Goal: Task Accomplishment & Management: Manage account settings

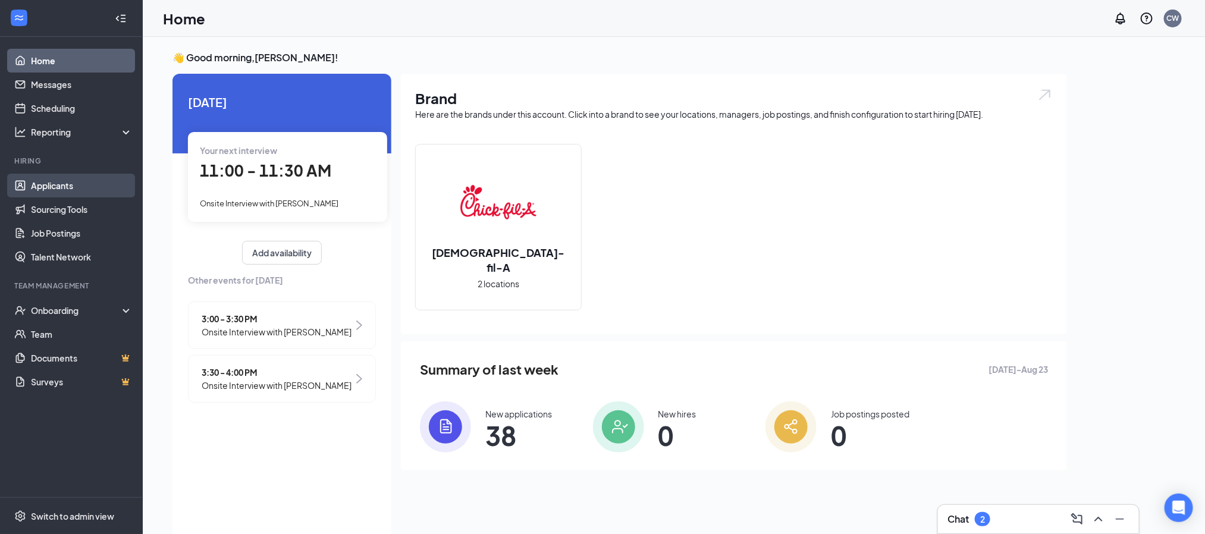
click at [91, 183] on link "Applicants" at bounding box center [82, 186] width 102 height 24
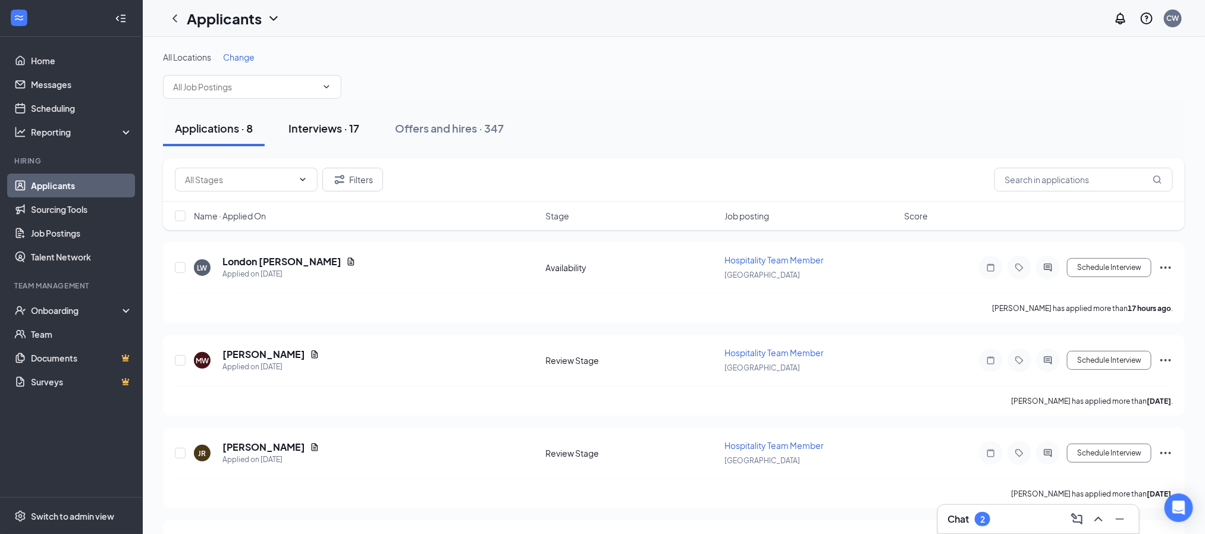
click at [322, 121] on div "Interviews · 17" at bounding box center [323, 128] width 71 height 15
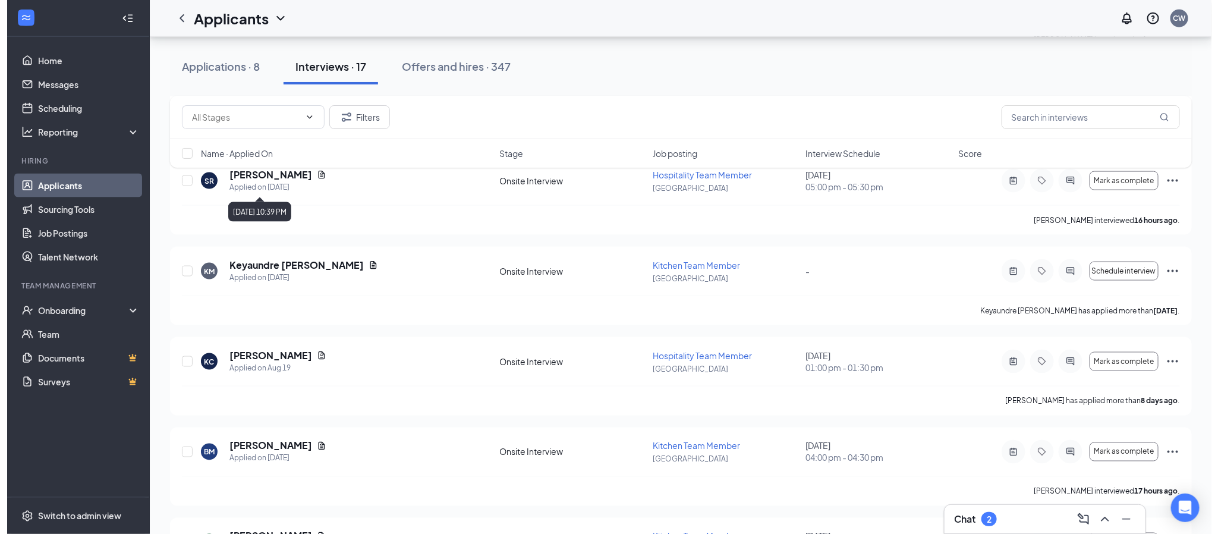
scroll to position [892, 0]
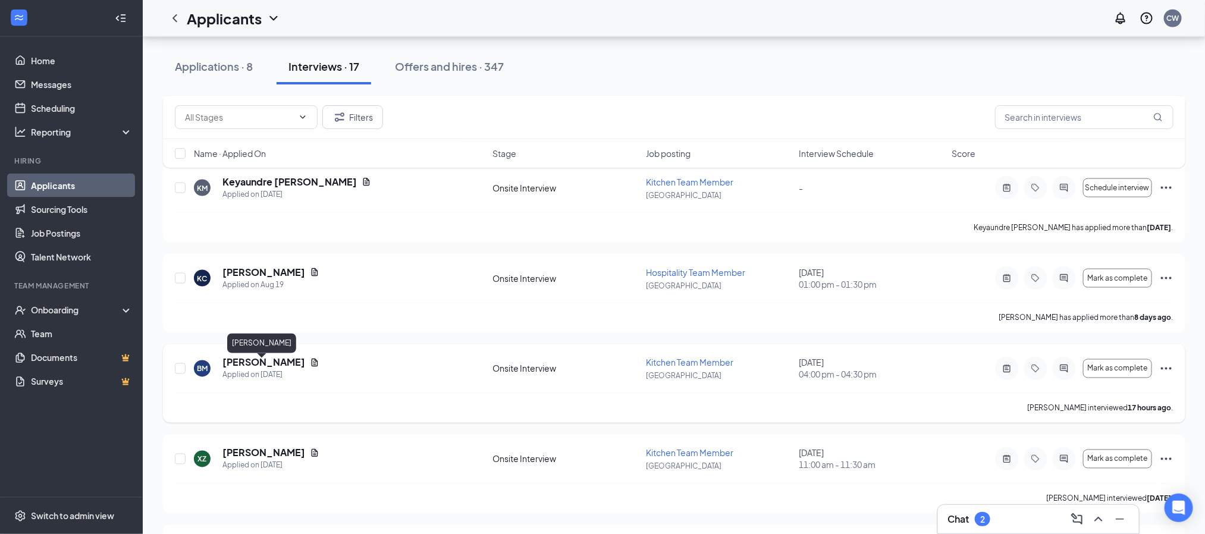
click at [255, 369] on h5 "[PERSON_NAME]" at bounding box center [263, 362] width 83 height 13
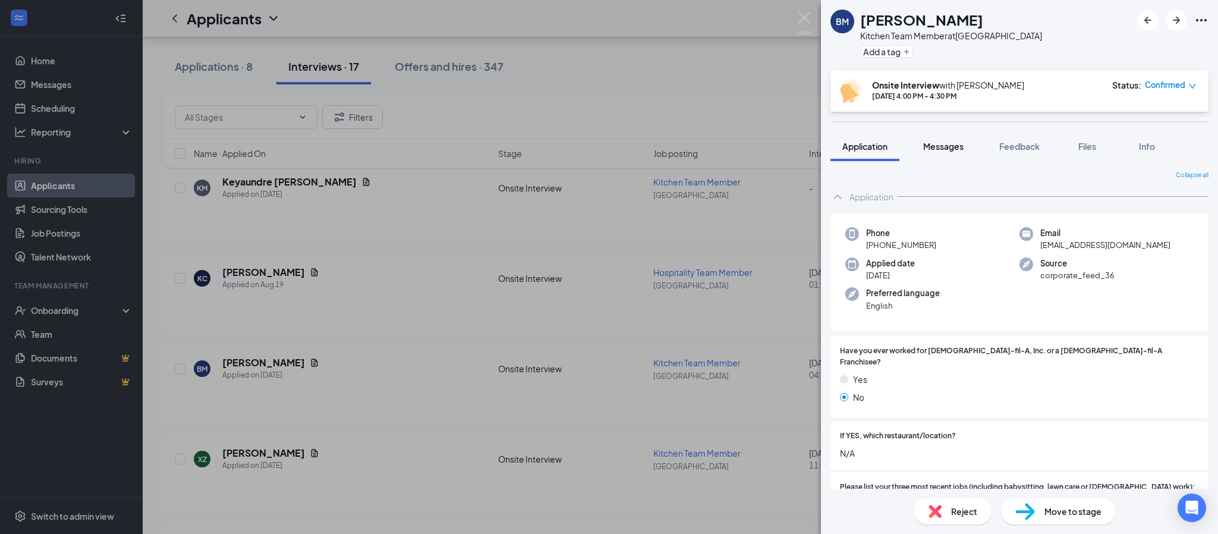
click at [947, 147] on span "Messages" at bounding box center [943, 146] width 40 height 11
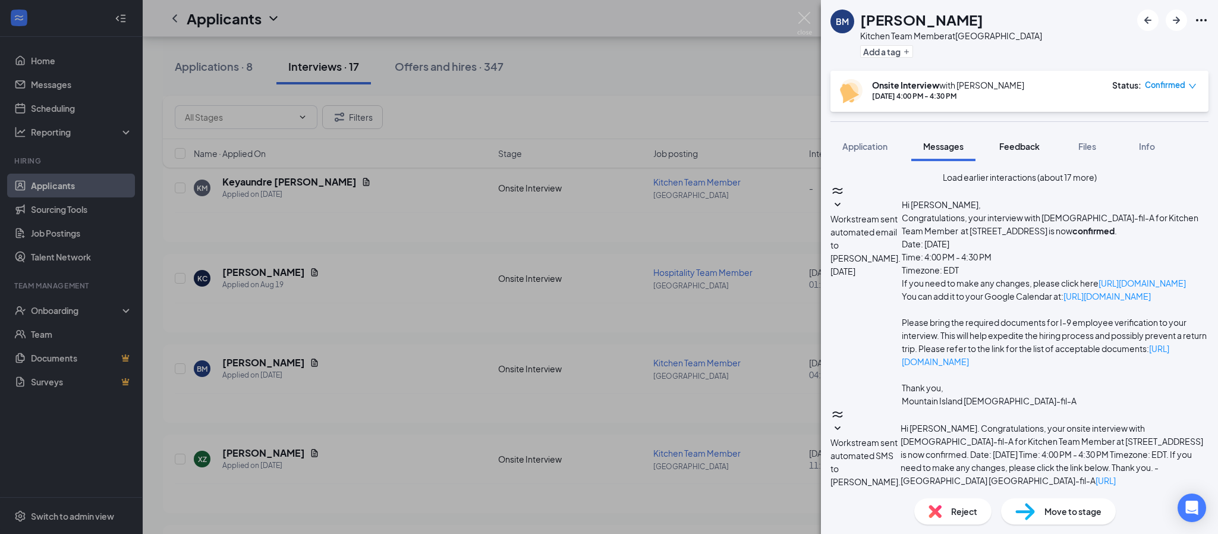
click at [1035, 143] on span "Feedback" at bounding box center [1019, 146] width 40 height 11
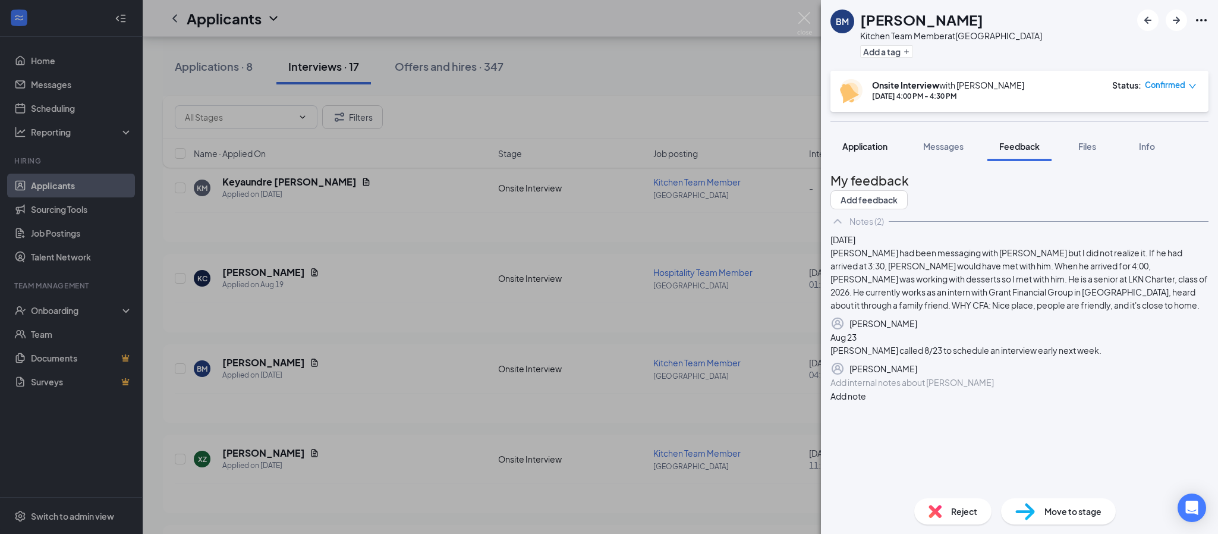
click at [871, 152] on button "Application" at bounding box center [865, 146] width 69 height 30
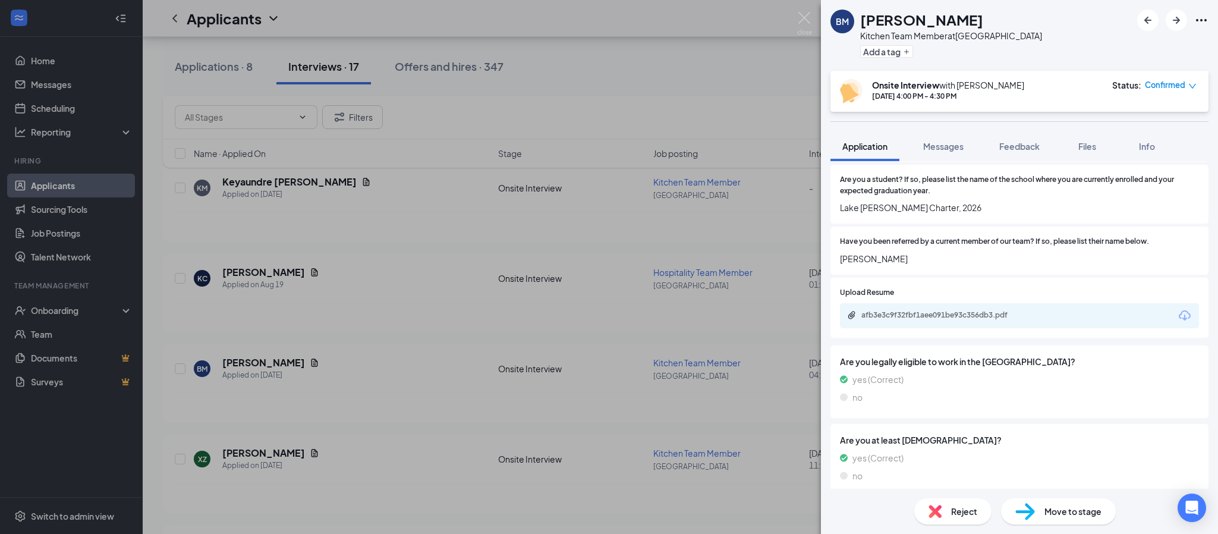
scroll to position [803, 0]
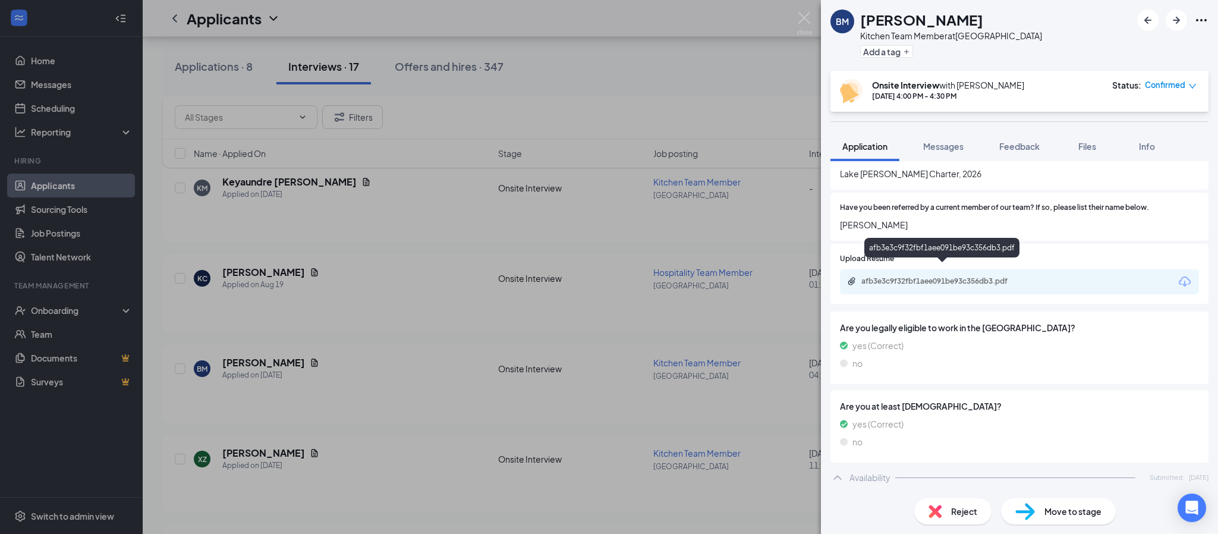
click at [926, 261] on div "afb3e3c9f32fbf1aee091be93c356db3.pdf" at bounding box center [941, 250] width 155 height 24
click at [919, 276] on div "afb3e3c9f32fbf1aee091be93c356db3.pdf" at bounding box center [944, 281] width 166 height 10
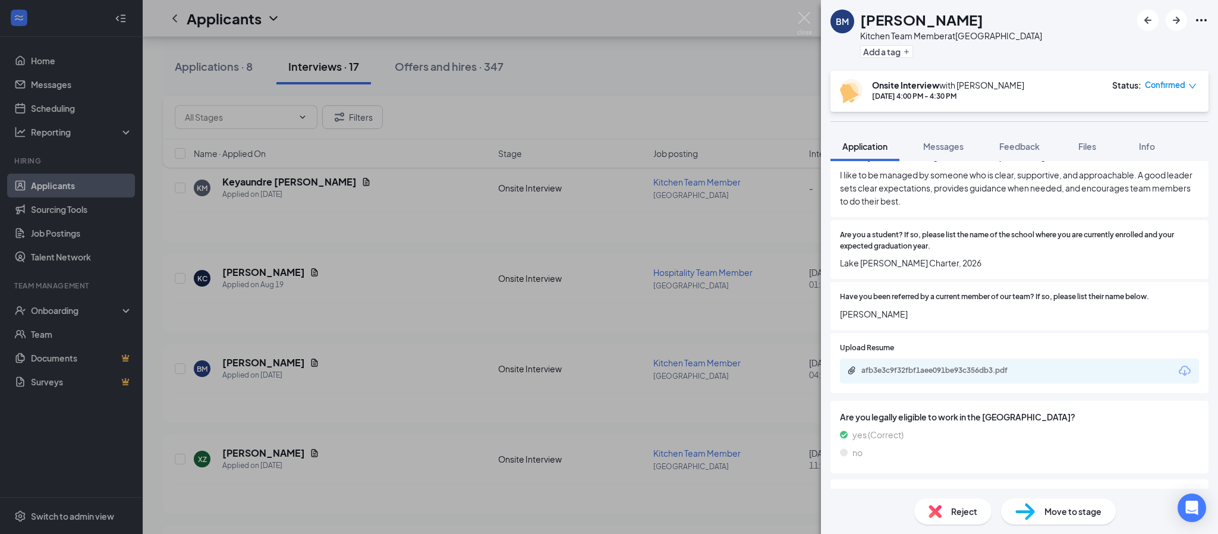
click at [1043, 507] on div "Move to stage" at bounding box center [1058, 511] width 115 height 26
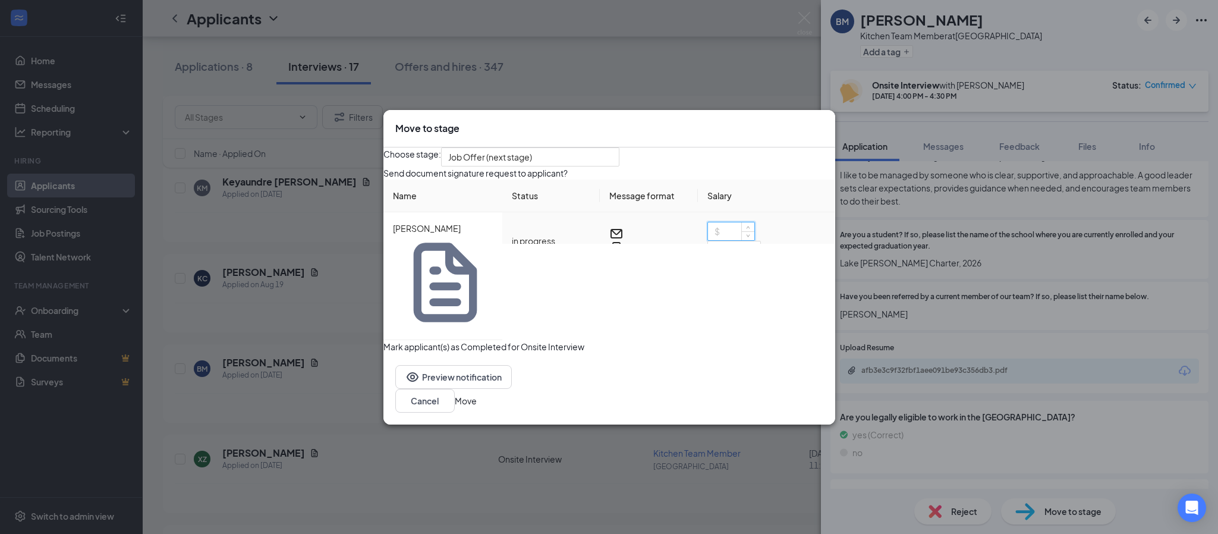
click at [716, 240] on input at bounding box center [731, 231] width 46 height 18
type input "10"
click at [477, 394] on button "Move" at bounding box center [466, 400] width 22 height 13
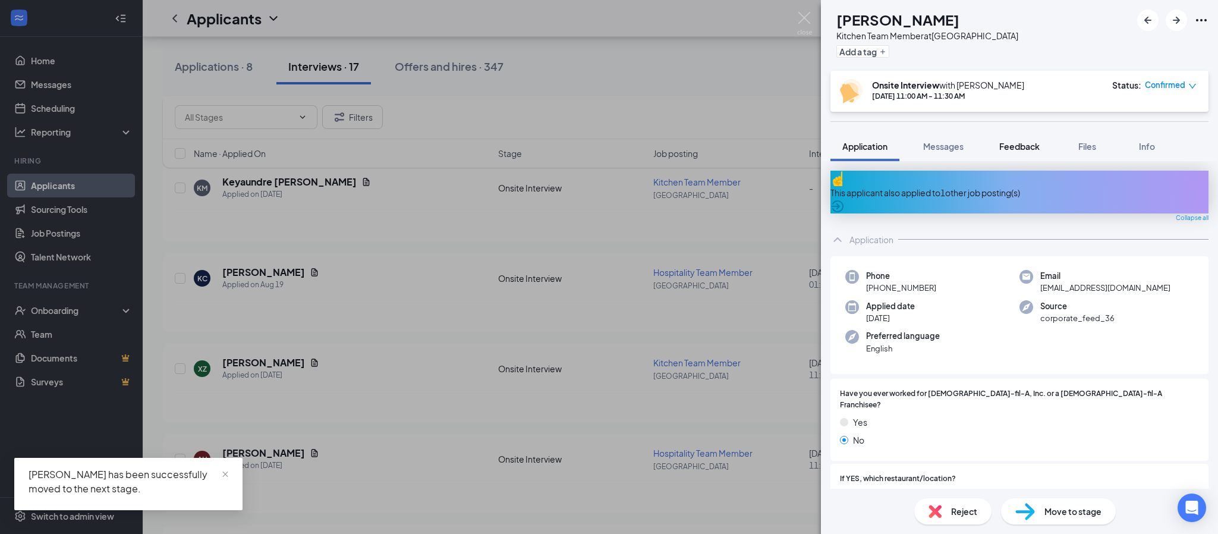
click at [1020, 149] on span "Feedback" at bounding box center [1019, 146] width 40 height 11
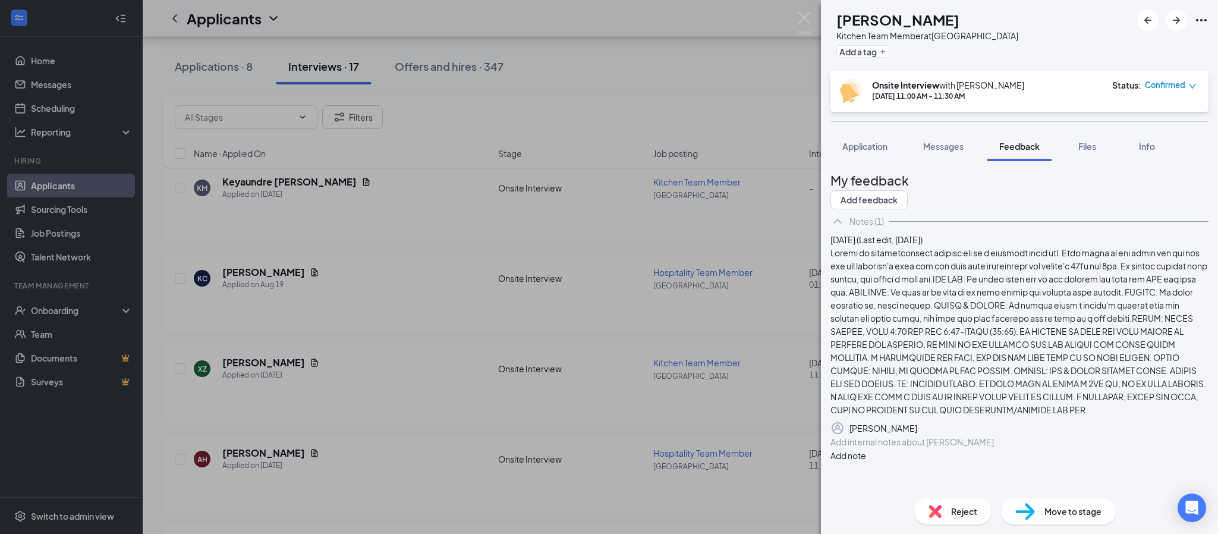
scroll to position [102, 0]
click at [945, 453] on div "Add internal notes about [PERSON_NAME] Add note" at bounding box center [1020, 448] width 378 height 27
click at [945, 448] on div at bounding box center [1019, 442] width 377 height 12
click at [988, 460] on span "Spoke with [PERSON_NAME] at [PERSON_NAME] Financial Group [DATE],She gave a gre…" at bounding box center [1004, 447] width 347 height 23
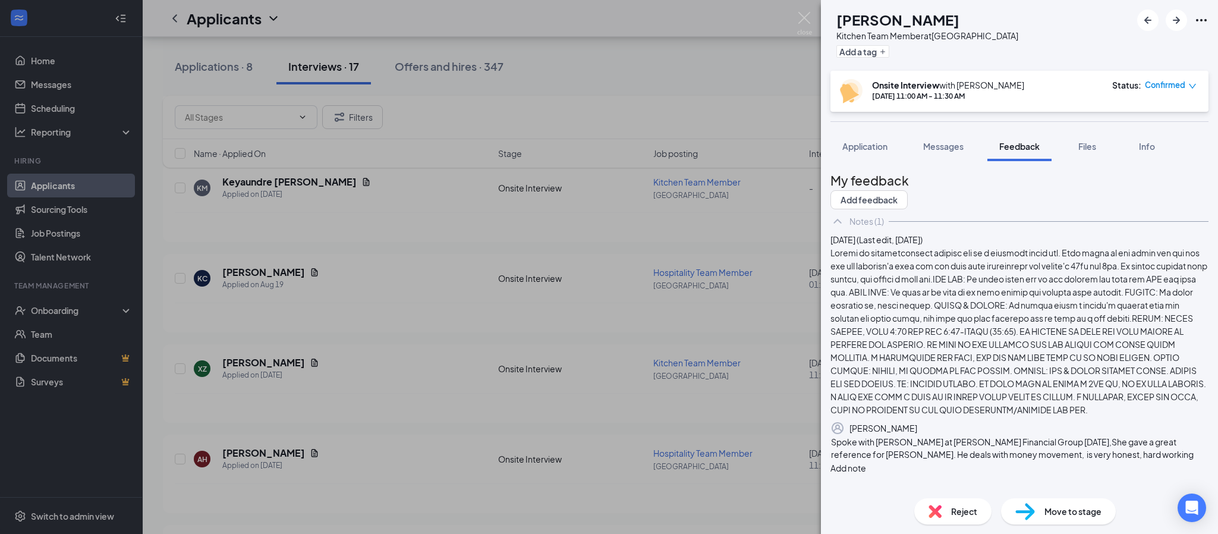
scroll to position [125, 0]
click at [902, 460] on span "Spoke with [PERSON_NAME] at [PERSON_NAME] Financial Group [DATE],She gave a gre…" at bounding box center [1012, 447] width 363 height 23
drag, startPoint x: 1036, startPoint y: 469, endPoint x: 1048, endPoint y: 463, distance: 13.1
click at [1037, 468] on span "Spoke with [PERSON_NAME] at [PERSON_NAME] Financial Group [DATE],She gave a gre…" at bounding box center [1017, 454] width 372 height 36
click at [1048, 463] on div "Spoke with [PERSON_NAME] at [PERSON_NAME] Financial Group [DATE],She gave a gre…" at bounding box center [1019, 454] width 377 height 37
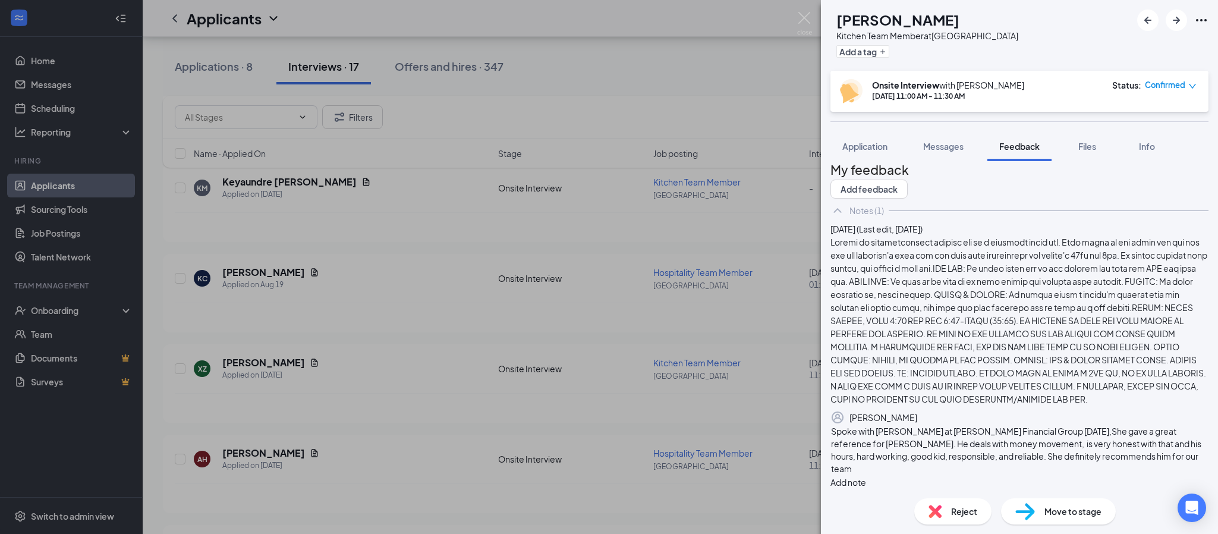
scroll to position [131, 0]
click at [866, 476] on button "Add note" at bounding box center [849, 482] width 36 height 13
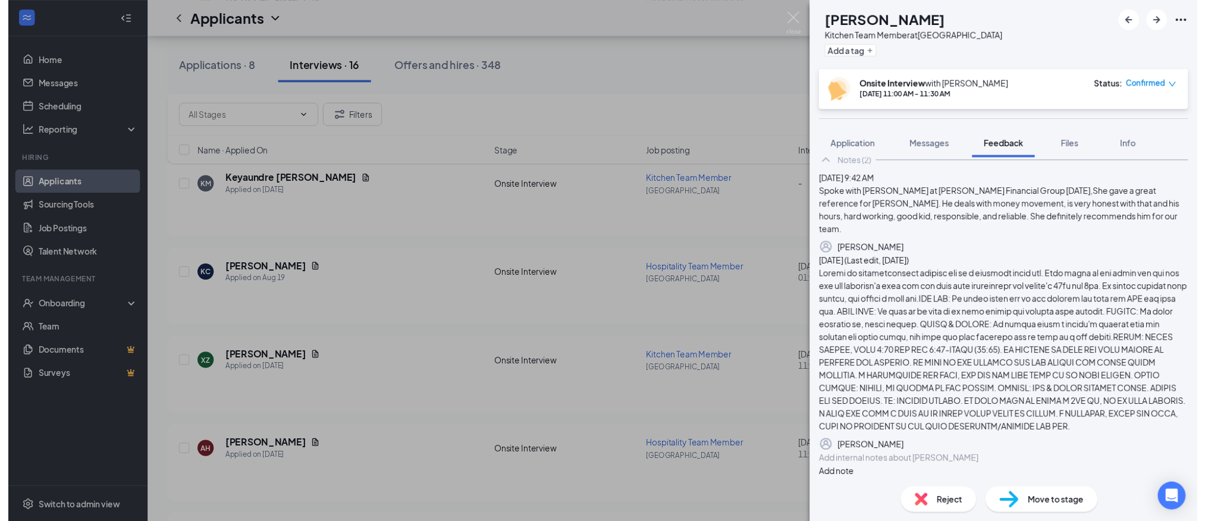
scroll to position [128, 0]
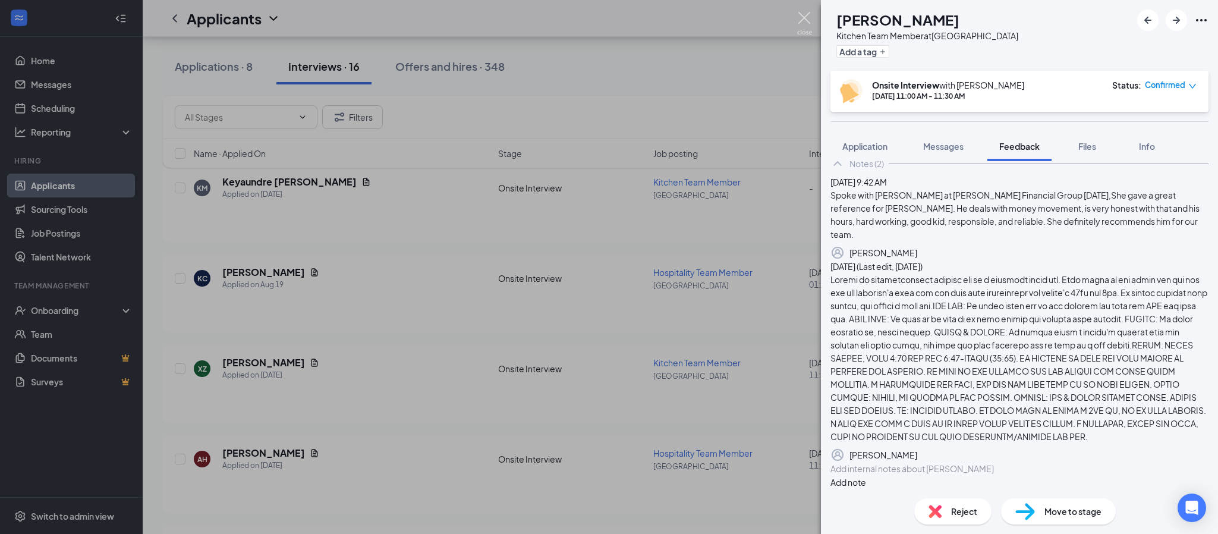
click at [799, 16] on img at bounding box center [804, 23] width 15 height 23
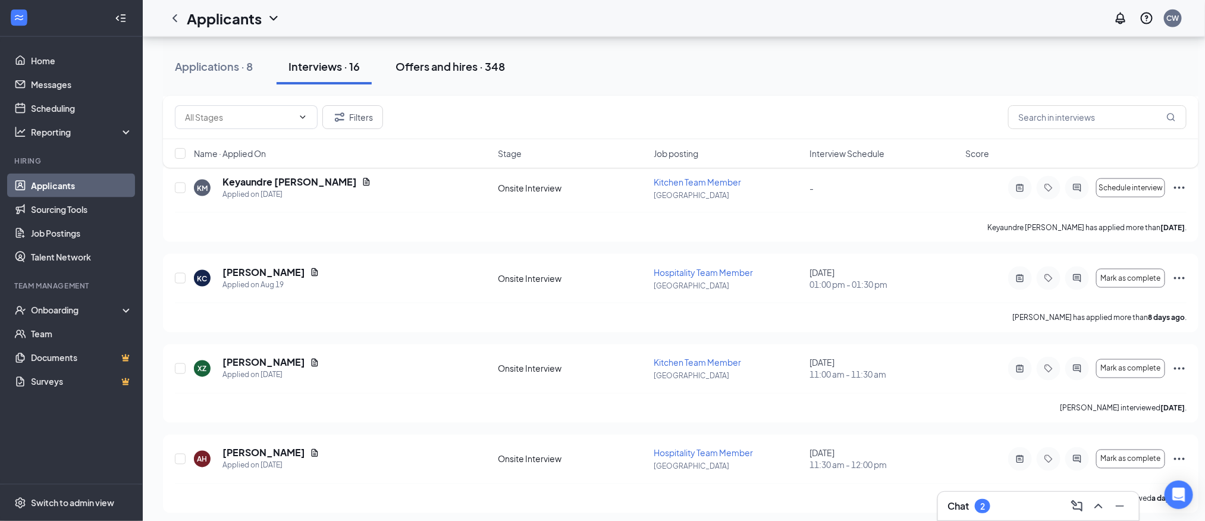
click at [414, 68] on div "Offers and hires · 348" at bounding box center [449, 66] width 109 height 15
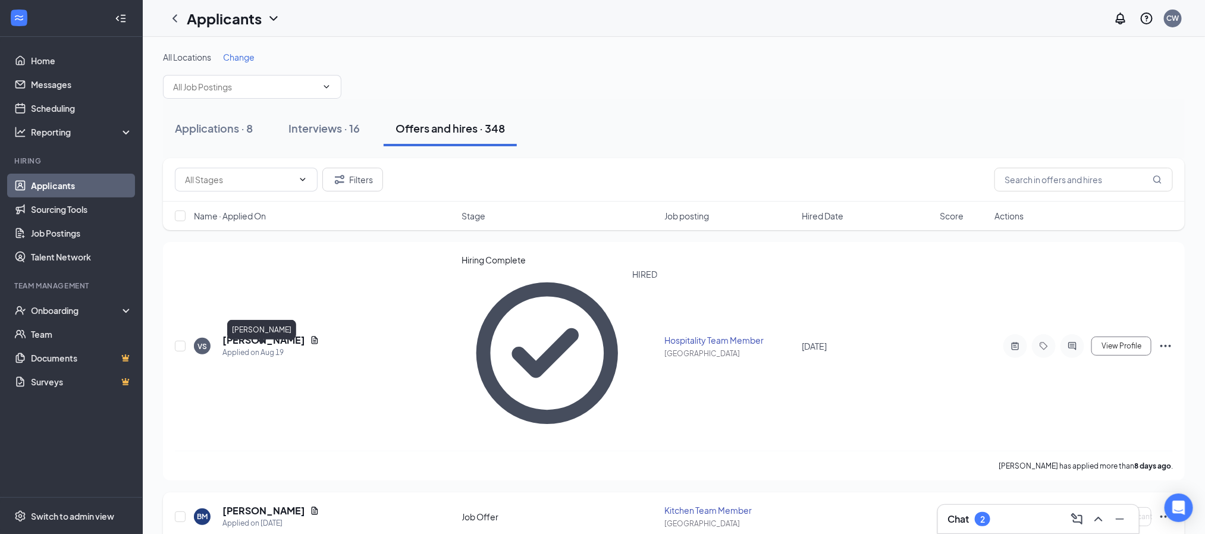
click at [253, 504] on h5 "[PERSON_NAME]" at bounding box center [263, 510] width 83 height 13
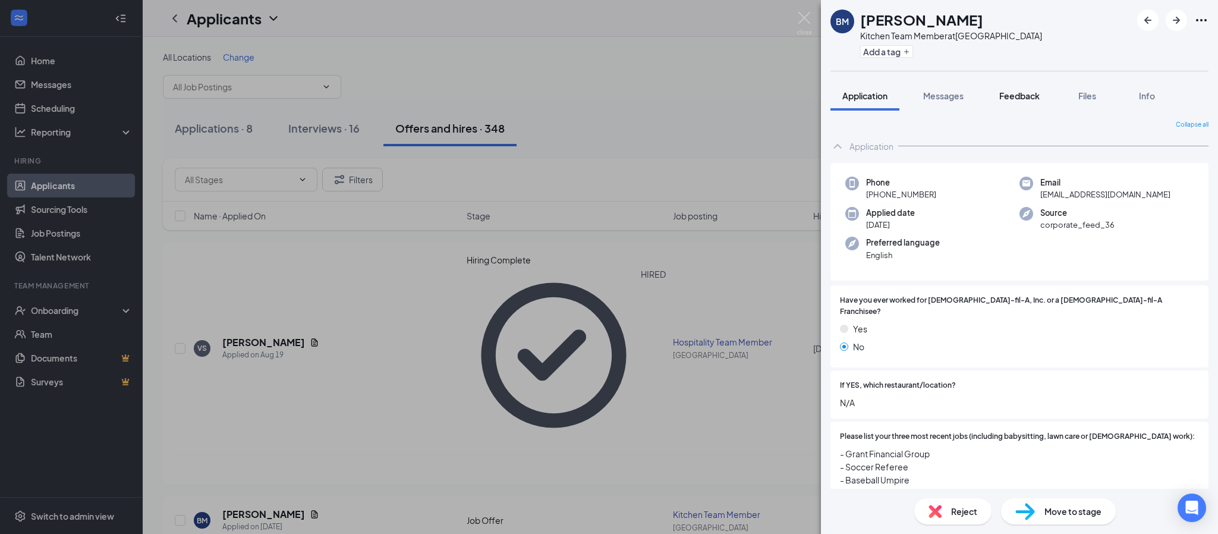
click at [1013, 93] on span "Feedback" at bounding box center [1019, 95] width 40 height 11
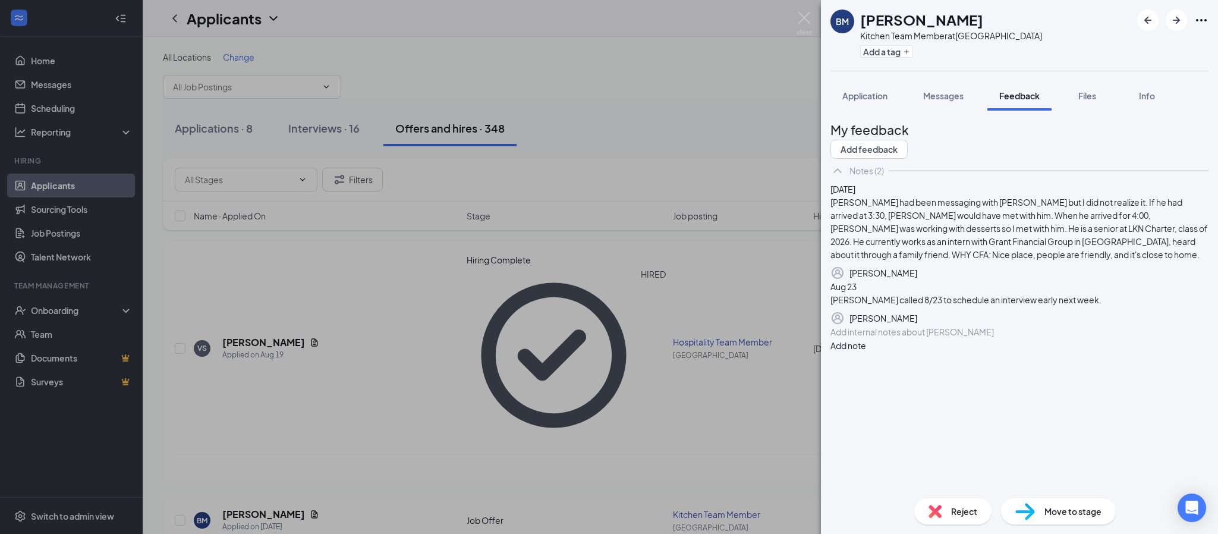
click at [912, 338] on div at bounding box center [1019, 332] width 377 height 12
click at [930, 285] on icon "Pen" at bounding box center [925, 280] width 10 height 10
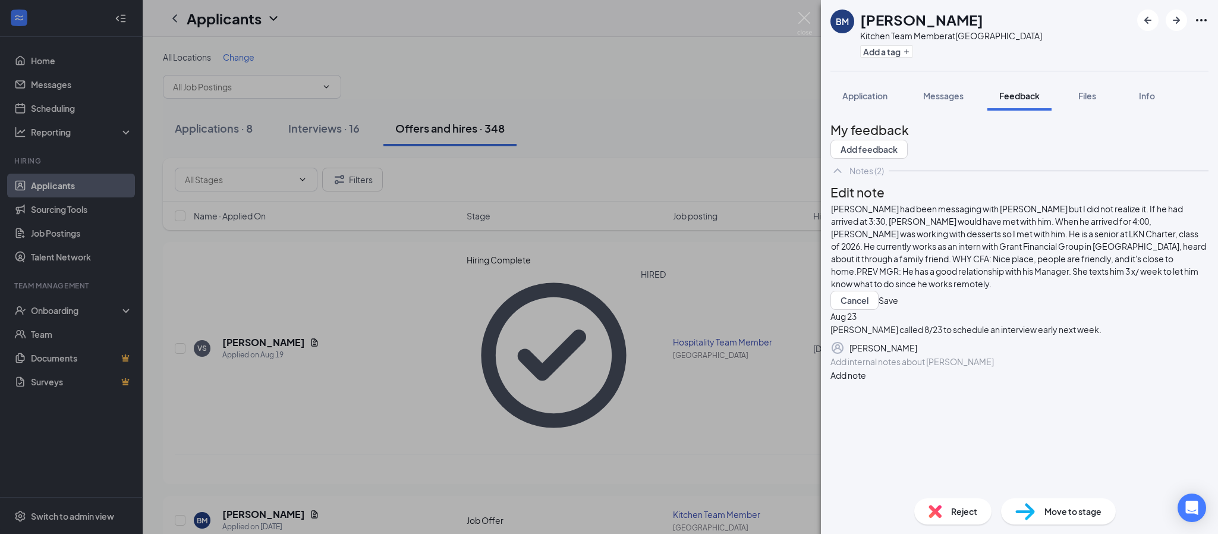
scroll to position [41, 0]
click at [1163, 290] on div "[PERSON_NAME] had been messaging with [PERSON_NAME] but I did not realize it. I…" at bounding box center [1019, 246] width 377 height 87
click at [919, 284] on span "[PERSON_NAME] had been messaging with [PERSON_NAME] but I did not realize it. I…" at bounding box center [1019, 246] width 376 height 86
drag, startPoint x: 924, startPoint y: 290, endPoint x: 932, endPoint y: 288, distance: 7.4
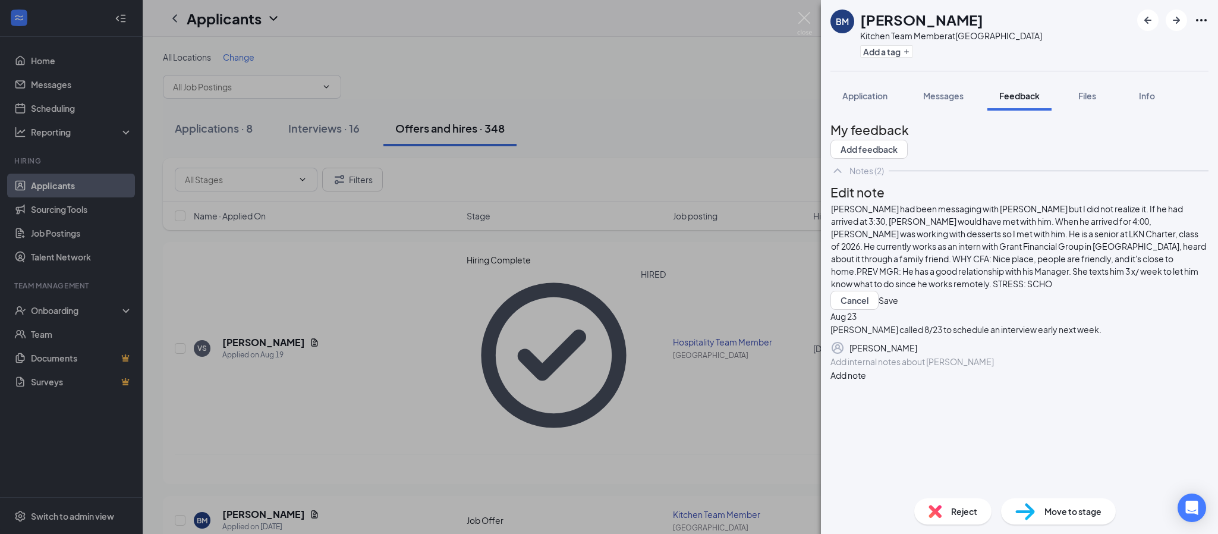
click at [926, 289] on div "[PERSON_NAME] had been messaging with [PERSON_NAME] but I did not realize it. I…" at bounding box center [1019, 246] width 377 height 87
click at [939, 290] on div "[PERSON_NAME] had been messaging with [PERSON_NAME] but I did not realize it. I…" at bounding box center [1019, 246] width 377 height 87
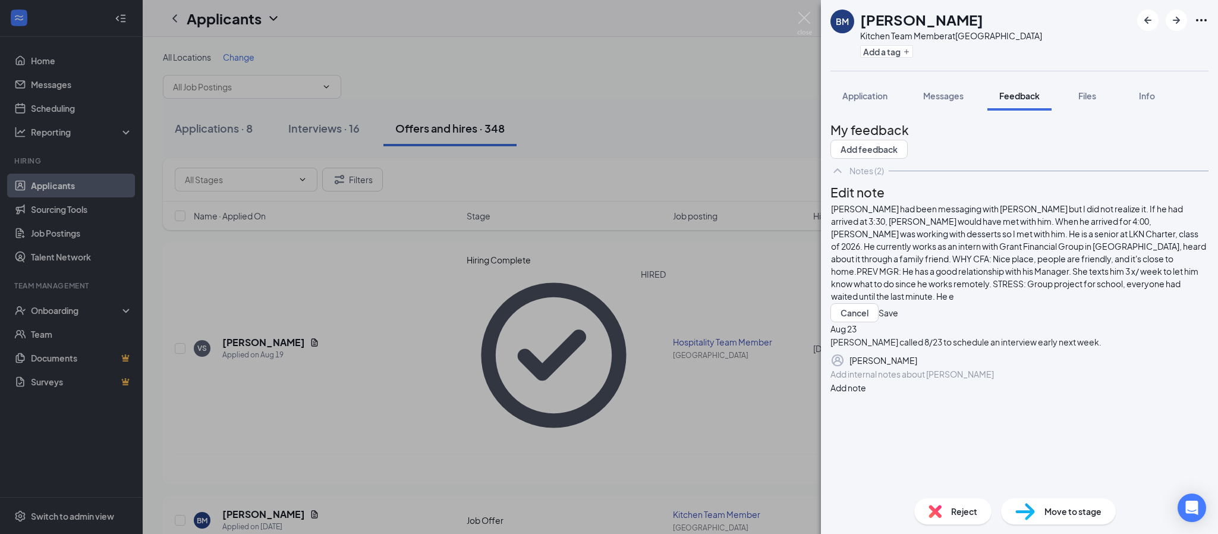
scroll to position [59, 0]
click at [966, 305] on div "[PERSON_NAME] had been messaging with [PERSON_NAME] but I did not realize it. I…" at bounding box center [1020, 262] width 378 height 120
click at [992, 298] on div "[PERSON_NAME] had been messaging with [PERSON_NAME] but I did not realize it. I…" at bounding box center [1019, 253] width 377 height 100
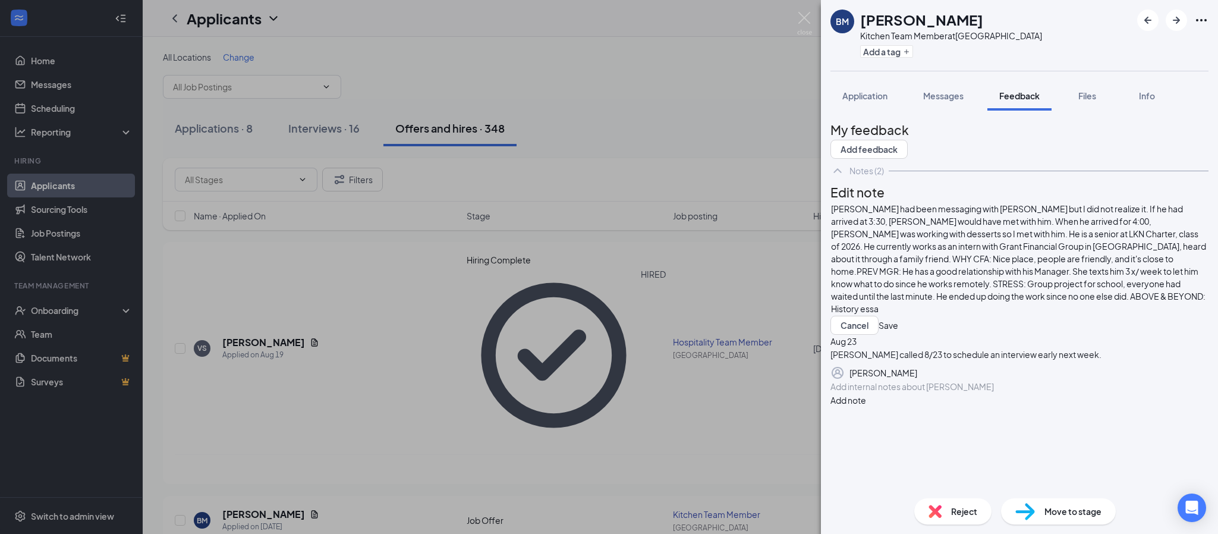
scroll to position [71, 0]
click at [1113, 297] on div "[PERSON_NAME] had been messaging with [PERSON_NAME] but I did not realize it. I…" at bounding box center [1019, 259] width 377 height 112
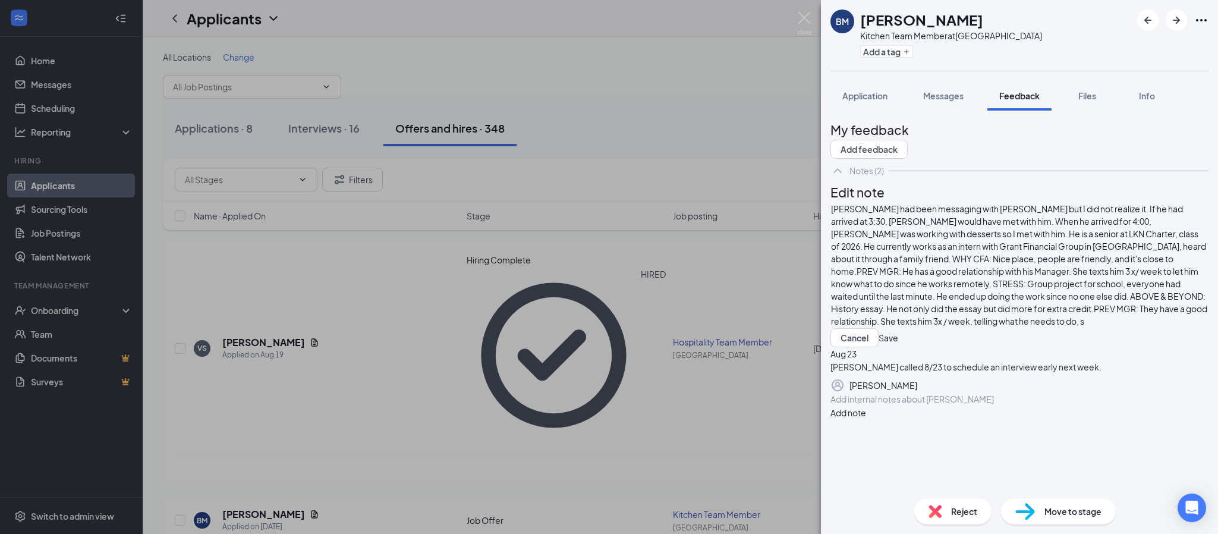
scroll to position [96, 0]
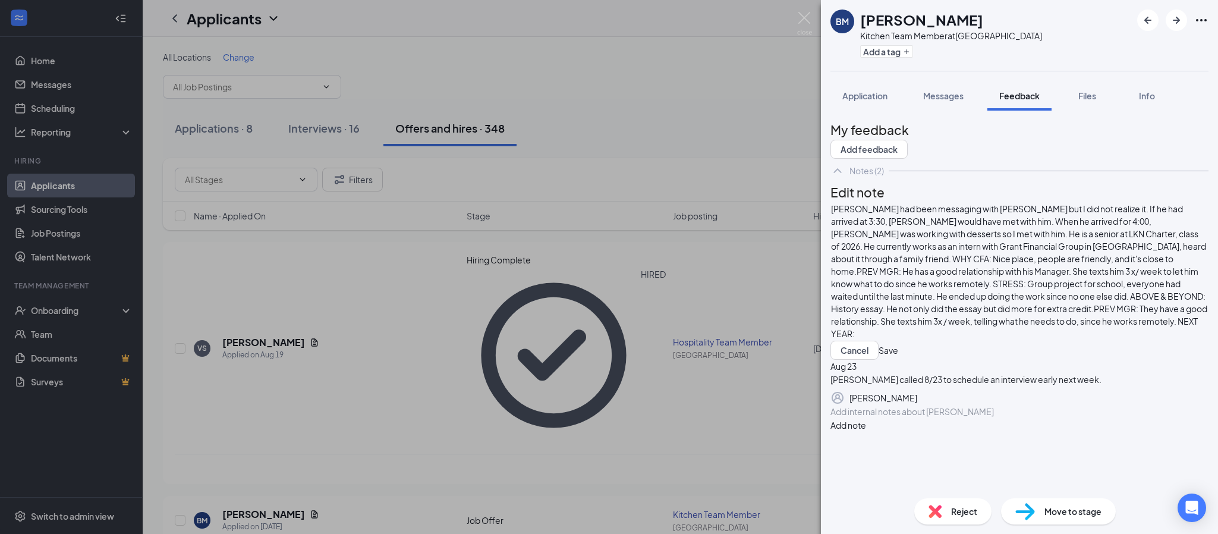
click at [1081, 360] on div "[DATE] [PERSON_NAME] called 8/23 to schedule an interview early next week. [PER…" at bounding box center [1020, 382] width 378 height 45
click at [1020, 284] on span "[PERSON_NAME] had been messaging with [PERSON_NAME] but I did not realize it. I…" at bounding box center [1020, 271] width 378 height 136
click at [898, 341] on button "Save" at bounding box center [889, 350] width 20 height 19
click at [917, 351] on icon "Pen" at bounding box center [917, 351] width 0 height 0
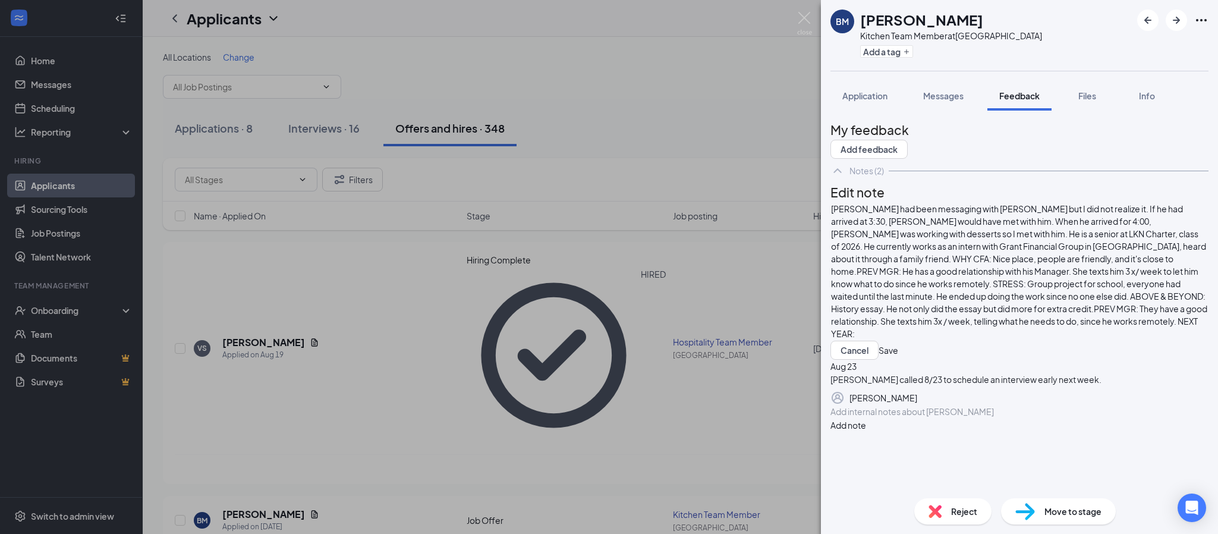
click at [1023, 293] on div "[PERSON_NAME] had been messaging with [PERSON_NAME] but I did not realize it. I…" at bounding box center [1019, 271] width 377 height 137
click at [1023, 295] on div "[PERSON_NAME] had been messaging with [PERSON_NAME] but I did not realize it. I…" at bounding box center [1019, 271] width 377 height 137
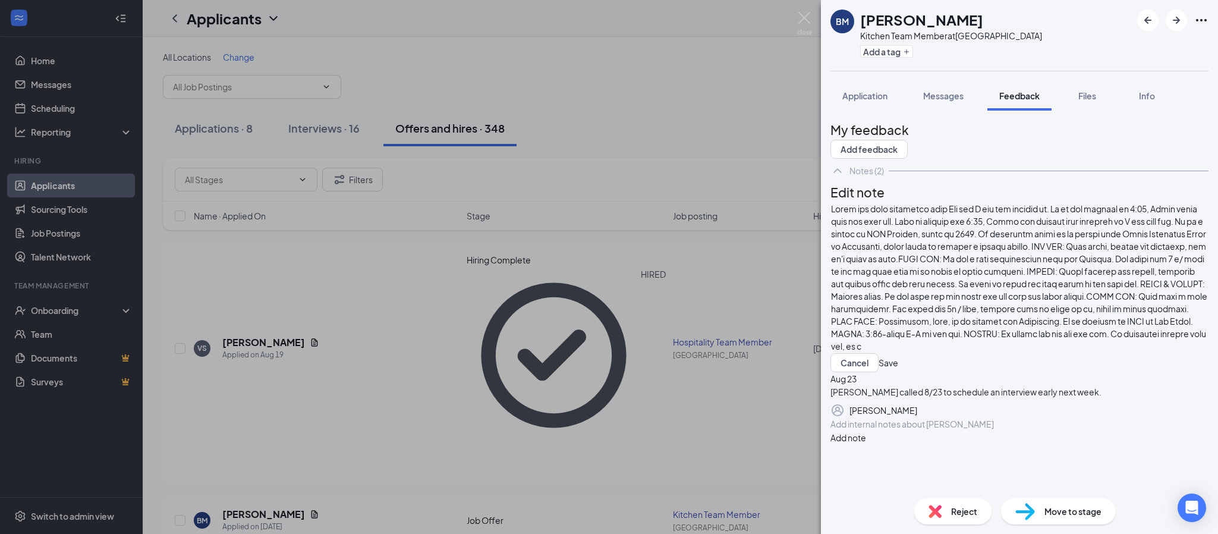
scroll to position [134, 0]
click at [898, 353] on button "Save" at bounding box center [889, 362] width 20 height 19
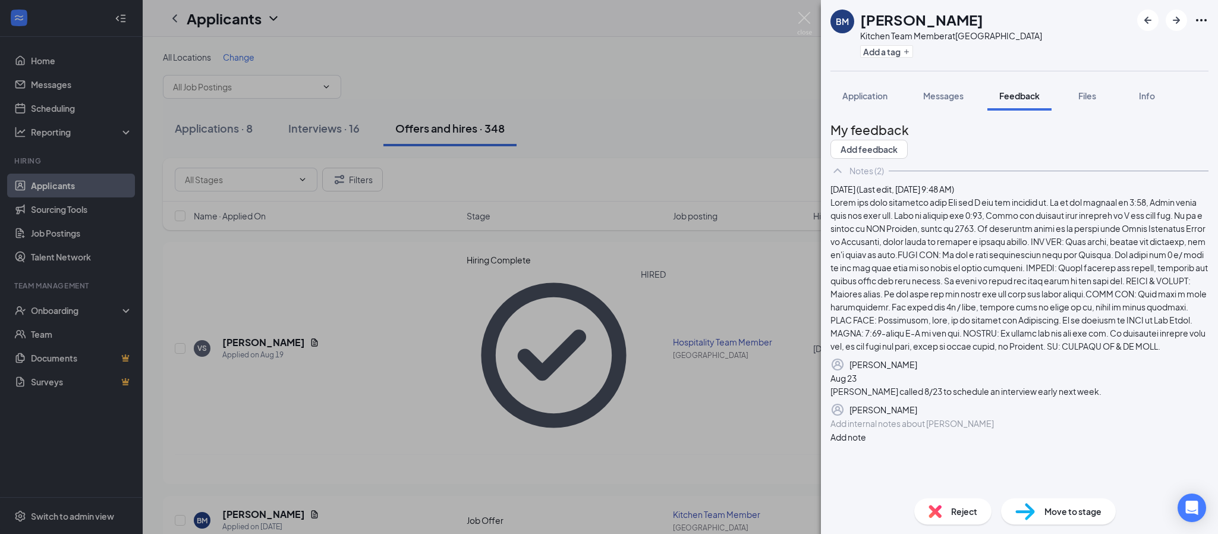
click at [917, 364] on icon "Pen" at bounding box center [917, 364] width 0 height 0
click at [1167, 293] on div at bounding box center [1019, 278] width 377 height 150
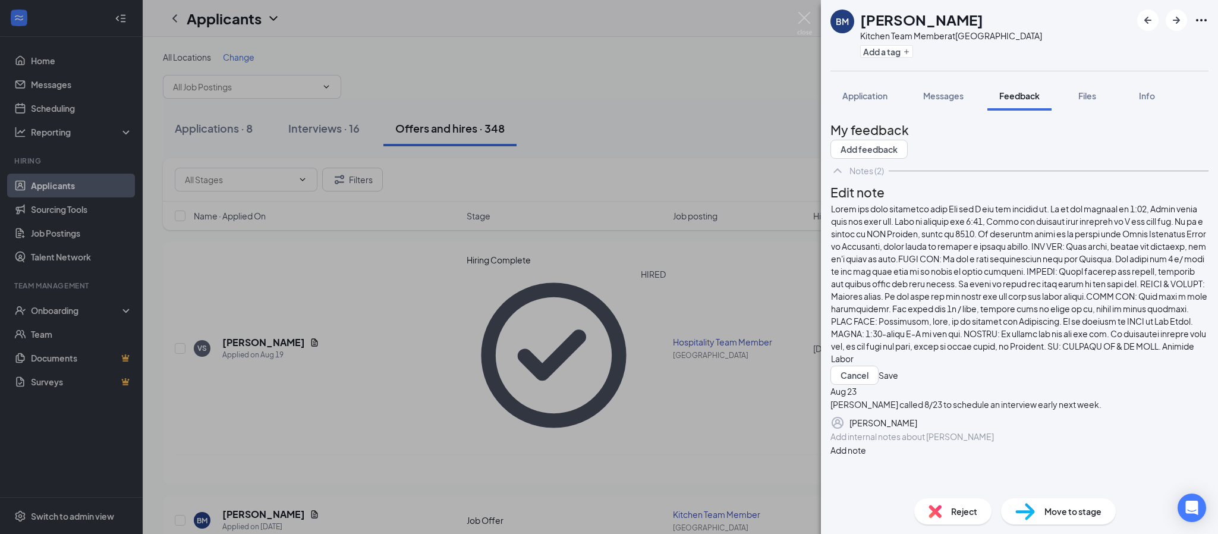
click at [921, 298] on div at bounding box center [1019, 284] width 377 height 162
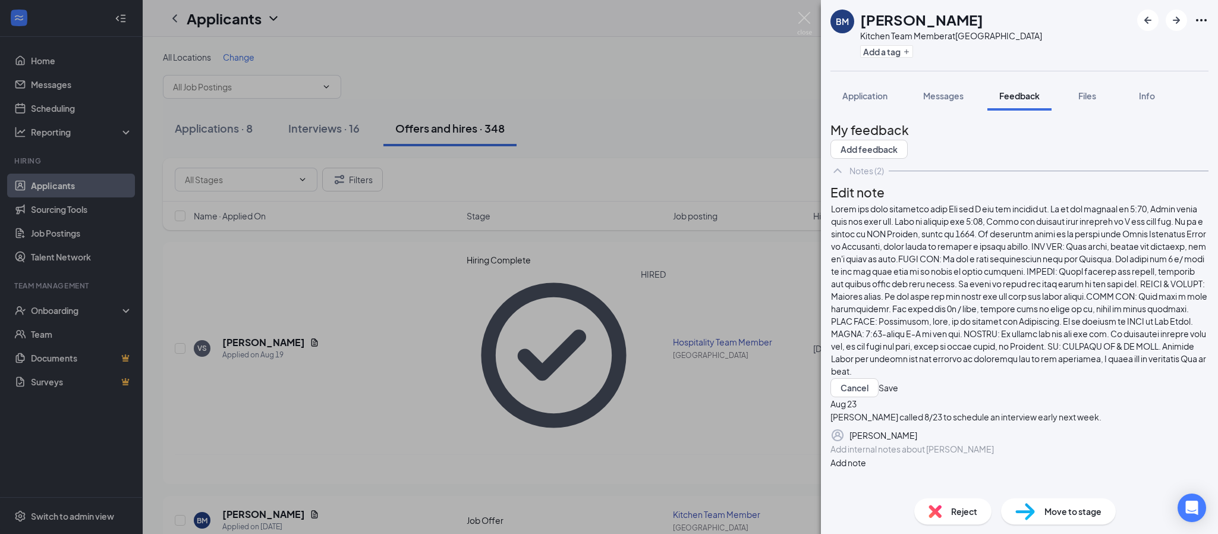
scroll to position [177, 0]
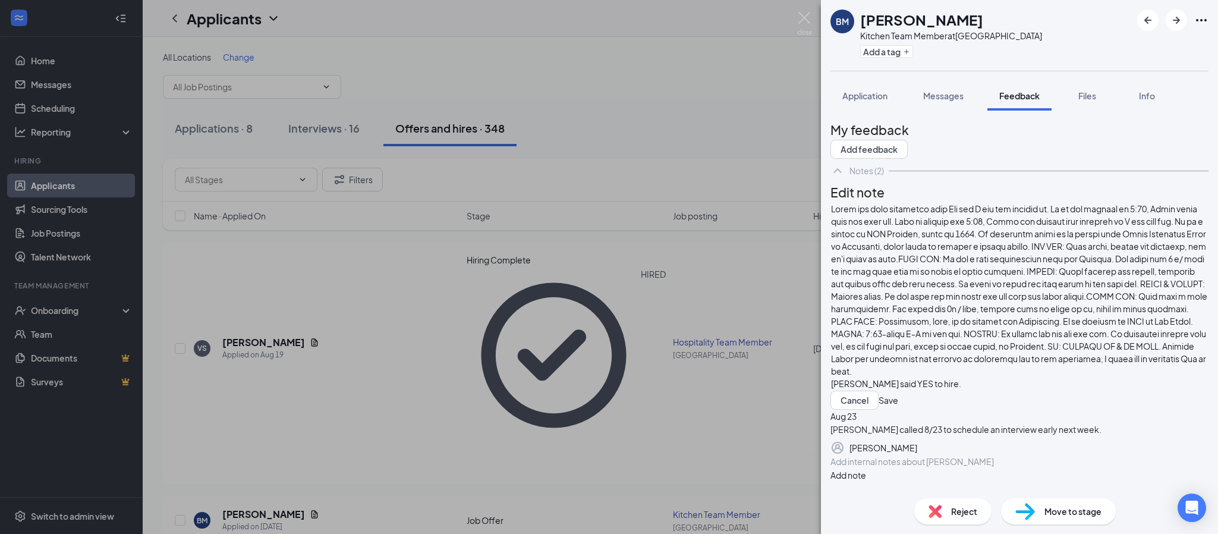
click at [898, 391] on button "Save" at bounding box center [889, 400] width 20 height 19
click at [265, 359] on div "[PERSON_NAME] Kitchen Team Member at [GEOGRAPHIC_DATA] Add a tag Application Me…" at bounding box center [609, 267] width 1218 height 534
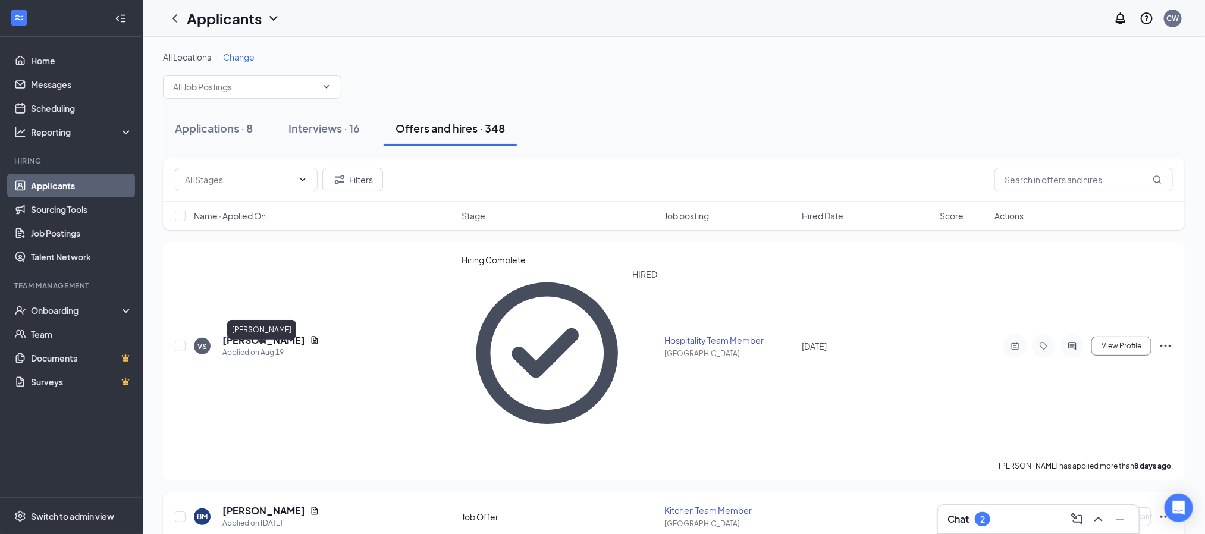
click at [282, 504] on h5 "[PERSON_NAME]" at bounding box center [263, 510] width 83 height 13
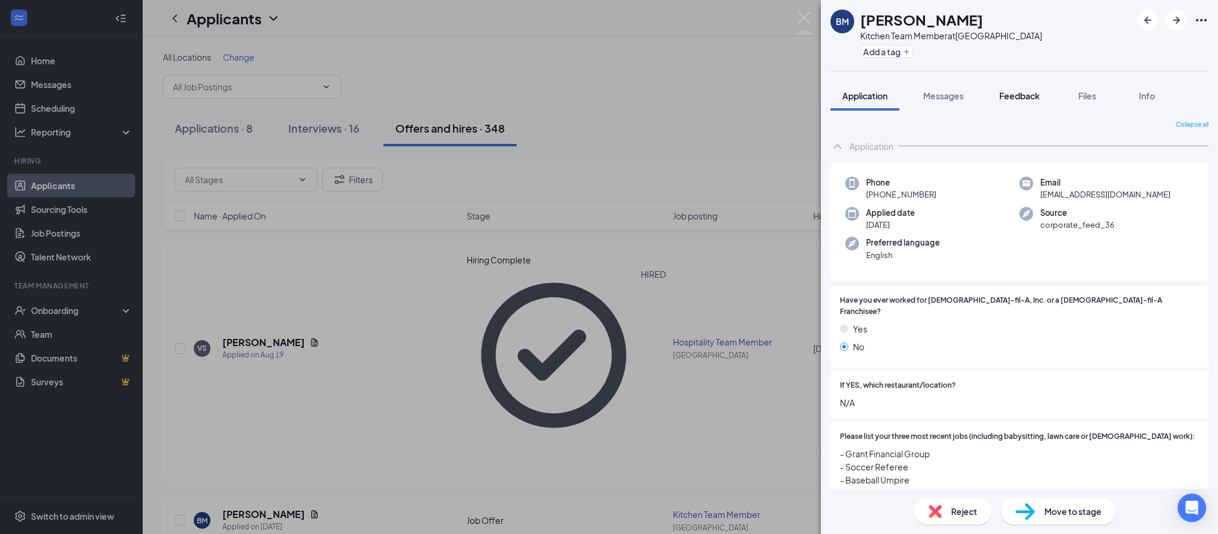
click at [1024, 98] on span "Feedback" at bounding box center [1019, 95] width 40 height 11
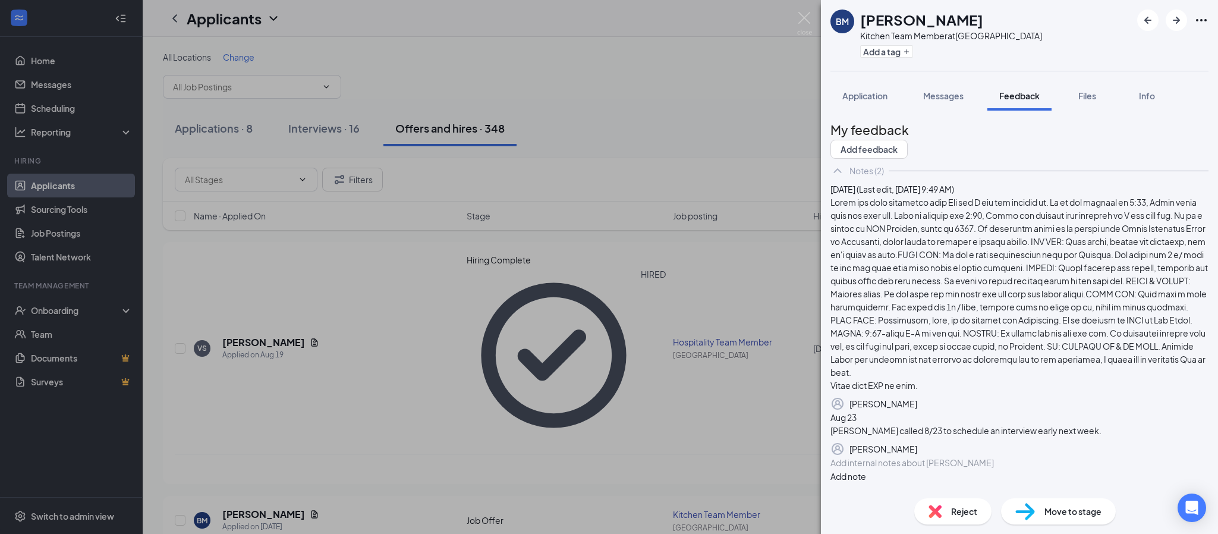
scroll to position [153, 0]
drag, startPoint x: 795, startPoint y: 8, endPoint x: 779, endPoint y: 34, distance: 31.2
click at [795, 9] on div "[PERSON_NAME] Kitchen Team Member at [GEOGRAPHIC_DATA] Add a tag Application Me…" at bounding box center [609, 267] width 1218 height 534
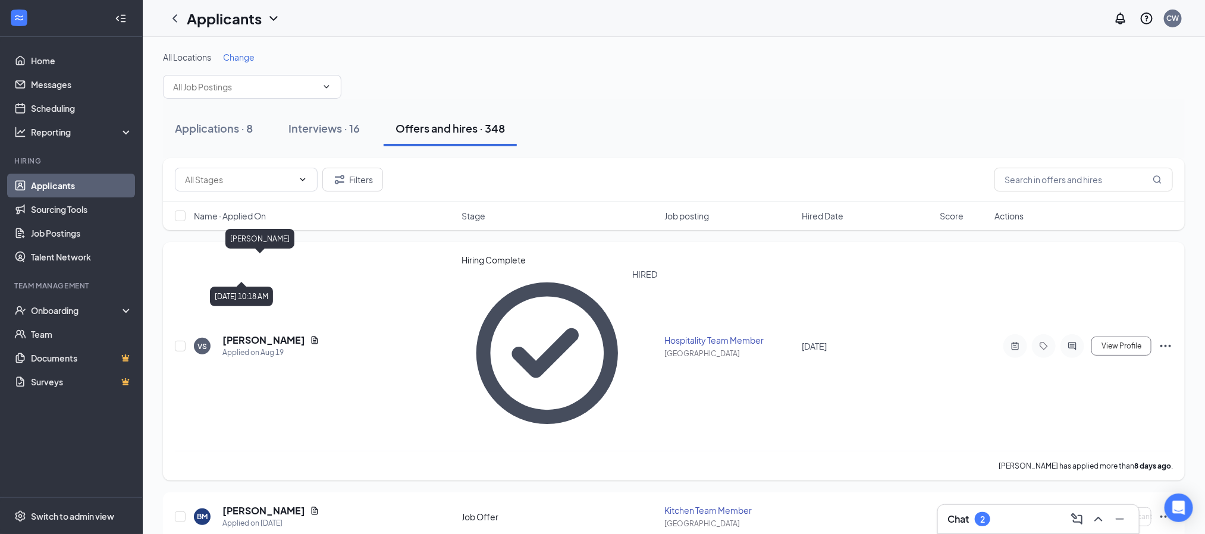
click at [257, 334] on h5 "[PERSON_NAME]" at bounding box center [263, 340] width 83 height 13
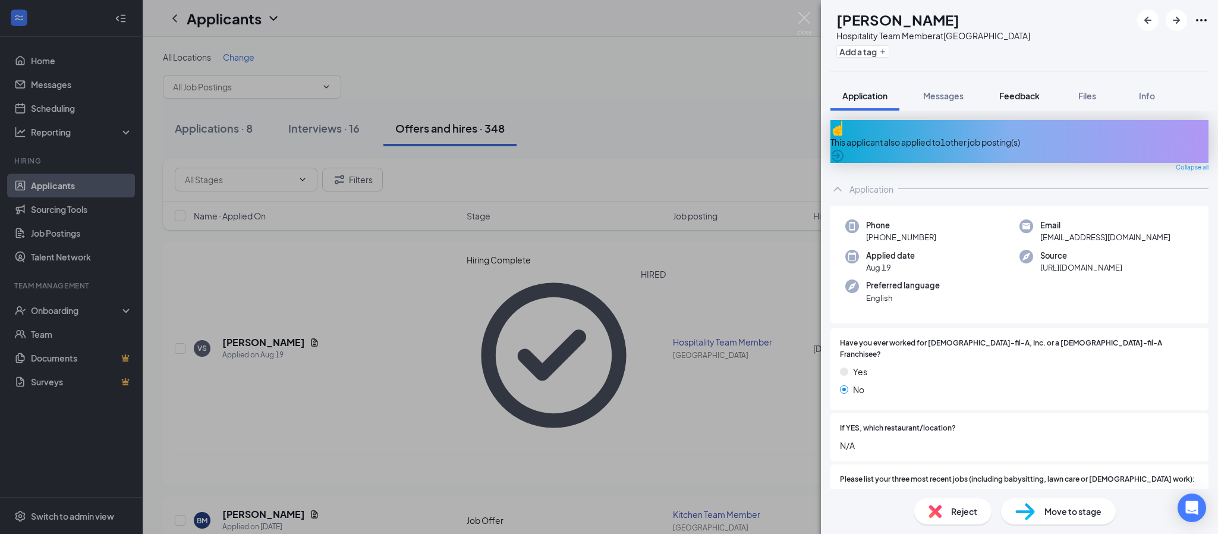
click at [1020, 98] on span "Feedback" at bounding box center [1019, 95] width 40 height 11
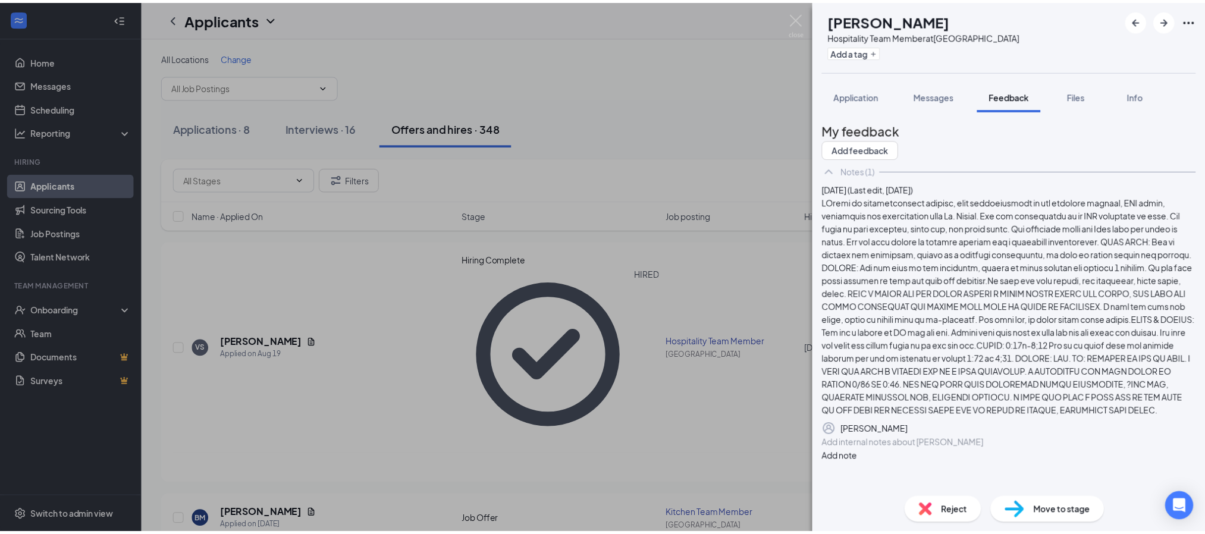
scroll to position [117, 0]
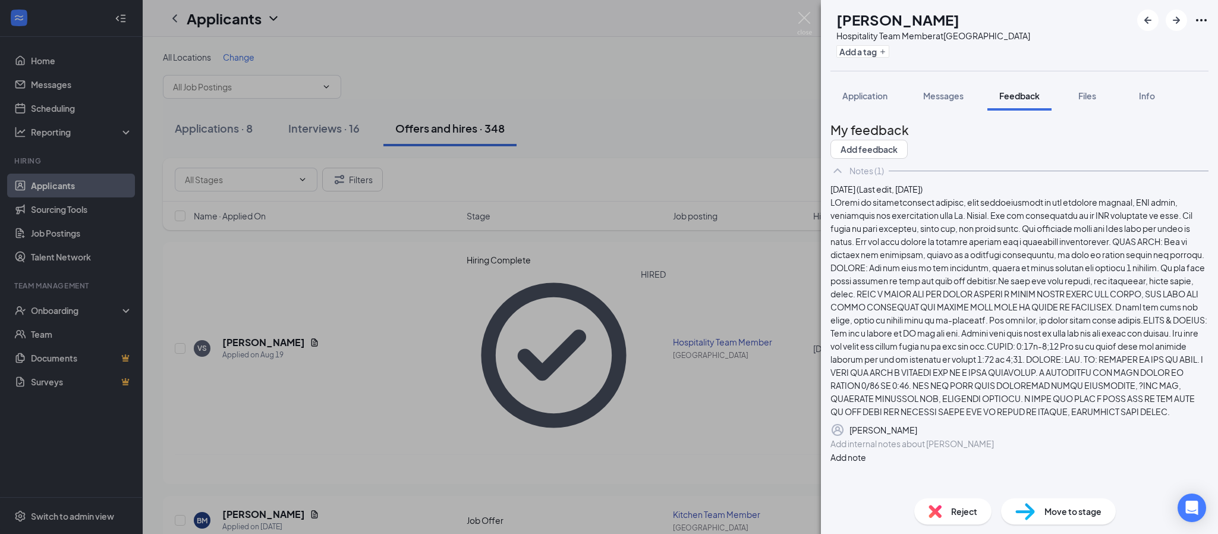
click at [812, 21] on div "VS [PERSON_NAME] Hospitality Team Member at [GEOGRAPHIC_DATA] Add a tag Applica…" at bounding box center [609, 267] width 1218 height 534
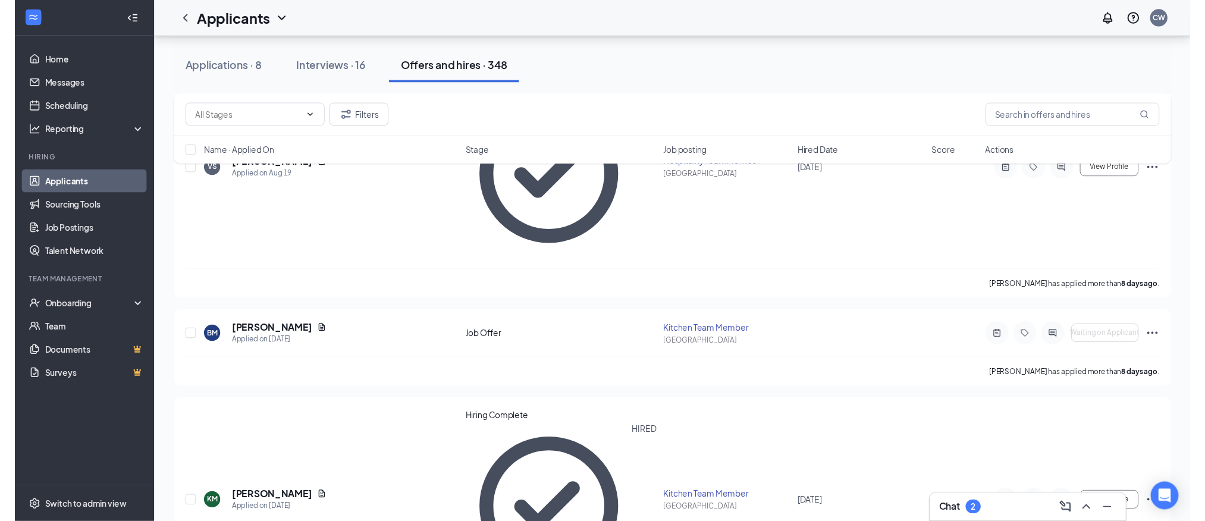
scroll to position [178, 0]
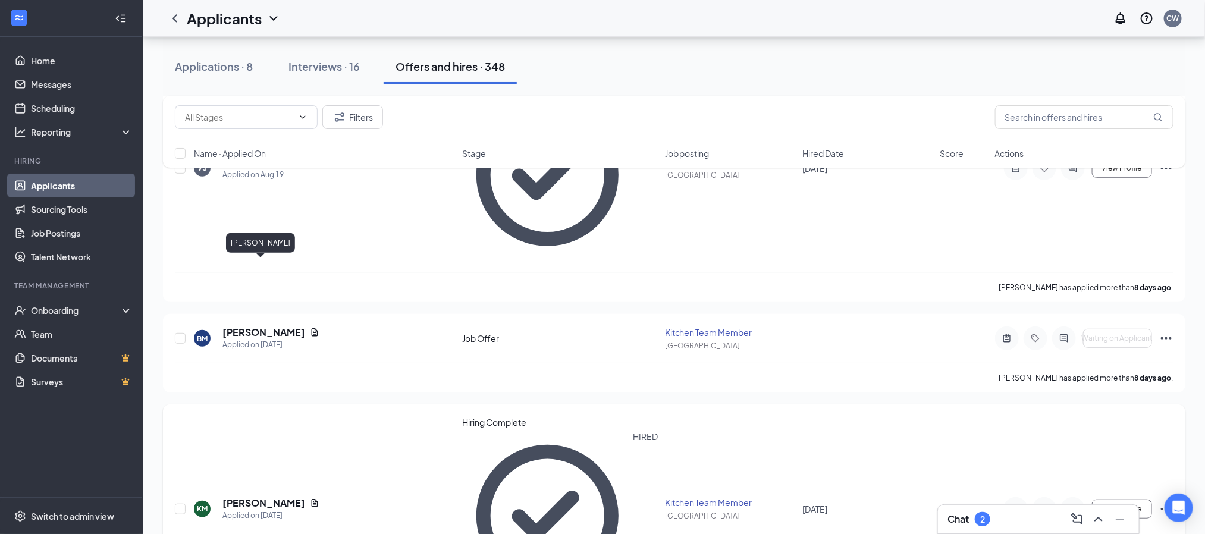
click at [257, 257] on div "[PERSON_NAME]" at bounding box center [260, 245] width 69 height 24
click at [266, 496] on h5 "[PERSON_NAME]" at bounding box center [263, 502] width 83 height 13
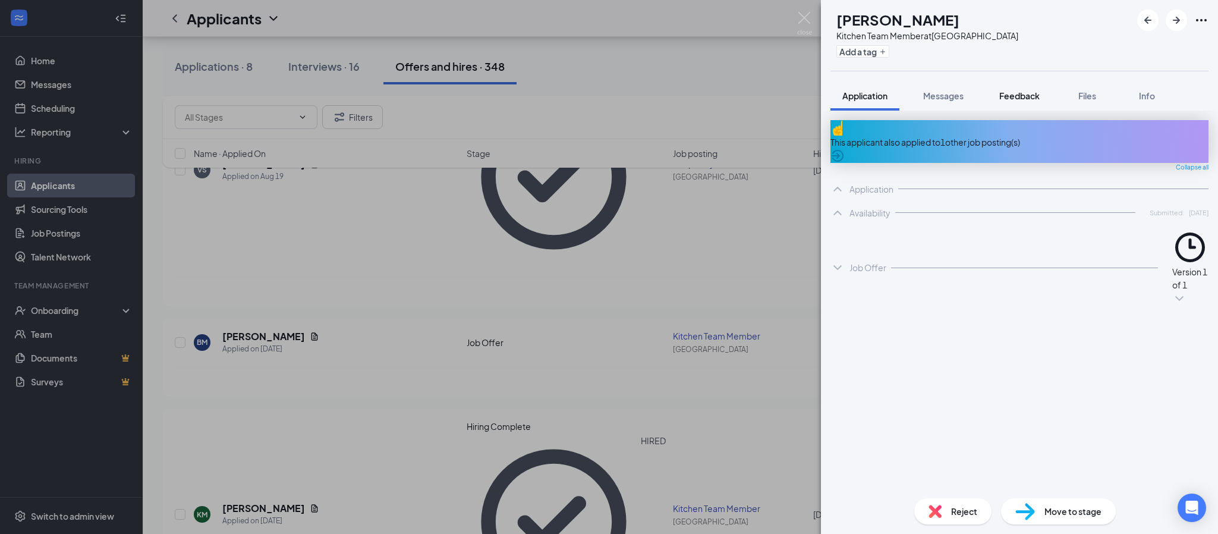
click at [1010, 83] on button "Feedback" at bounding box center [1020, 96] width 64 height 30
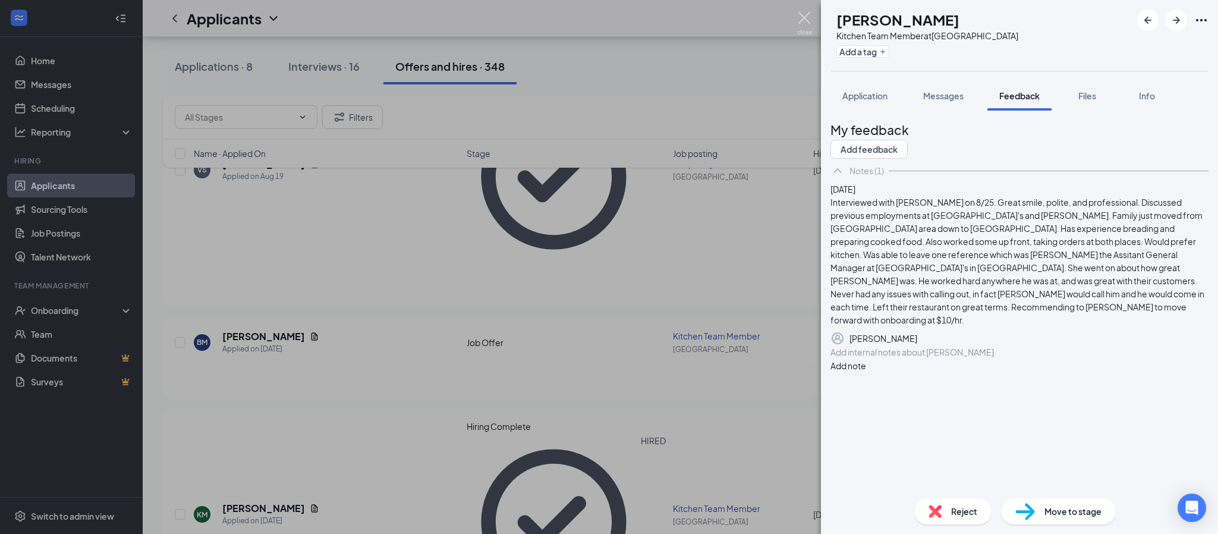
click at [800, 12] on img at bounding box center [804, 23] width 15 height 23
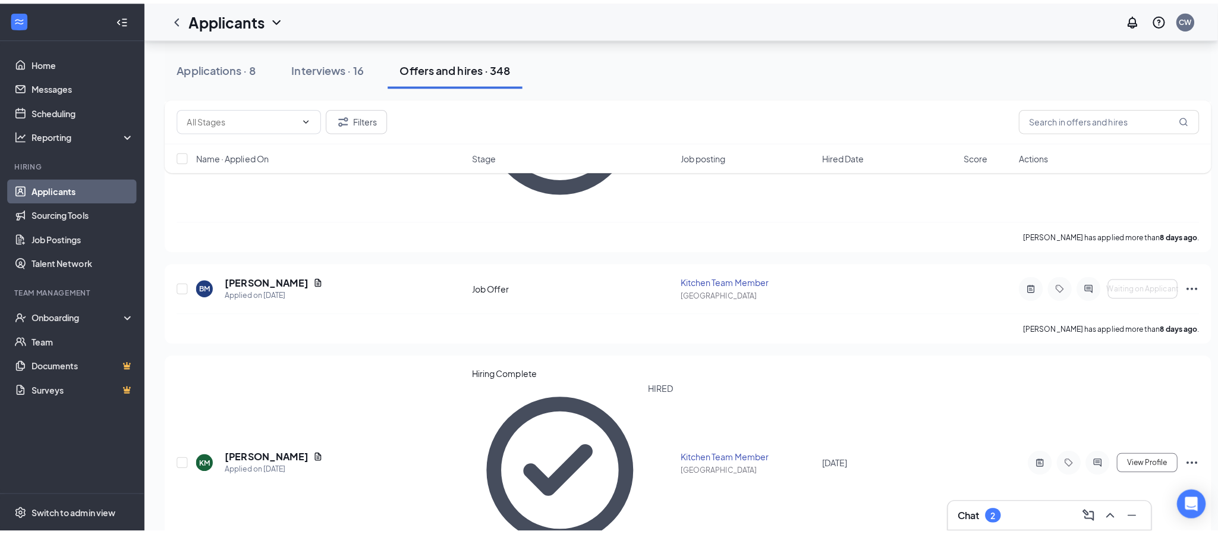
scroll to position [268, 0]
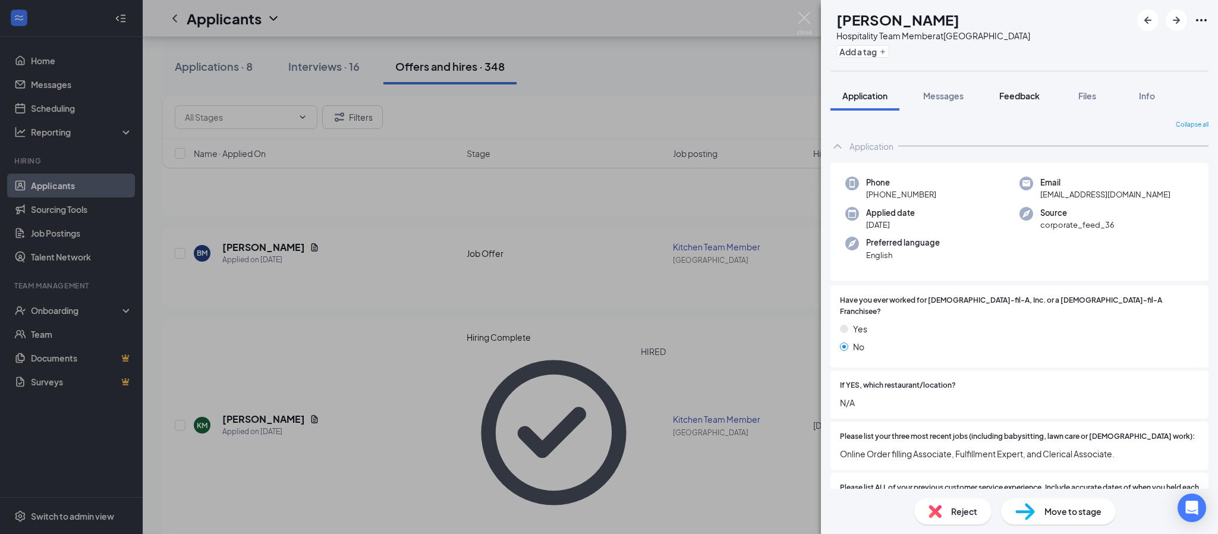
click at [1019, 100] on span "Feedback" at bounding box center [1019, 95] width 40 height 11
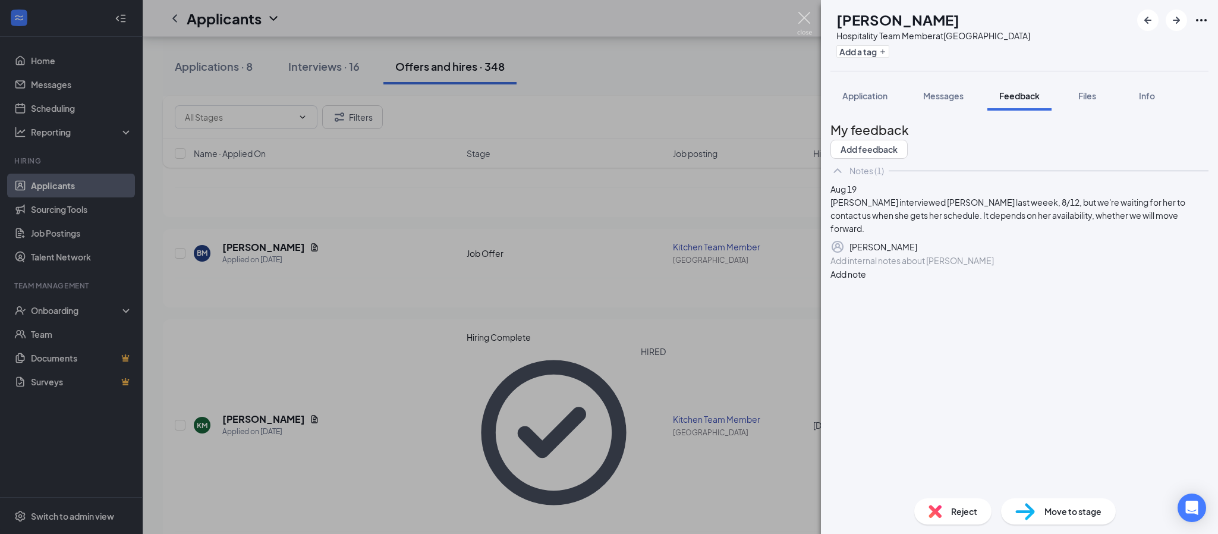
click at [803, 21] on img at bounding box center [804, 23] width 15 height 23
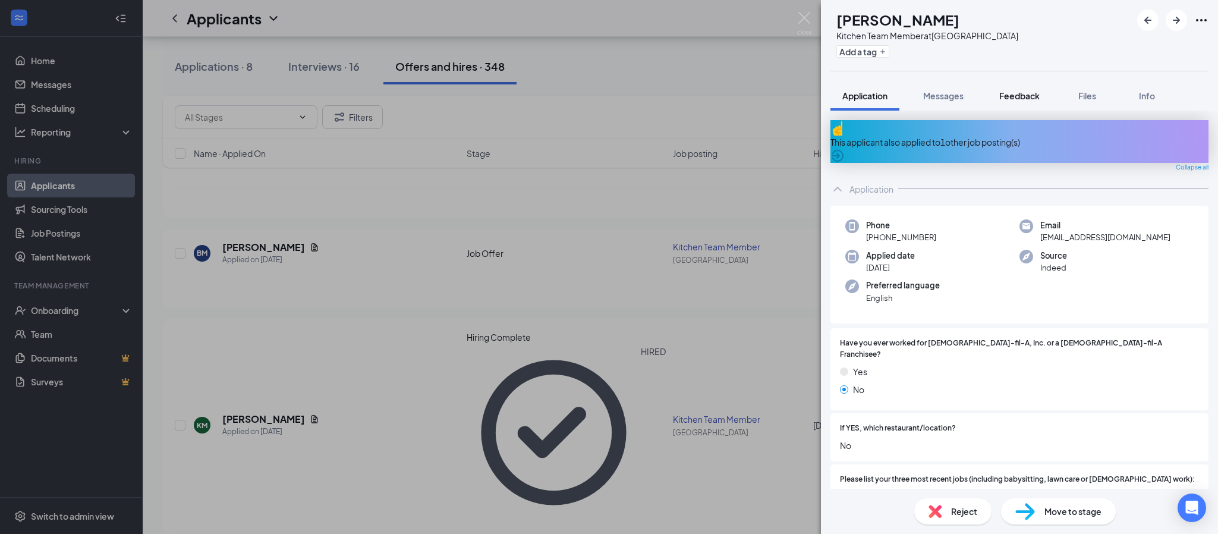
click at [1022, 102] on div "Feedback" at bounding box center [1019, 96] width 40 height 12
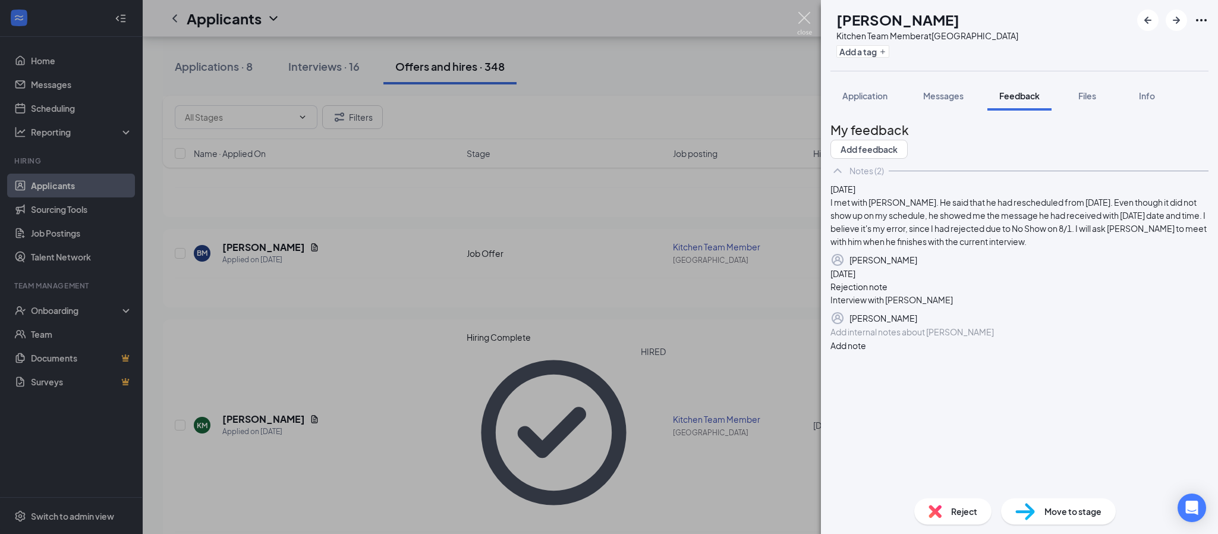
click at [798, 31] on img at bounding box center [804, 23] width 15 height 23
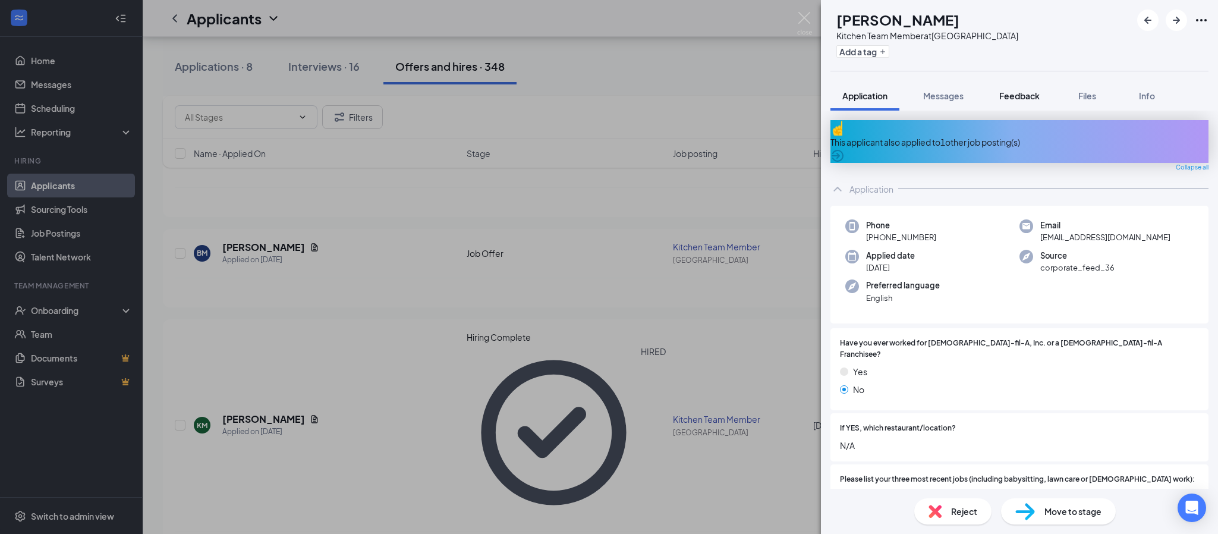
click at [1015, 100] on span "Feedback" at bounding box center [1019, 95] width 40 height 11
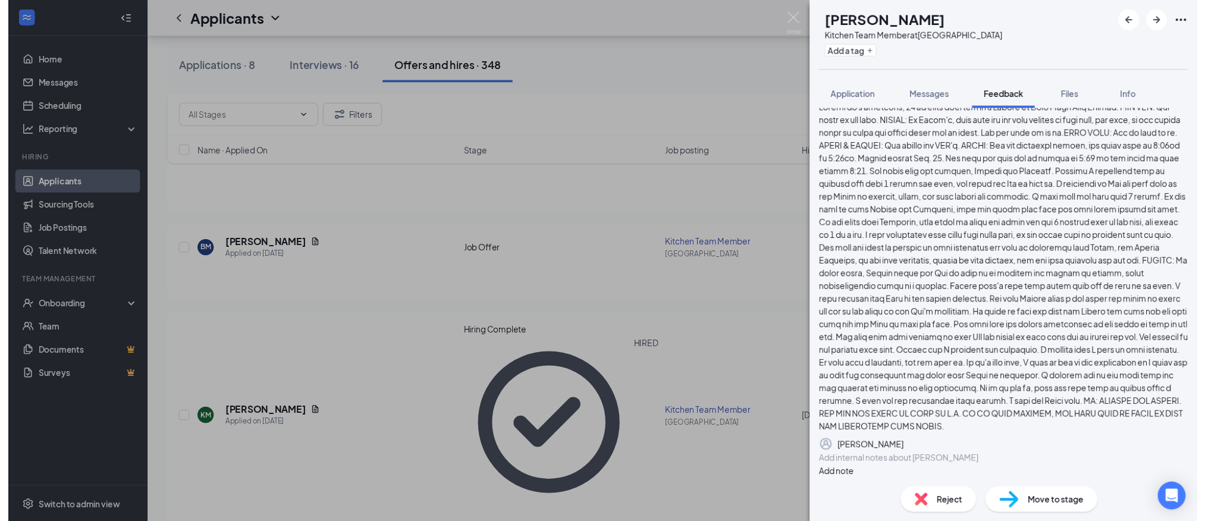
scroll to position [414, 0]
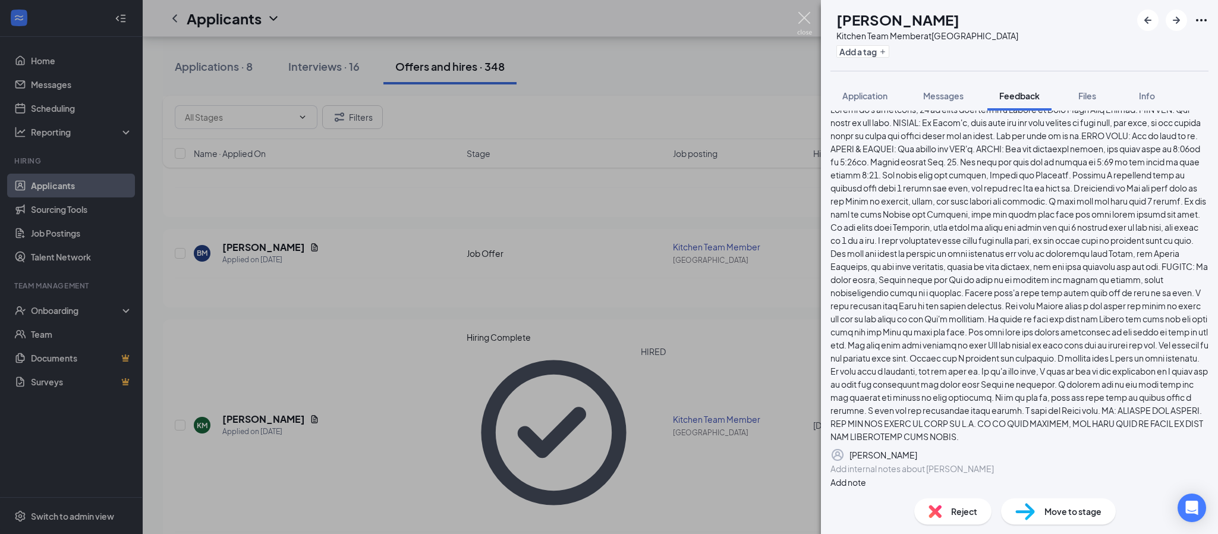
click at [800, 12] on img at bounding box center [804, 23] width 15 height 23
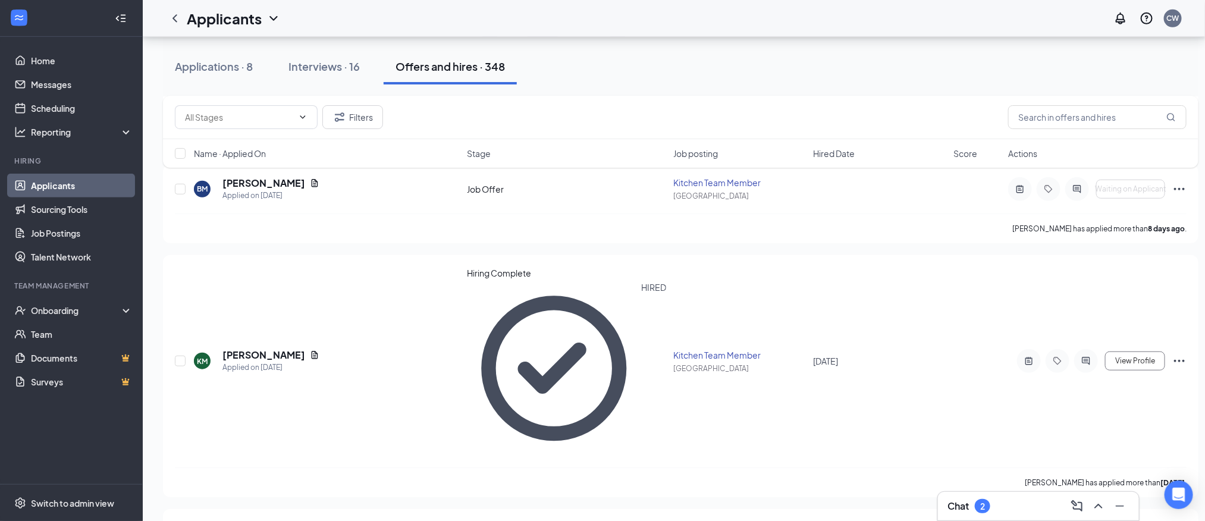
scroll to position [446, 0]
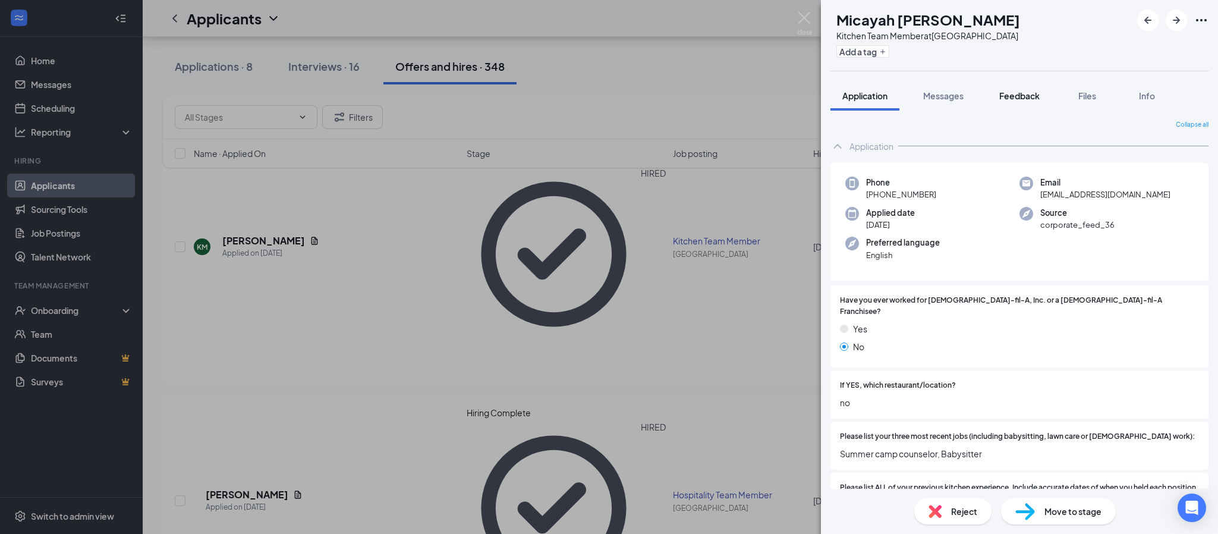
click at [1017, 99] on span "Feedback" at bounding box center [1019, 95] width 40 height 11
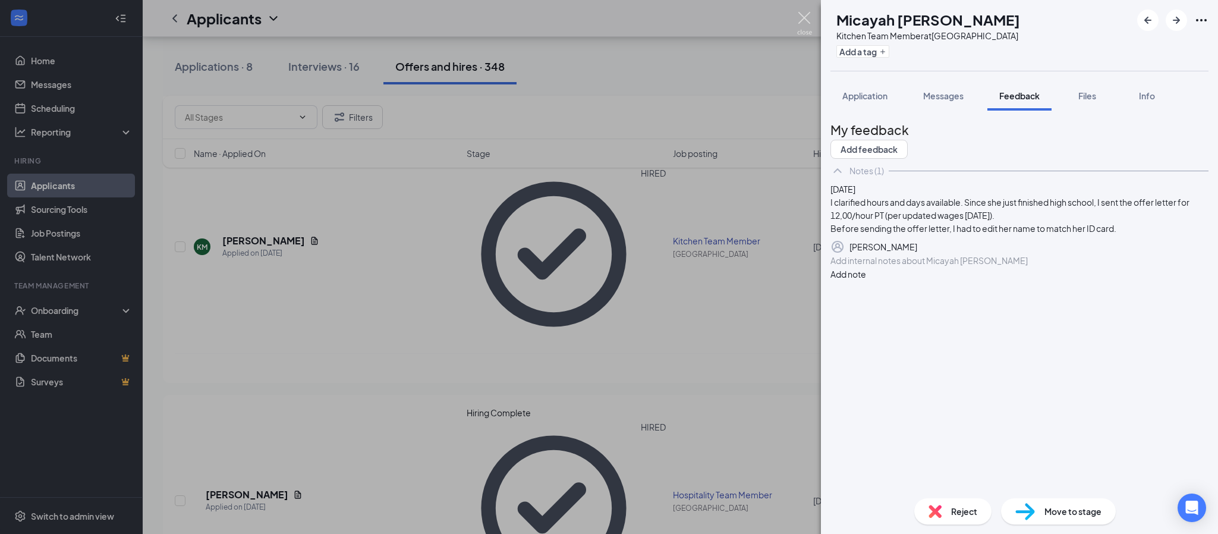
drag, startPoint x: 813, startPoint y: 24, endPoint x: 812, endPoint y: 33, distance: 9.0
click at [813, 25] on div "MS [PERSON_NAME] Kitchen Team Member at [GEOGRAPHIC_DATA] Add a tag Application…" at bounding box center [609, 267] width 1218 height 534
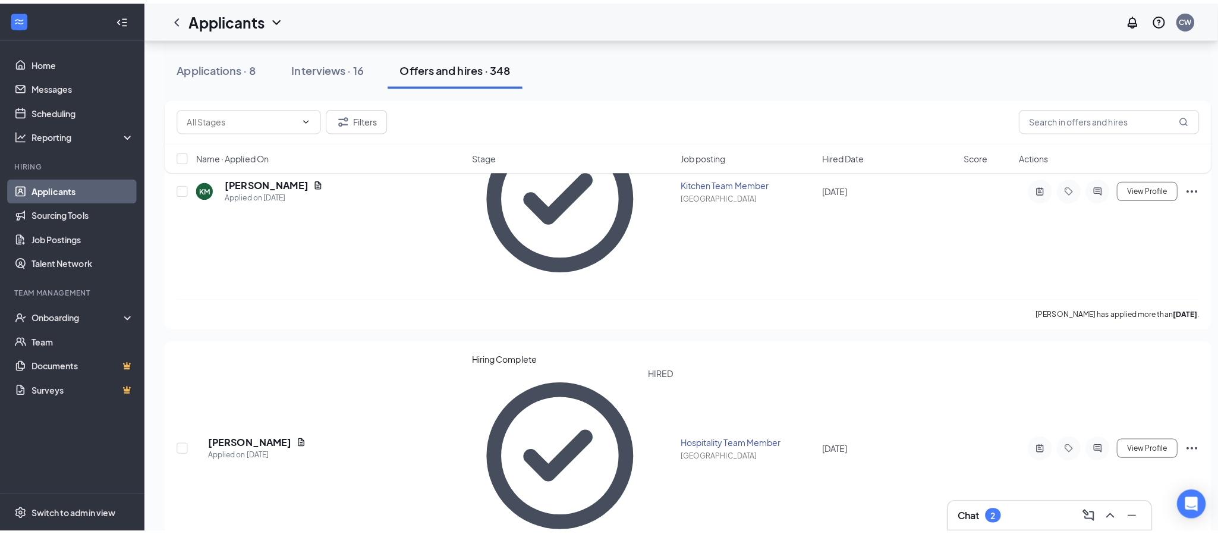
scroll to position [535, 0]
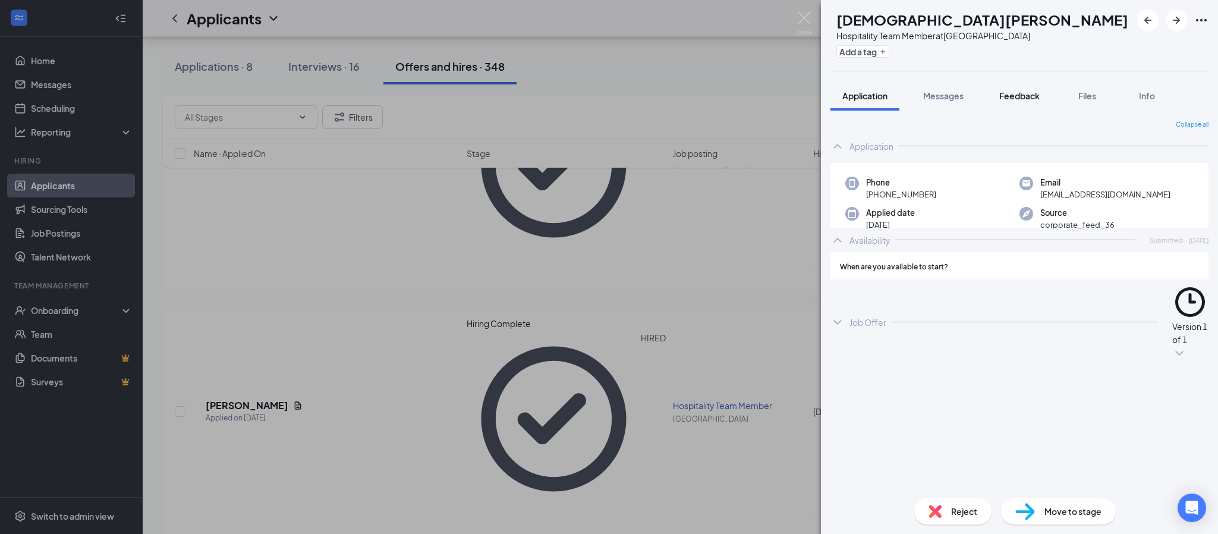
click at [1024, 96] on span "Feedback" at bounding box center [1019, 95] width 40 height 11
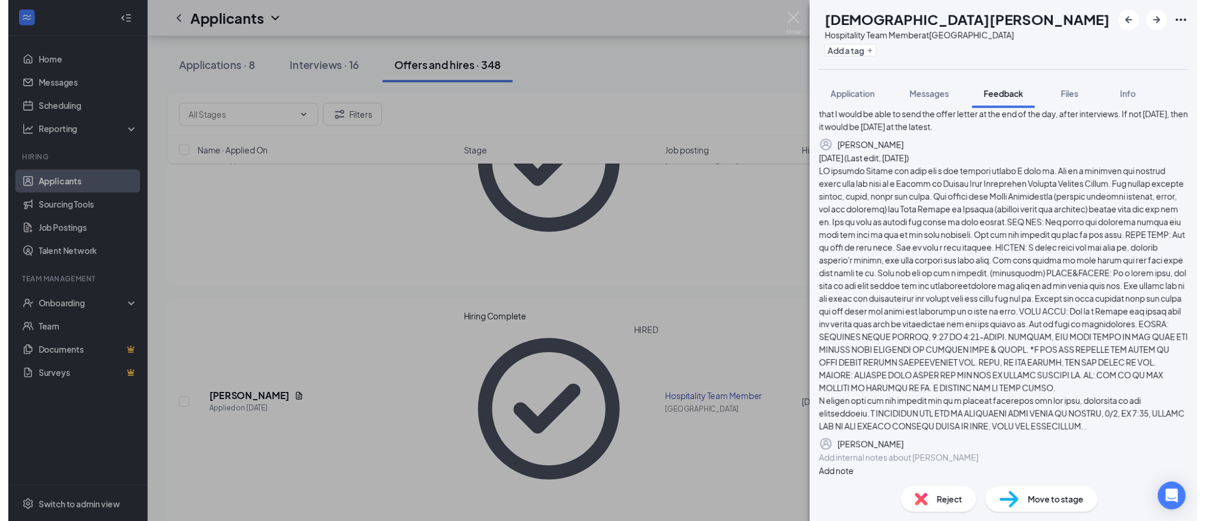
scroll to position [284, 0]
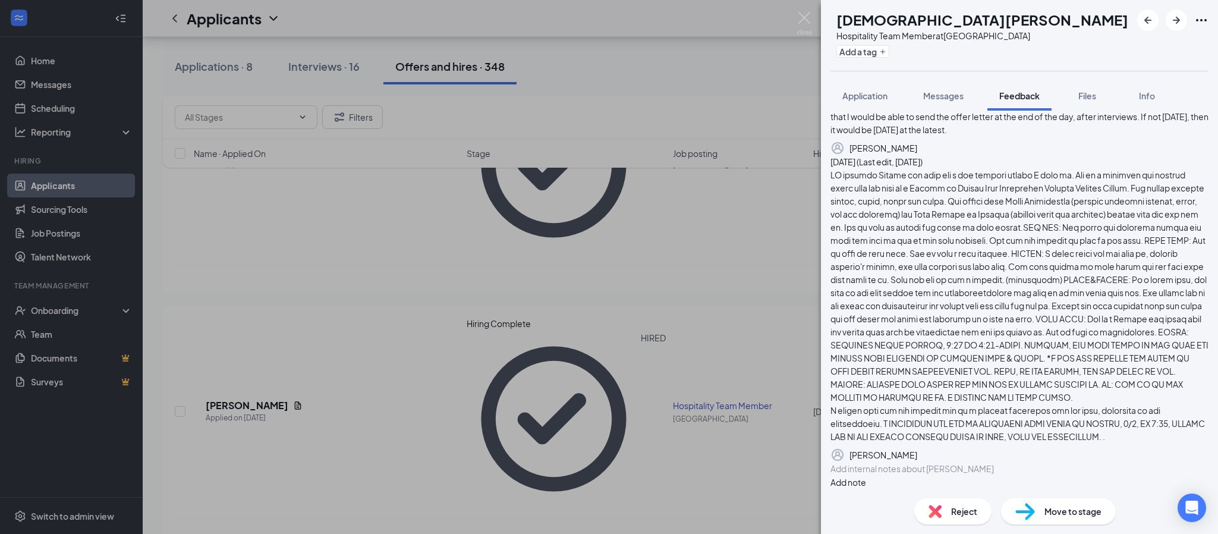
click at [812, 20] on div "CD Camiah [PERSON_NAME] Hospitality Team Member at [GEOGRAPHIC_DATA] Add a tag …" at bounding box center [609, 267] width 1218 height 534
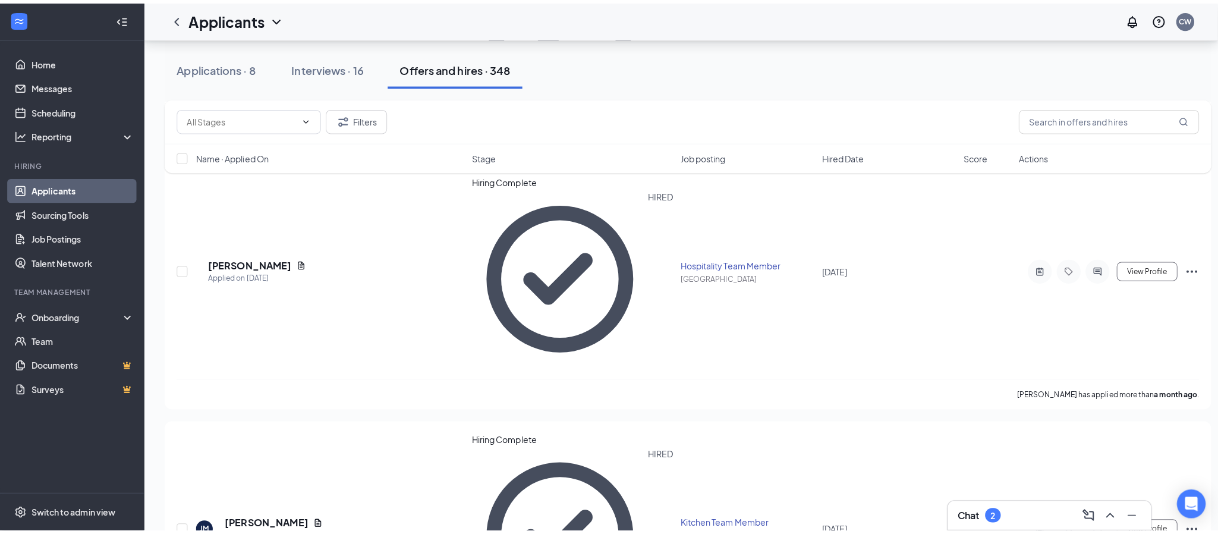
scroll to position [713, 0]
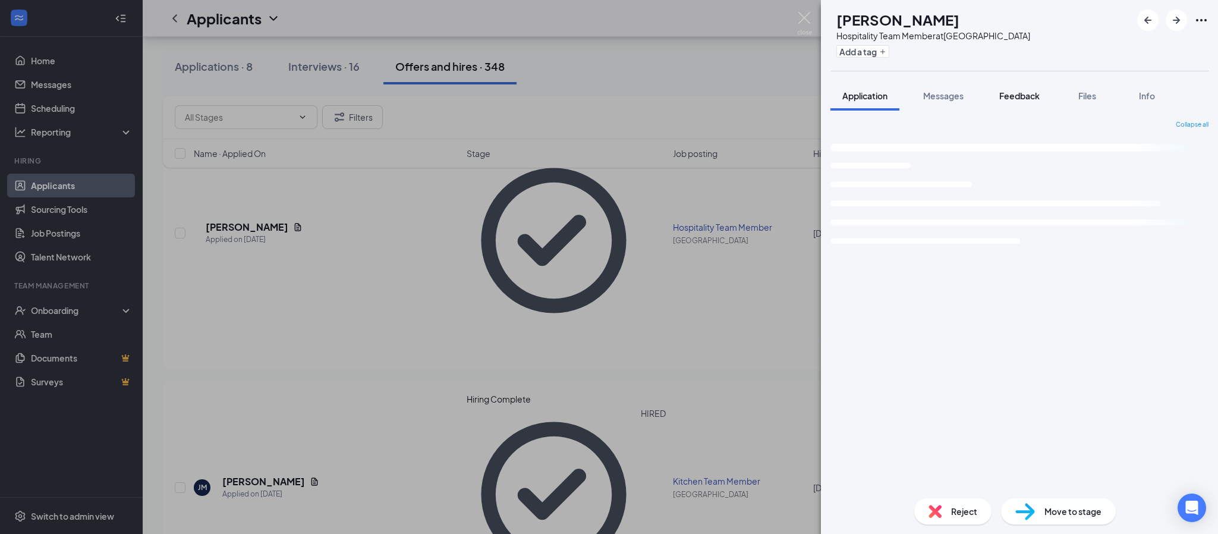
click at [1012, 88] on button "Feedback" at bounding box center [1020, 96] width 64 height 30
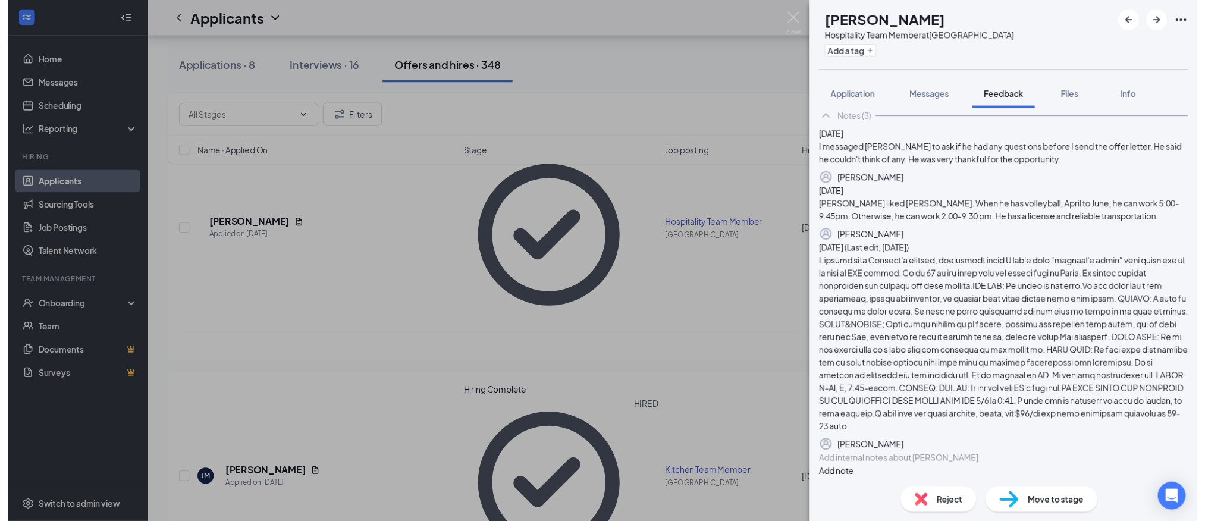
scroll to position [241, 0]
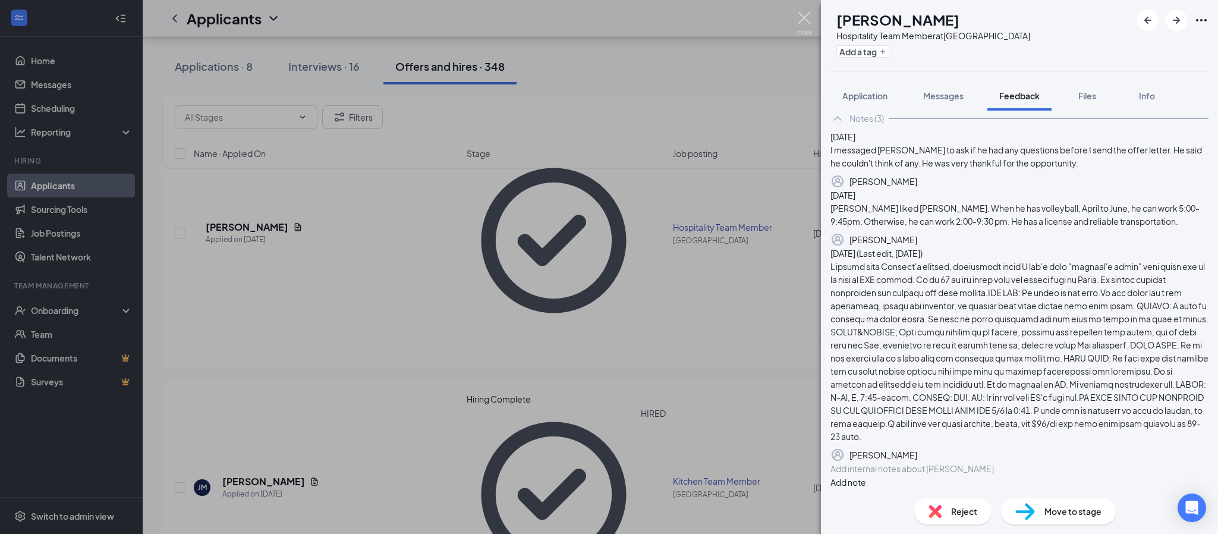
click at [808, 21] on img at bounding box center [804, 23] width 15 height 23
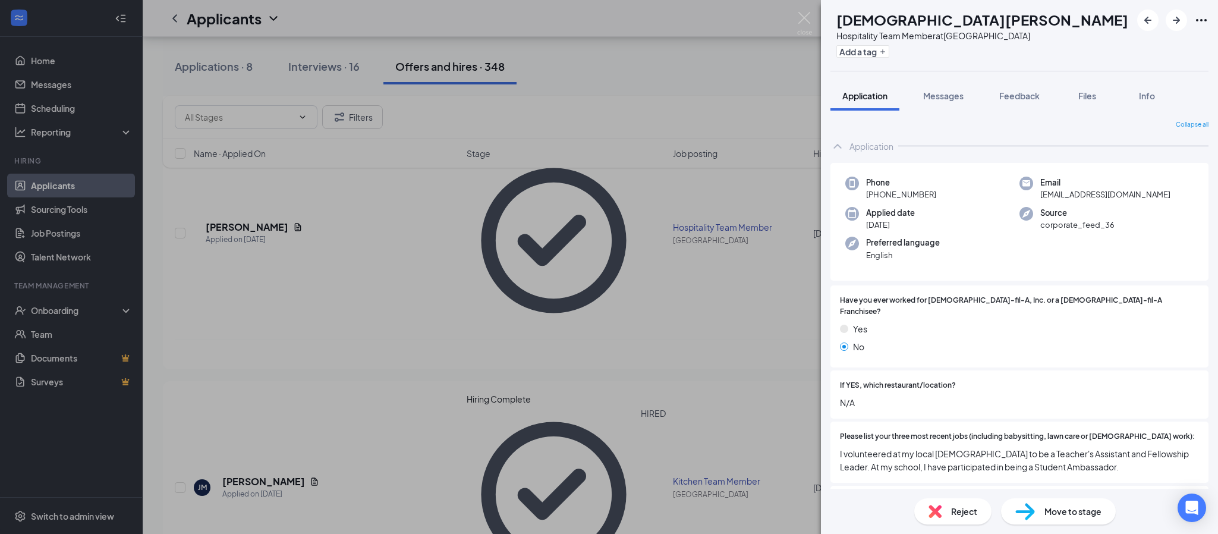
click at [330, 72] on div "CV [PERSON_NAME] Hospitality Team Member at [GEOGRAPHIC_DATA] Add a tag Applica…" at bounding box center [609, 267] width 1218 height 534
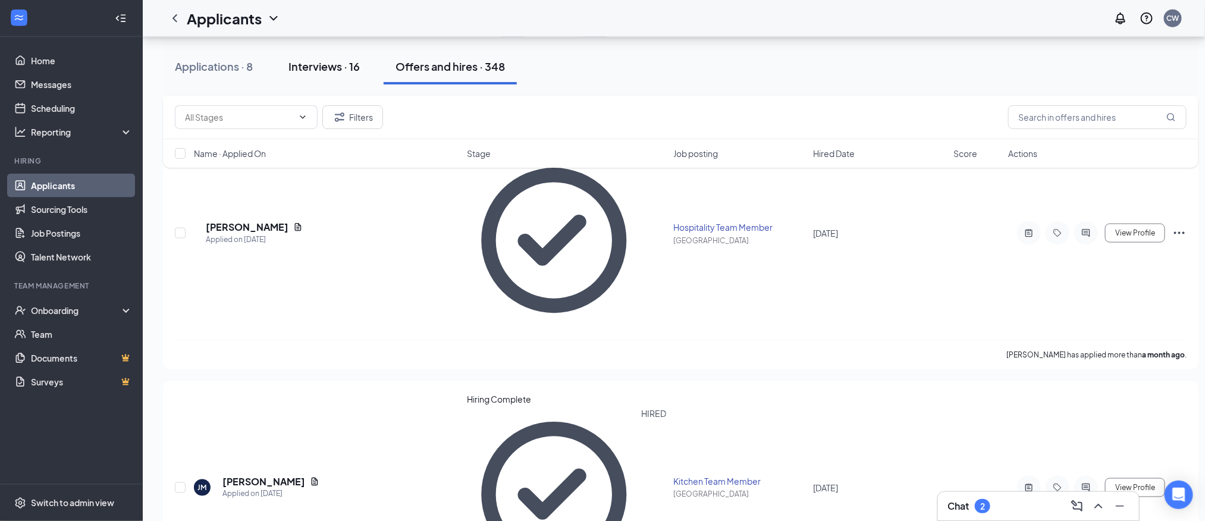
click at [323, 61] on div "Interviews · 16" at bounding box center [323, 66] width 71 height 15
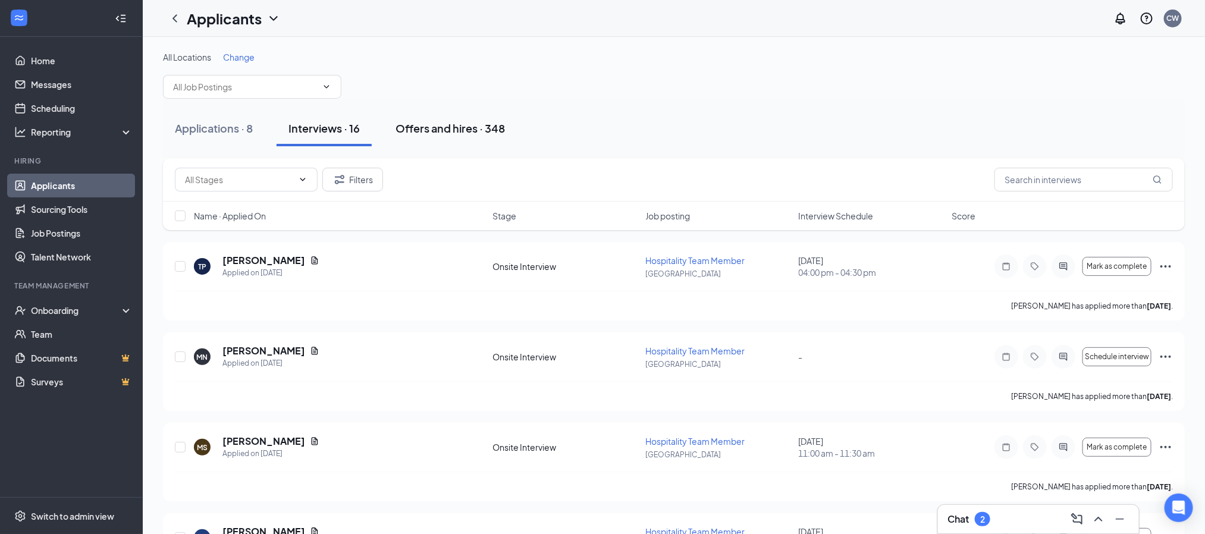
click at [441, 127] on div "Offers and hires · 348" at bounding box center [449, 128] width 109 height 15
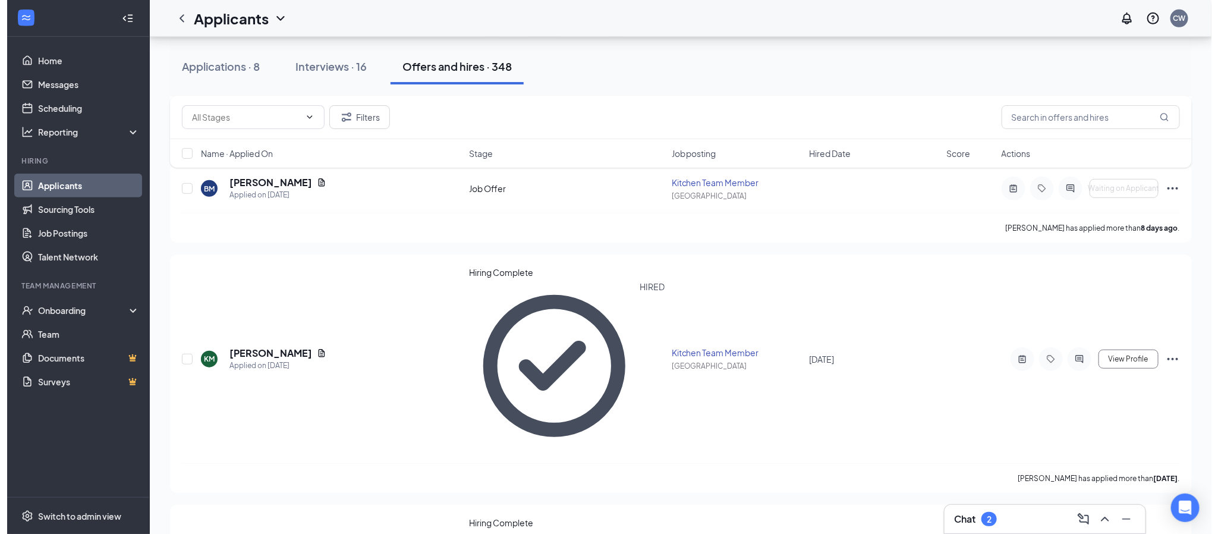
scroll to position [446, 0]
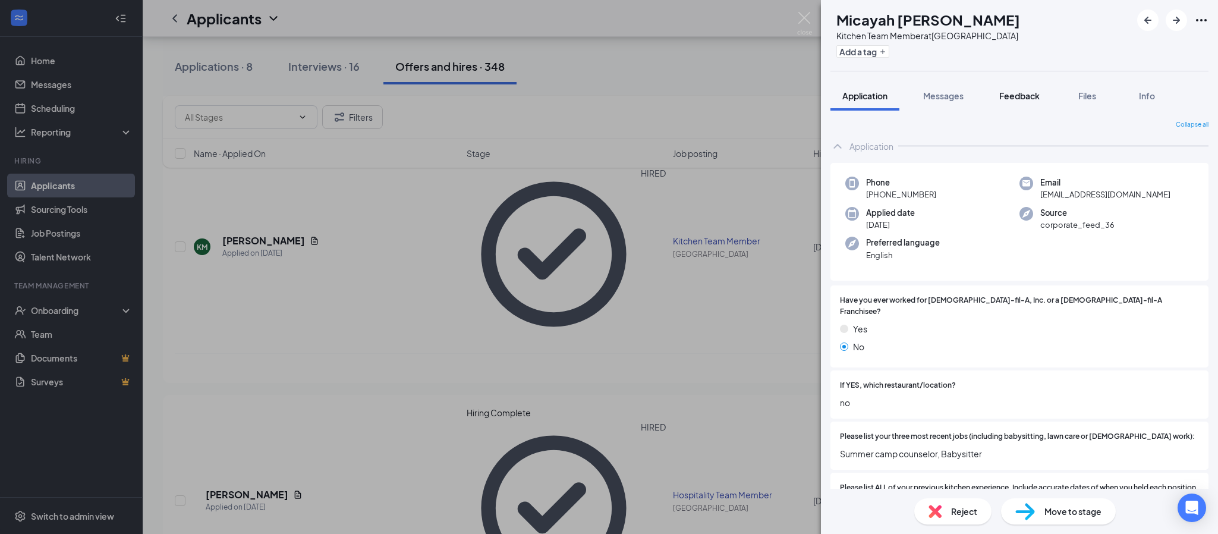
click at [1026, 92] on span "Feedback" at bounding box center [1019, 95] width 40 height 11
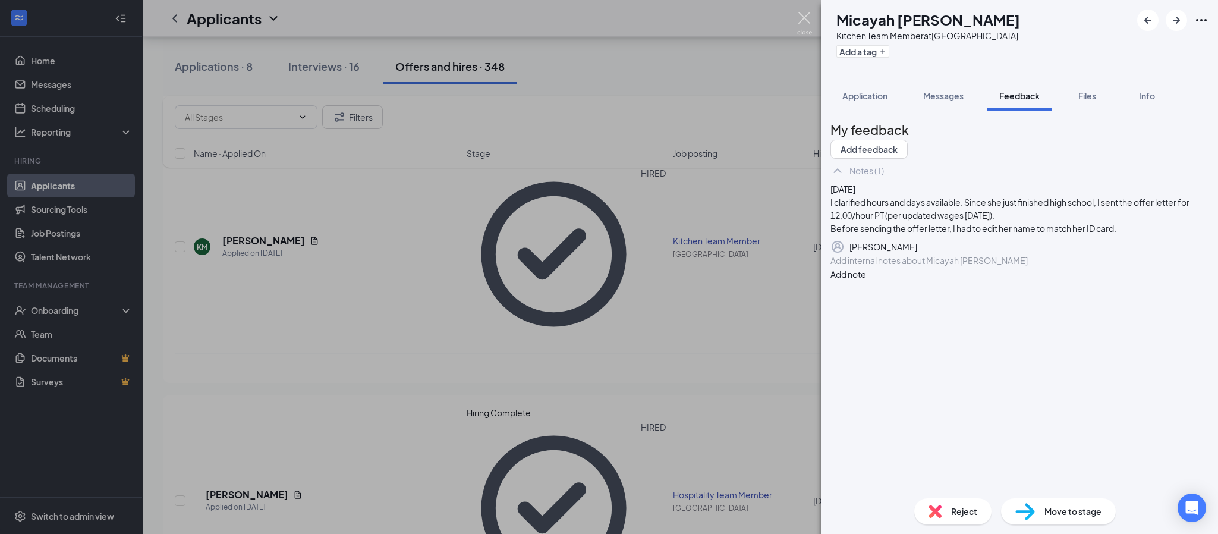
click at [800, 17] on img at bounding box center [804, 23] width 15 height 23
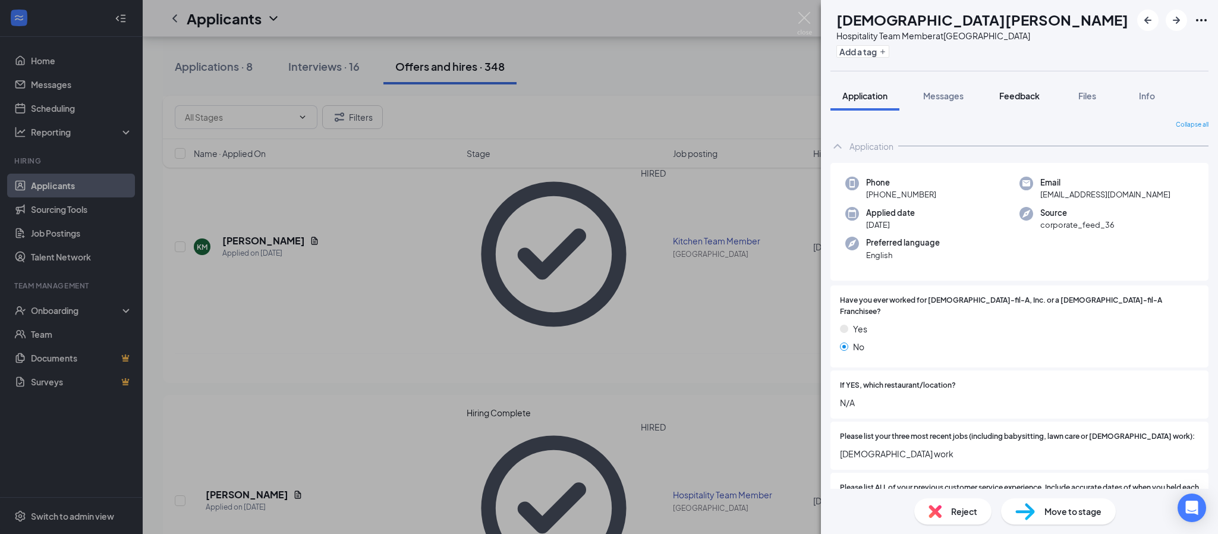
click at [1019, 88] on button "Feedback" at bounding box center [1020, 96] width 64 height 30
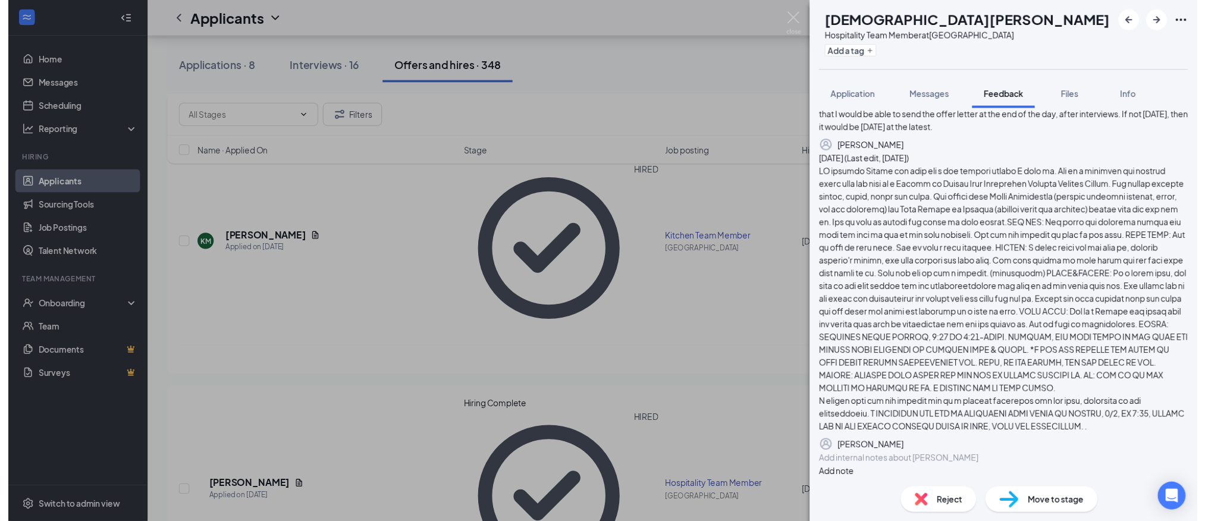
scroll to position [284, 0]
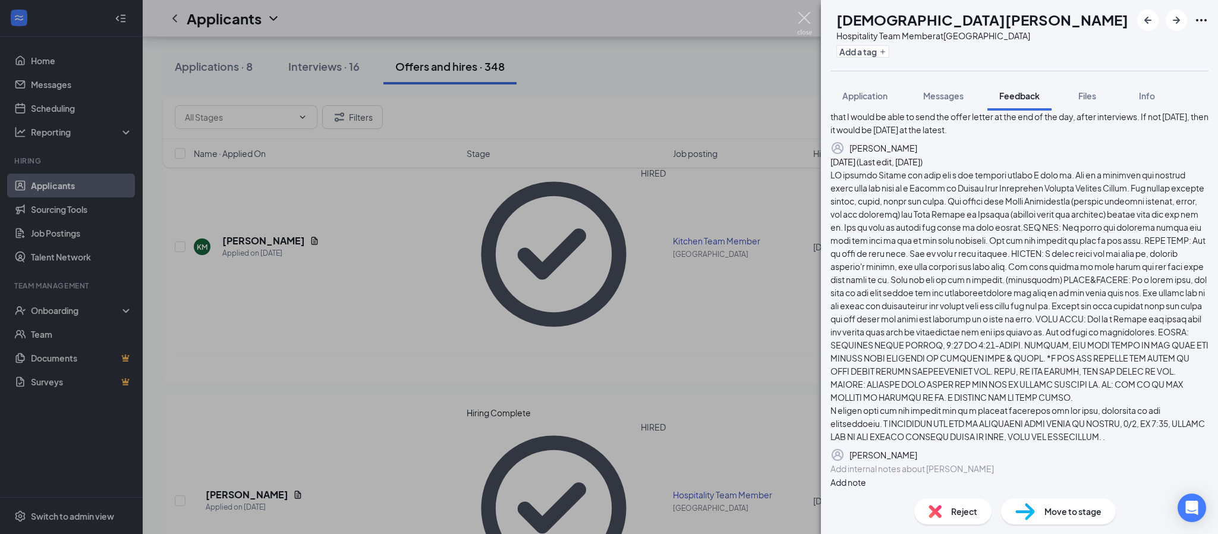
click at [807, 24] on img at bounding box center [804, 23] width 15 height 23
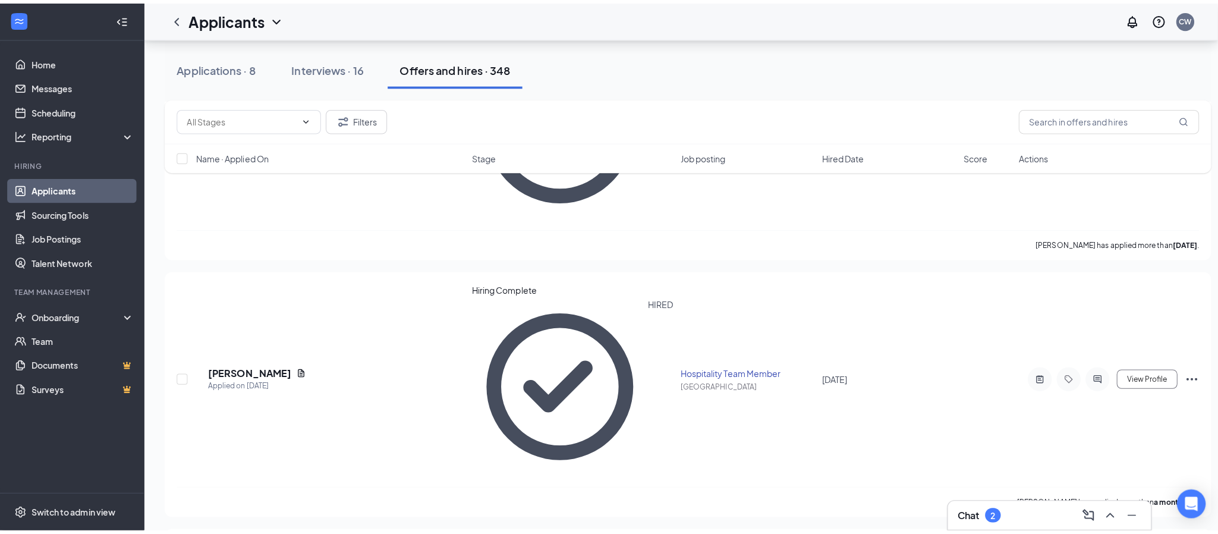
scroll to position [624, 0]
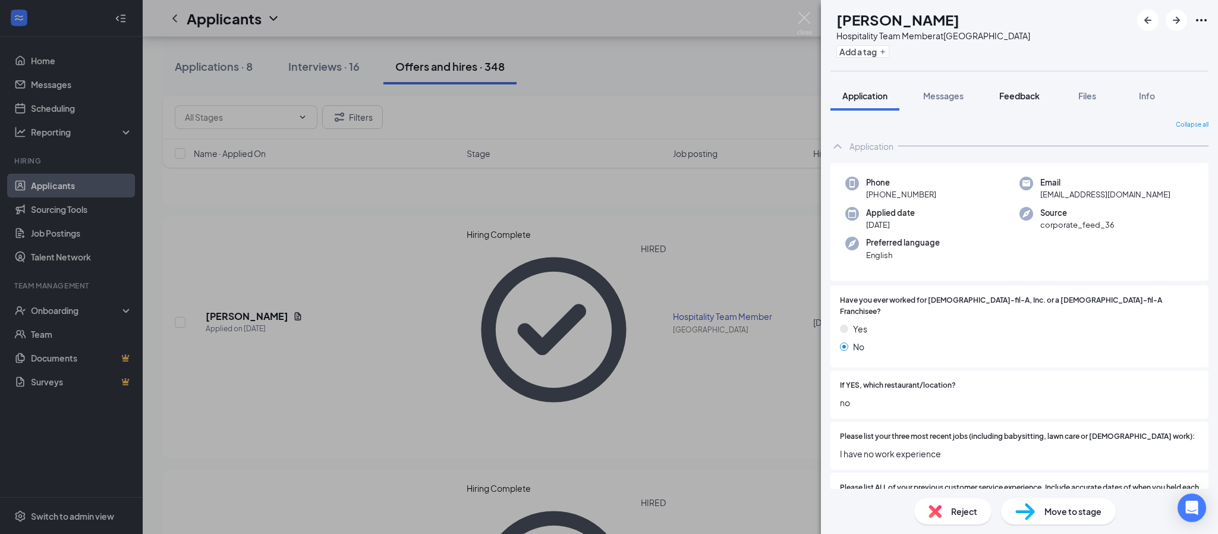
click at [1010, 88] on button "Feedback" at bounding box center [1020, 96] width 64 height 30
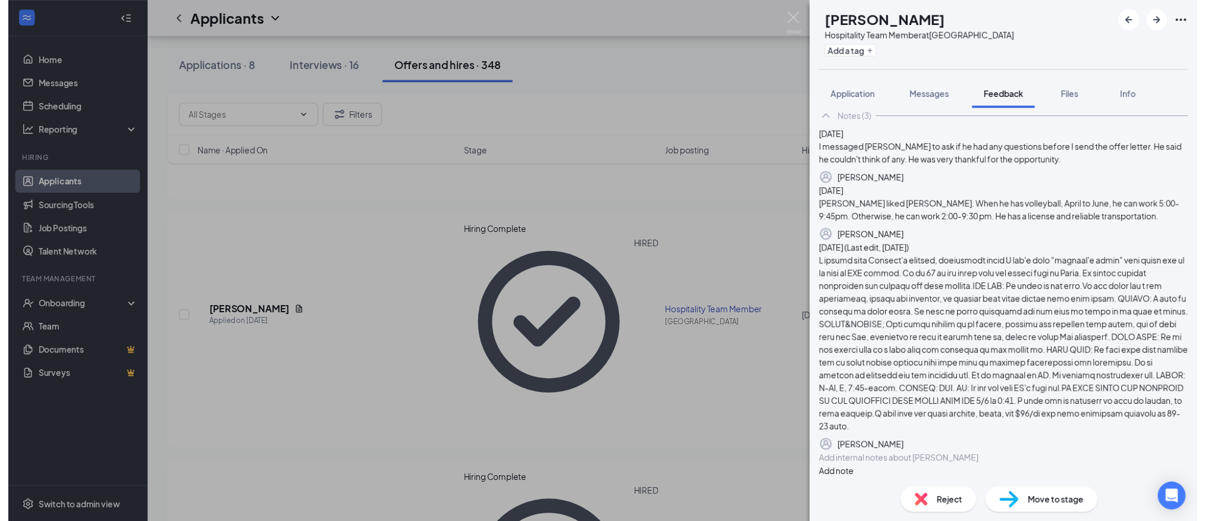
scroll to position [241, 0]
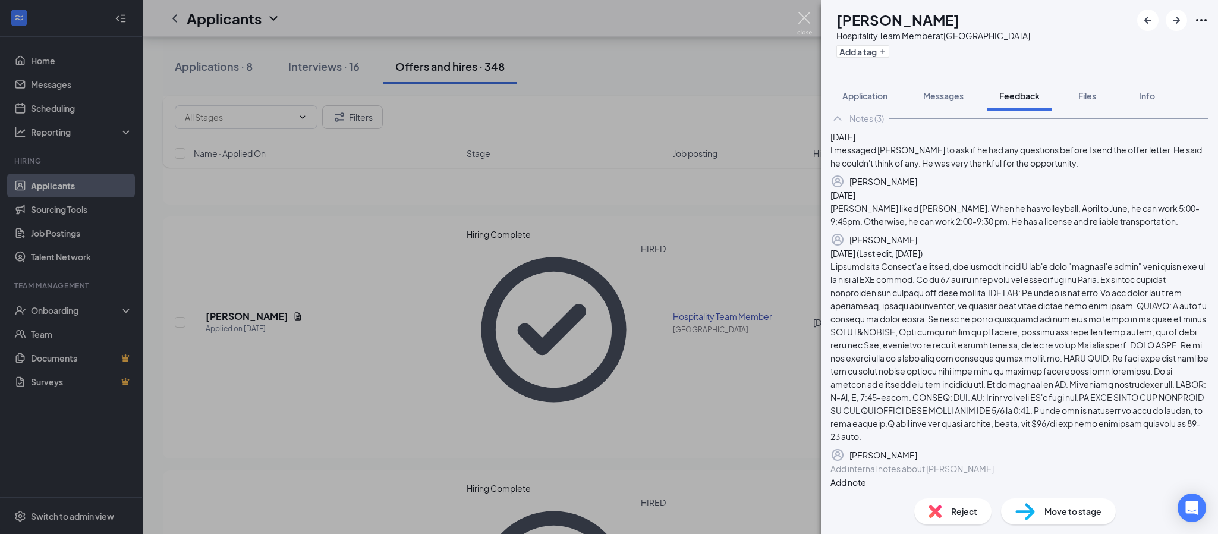
click at [798, 22] on img at bounding box center [804, 23] width 15 height 23
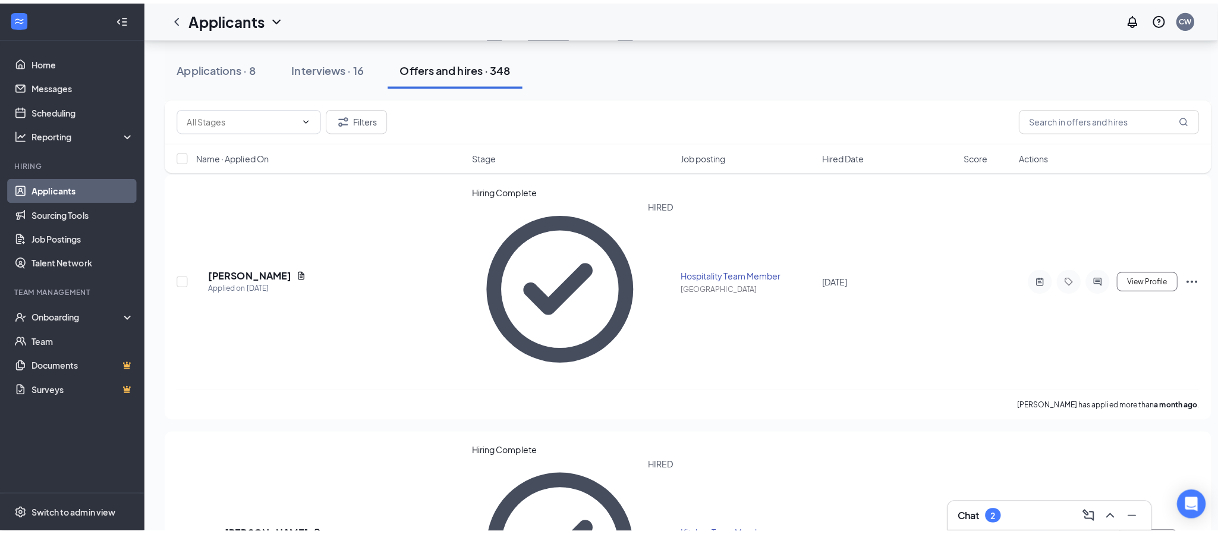
scroll to position [803, 0]
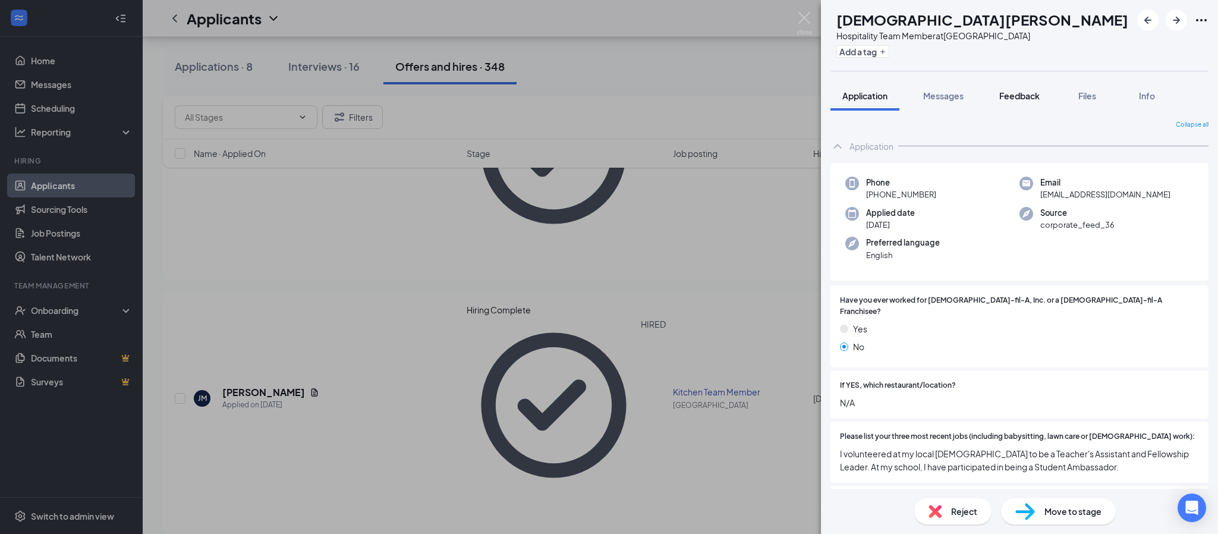
click at [1020, 92] on span "Feedback" at bounding box center [1019, 95] width 40 height 11
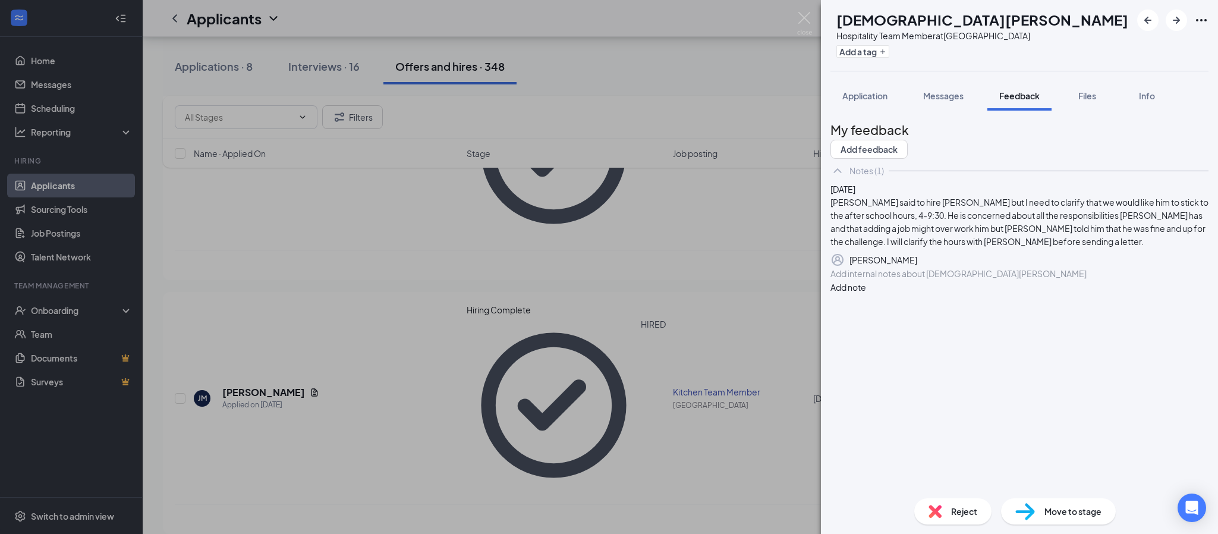
click at [812, 22] on div "CV [PERSON_NAME] Hospitality Team Member at [GEOGRAPHIC_DATA] Add a tag Applica…" at bounding box center [609, 267] width 1218 height 534
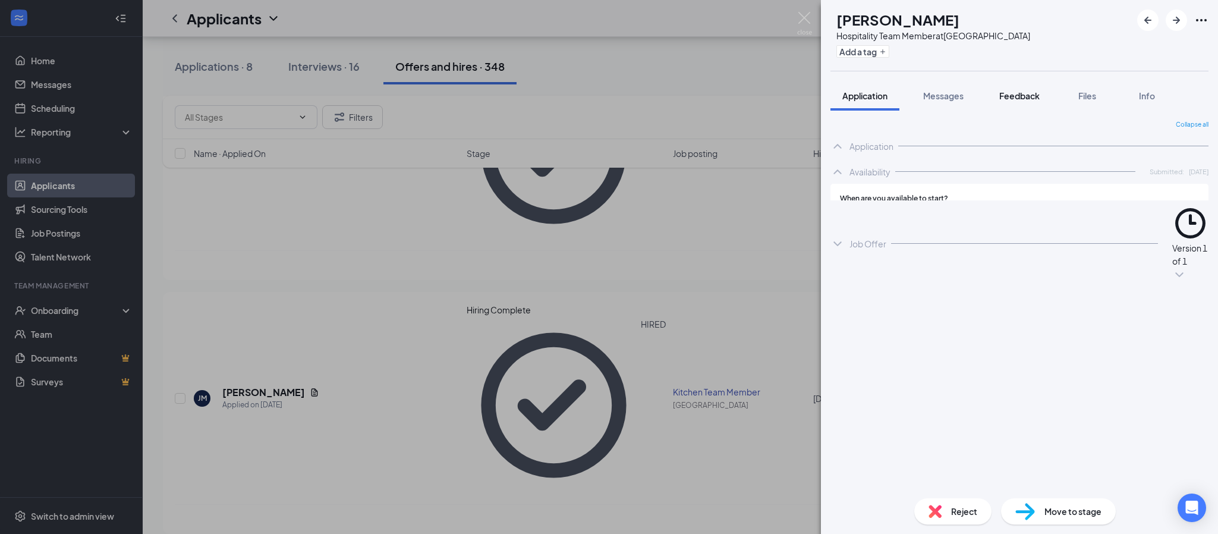
drag, startPoint x: 1011, startPoint y: 102, endPoint x: 1005, endPoint y: 109, distance: 10.1
click at [1011, 102] on button "Feedback" at bounding box center [1020, 96] width 64 height 30
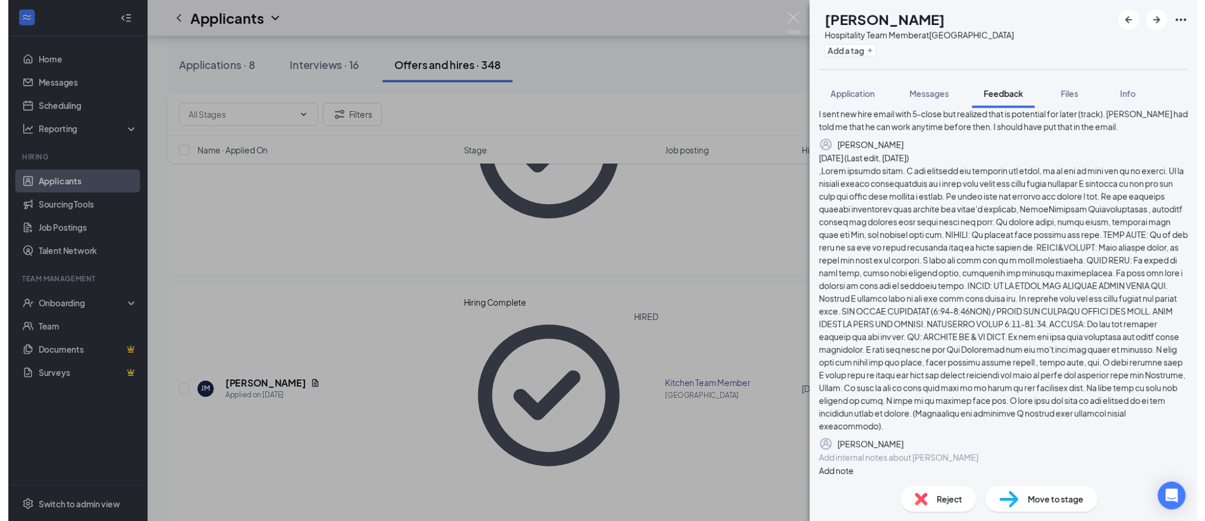
scroll to position [271, 0]
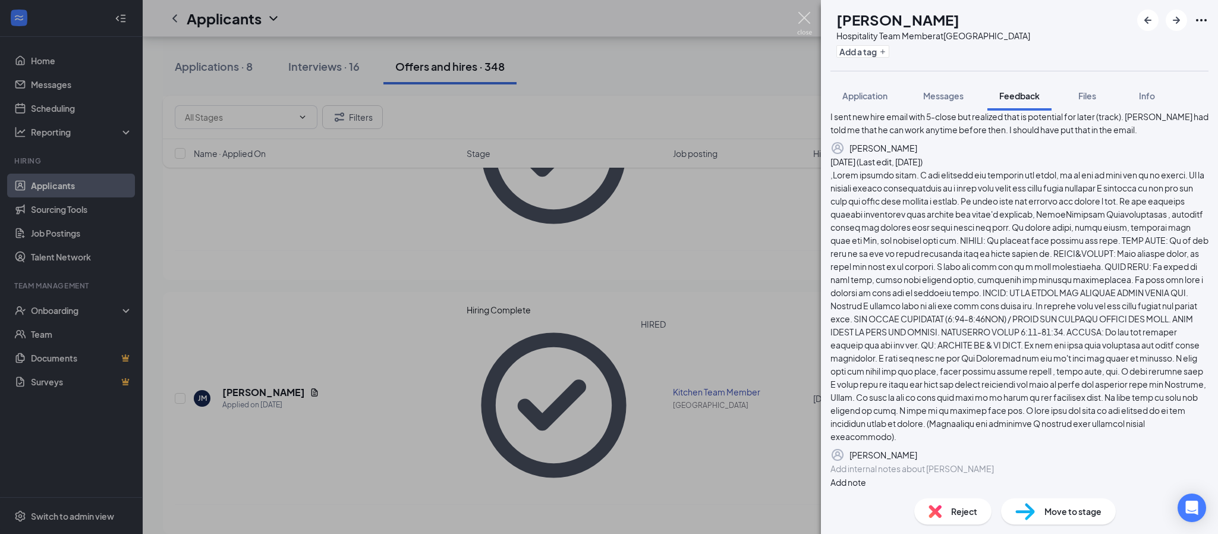
click at [806, 16] on img at bounding box center [804, 23] width 15 height 23
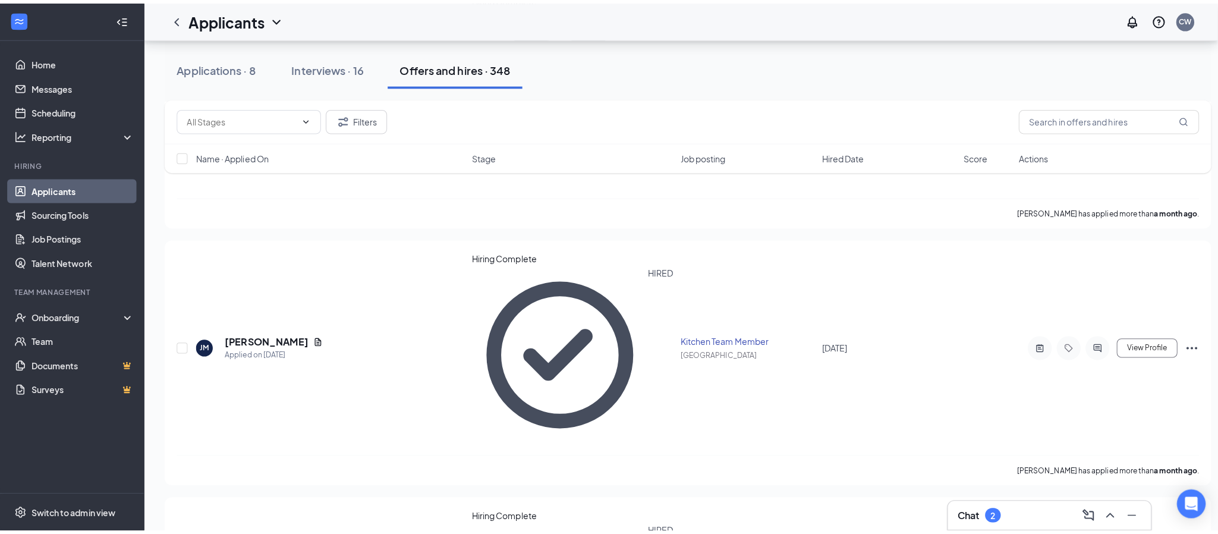
scroll to position [981, 0]
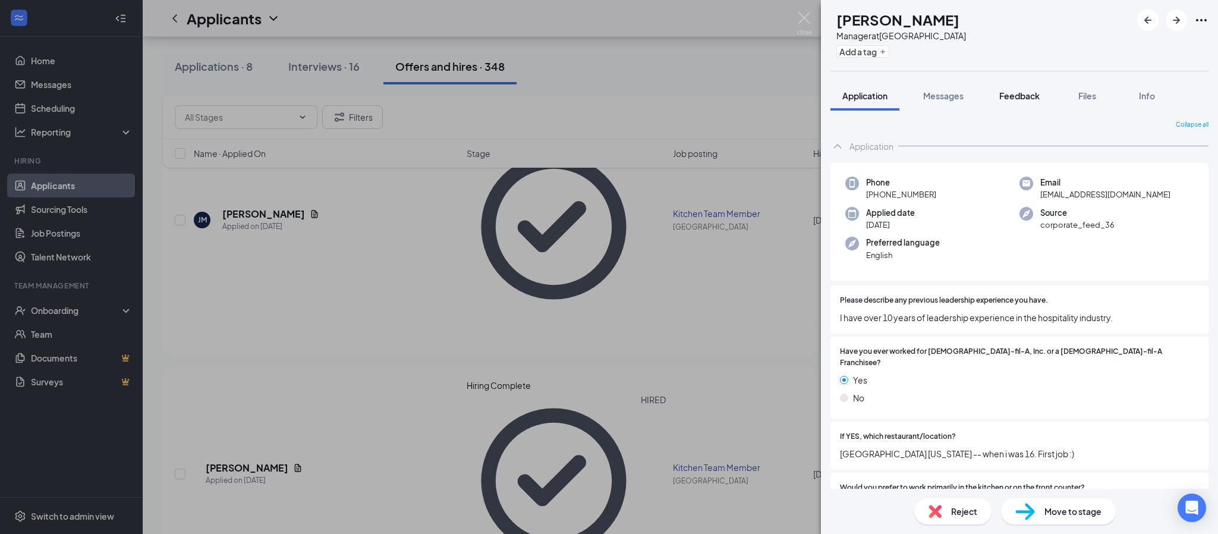
click at [1035, 97] on span "Feedback" at bounding box center [1019, 95] width 40 height 11
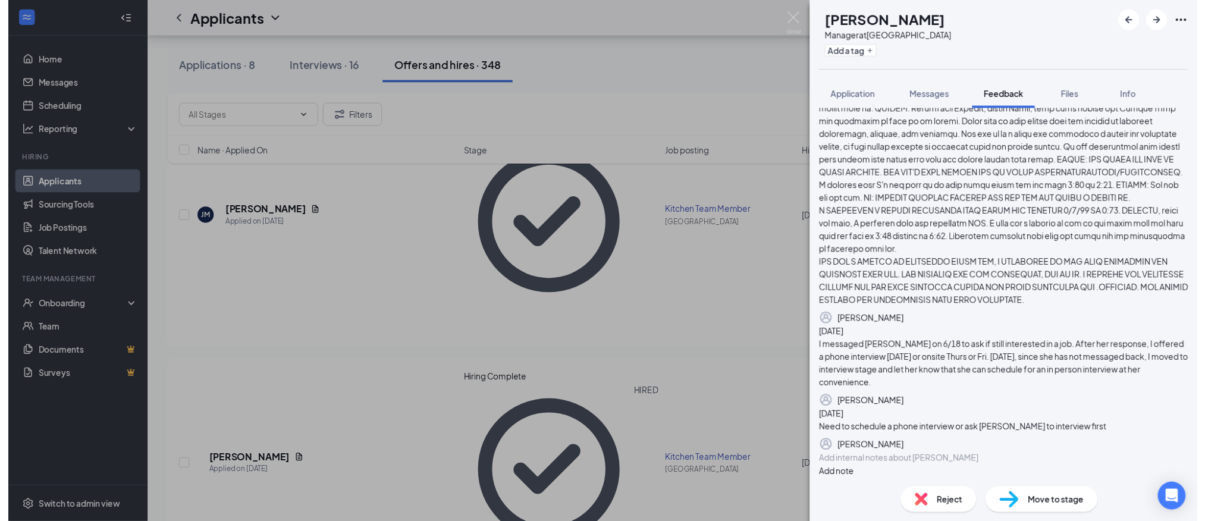
scroll to position [514, 0]
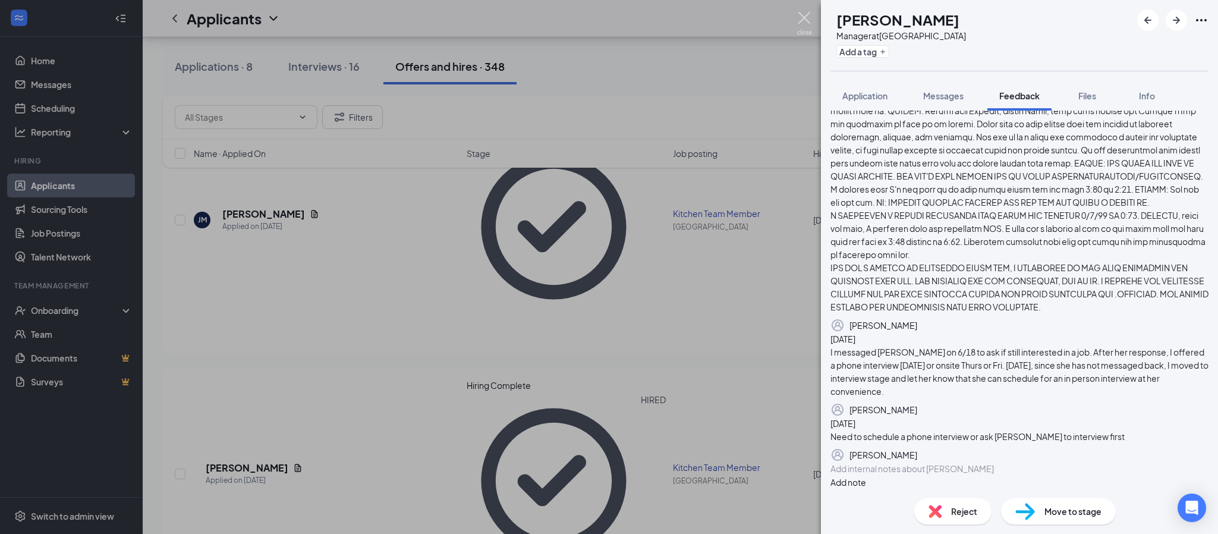
click at [810, 15] on img at bounding box center [804, 23] width 15 height 23
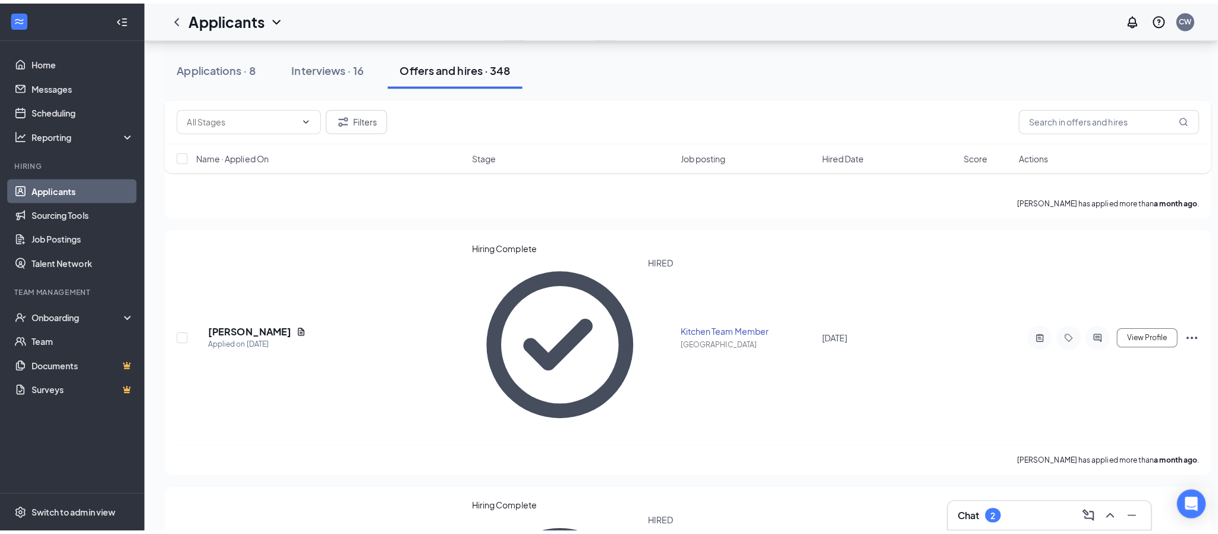
scroll to position [1159, 0]
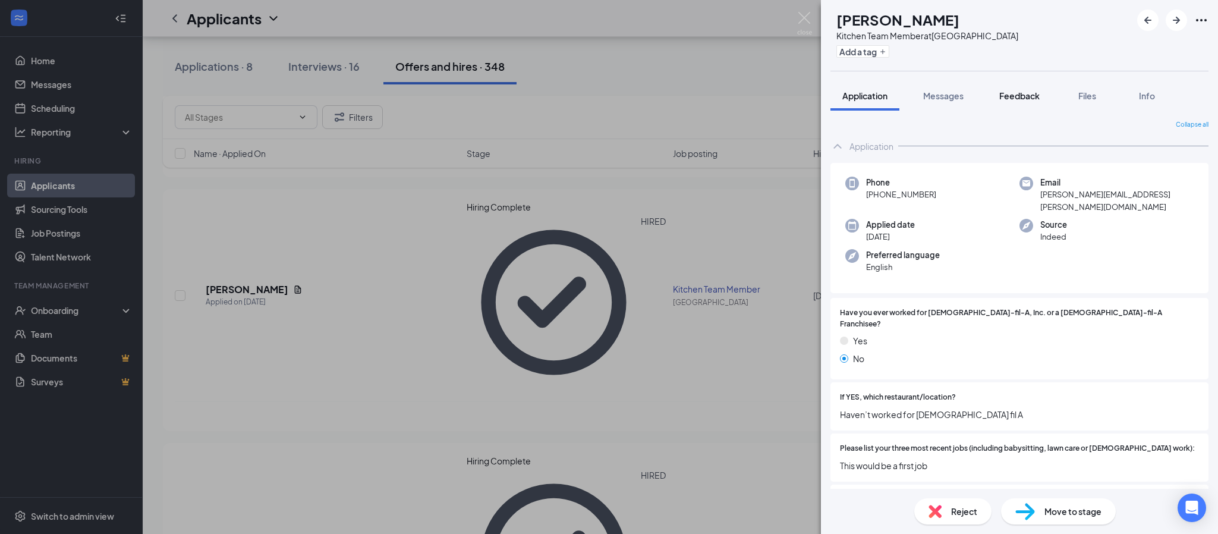
click at [1037, 97] on span "Feedback" at bounding box center [1019, 95] width 40 height 11
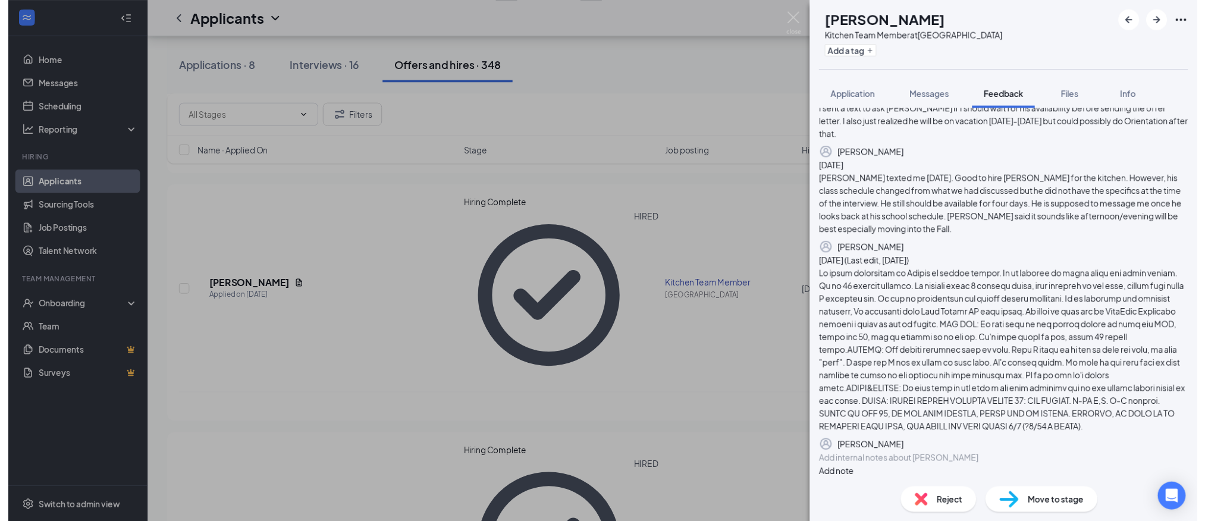
scroll to position [268, 0]
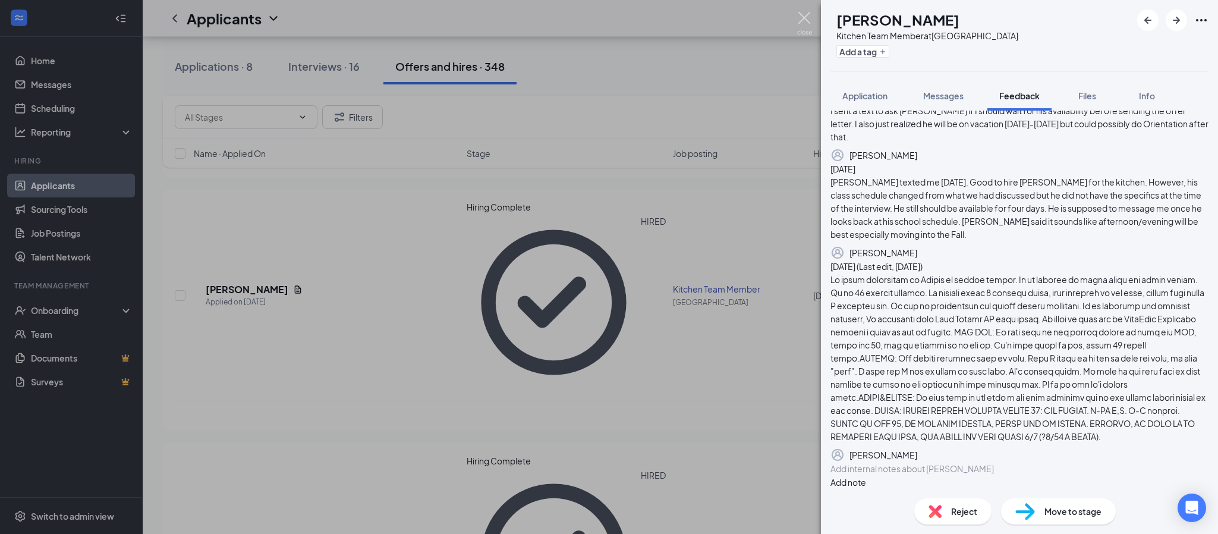
click at [806, 12] on img at bounding box center [804, 23] width 15 height 23
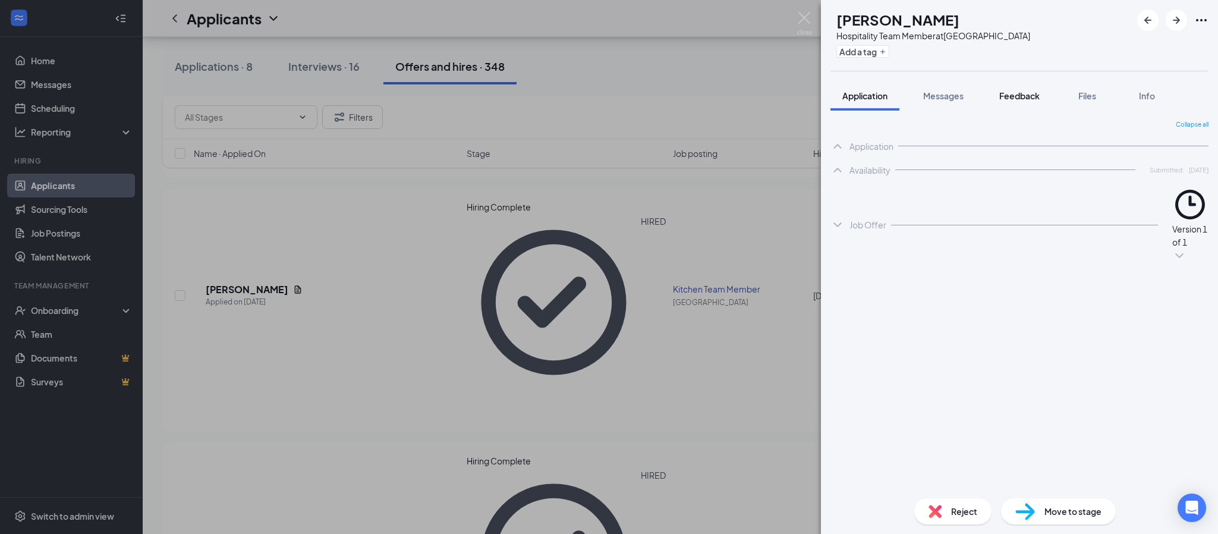
click at [1006, 93] on span "Feedback" at bounding box center [1019, 95] width 40 height 11
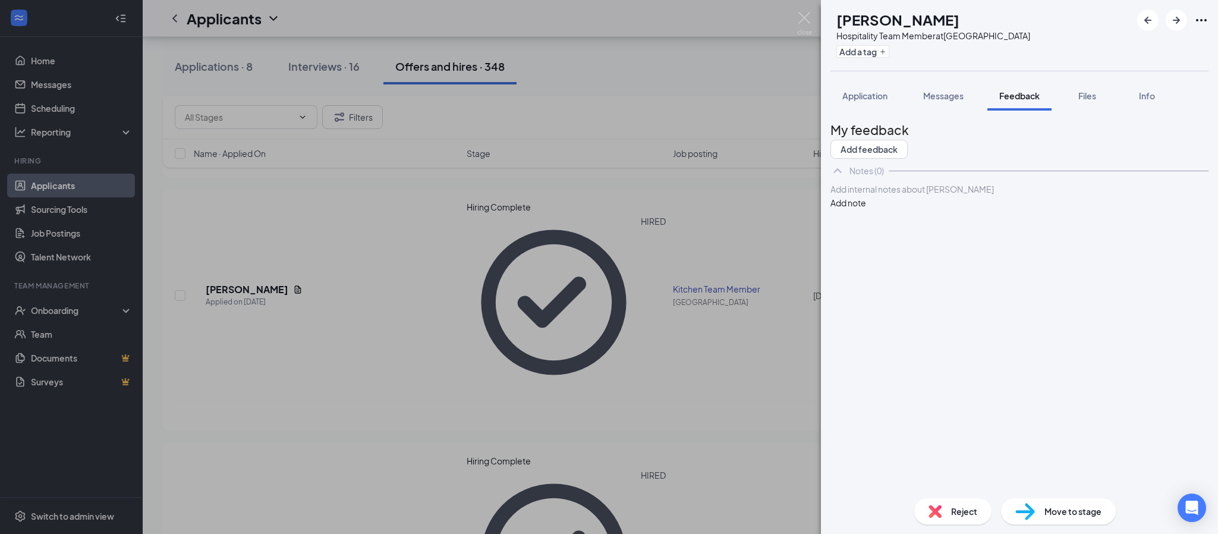
drag, startPoint x: 810, startPoint y: 0, endPoint x: 428, endPoint y: 252, distance: 457.9
click at [810, 1] on div "EB [PERSON_NAME] Hospitality Team Member at [GEOGRAPHIC_DATA] Add a tag Applica…" at bounding box center [609, 267] width 1218 height 534
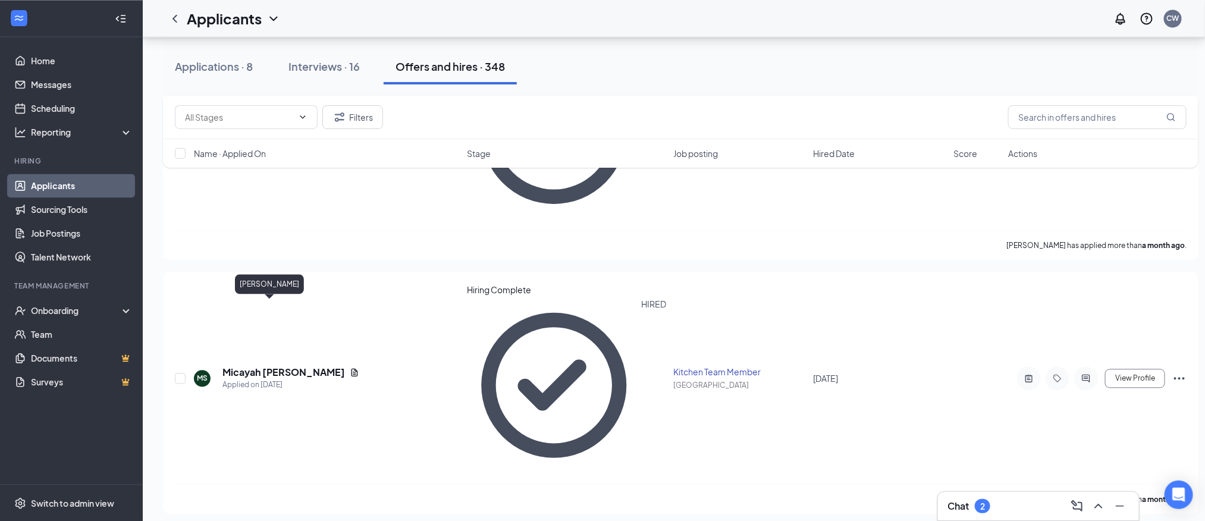
scroll to position [1338, 0]
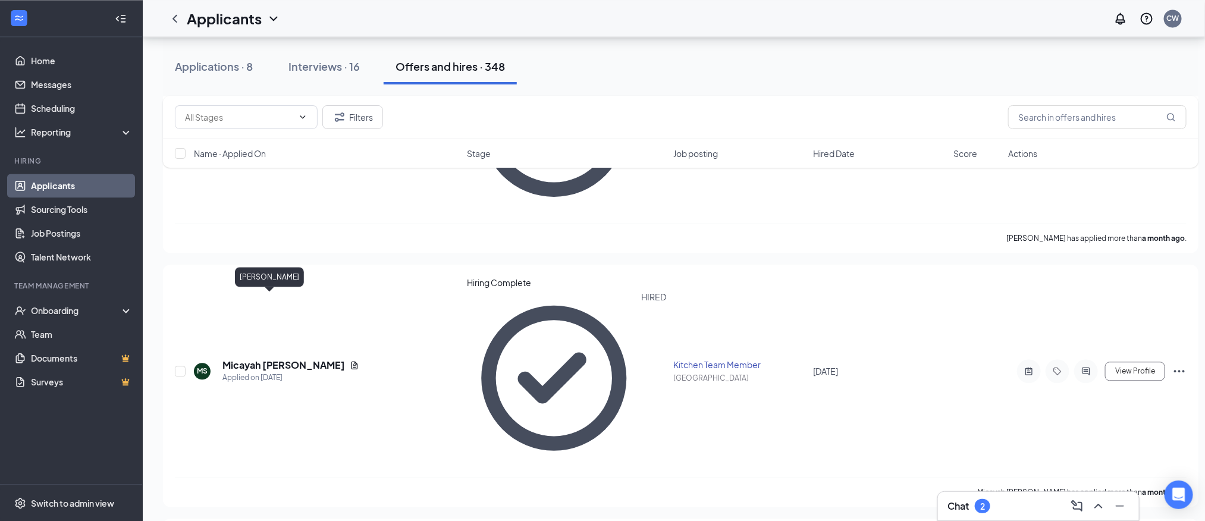
drag, startPoint x: 279, startPoint y: 298, endPoint x: 320, endPoint y: 291, distance: 41.5
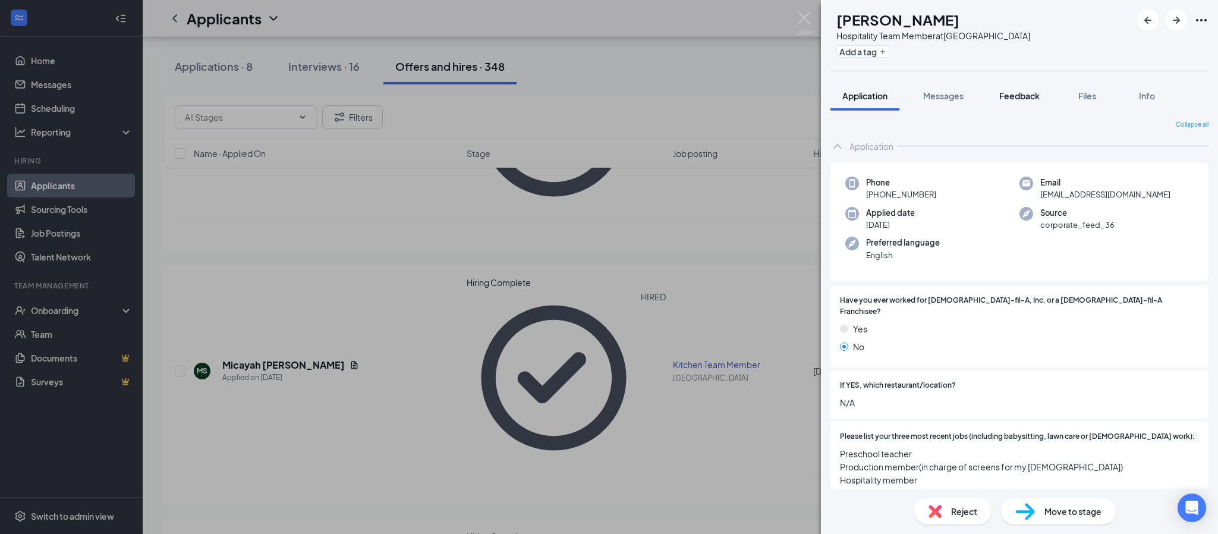
click at [1019, 96] on span "Feedback" at bounding box center [1019, 95] width 40 height 11
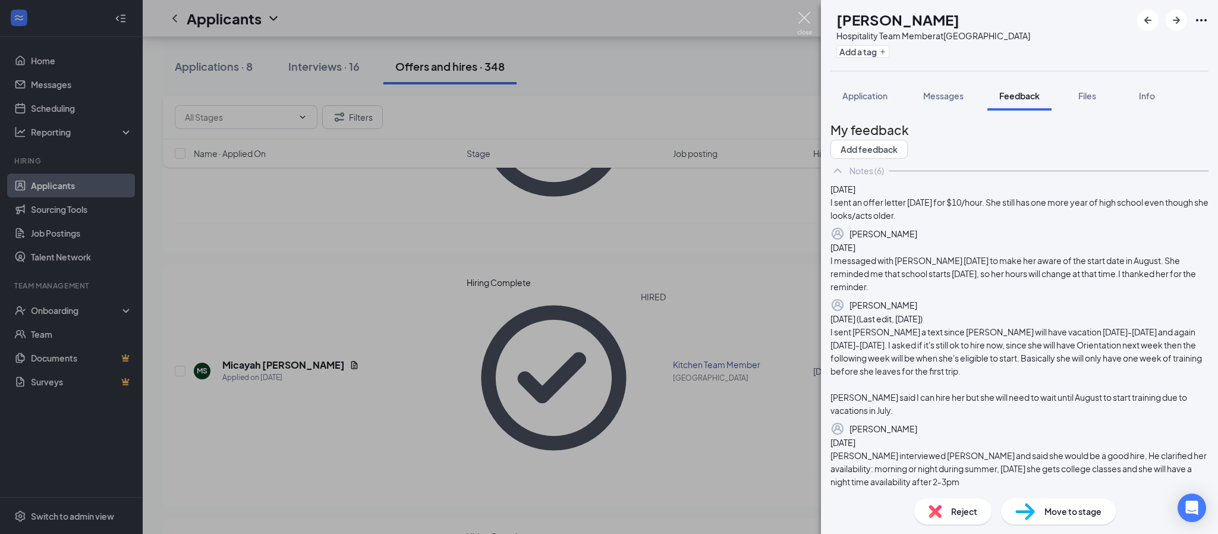
click at [806, 15] on img at bounding box center [804, 23] width 15 height 23
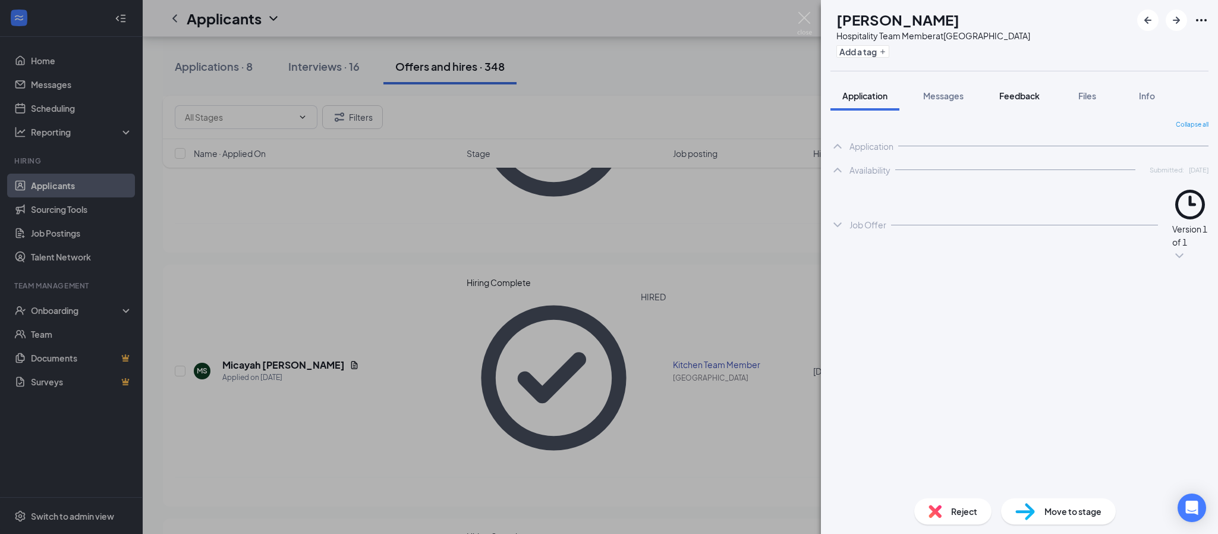
click at [1030, 106] on button "Feedback" at bounding box center [1020, 96] width 64 height 30
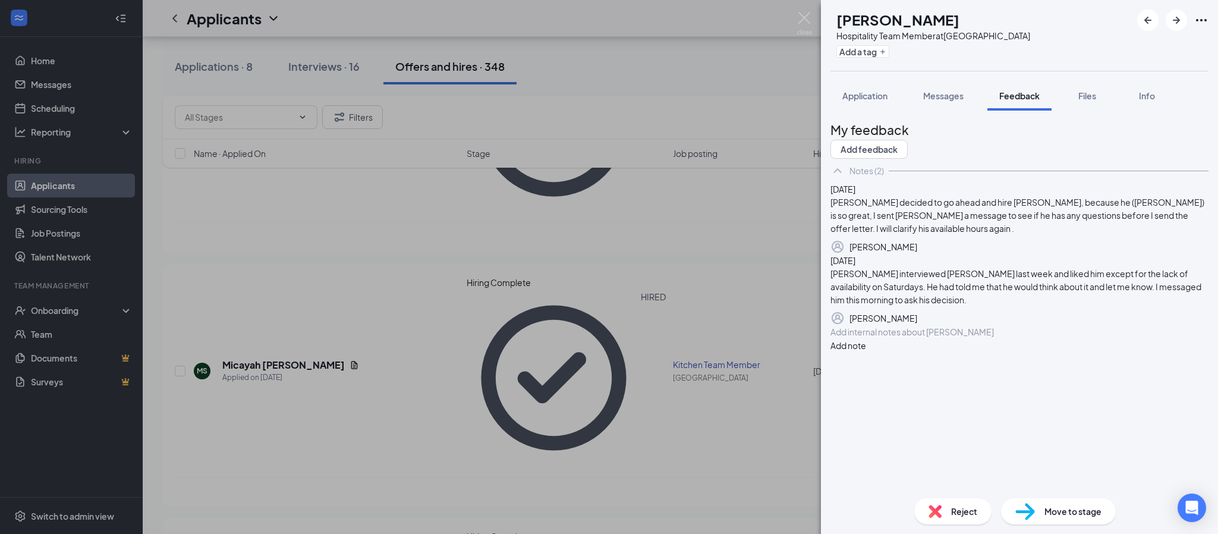
click at [1012, 98] on span "Feedback" at bounding box center [1019, 95] width 40 height 11
click at [808, 18] on img at bounding box center [804, 23] width 15 height 23
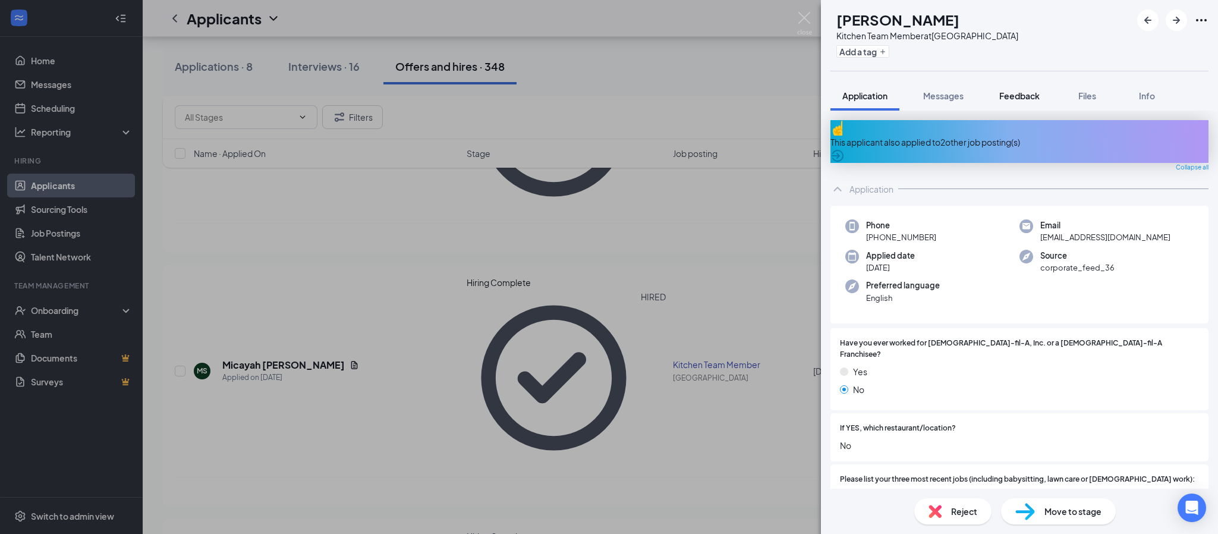
click at [1013, 93] on span "Feedback" at bounding box center [1019, 95] width 40 height 11
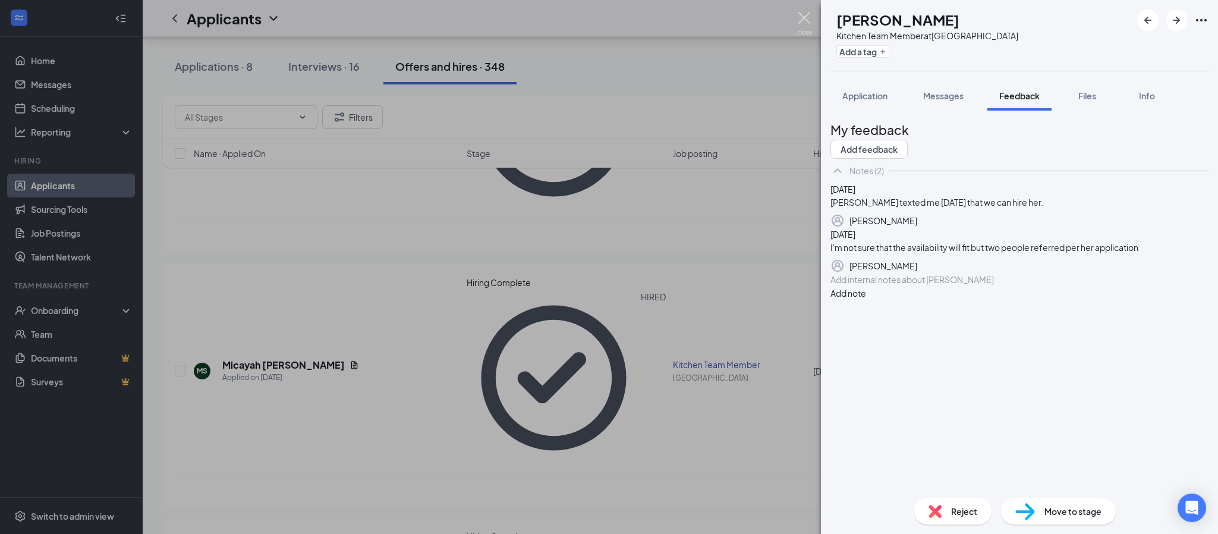
click at [806, 17] on img at bounding box center [804, 23] width 15 height 23
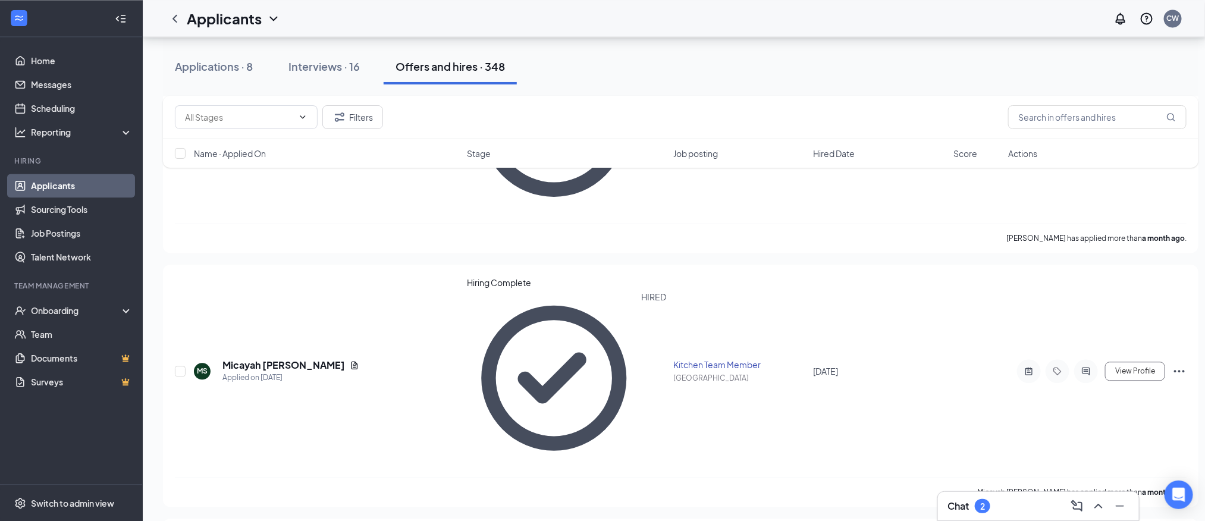
scroll to position [1516, 0]
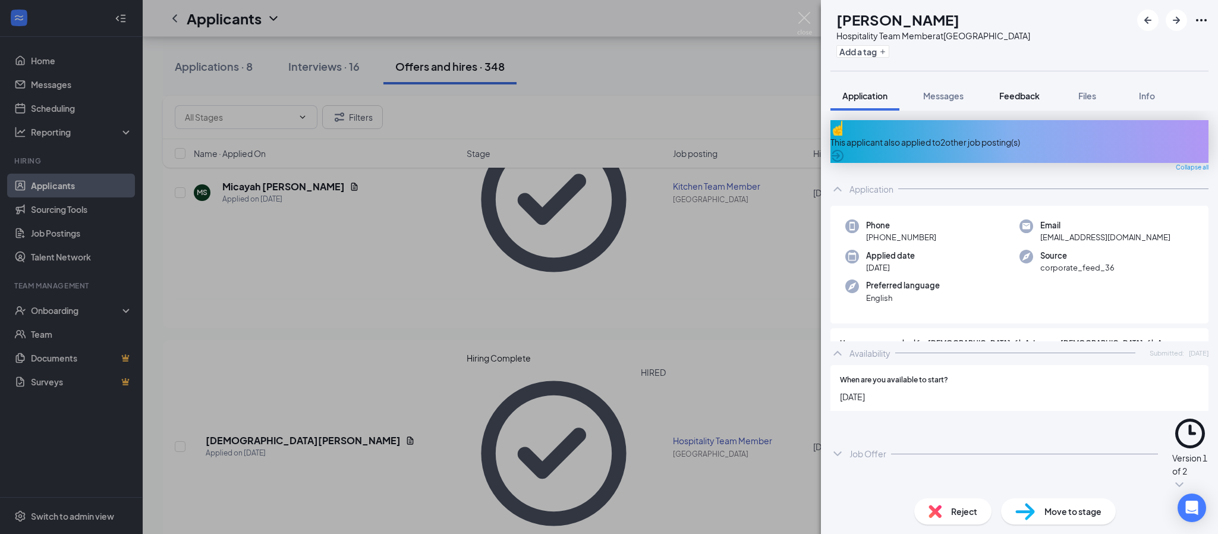
click at [1017, 100] on span "Feedback" at bounding box center [1019, 95] width 40 height 11
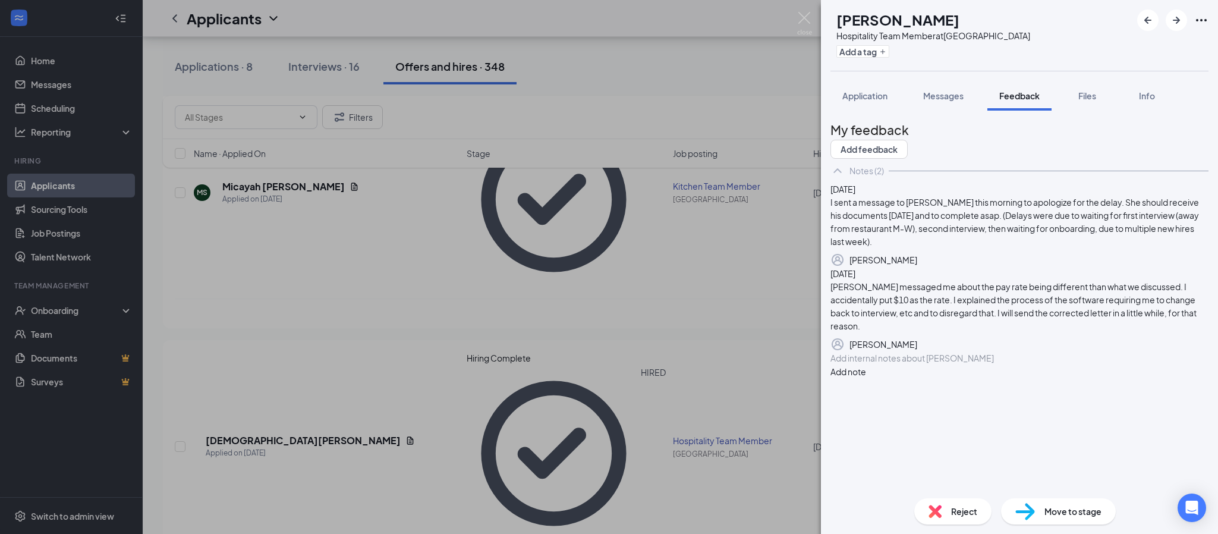
click at [812, 13] on div "KD [PERSON_NAME] Hospitality Team Member at [GEOGRAPHIC_DATA] Add a tag Applica…" at bounding box center [609, 267] width 1218 height 534
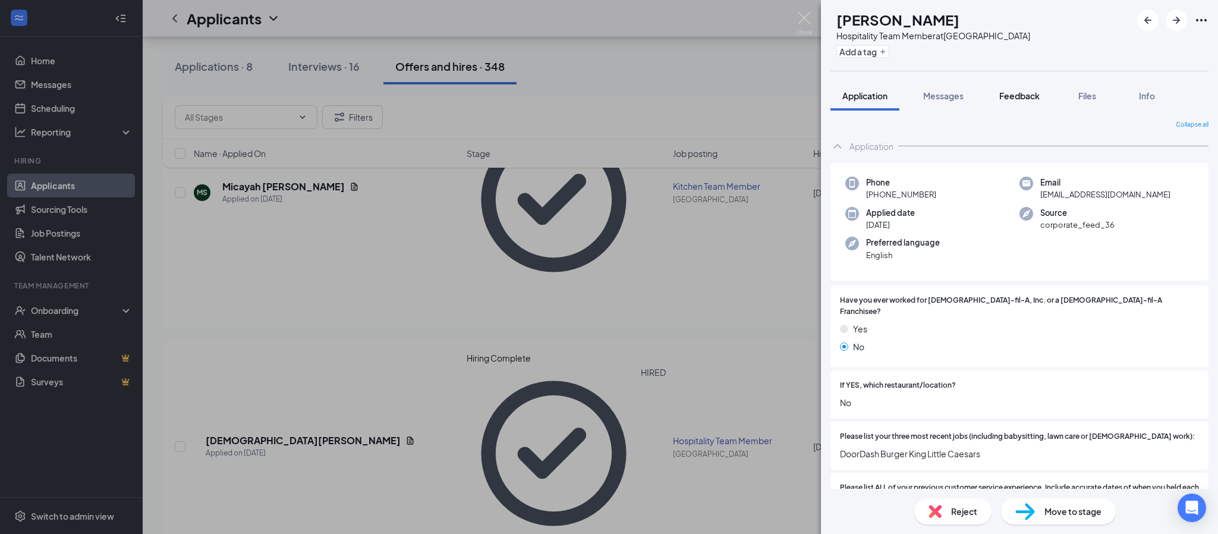
click at [1014, 96] on span "Feedback" at bounding box center [1019, 95] width 40 height 11
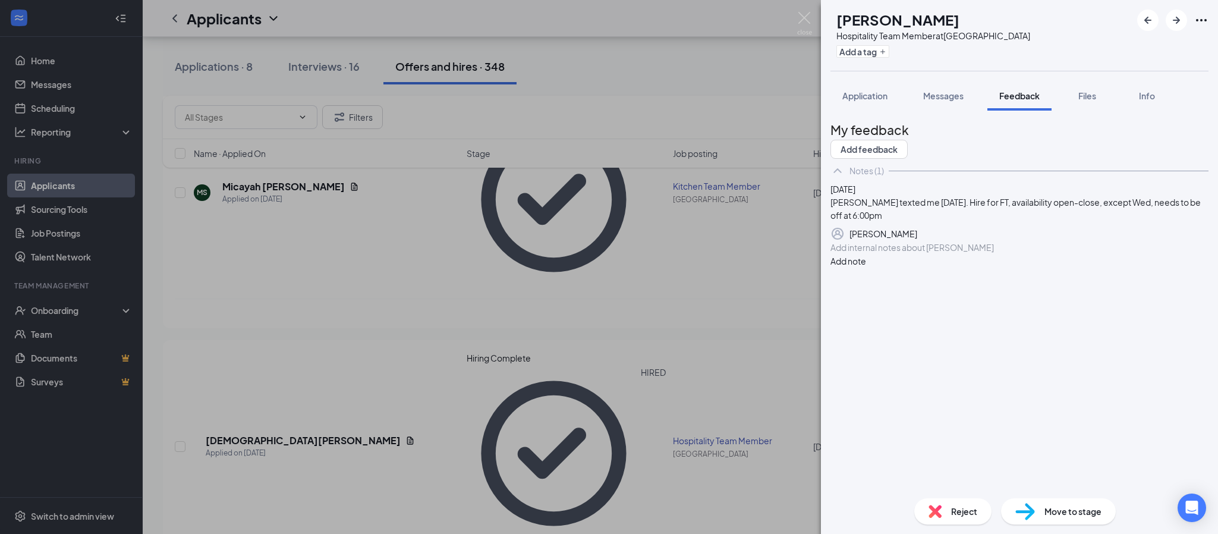
click at [801, 9] on div "[PERSON_NAME] Hospitality Team Member at [GEOGRAPHIC_DATA] Add a tag Applicatio…" at bounding box center [609, 267] width 1218 height 534
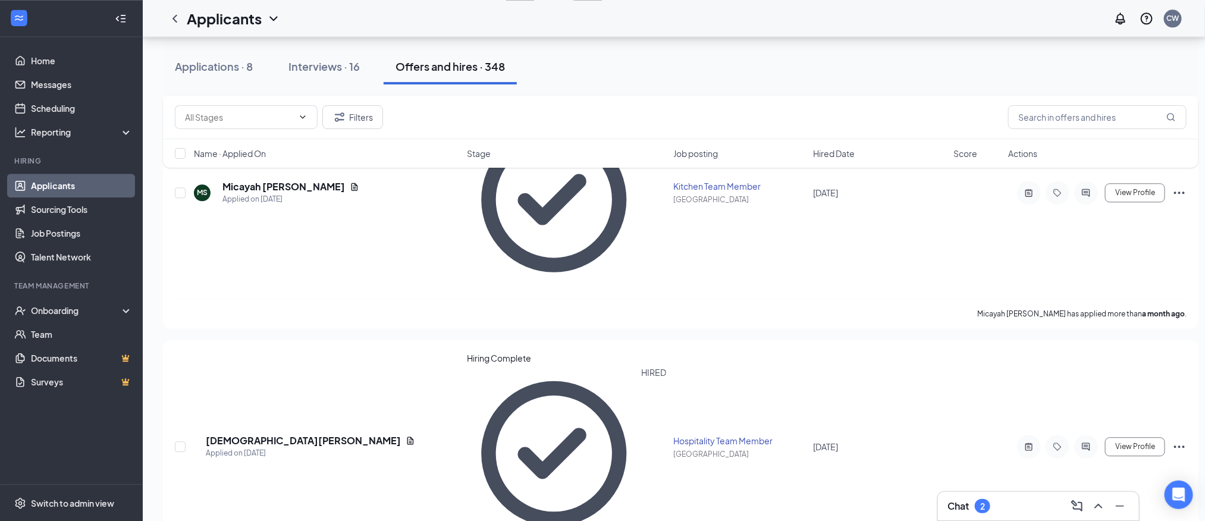
scroll to position [1559, 0]
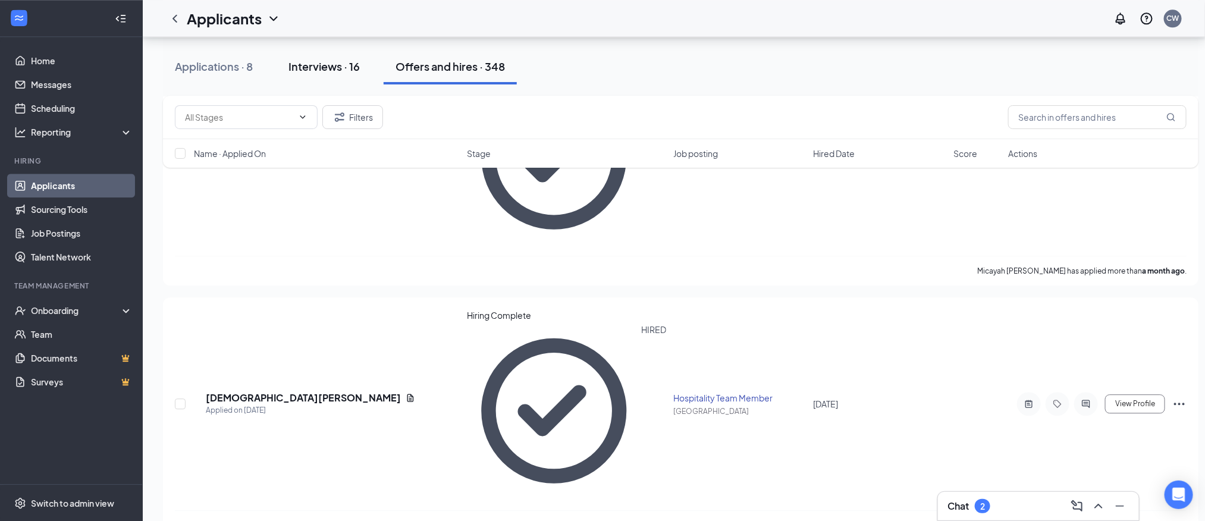
click at [339, 71] on div "Interviews · 16" at bounding box center [323, 66] width 71 height 15
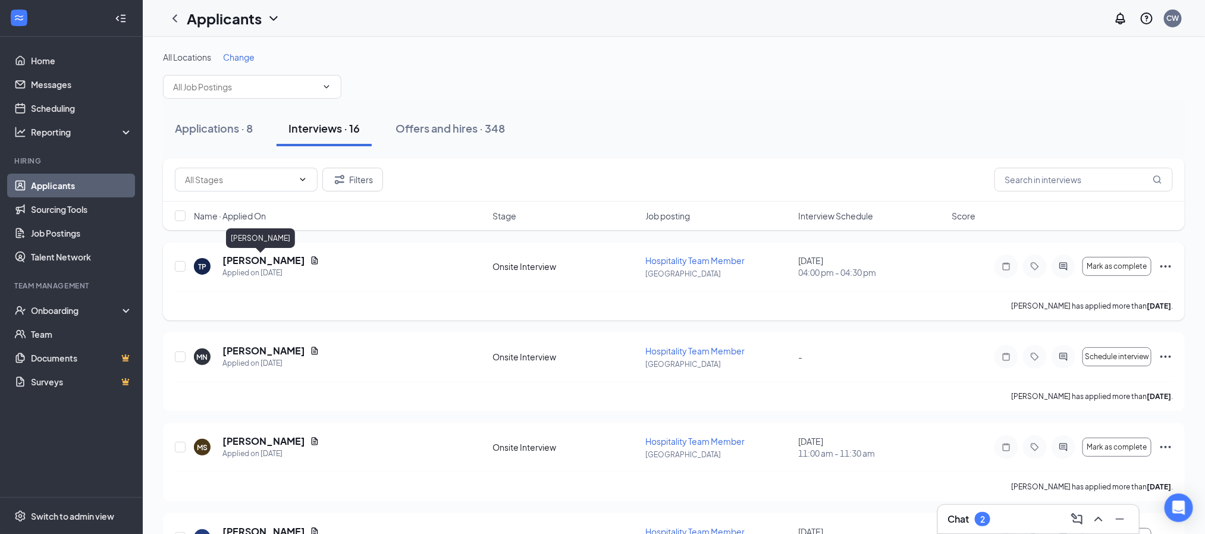
click at [246, 259] on h5 "[PERSON_NAME]" at bounding box center [263, 260] width 83 height 13
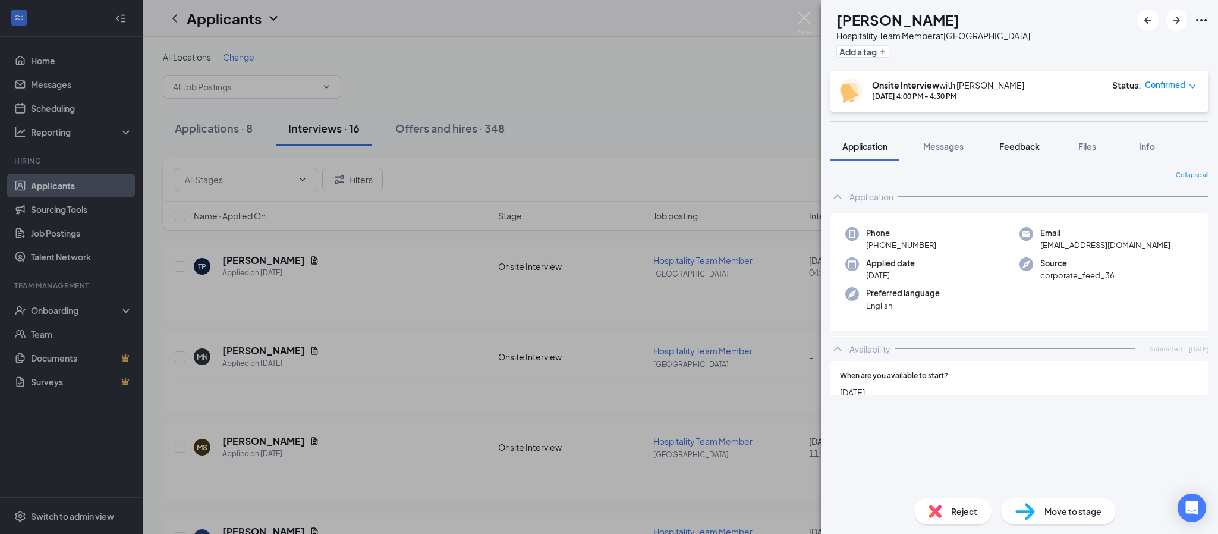
drag, startPoint x: 1010, startPoint y: 145, endPoint x: 1003, endPoint y: 150, distance: 8.1
click at [1010, 146] on span "Feedback" at bounding box center [1019, 146] width 40 height 11
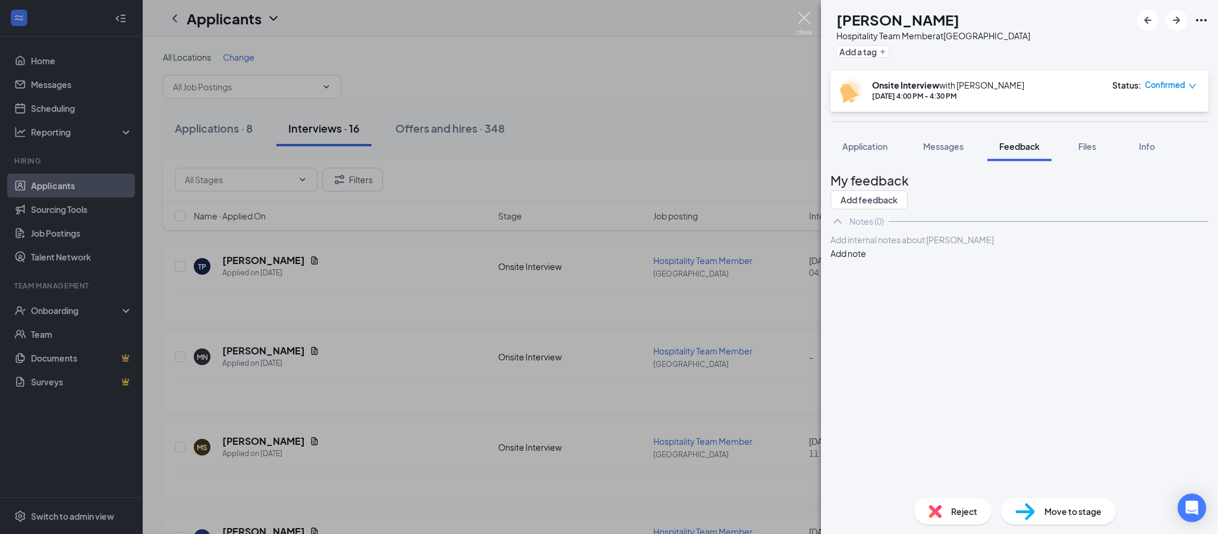
click at [806, 13] on img at bounding box center [804, 23] width 15 height 23
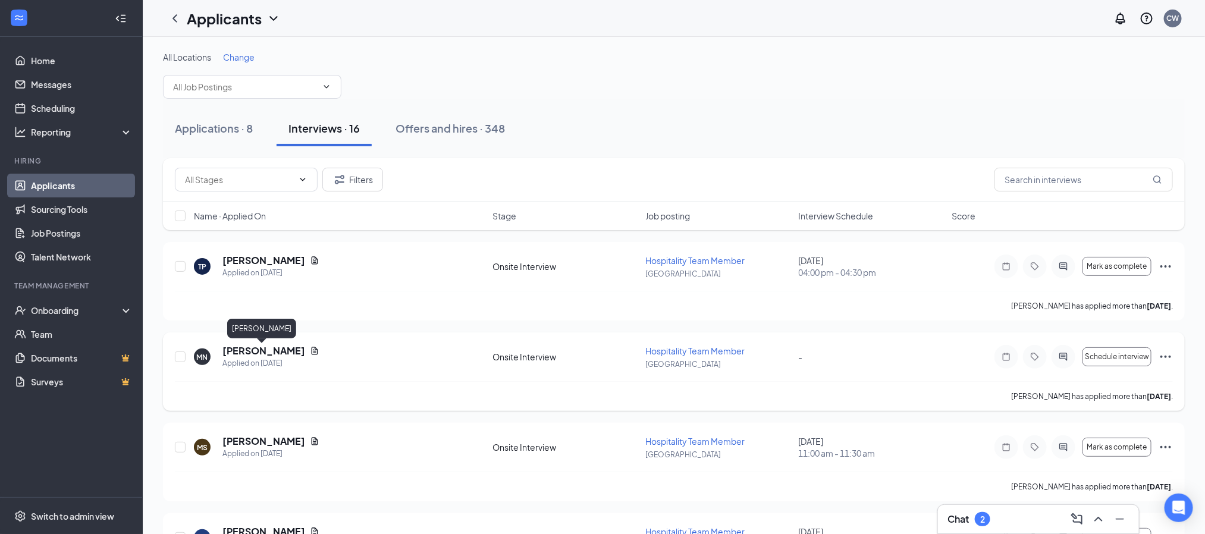
click at [240, 354] on h5 "[PERSON_NAME]" at bounding box center [263, 350] width 83 height 13
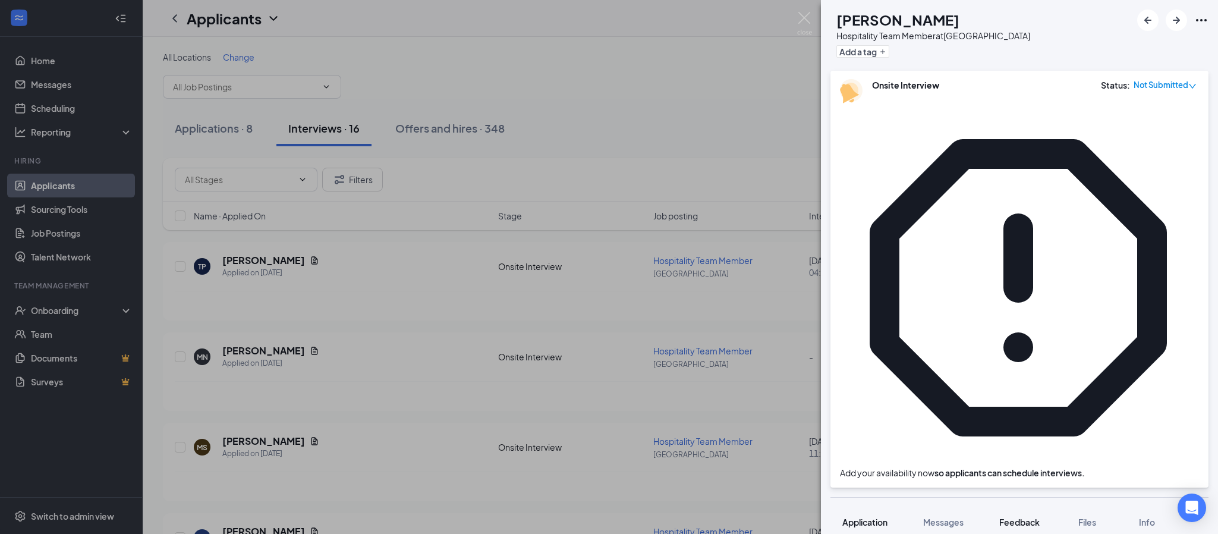
click at [1020, 517] on span "Feedback" at bounding box center [1019, 522] width 40 height 11
click at [268, 439] on div "MN [PERSON_NAME] Hospitality Team Member at [GEOGRAPHIC_DATA] Add a tag Onsite …" at bounding box center [609, 267] width 1218 height 534
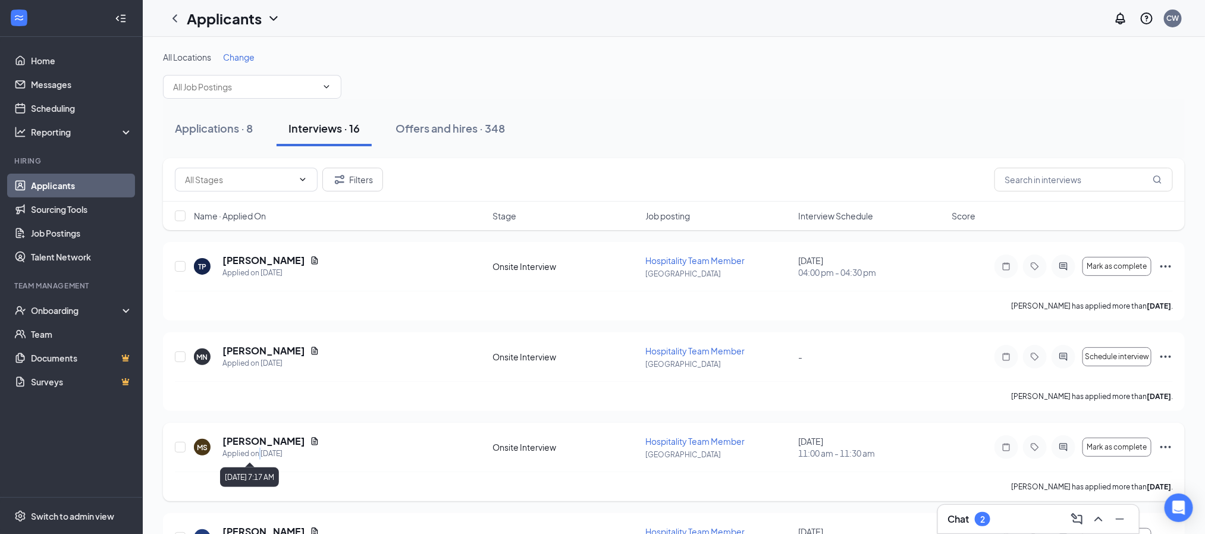
click at [259, 449] on div "Applied on [DATE]" at bounding box center [270, 454] width 97 height 12
click at [280, 439] on h5 "[PERSON_NAME]" at bounding box center [263, 441] width 83 height 13
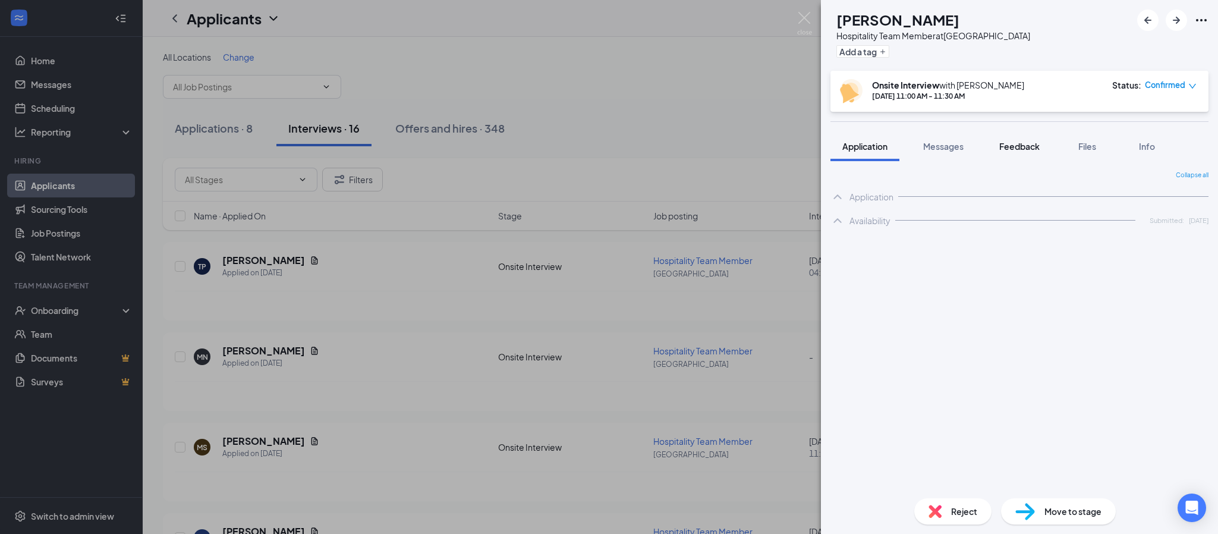
click at [1021, 149] on span "Feedback" at bounding box center [1019, 146] width 40 height 11
click at [810, 13] on img at bounding box center [804, 23] width 15 height 23
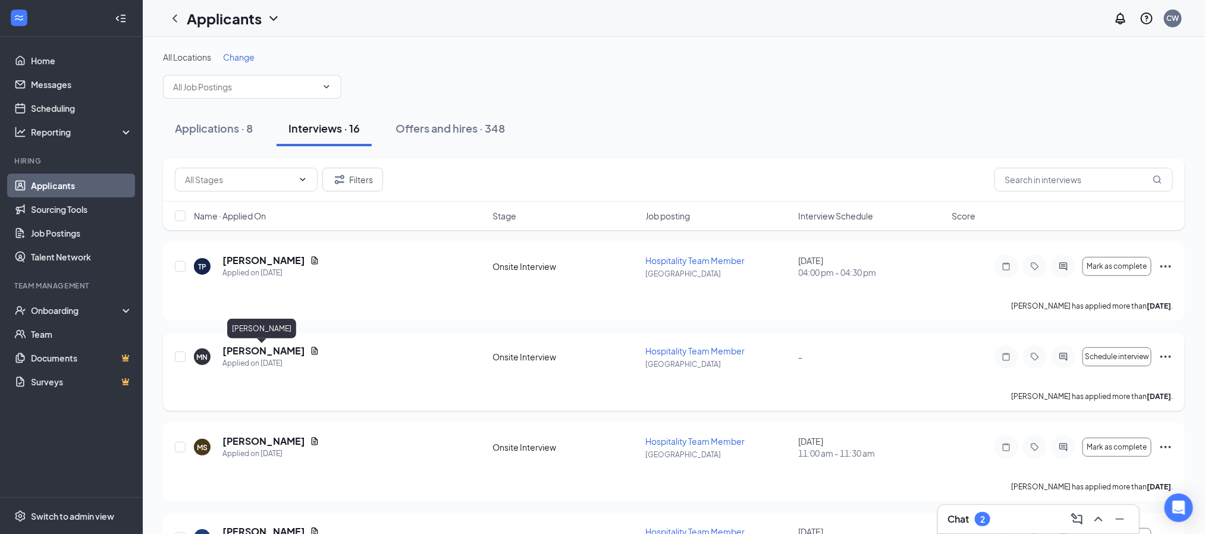
click at [255, 352] on h5 "[PERSON_NAME]" at bounding box center [263, 350] width 83 height 13
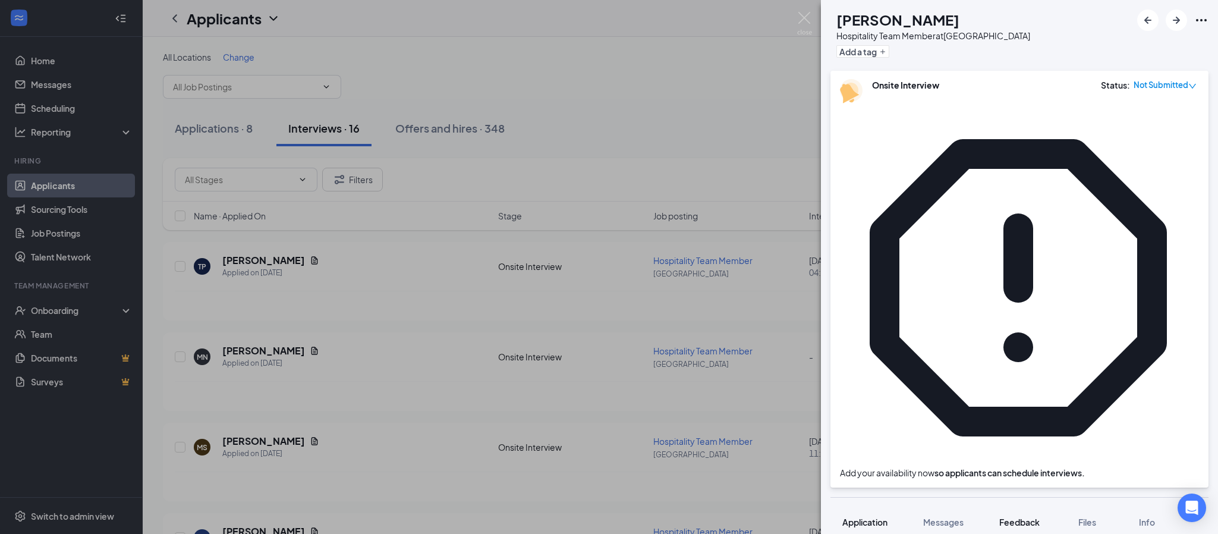
click at [1013, 517] on span "Feedback" at bounding box center [1019, 522] width 40 height 11
drag, startPoint x: 806, startPoint y: 18, endPoint x: 794, endPoint y: 55, distance: 38.9
click at [805, 18] on img at bounding box center [804, 23] width 15 height 23
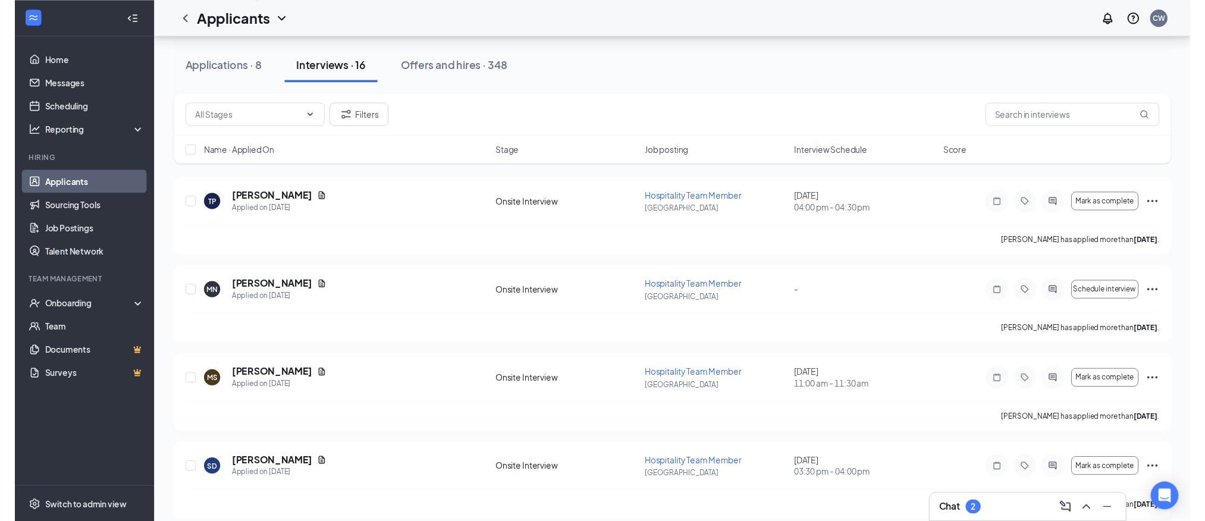
scroll to position [178, 0]
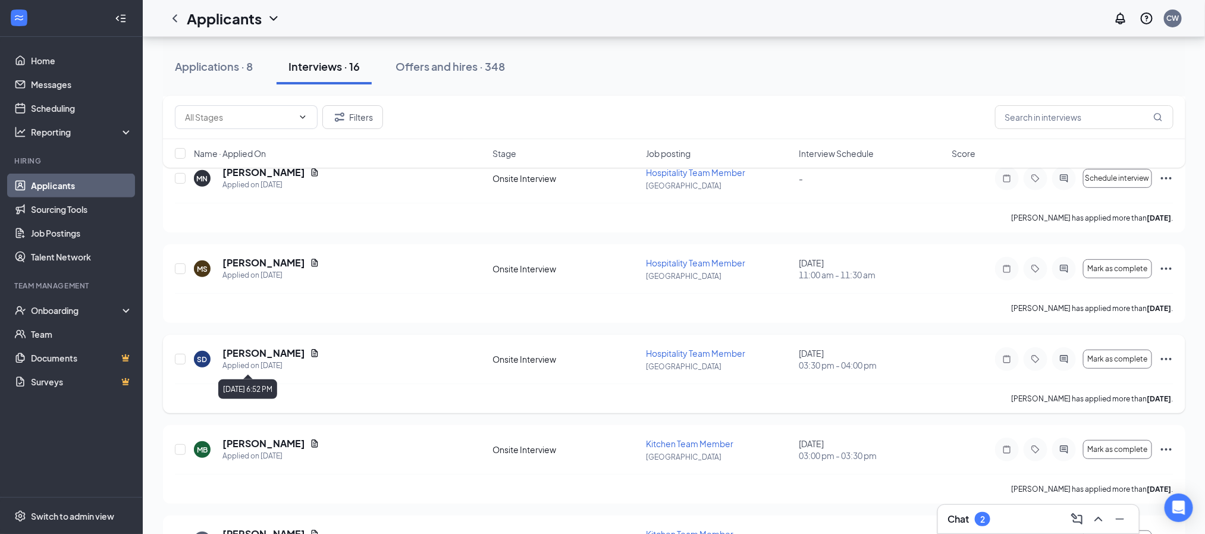
click at [255, 354] on h5 "[PERSON_NAME]" at bounding box center [263, 353] width 83 height 13
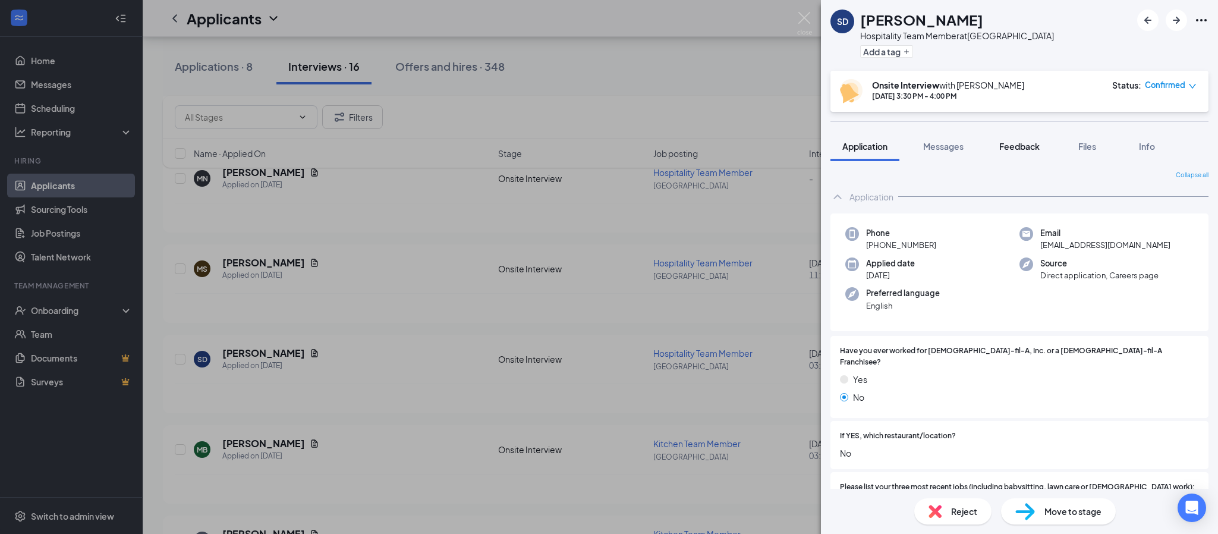
click at [1029, 149] on span "Feedback" at bounding box center [1019, 146] width 40 height 11
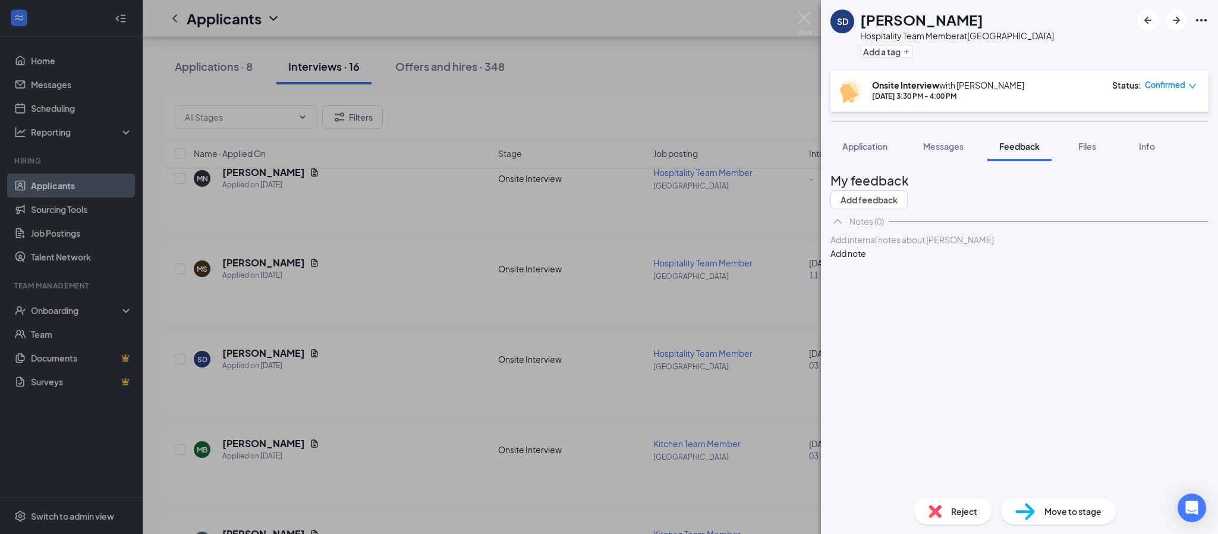
click at [804, 11] on div "SD [PERSON_NAME] Hospitality Team Member at [GEOGRAPHIC_DATA] Add a tag Onsite …" at bounding box center [609, 267] width 1218 height 534
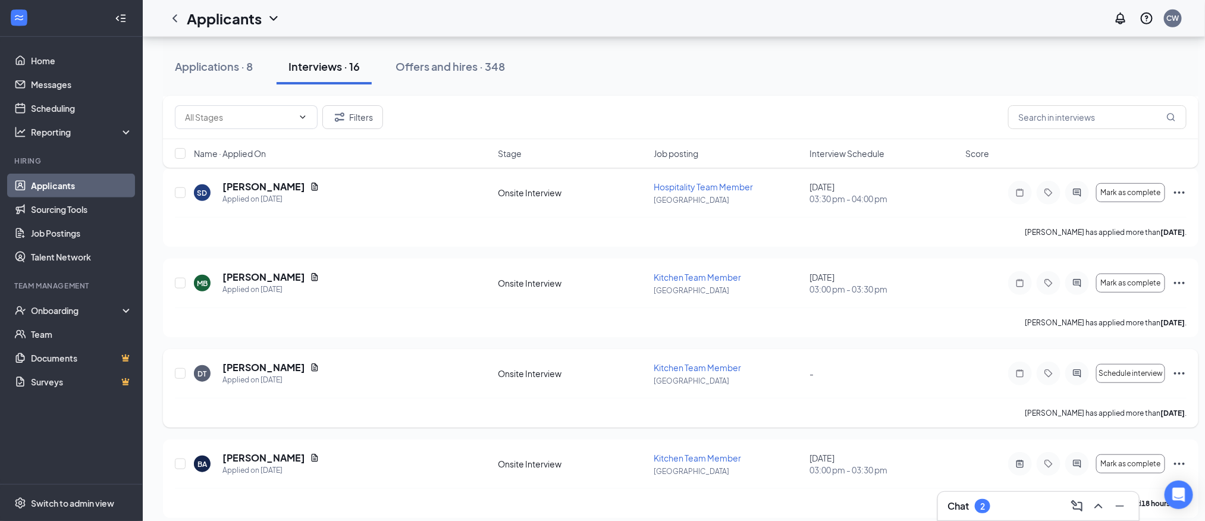
scroll to position [357, 0]
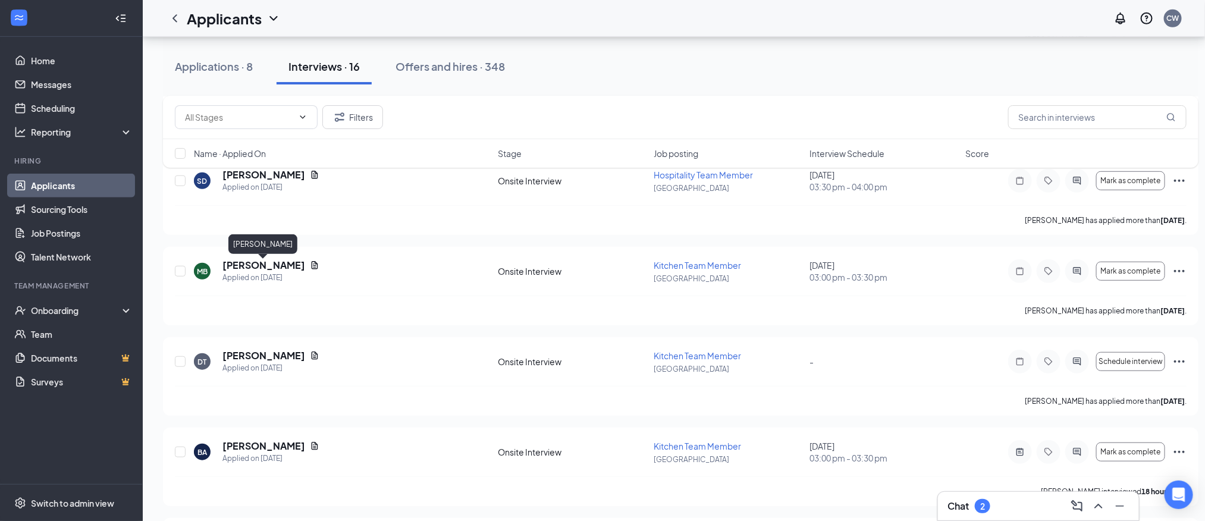
click at [275, 257] on div "[PERSON_NAME]" at bounding box center [262, 246] width 69 height 24
click at [275, 264] on h5 "[PERSON_NAME]" at bounding box center [263, 265] width 83 height 13
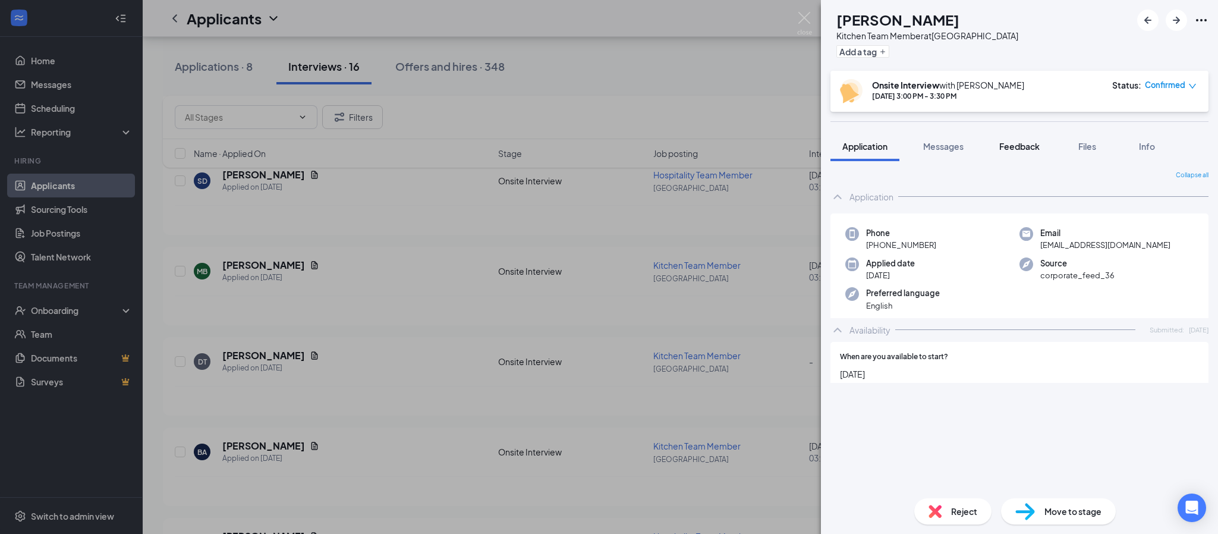
click at [1010, 150] on span "Feedback" at bounding box center [1019, 146] width 40 height 11
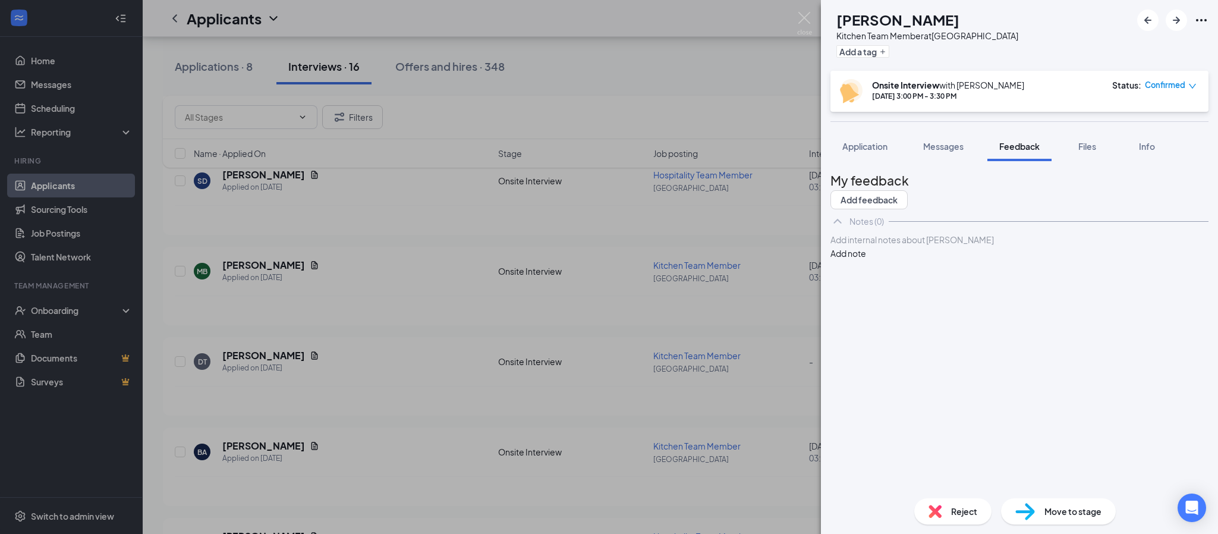
click at [815, 13] on div "MB [PERSON_NAME] Kitchen Team Member at [GEOGRAPHIC_DATA] Add a tag Onsite Inte…" at bounding box center [609, 267] width 1218 height 534
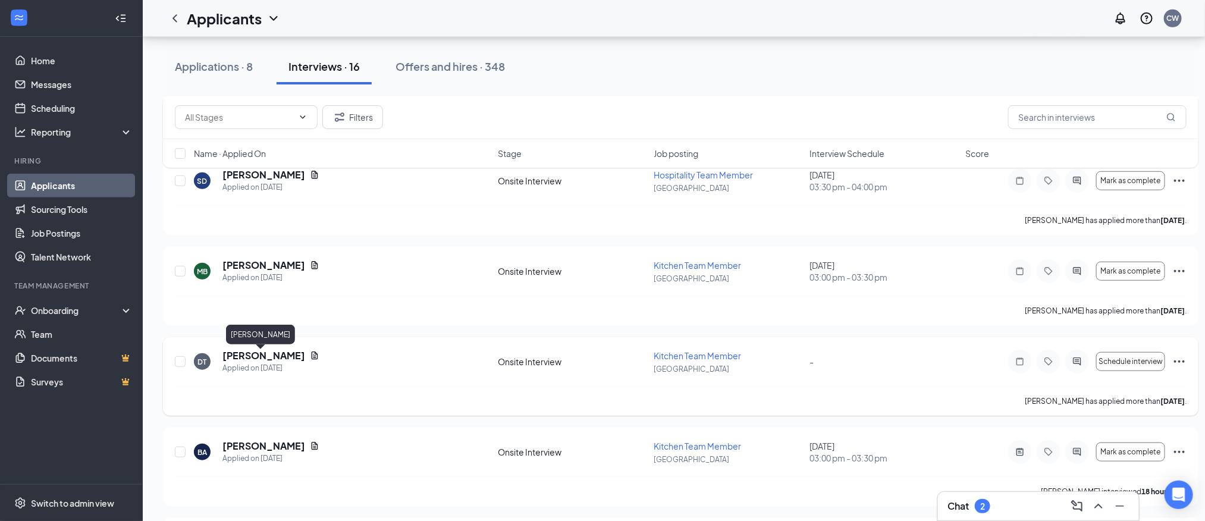
click at [257, 339] on div "[PERSON_NAME]" at bounding box center [260, 335] width 69 height 20
click at [255, 353] on h5 "[PERSON_NAME]" at bounding box center [263, 355] width 83 height 13
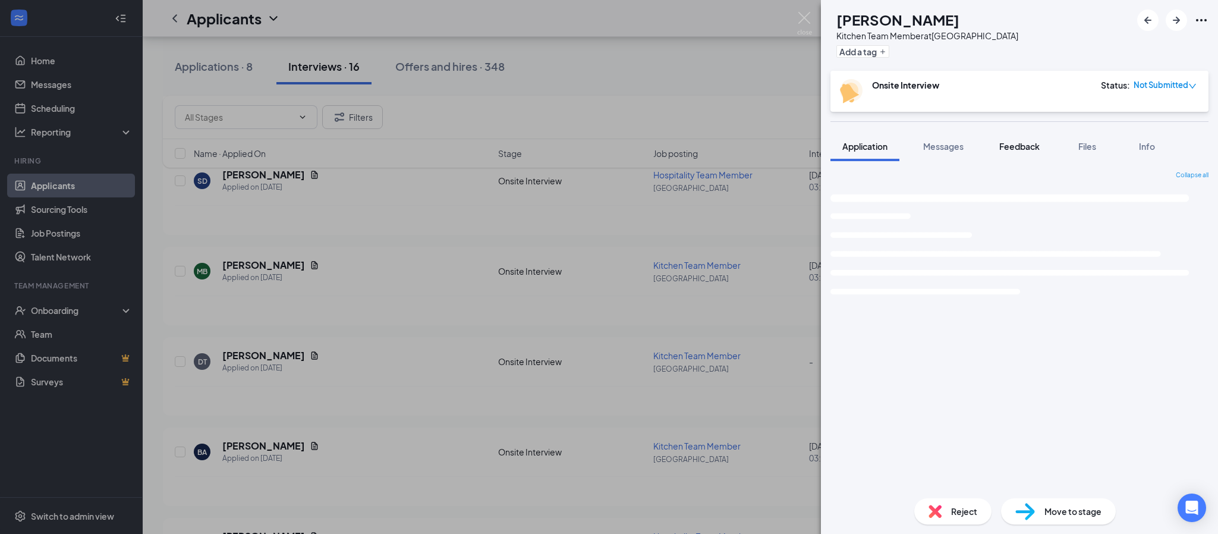
click at [1011, 145] on span "Feedback" at bounding box center [1019, 146] width 40 height 11
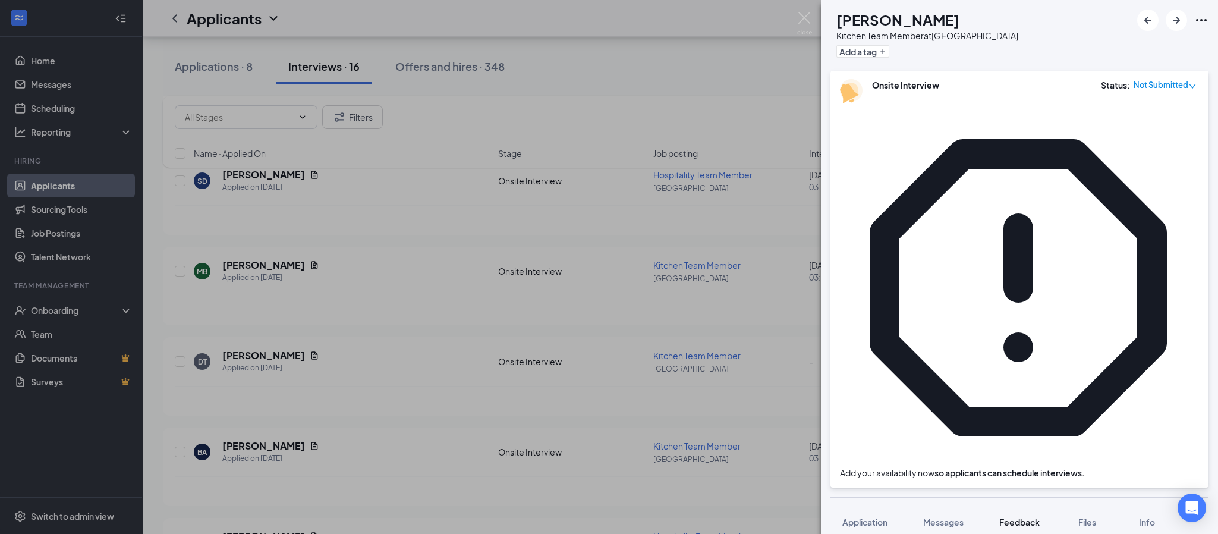
click at [795, 18] on div "DT [PERSON_NAME] Kitchen Team Member at [GEOGRAPHIC_DATA] Add a tag Onsite Inte…" at bounding box center [609, 267] width 1218 height 534
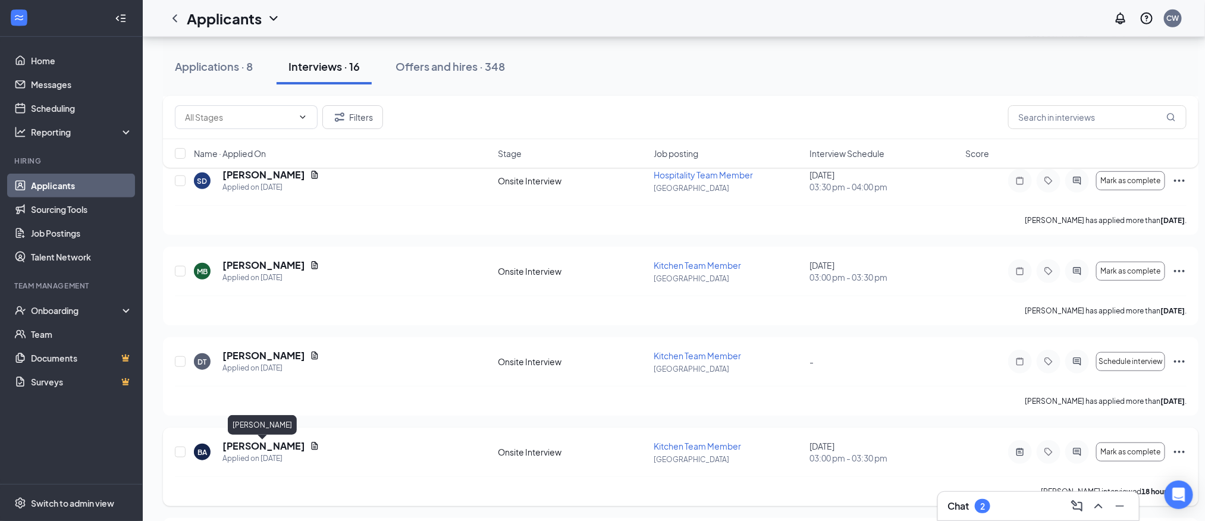
click at [263, 448] on h5 "[PERSON_NAME]" at bounding box center [263, 445] width 83 height 13
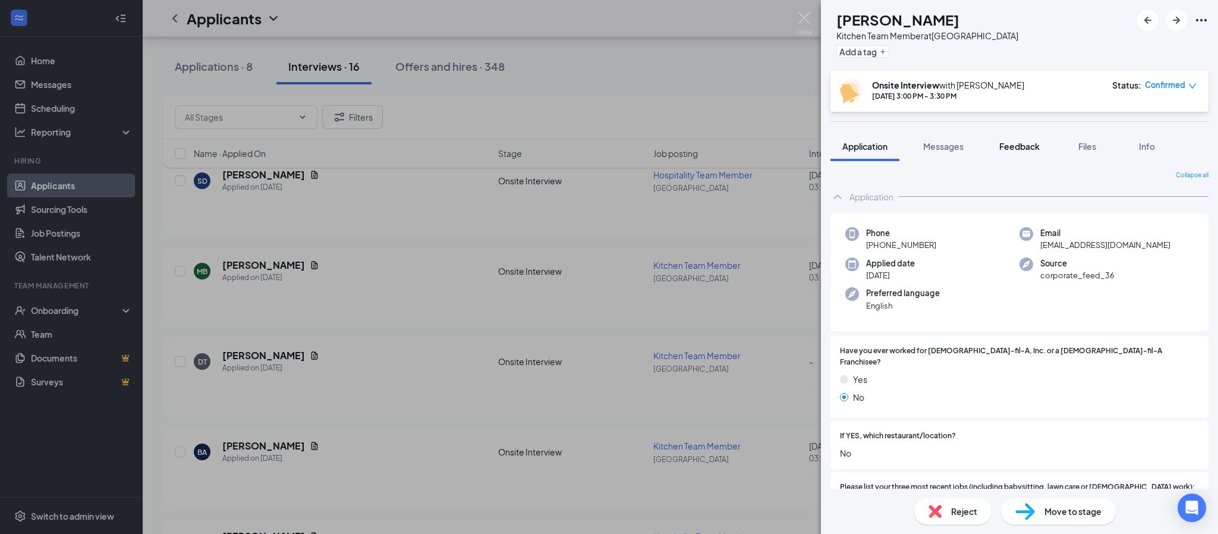
click at [1023, 152] on div "Feedback" at bounding box center [1019, 146] width 40 height 12
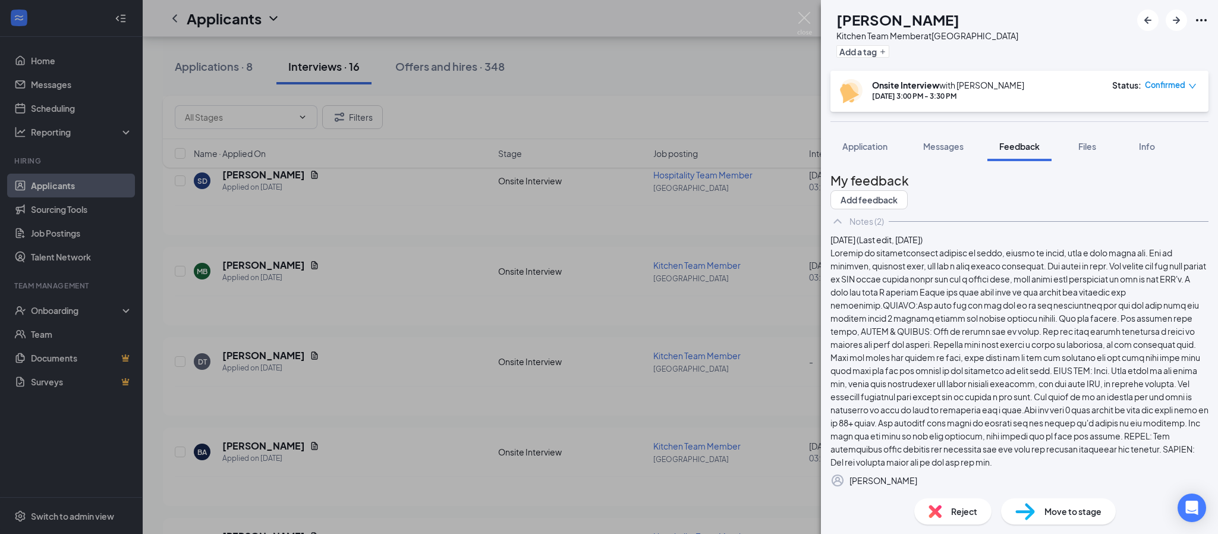
click at [815, 20] on div "[PERSON_NAME] [PERSON_NAME] Team Member at [GEOGRAPHIC_DATA] Add a tag Onsite I…" at bounding box center [609, 267] width 1218 height 534
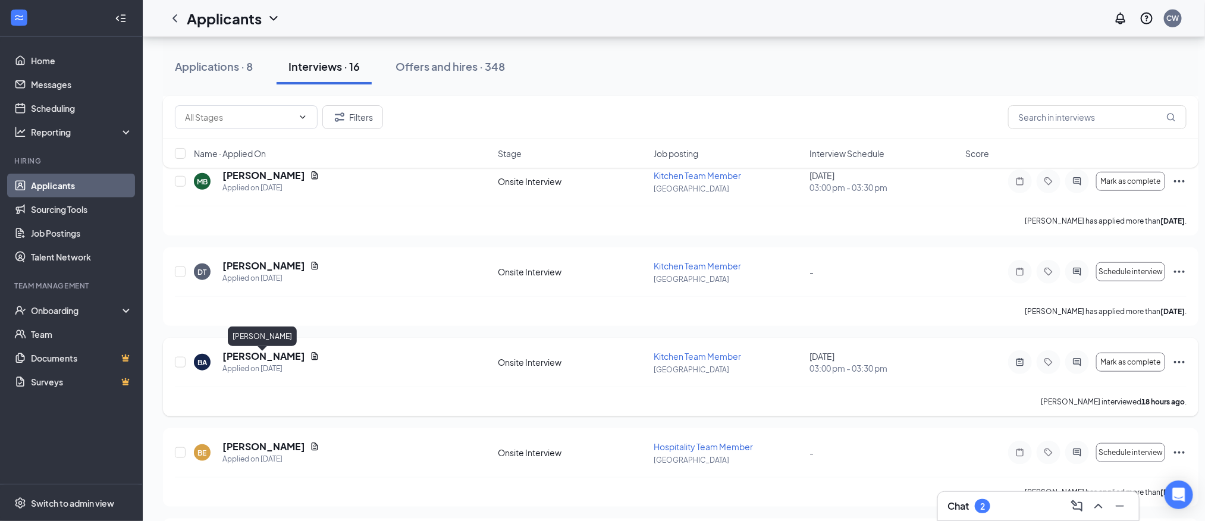
scroll to position [535, 0]
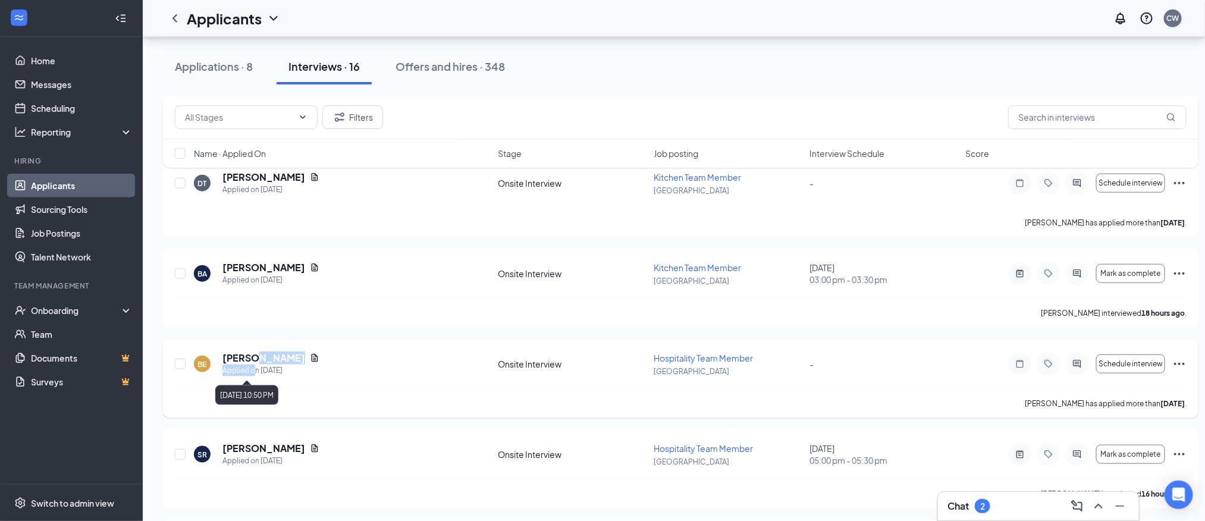
click at [256, 366] on div "[PERSON_NAME] Applied on [DATE]" at bounding box center [270, 363] width 97 height 25
click at [256, 361] on h5 "[PERSON_NAME]" at bounding box center [263, 357] width 83 height 13
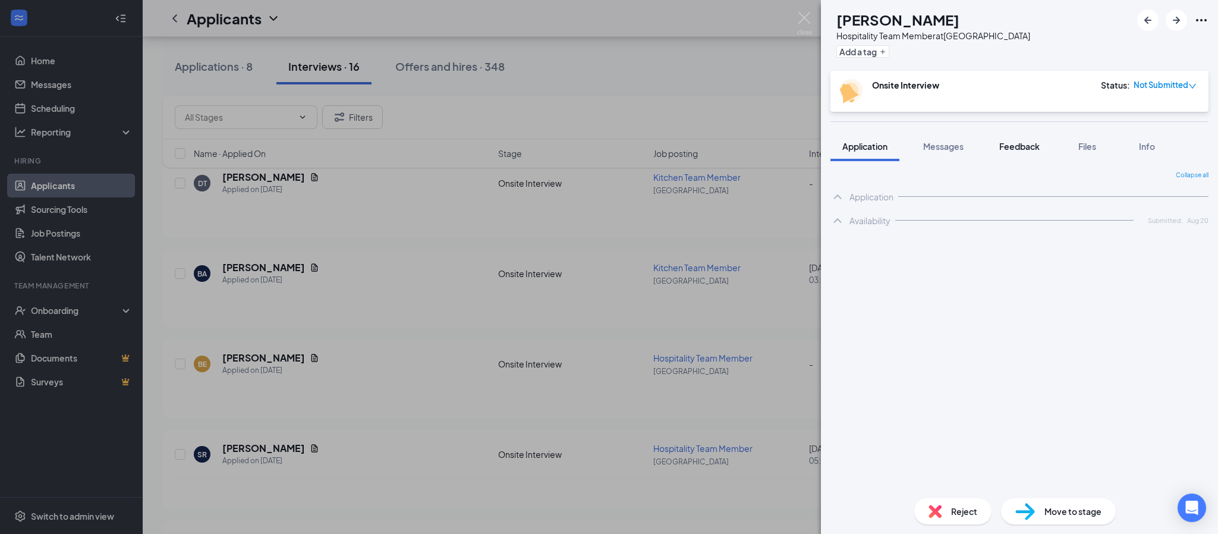
click at [1029, 154] on div "BE [PERSON_NAME] Hospitality Team Member at [GEOGRAPHIC_DATA] Add a tag Onsite …" at bounding box center [1019, 267] width 397 height 534
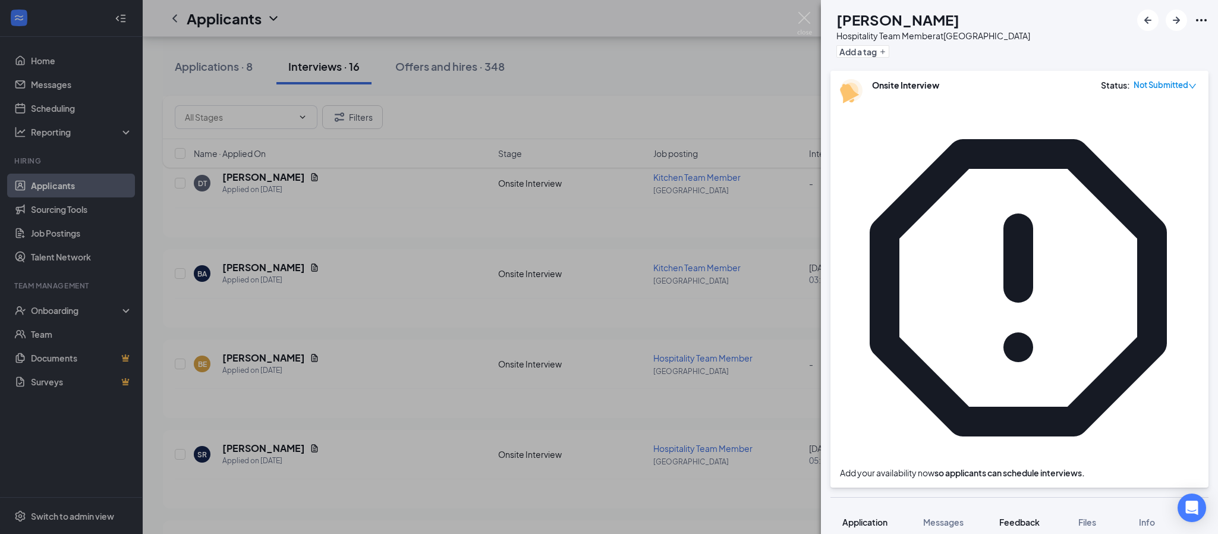
drag, startPoint x: 1022, startPoint y: 187, endPoint x: 1015, endPoint y: 196, distance: 11.4
click at [1022, 517] on span "Feedback" at bounding box center [1019, 522] width 40 height 11
click at [278, 454] on div "BE [PERSON_NAME] Hospitality Team Member at [GEOGRAPHIC_DATA] Add a tag Onsite …" at bounding box center [609, 267] width 1218 height 534
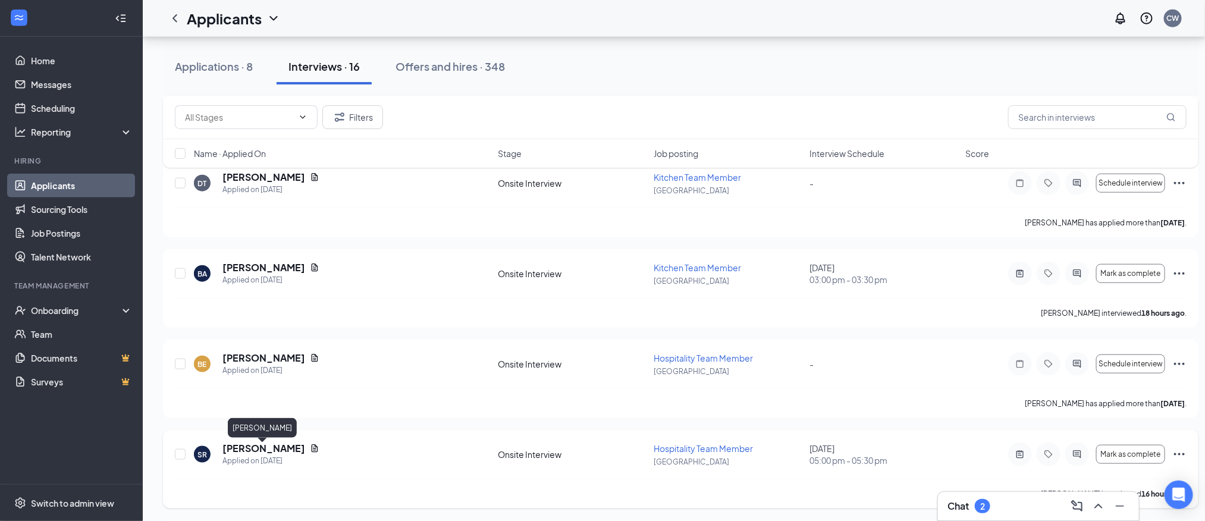
click at [276, 455] on h5 "[PERSON_NAME]" at bounding box center [263, 448] width 83 height 13
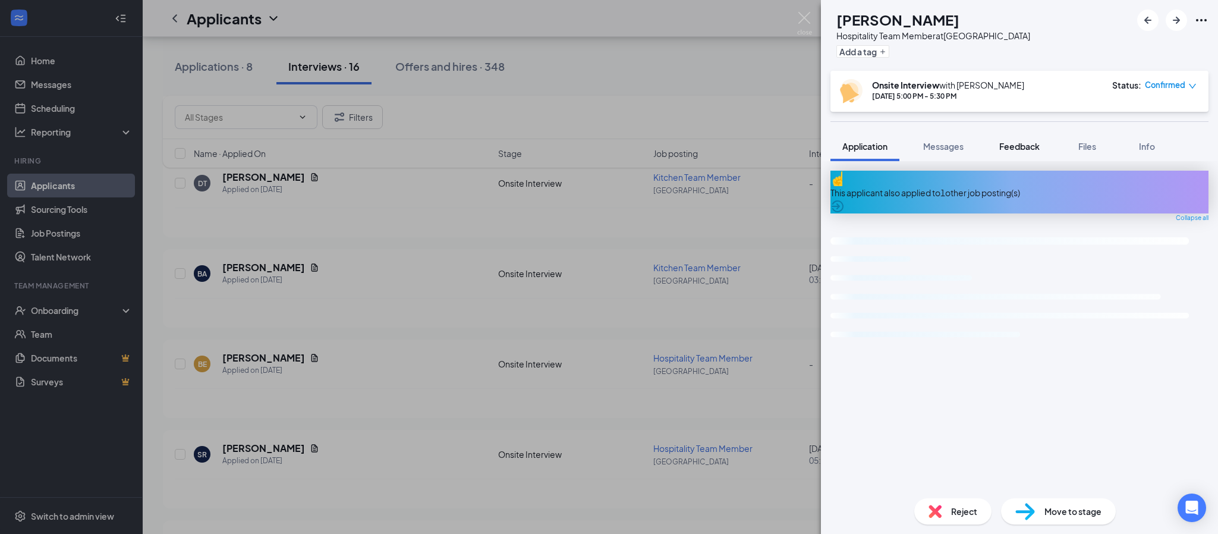
click at [1030, 141] on span "Feedback" at bounding box center [1019, 146] width 40 height 11
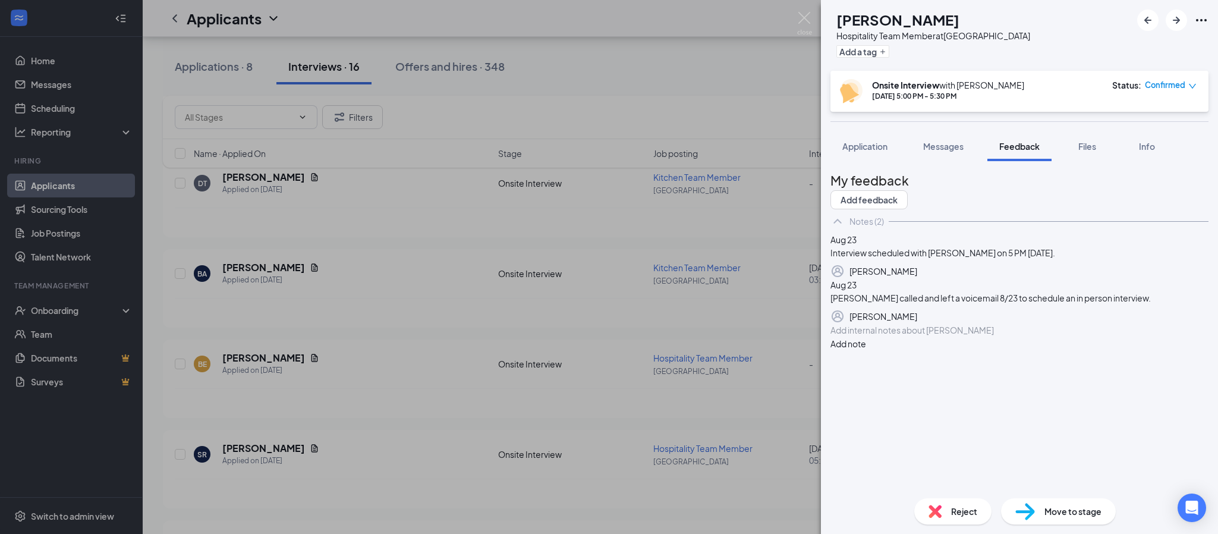
click at [805, 7] on div "SR [PERSON_NAME] Hospitality Team Member at [GEOGRAPHIC_DATA] Add a tag Onsite …" at bounding box center [609, 267] width 1218 height 534
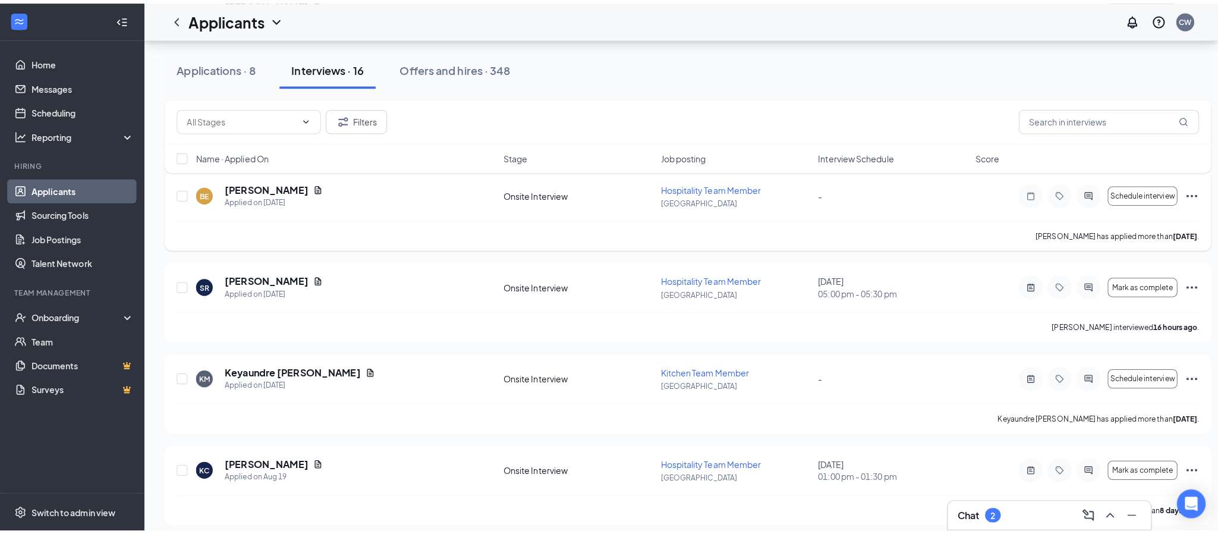
scroll to position [713, 0]
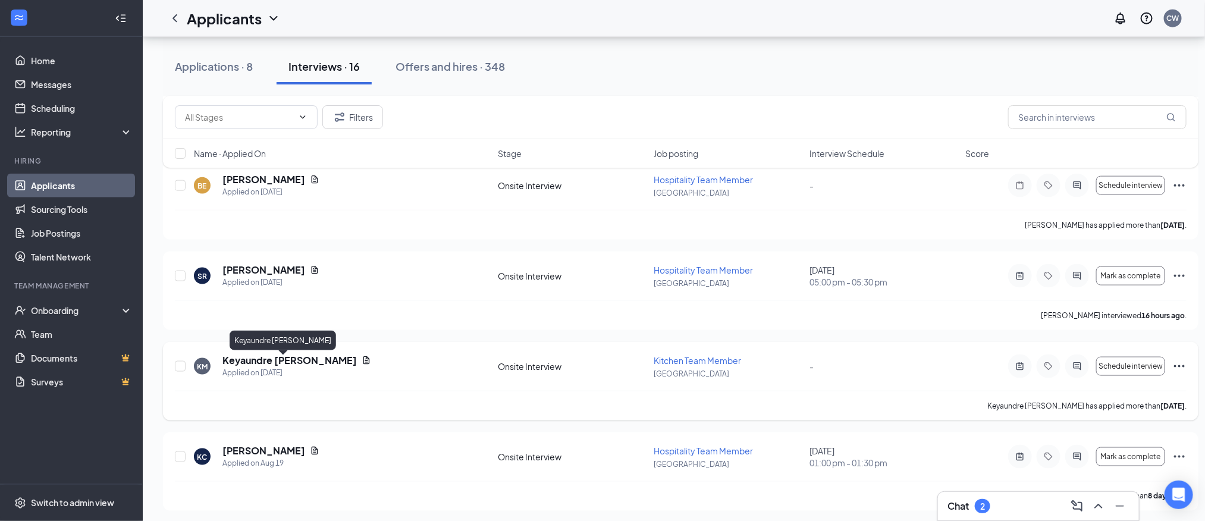
click at [285, 361] on h5 "Keyaundre [PERSON_NAME]" at bounding box center [289, 360] width 134 height 13
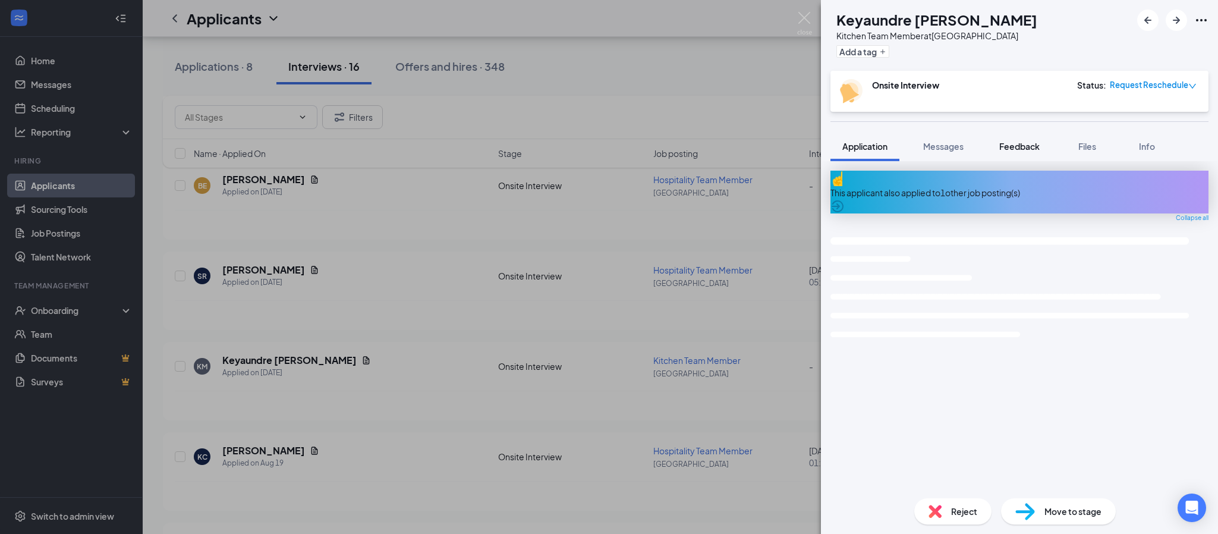
click at [1015, 148] on span "Feedback" at bounding box center [1019, 146] width 40 height 11
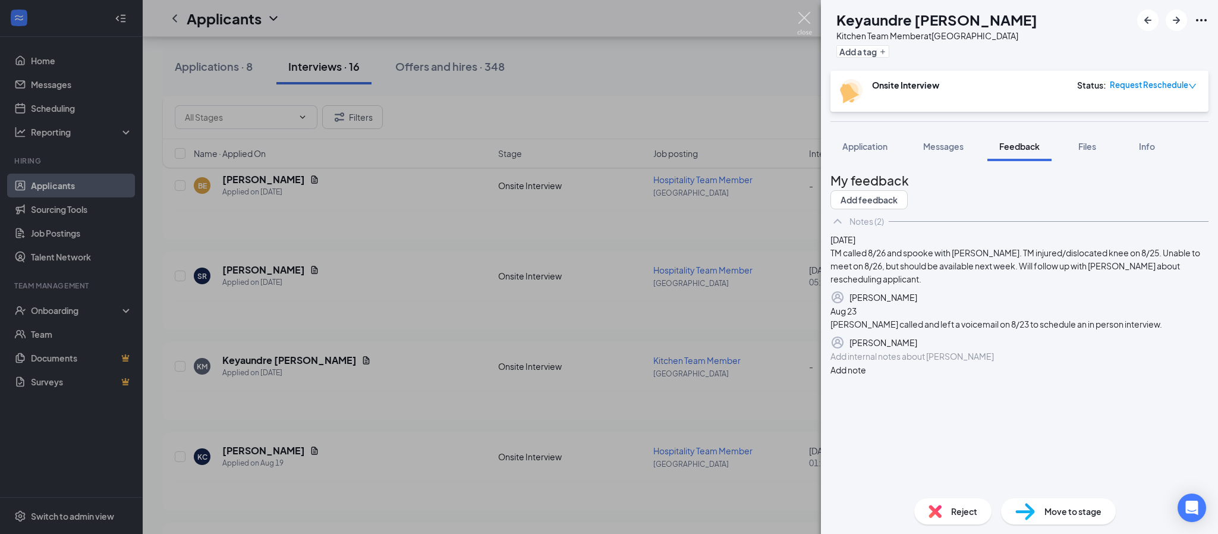
click at [803, 21] on img at bounding box center [804, 23] width 15 height 23
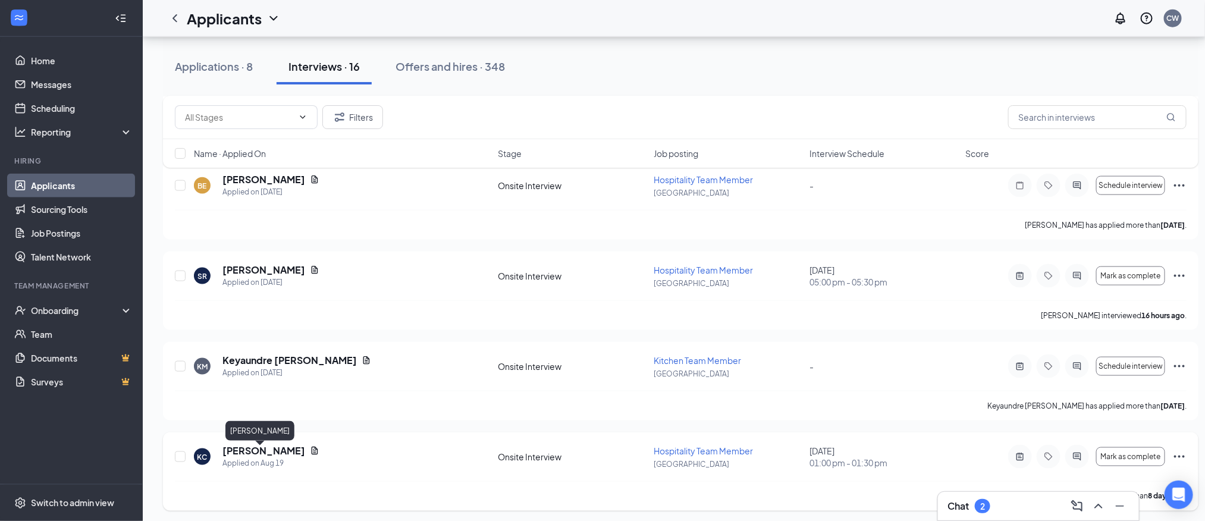
click at [238, 455] on h5 "[PERSON_NAME]" at bounding box center [263, 450] width 83 height 13
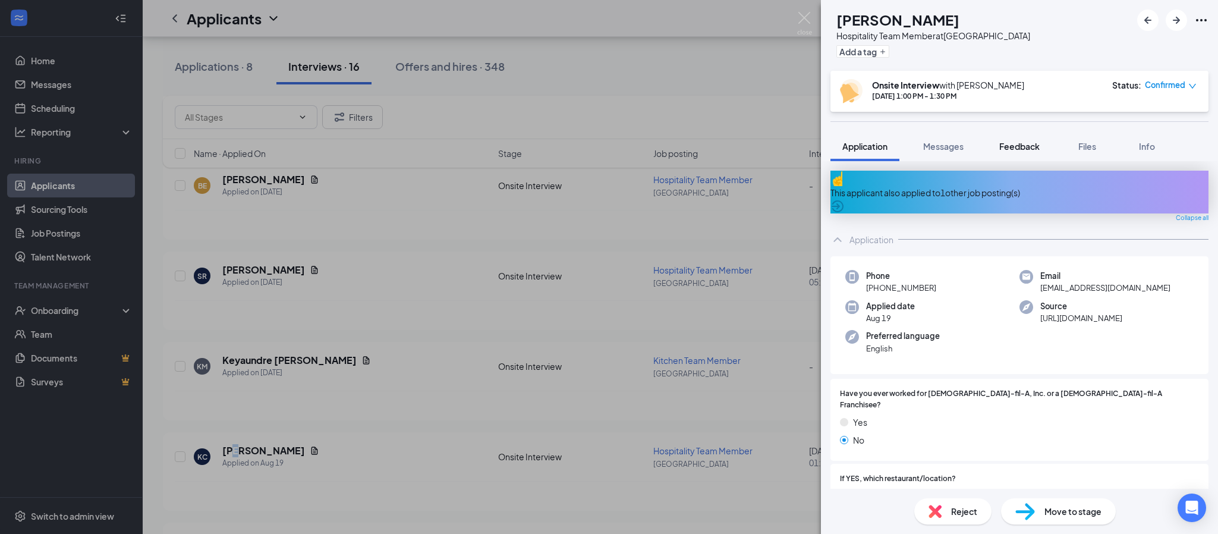
click at [1031, 141] on span "Feedback" at bounding box center [1019, 146] width 40 height 11
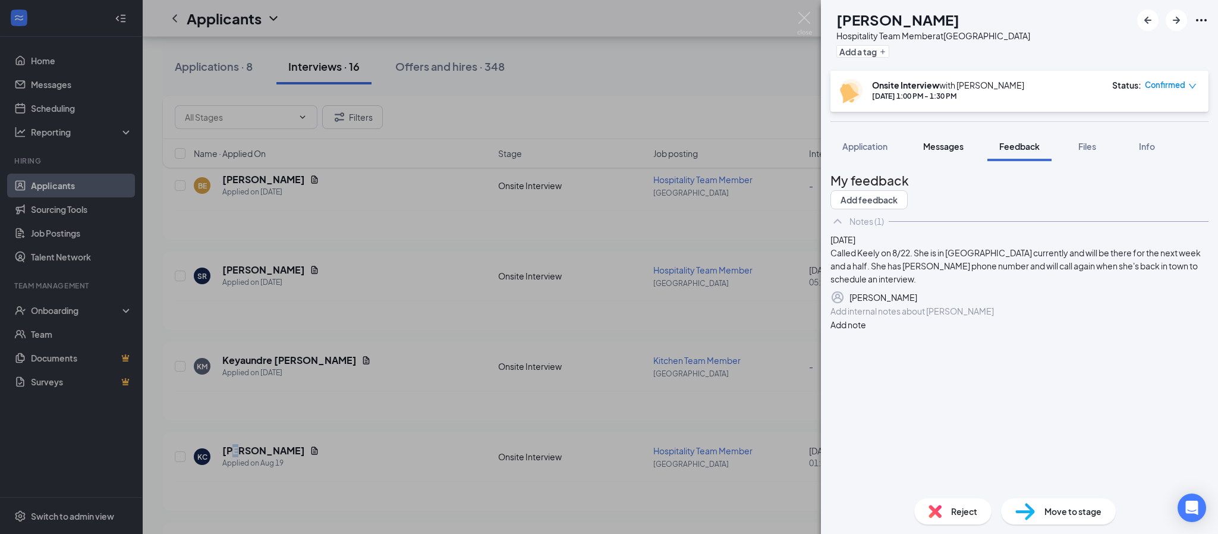
click at [952, 144] on span "Messages" at bounding box center [943, 146] width 40 height 11
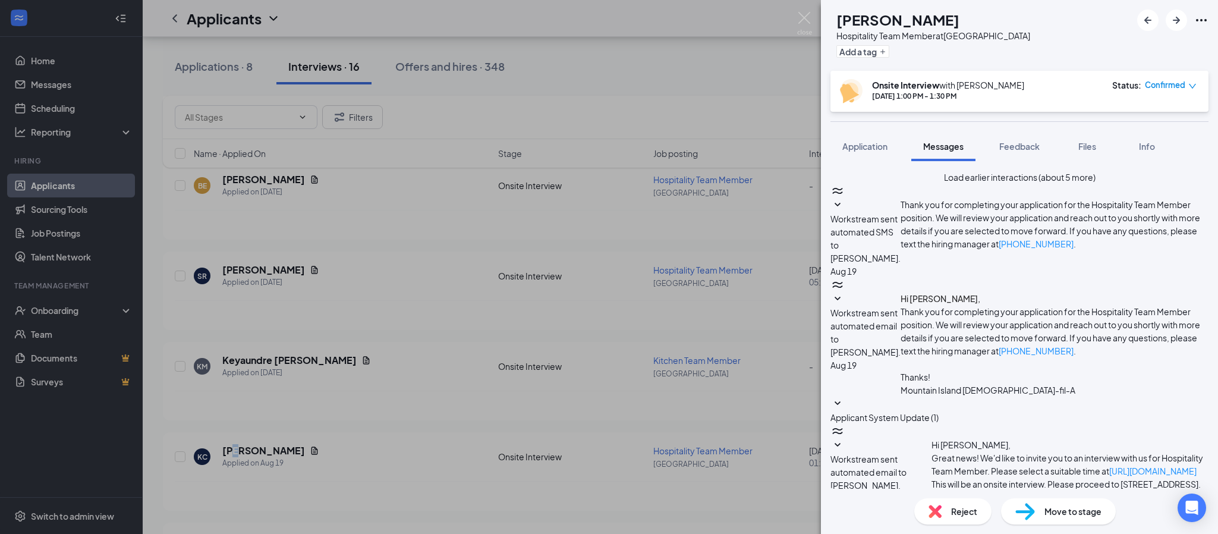
scroll to position [477, 0]
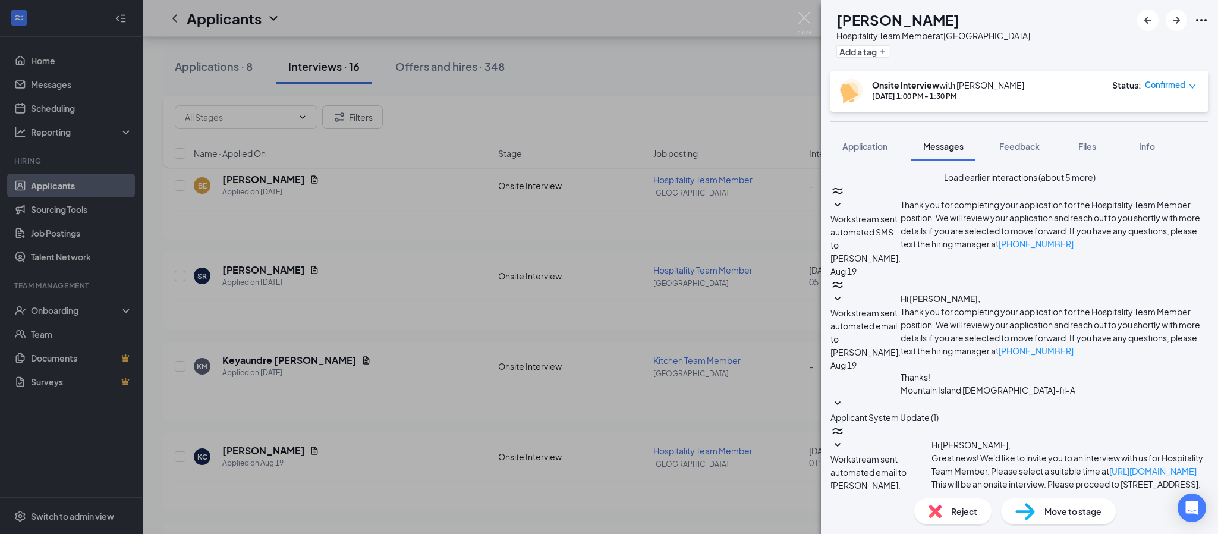
type textarea "Good morning [PERSON_NAME]. I did not realize that [PERSON_NAME] had already sp…"
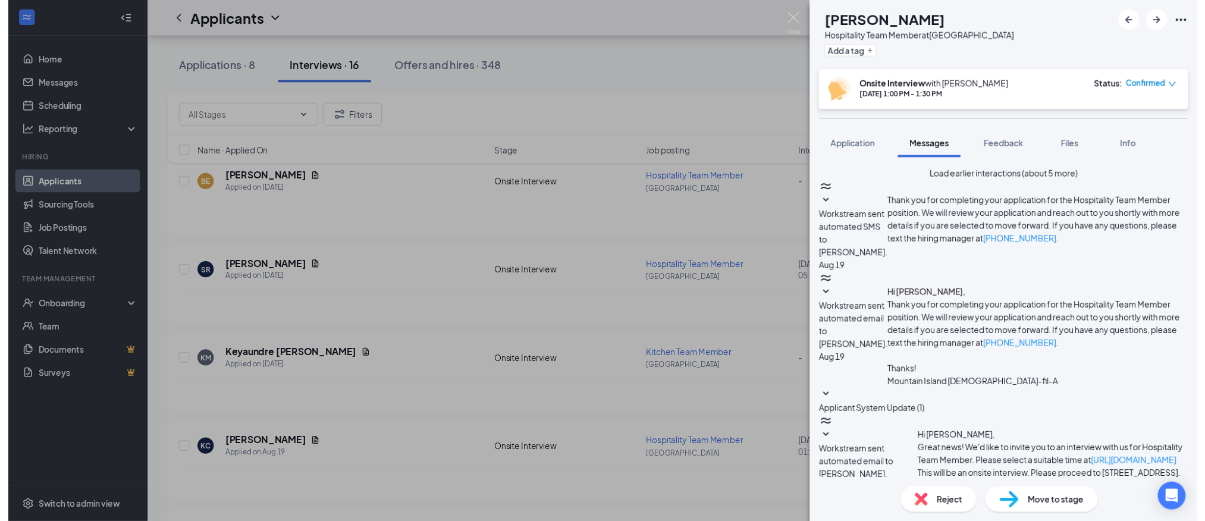
scroll to position [580, 0]
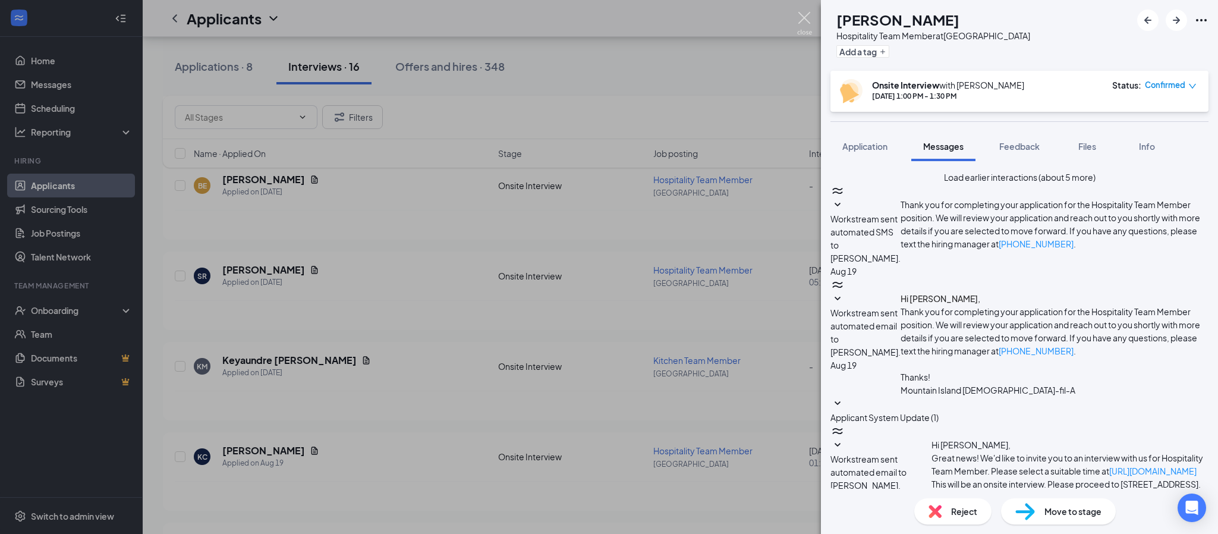
click at [799, 20] on img at bounding box center [804, 23] width 15 height 23
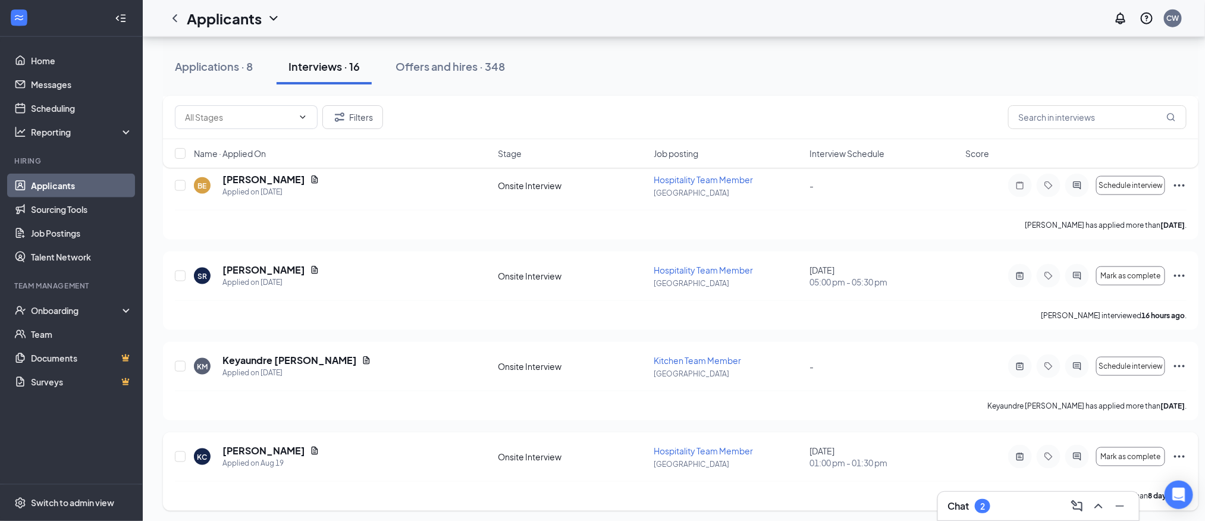
click at [1186, 458] on div "[PERSON_NAME] [PERSON_NAME] Applied on [DATE] Onsite Interview Hospitality Team…" at bounding box center [680, 471] width 1035 height 78
click at [1181, 453] on icon "Ellipses" at bounding box center [1179, 456] width 14 height 14
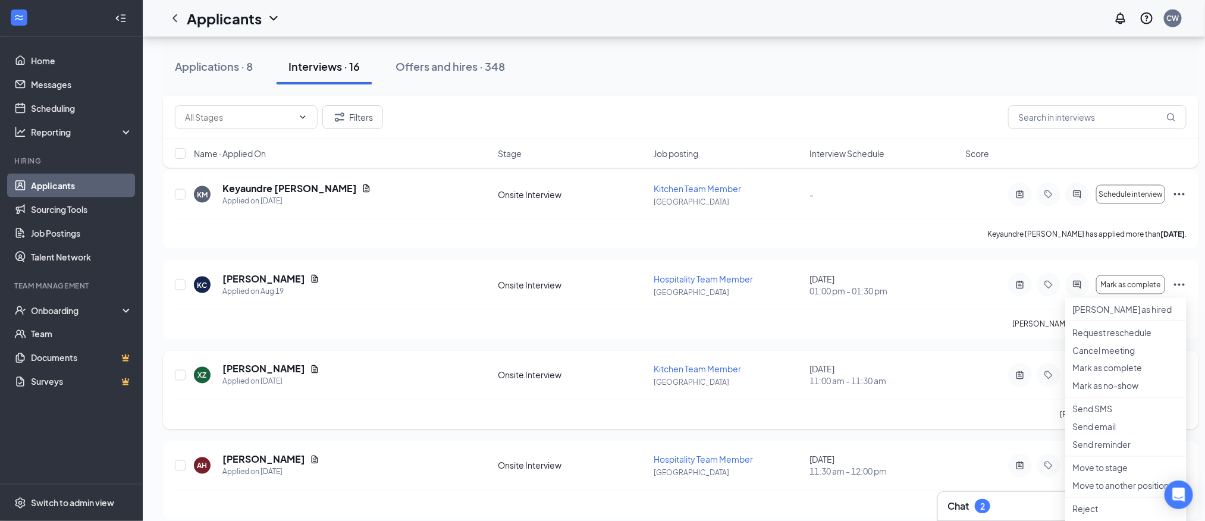
scroll to position [892, 0]
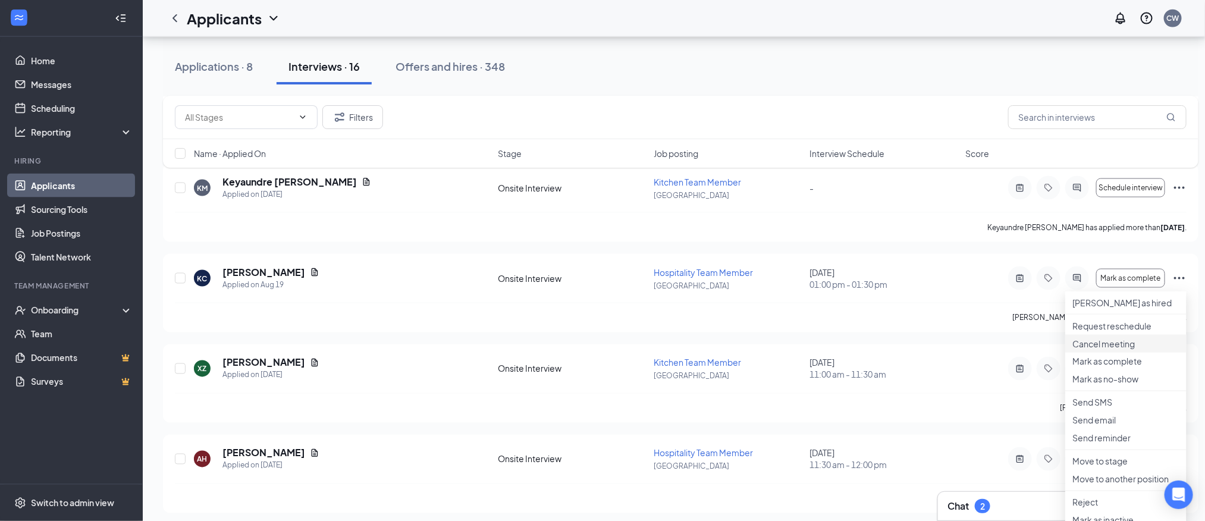
click at [1111, 350] on p "Cancel meeting" at bounding box center [1125, 344] width 107 height 12
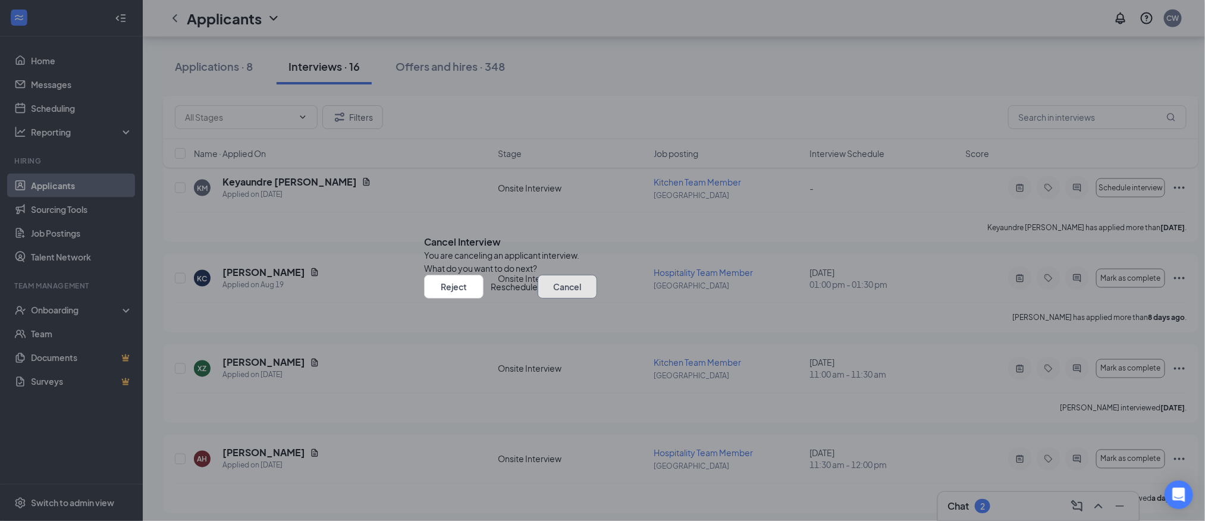
click at [537, 298] on button "Cancel" at bounding box center [566, 287] width 59 height 24
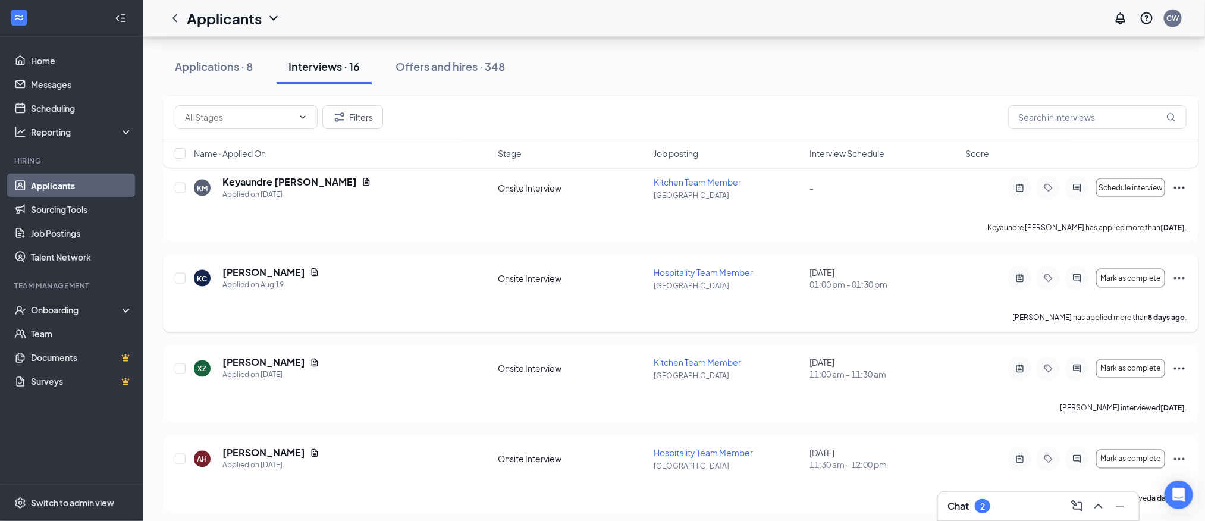
click at [1180, 285] on icon "Ellipses" at bounding box center [1179, 278] width 14 height 14
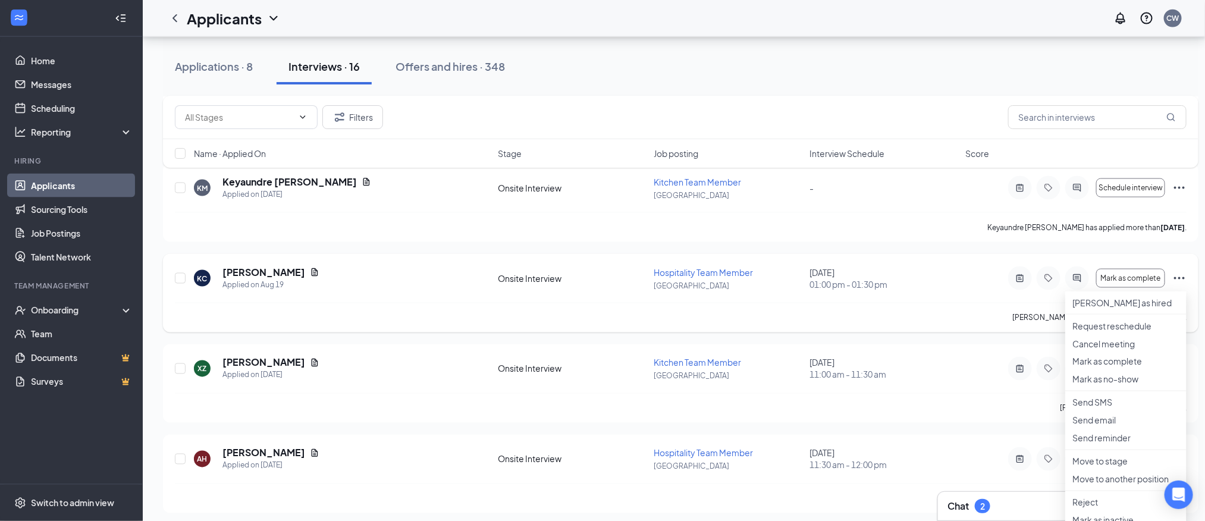
click at [1174, 282] on icon "Ellipses" at bounding box center [1179, 278] width 14 height 14
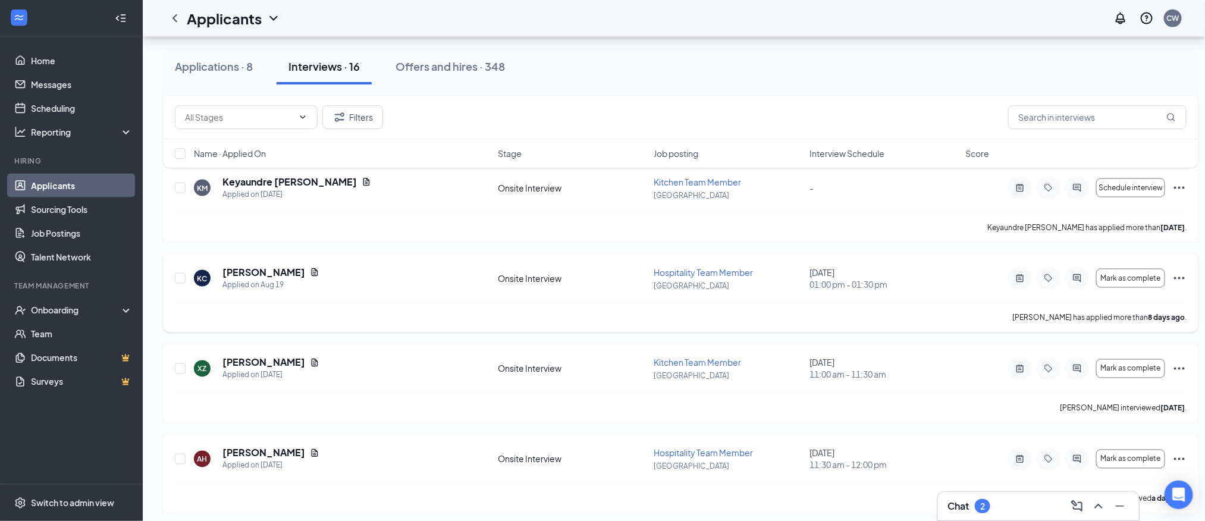
click at [1176, 282] on icon "Ellipses" at bounding box center [1179, 278] width 14 height 14
click at [209, 61] on div "Applications · 8" at bounding box center [214, 66] width 78 height 15
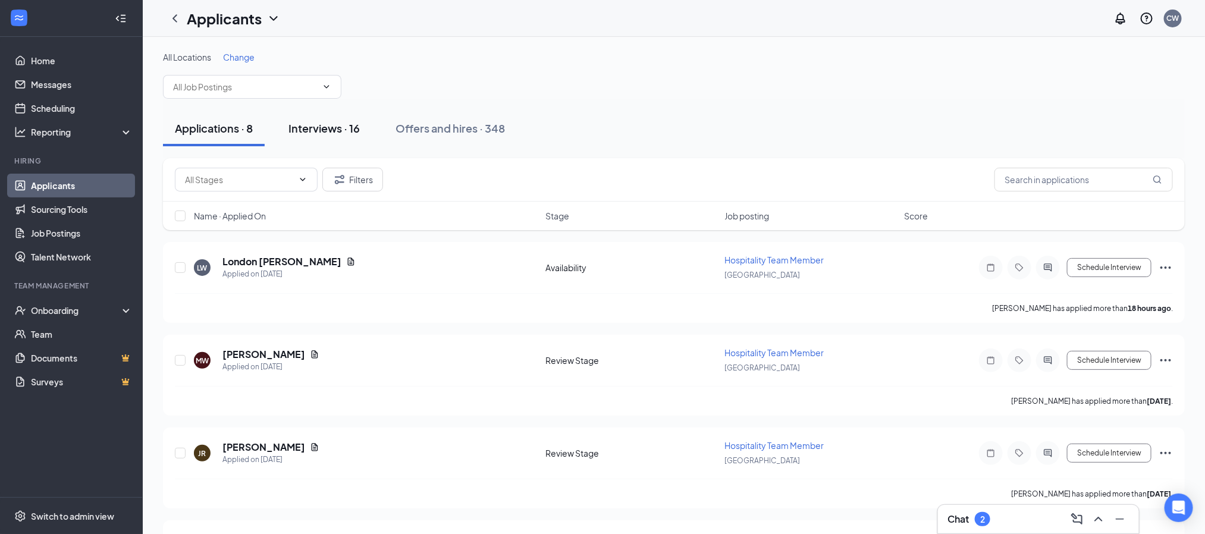
click at [330, 129] on div "Interviews · 16" at bounding box center [323, 128] width 71 height 15
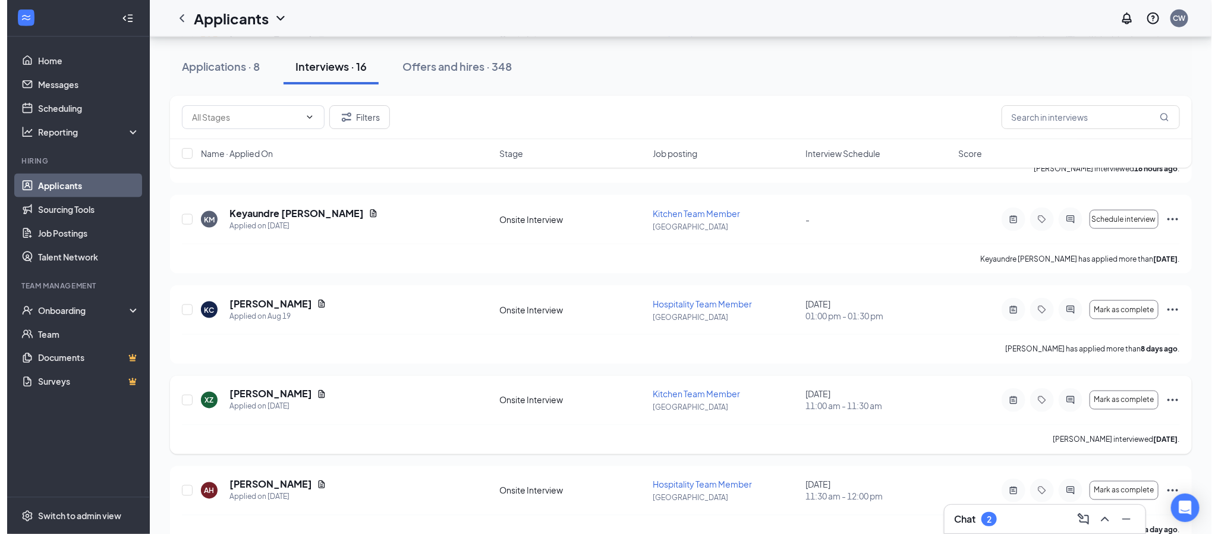
scroll to position [892, 0]
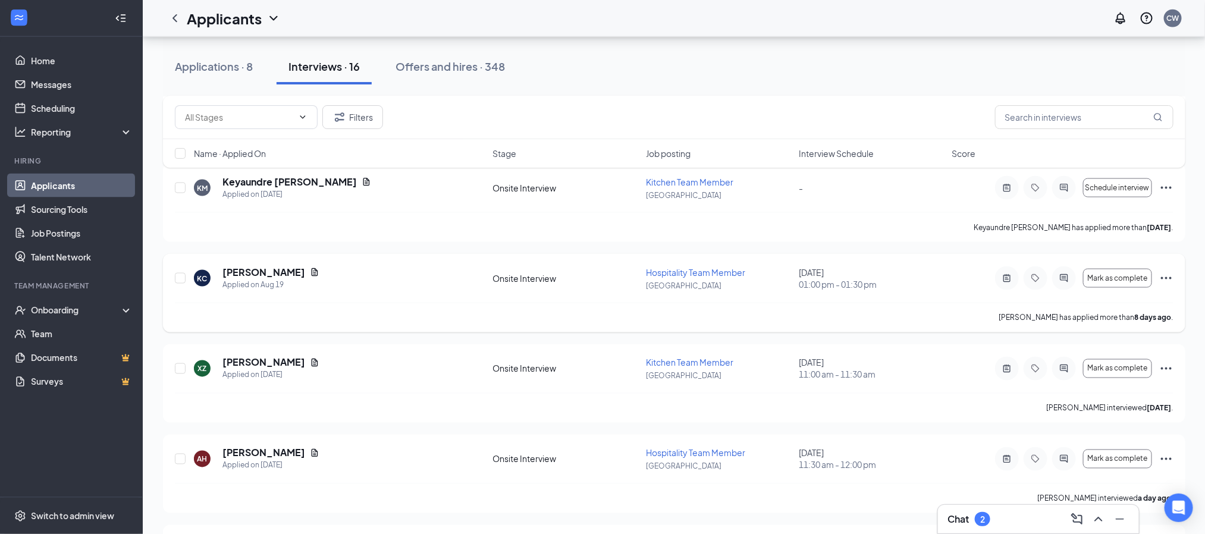
click at [1162, 277] on icon "Ellipses" at bounding box center [1166, 278] width 14 height 14
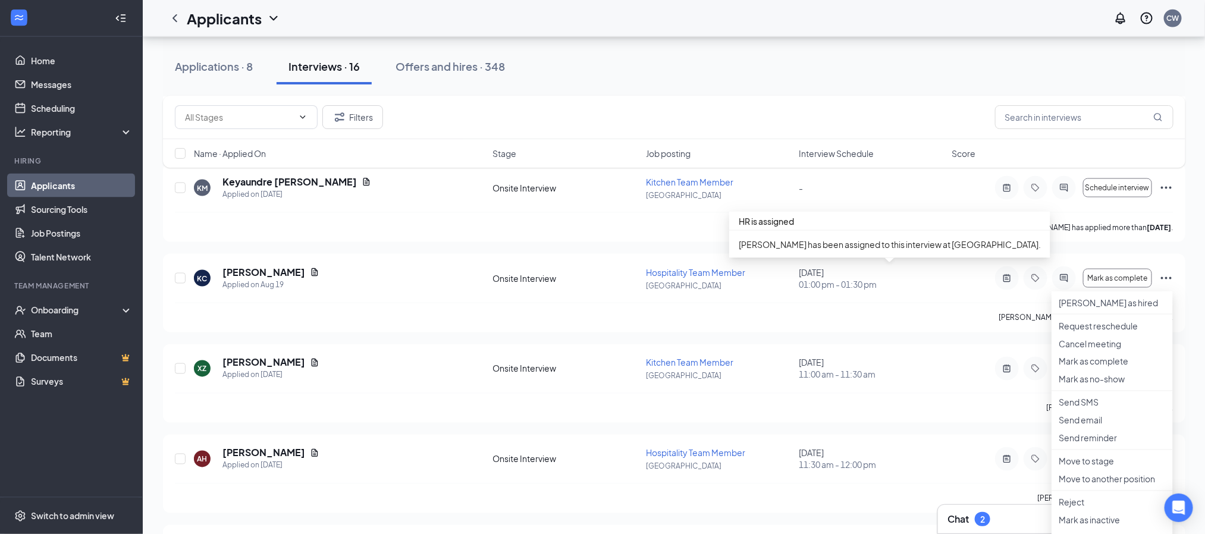
click at [875, 216] on div "HR is assigned" at bounding box center [889, 221] width 321 height 19
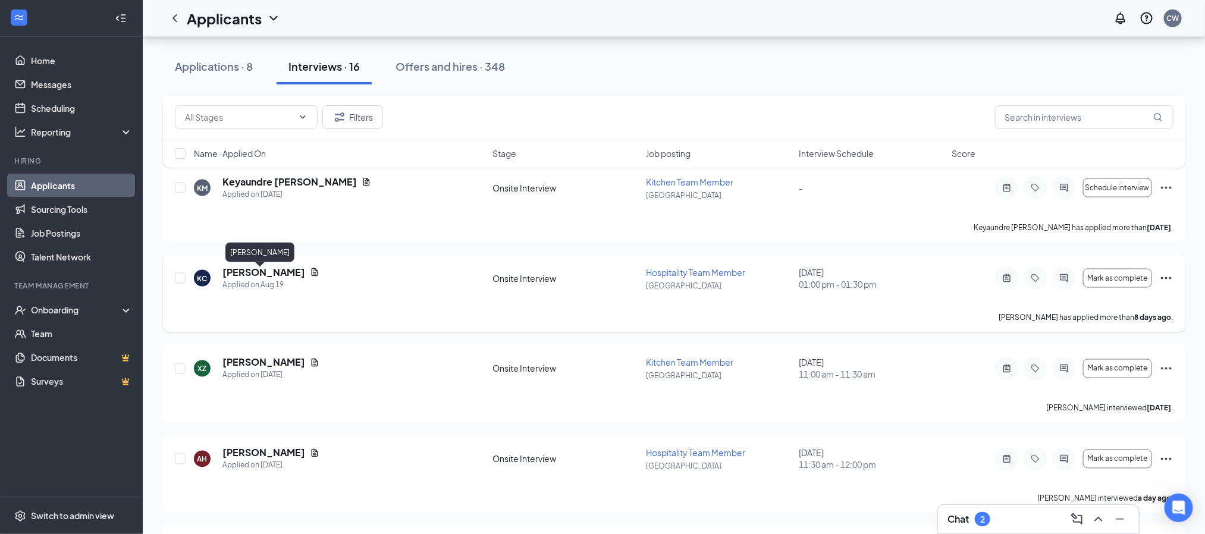
click at [249, 275] on h5 "[PERSON_NAME]" at bounding box center [263, 272] width 83 height 13
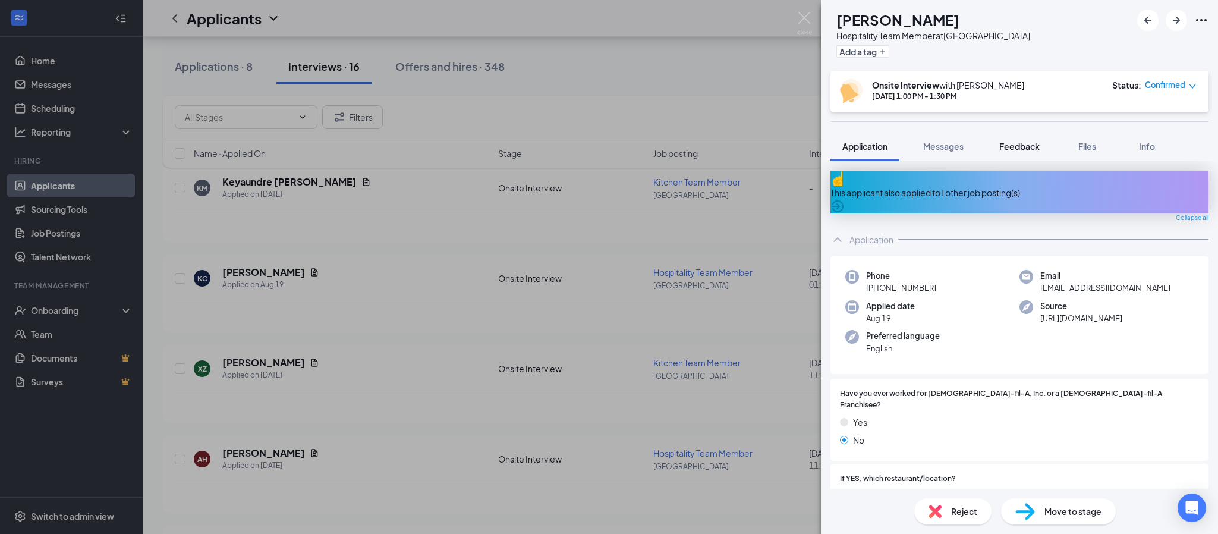
click at [1024, 139] on button "Feedback" at bounding box center [1020, 146] width 64 height 30
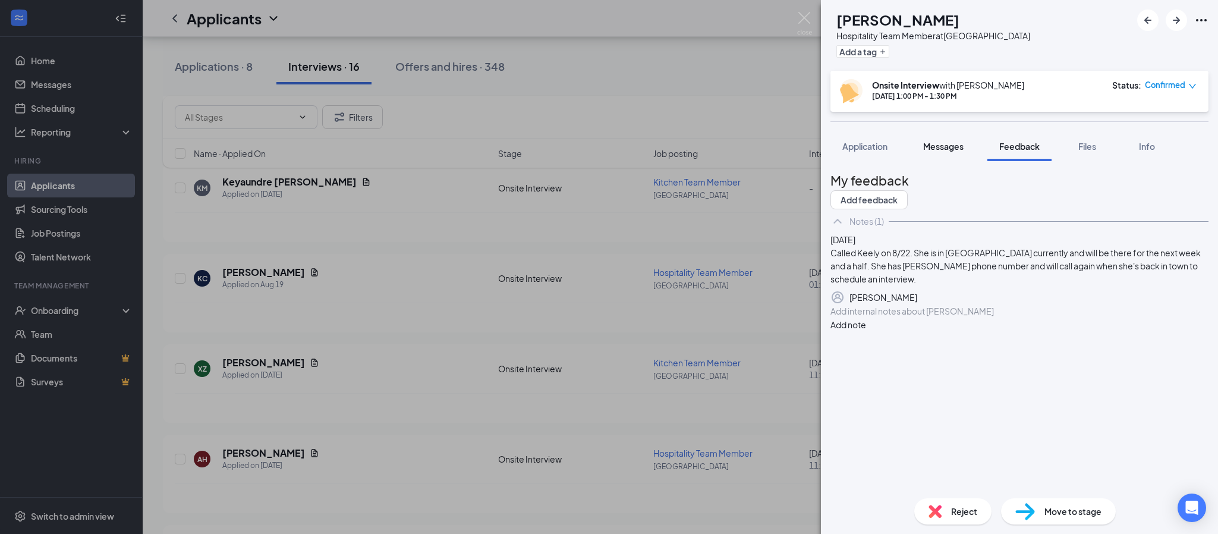
click at [940, 149] on span "Messages" at bounding box center [943, 146] width 40 height 11
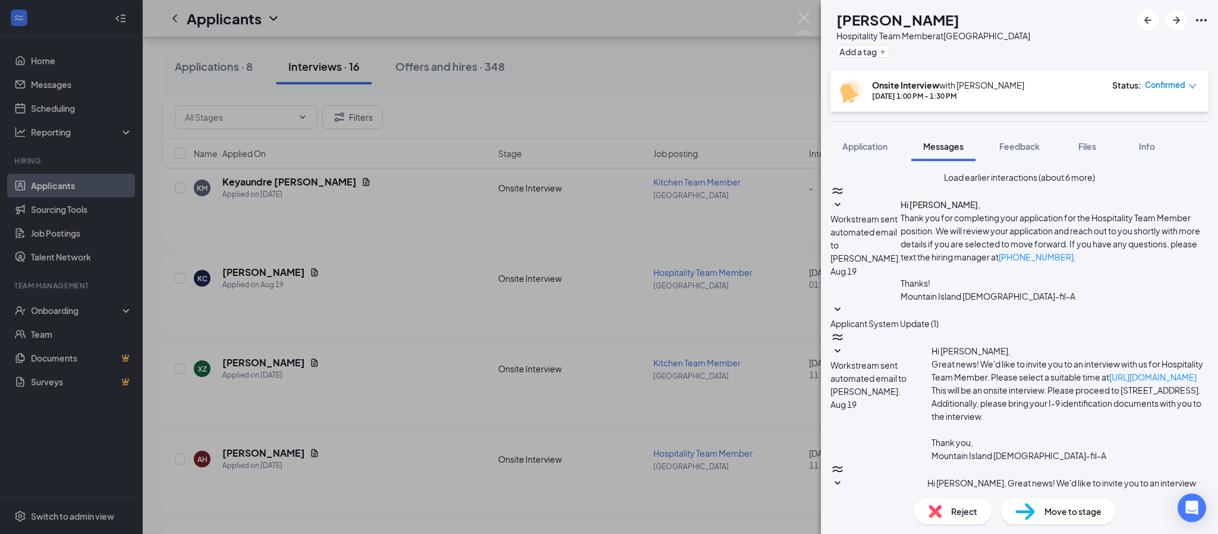
scroll to position [523, 0]
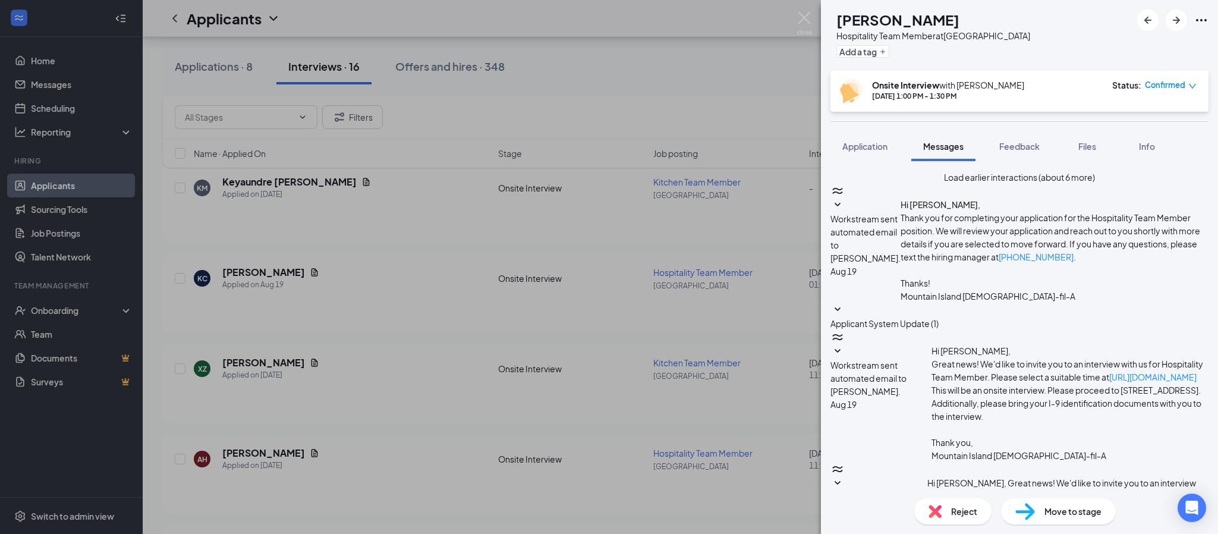
drag, startPoint x: 967, startPoint y: 389, endPoint x: 999, endPoint y: 392, distance: 32.2
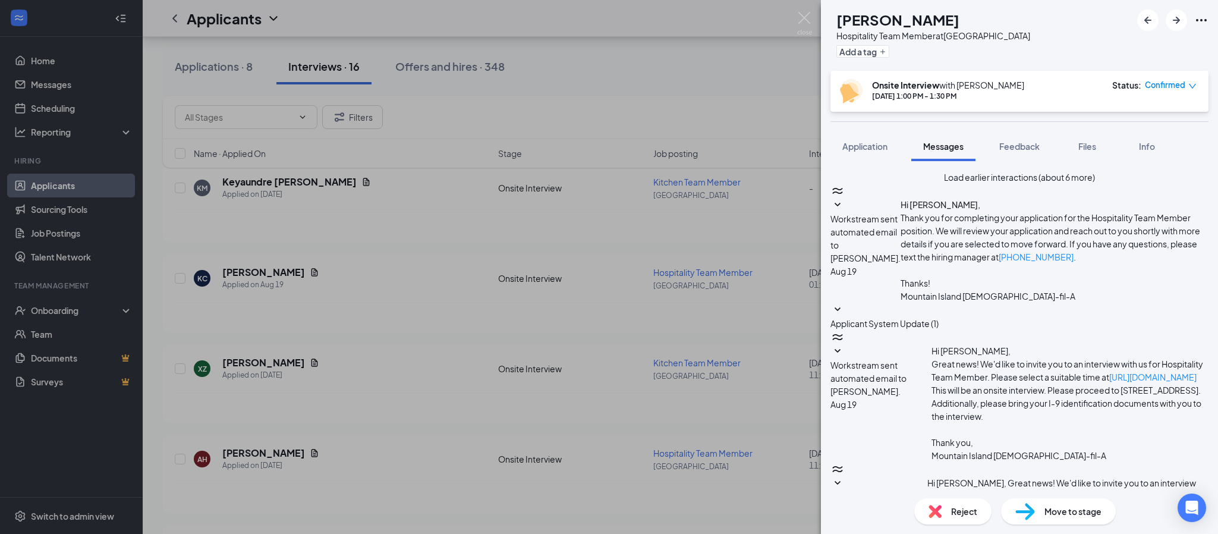
type textarea "When you return, please let me or [PERSON_NAME] know if you wish to keep the 9/…"
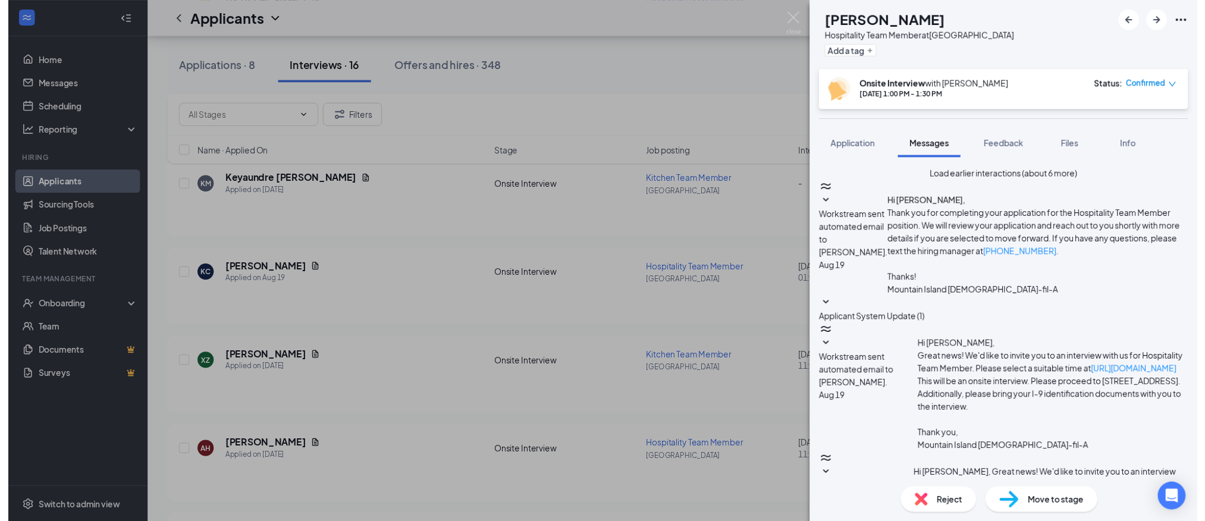
scroll to position [626, 0]
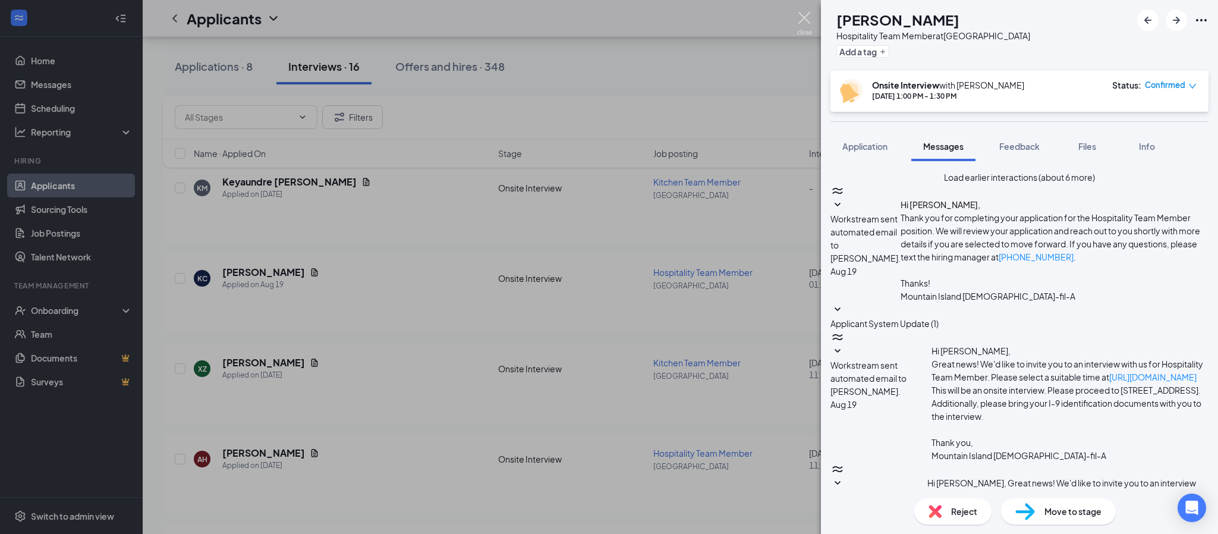
click at [803, 16] on img at bounding box center [804, 23] width 15 height 23
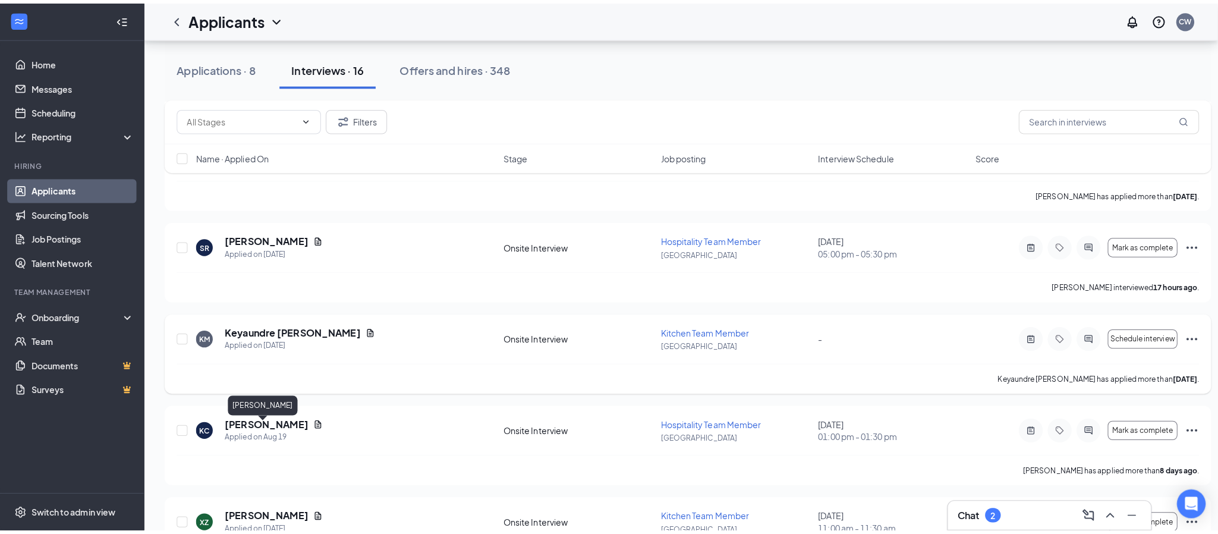
scroll to position [728, 0]
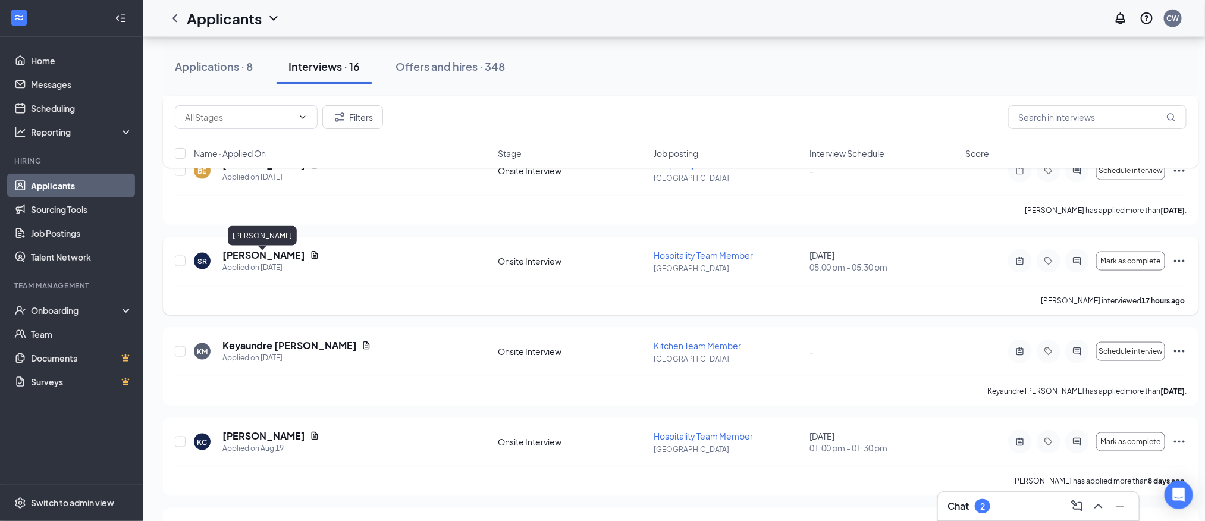
click at [243, 259] on h5 "[PERSON_NAME]" at bounding box center [263, 255] width 83 height 13
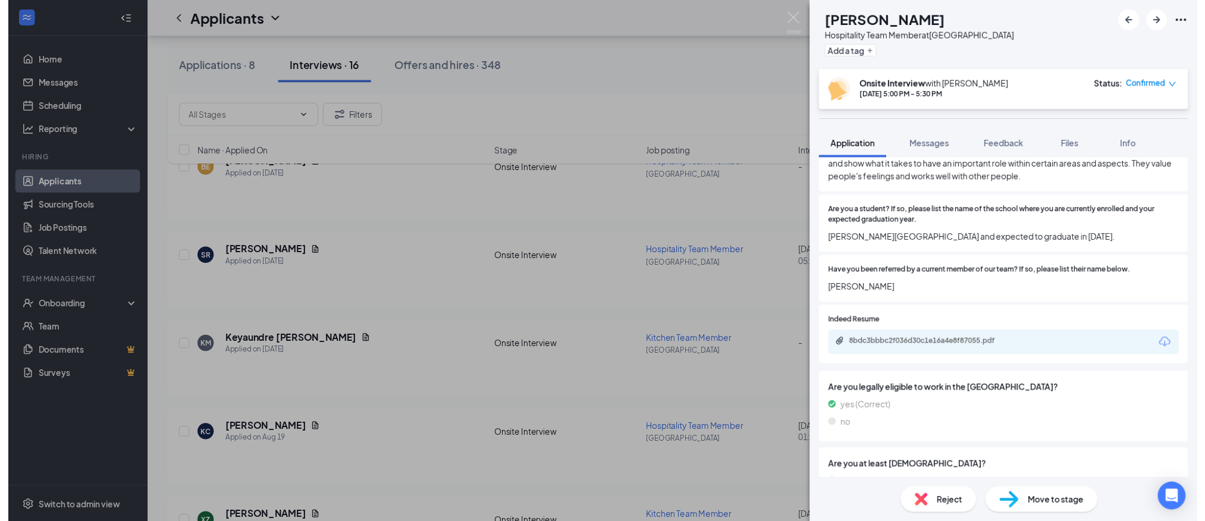
scroll to position [803, 0]
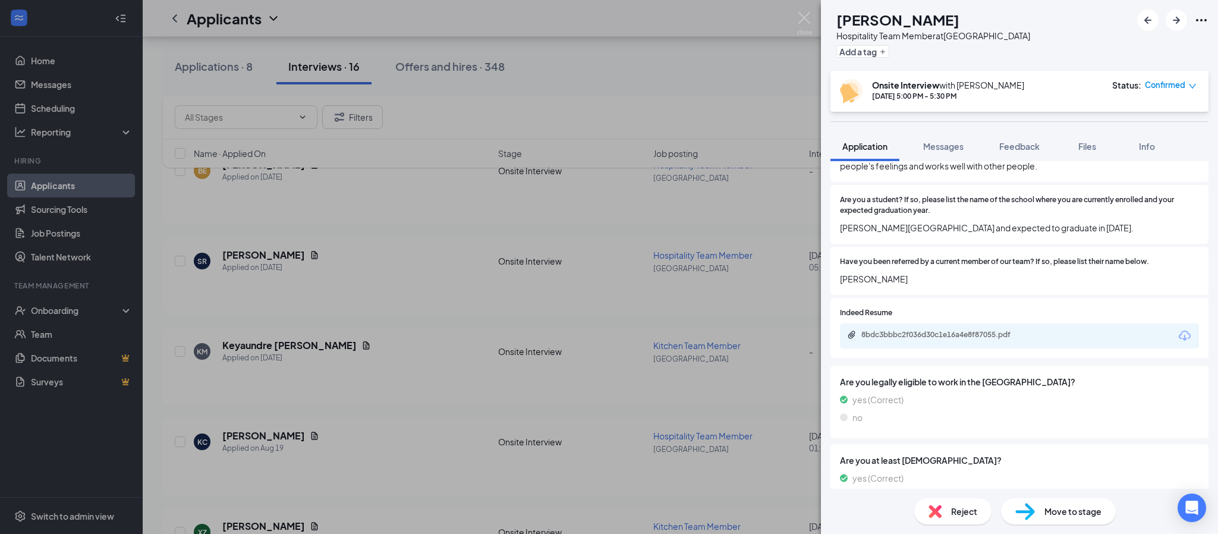
click at [1083, 512] on span "Move to stage" at bounding box center [1073, 511] width 57 height 13
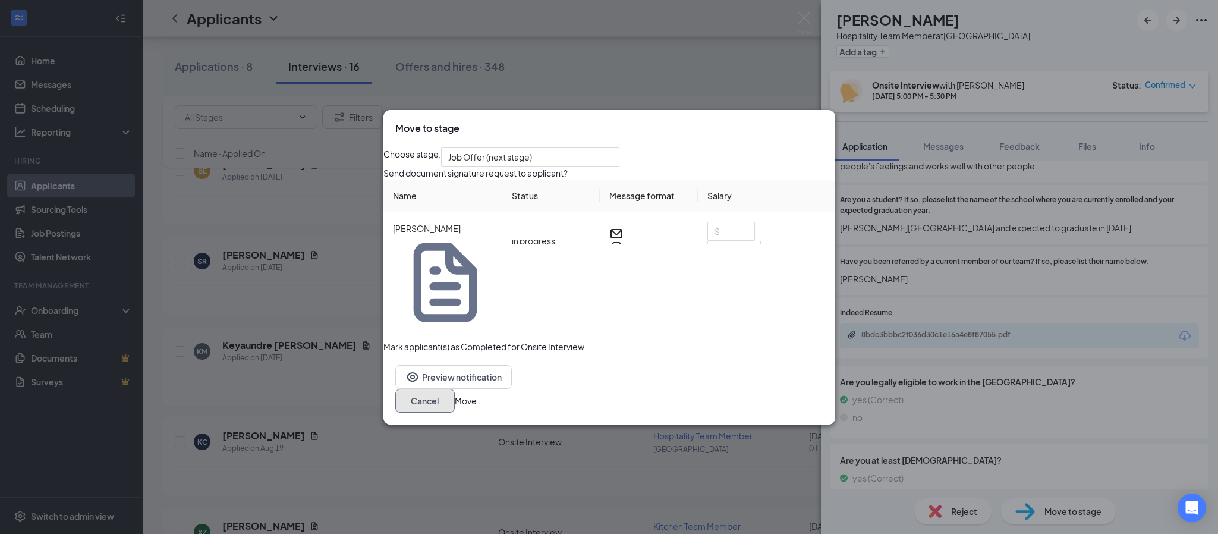
click at [455, 391] on button "Cancel" at bounding box center [424, 401] width 59 height 24
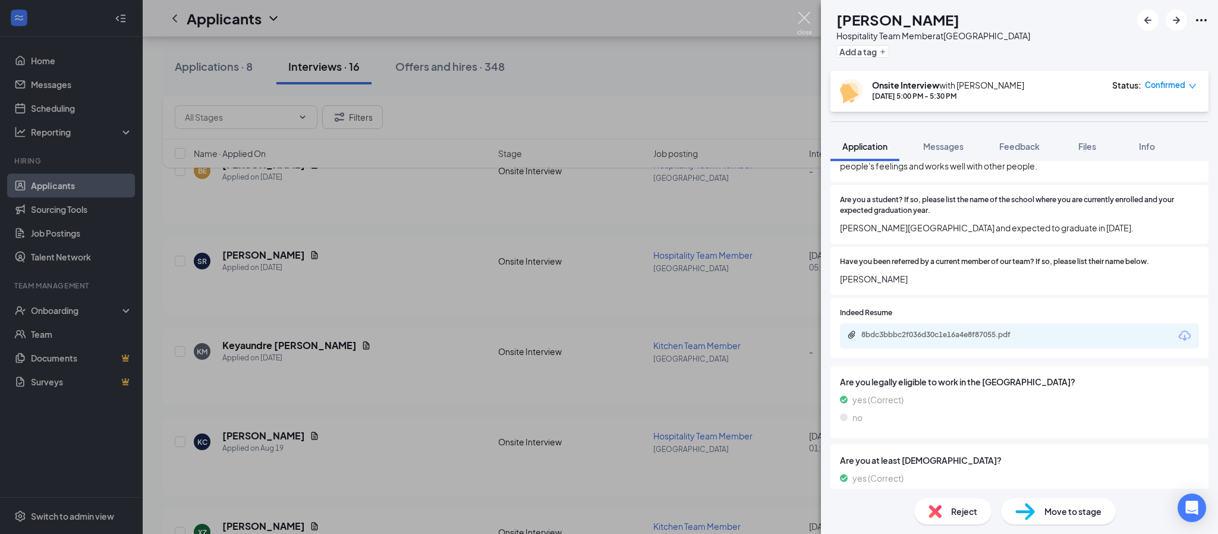
click at [803, 21] on img at bounding box center [804, 23] width 15 height 23
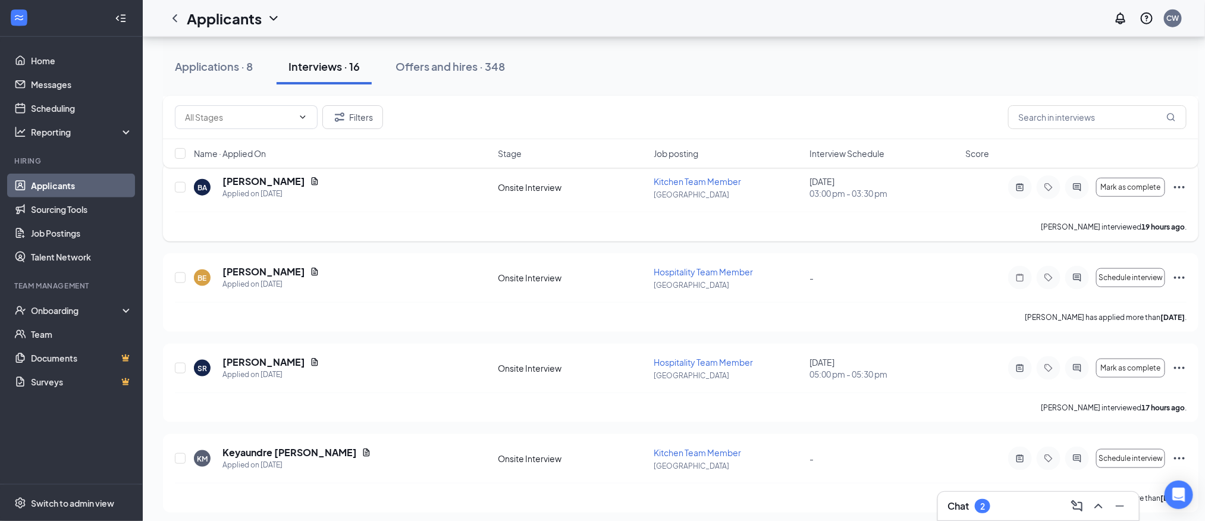
scroll to position [728, 0]
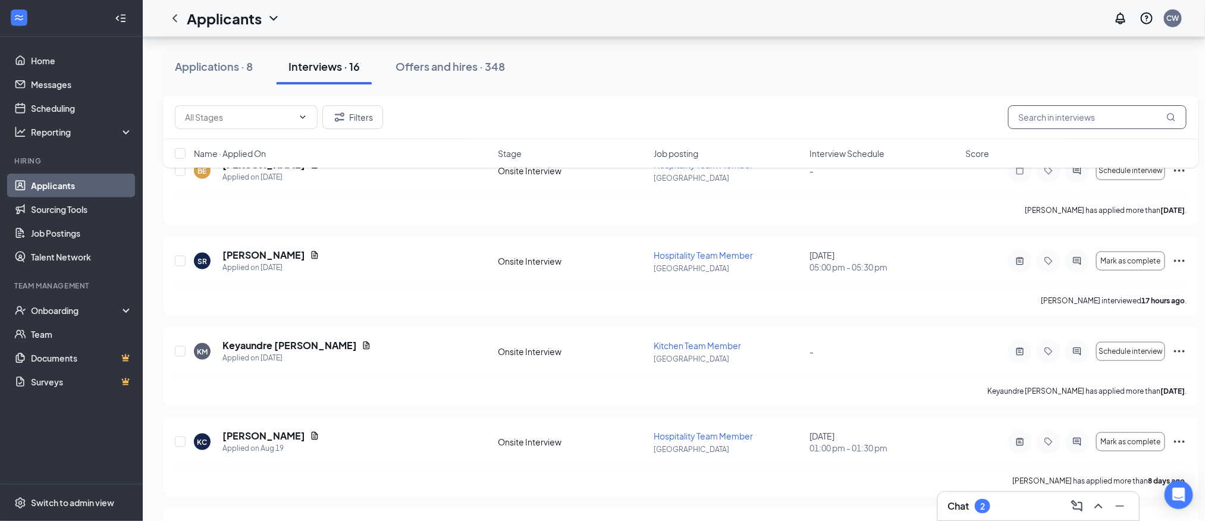
click at [1052, 120] on input "text" at bounding box center [1097, 117] width 178 height 24
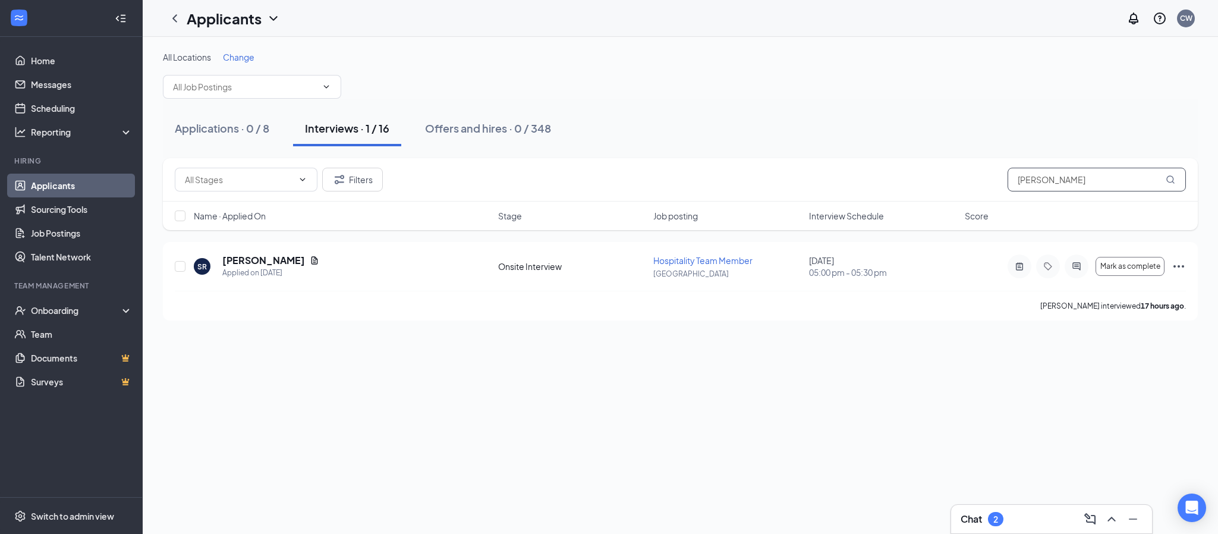
type input "[PERSON_NAME]"
click at [70, 191] on link "Applicants" at bounding box center [82, 186] width 102 height 24
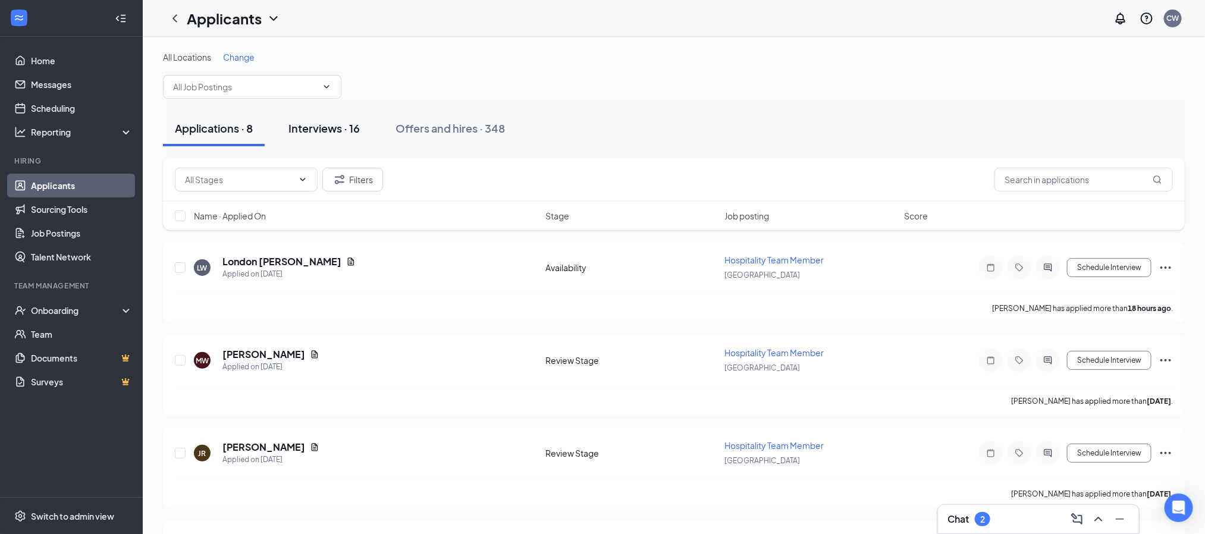
click at [359, 125] on div "Interviews · 16" at bounding box center [323, 128] width 71 height 15
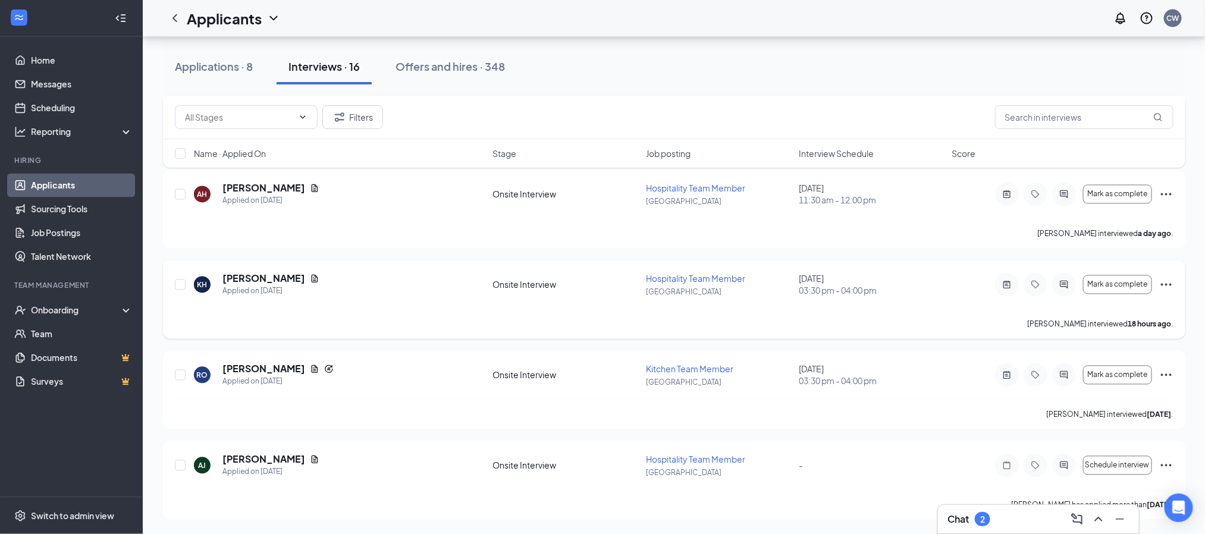
scroll to position [1161, 0]
click at [229, 75] on button "Applications · 8" at bounding box center [214, 67] width 102 height 36
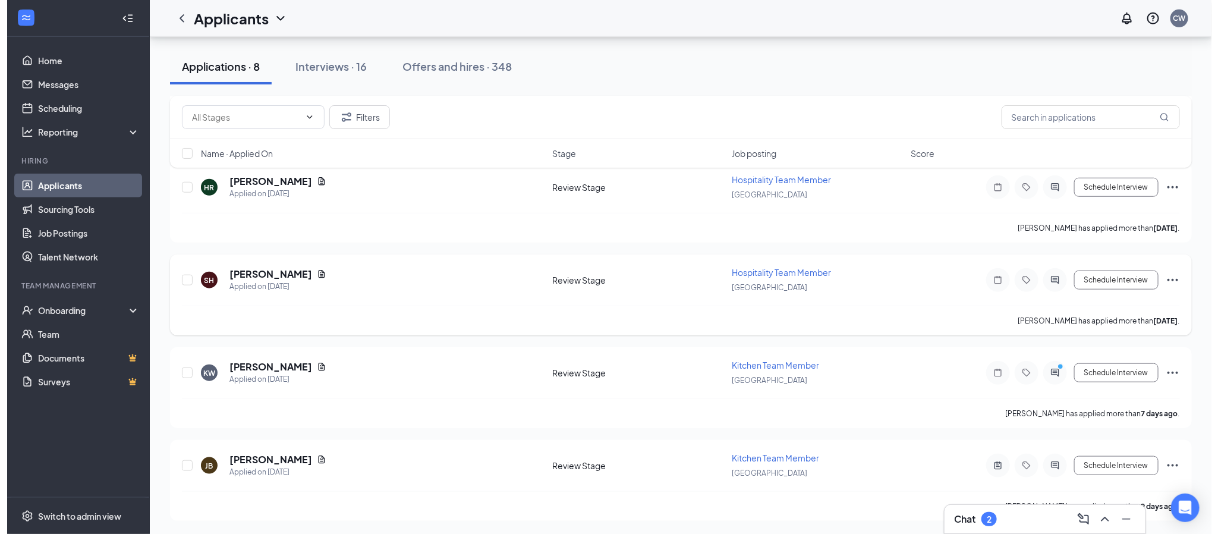
scroll to position [452, 0]
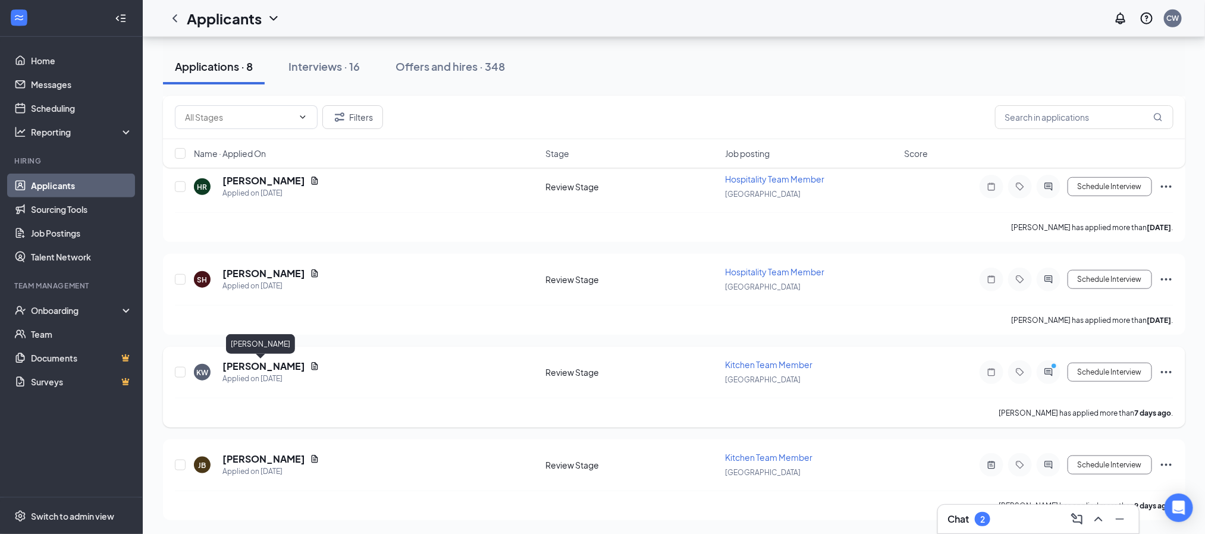
click at [273, 368] on h5 "[PERSON_NAME]" at bounding box center [263, 366] width 83 height 13
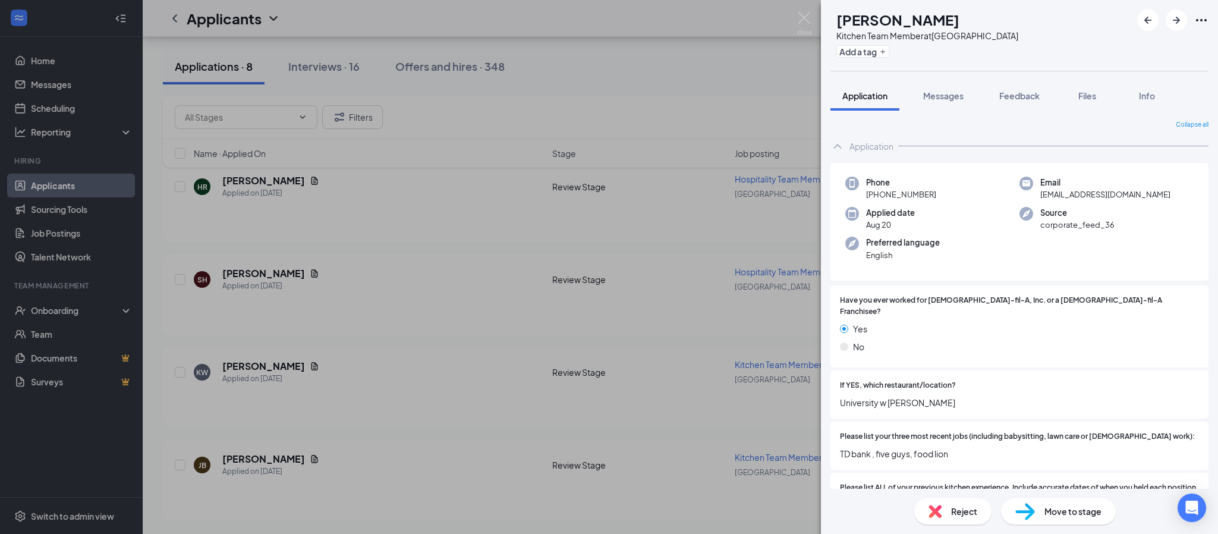
click at [250, 367] on div "KW [PERSON_NAME] Kitchen Team Member at [GEOGRAPHIC_DATA] Add a tag Application…" at bounding box center [609, 267] width 1218 height 534
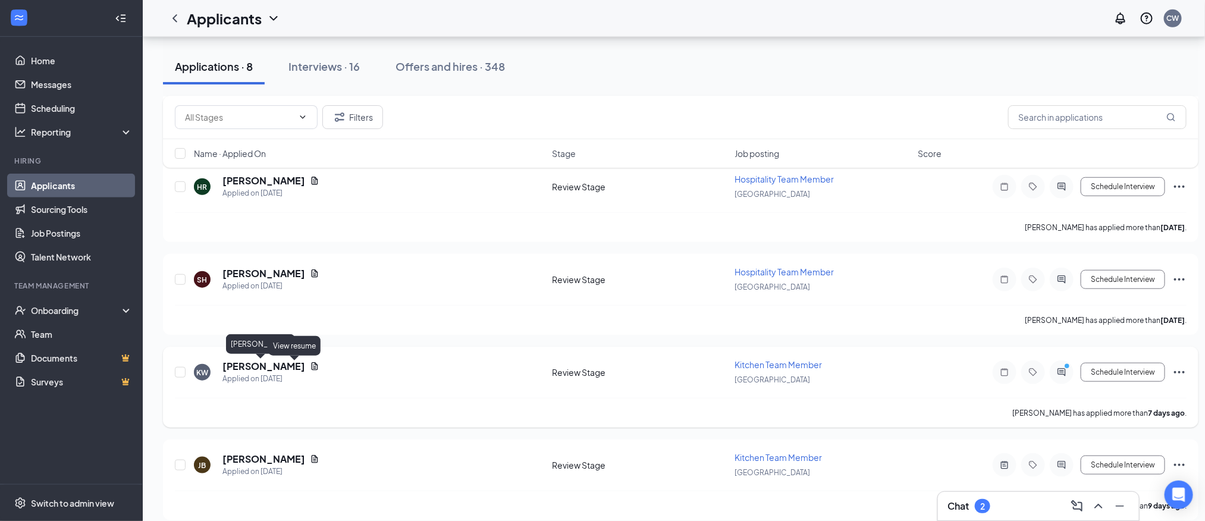
click at [272, 368] on h5 "[PERSON_NAME]" at bounding box center [263, 366] width 83 height 13
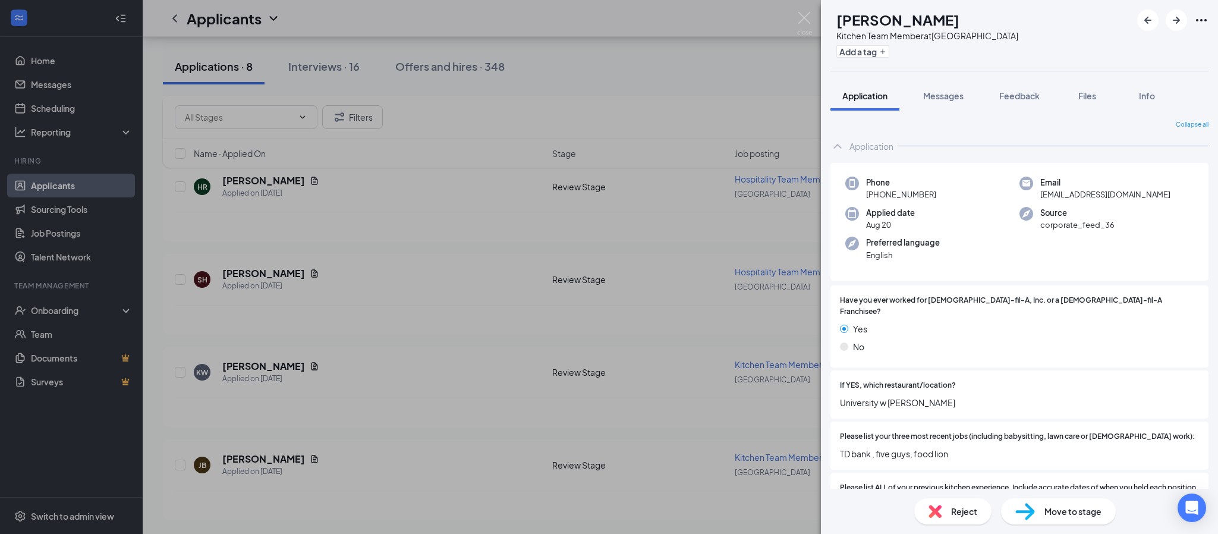
click at [1052, 512] on span "Move to stage" at bounding box center [1073, 511] width 57 height 13
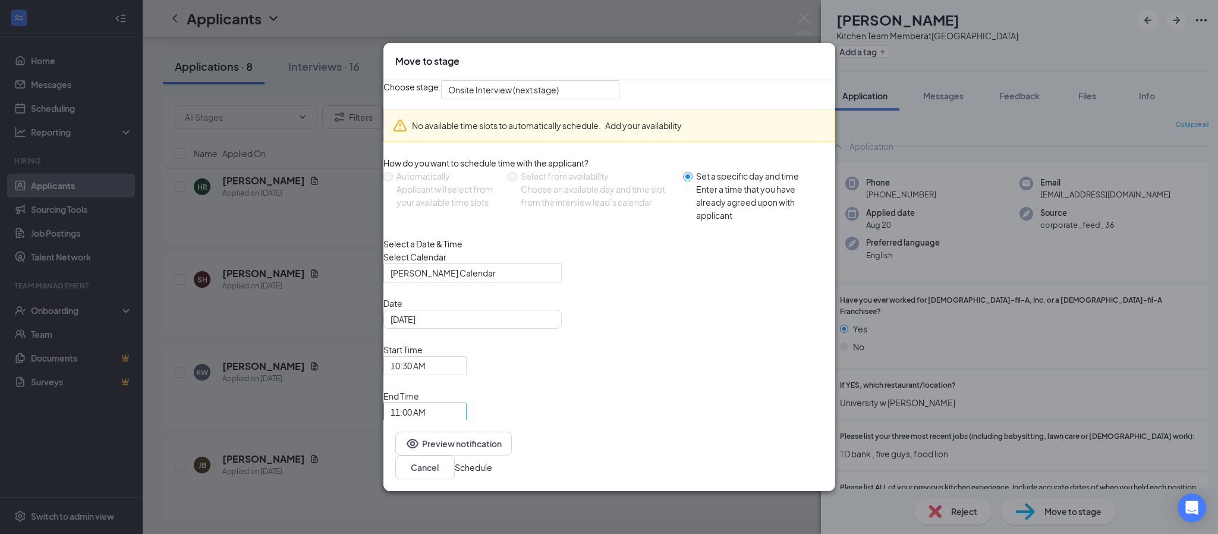
click at [460, 403] on span "11:00 AM" at bounding box center [425, 412] width 69 height 18
click at [460, 375] on span "10:30 AM" at bounding box center [425, 366] width 69 height 18
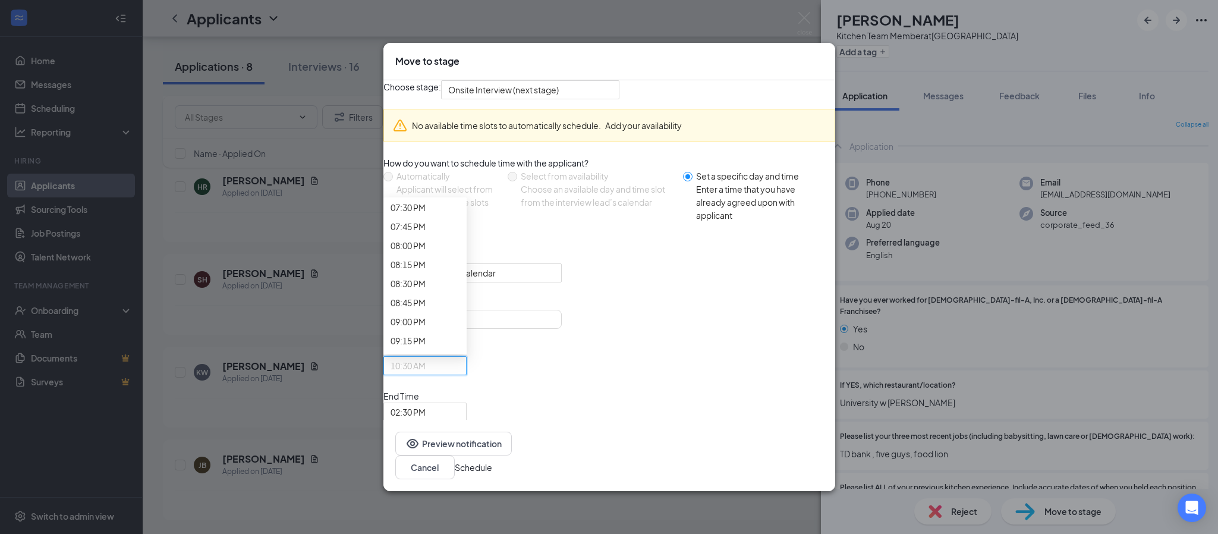
click at [492, 461] on button "Schedule" at bounding box center [473, 467] width 37 height 13
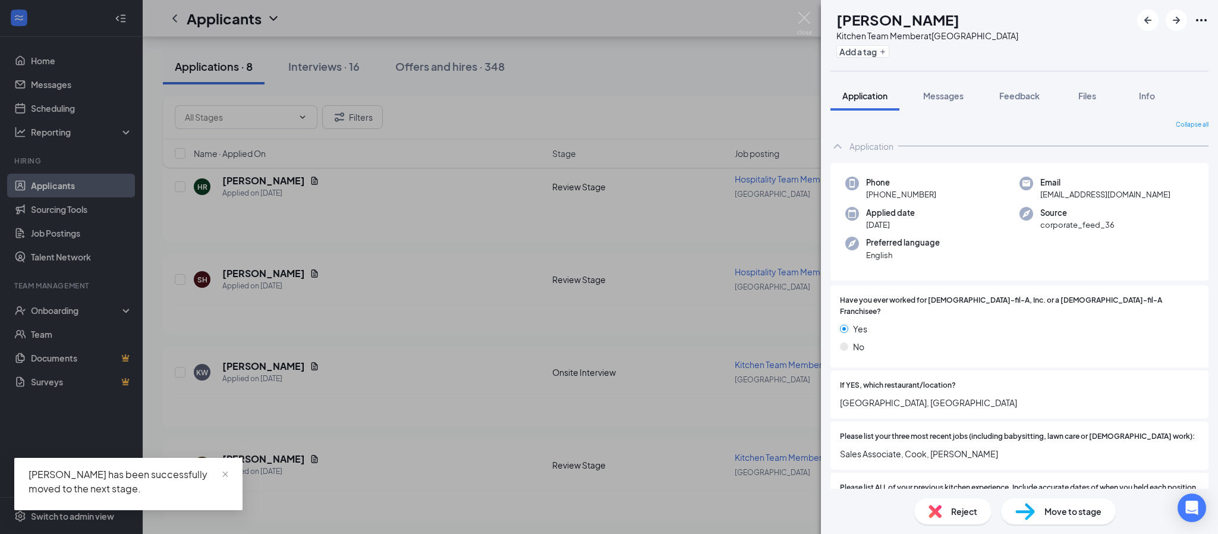
click at [812, 21] on div "[PERSON_NAME] [PERSON_NAME] Kitchen Team Member at [GEOGRAPHIC_DATA] Add a tag …" at bounding box center [609, 267] width 1218 height 534
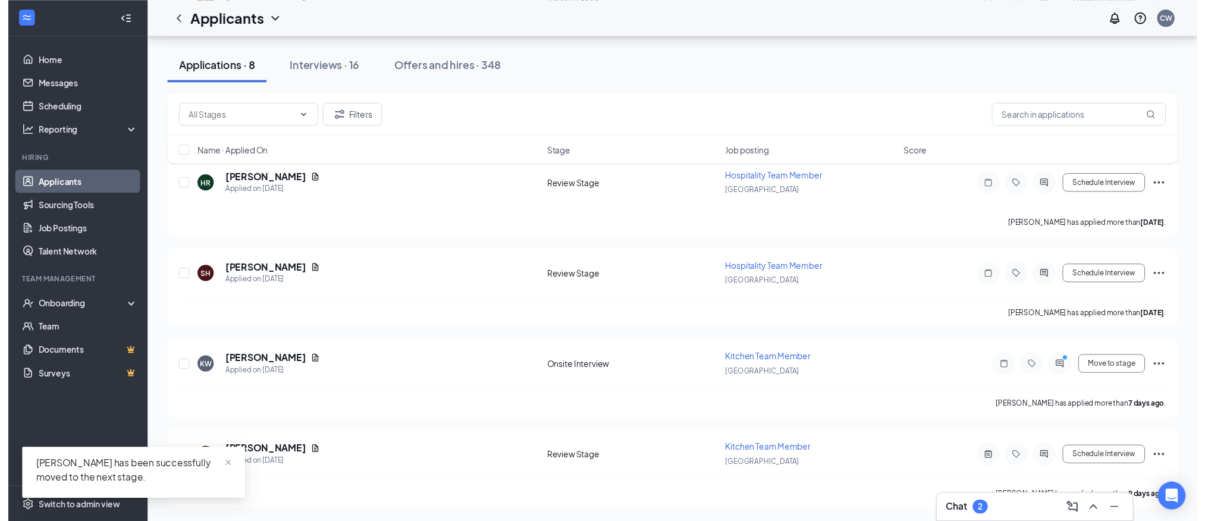
scroll to position [373, 0]
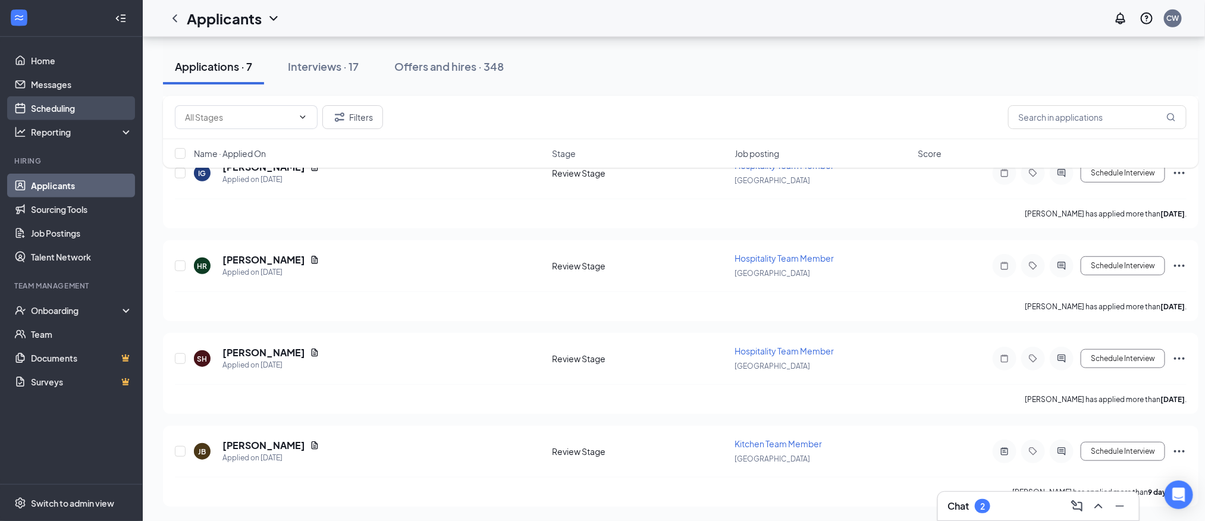
click at [68, 96] on link "Scheduling" at bounding box center [82, 108] width 102 height 24
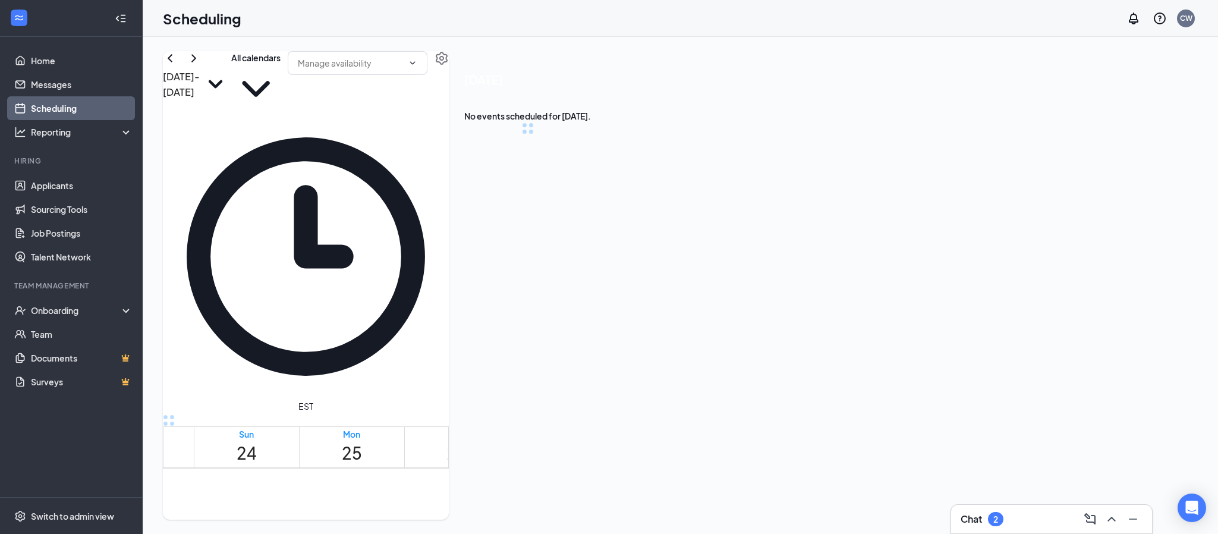
scroll to position [584, 0]
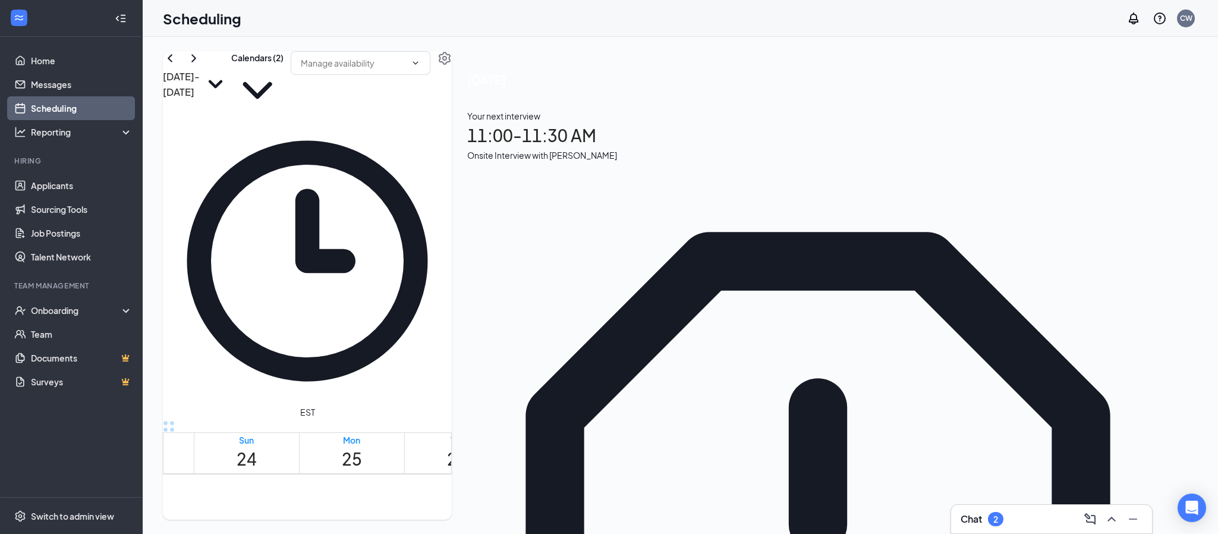
click at [231, 80] on div "[DATE] - [DATE]" at bounding box center [197, 83] width 68 height 65
click at [201, 65] on icon "ChevronRight" at bounding box center [194, 58] width 14 height 14
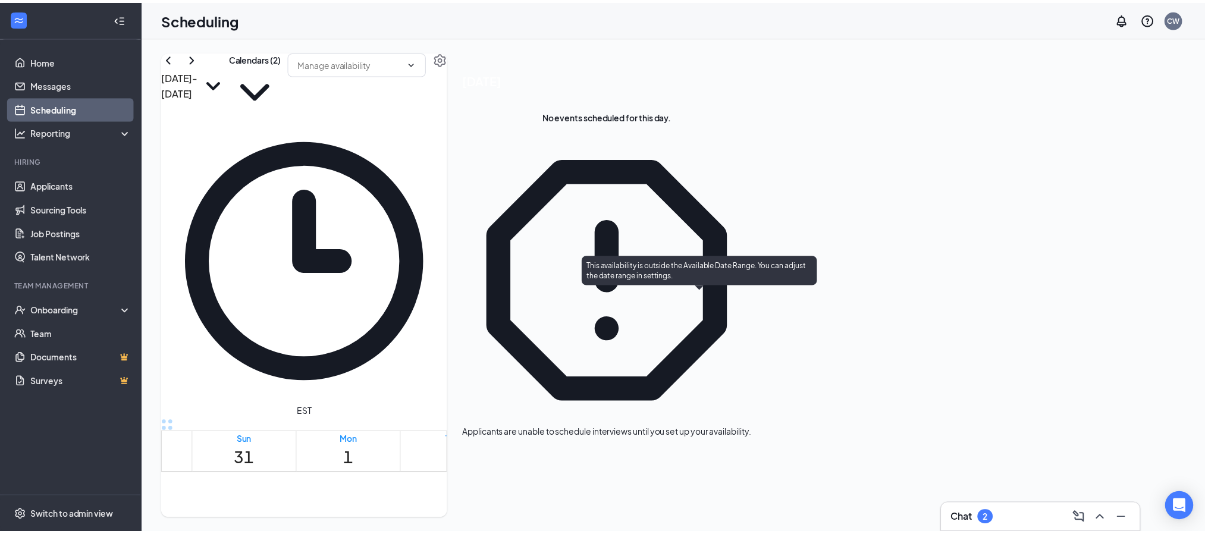
scroll to position [762, 0]
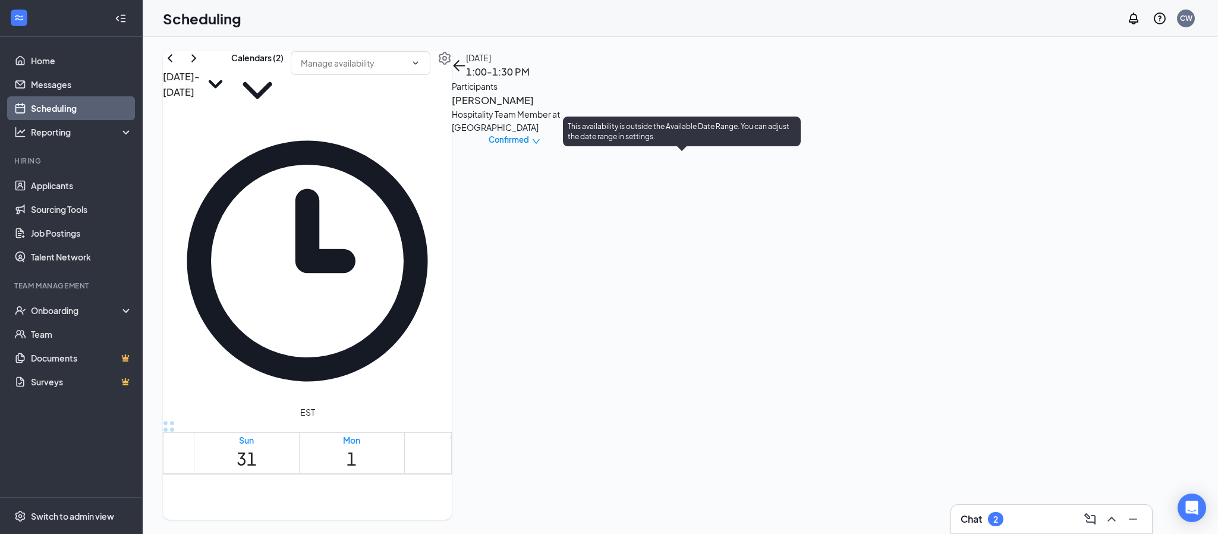
click at [671, 474] on div at bounding box center [671, 479] width 0 height 11
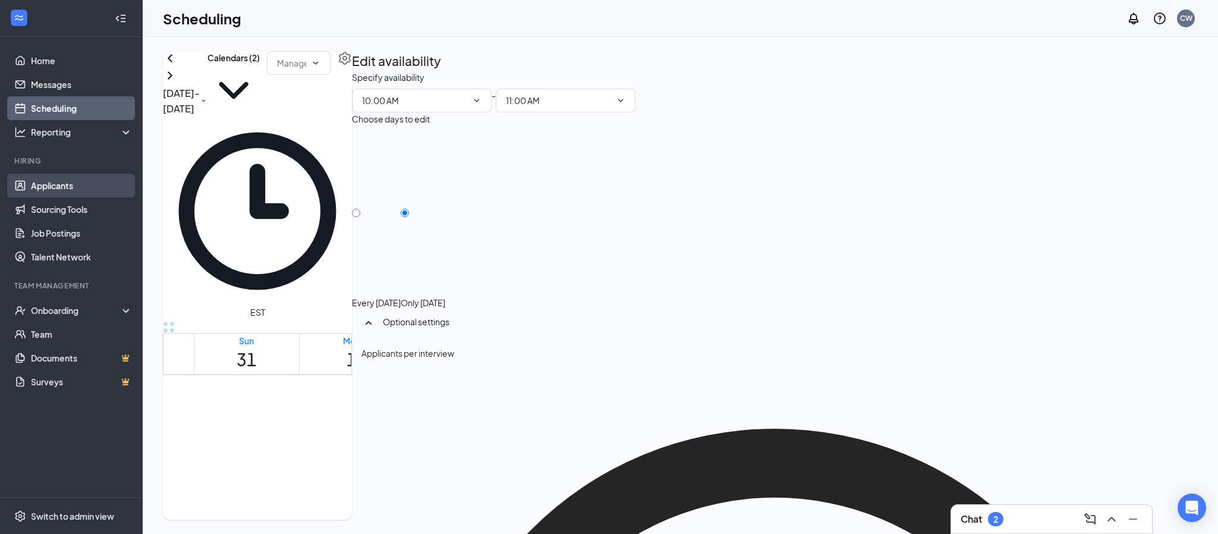
click at [88, 184] on link "Applicants" at bounding box center [82, 186] width 102 height 24
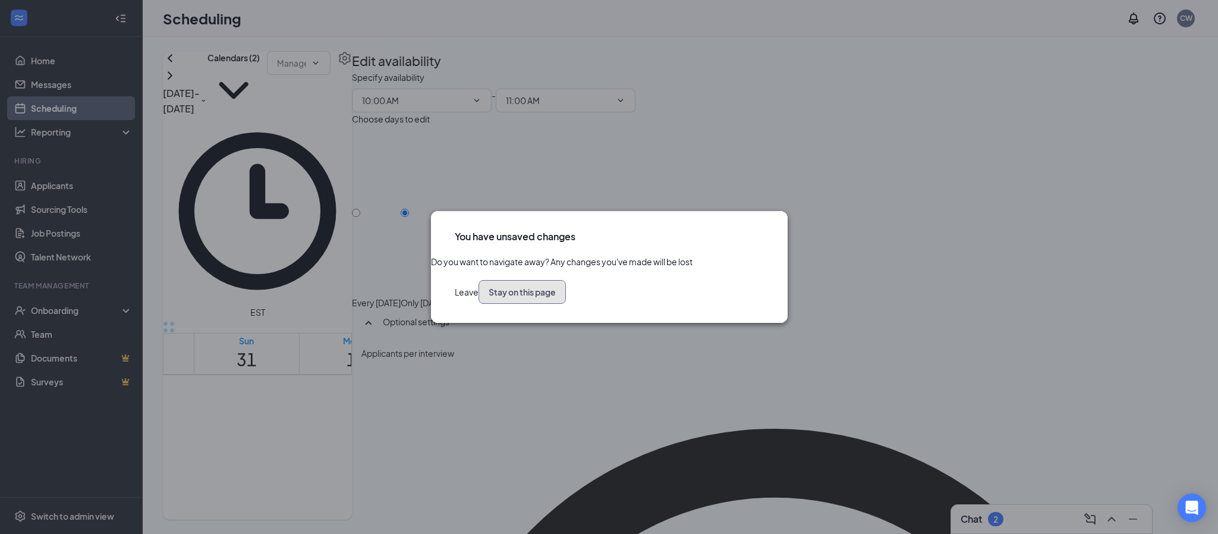
click at [566, 304] on button "Stay on this page" at bounding box center [522, 292] width 87 height 24
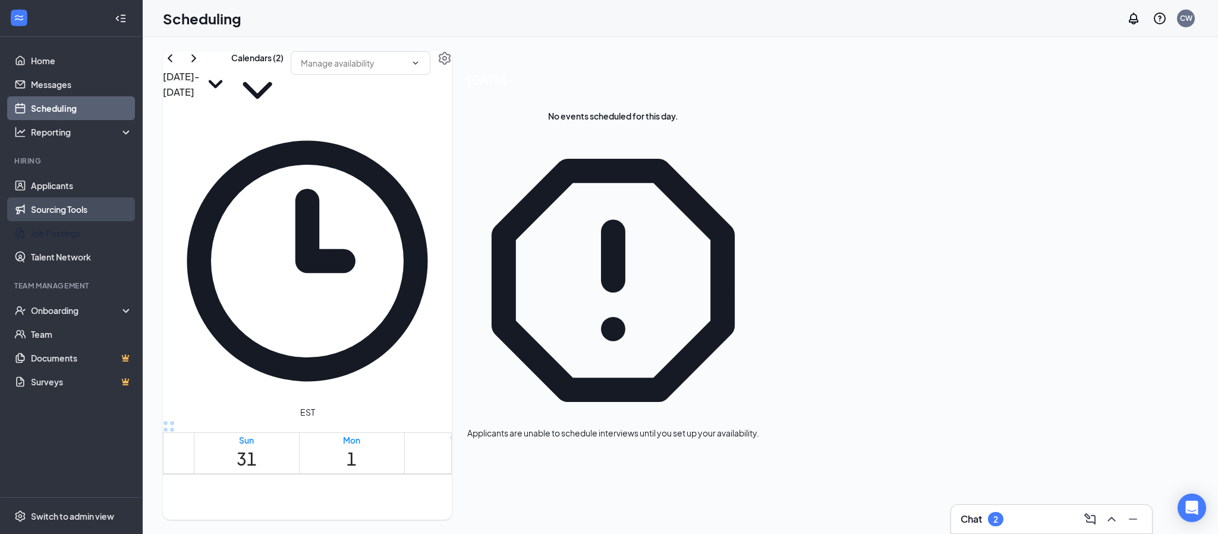
click at [66, 221] on link "Job Postings" at bounding box center [82, 233] width 102 height 24
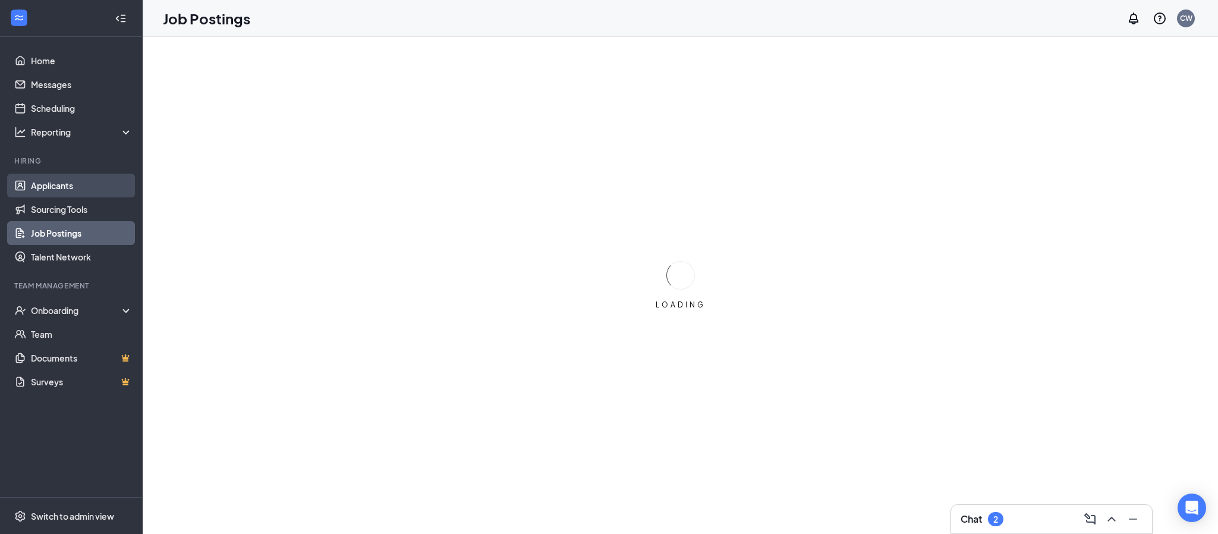
click at [58, 195] on link "Applicants" at bounding box center [82, 186] width 102 height 24
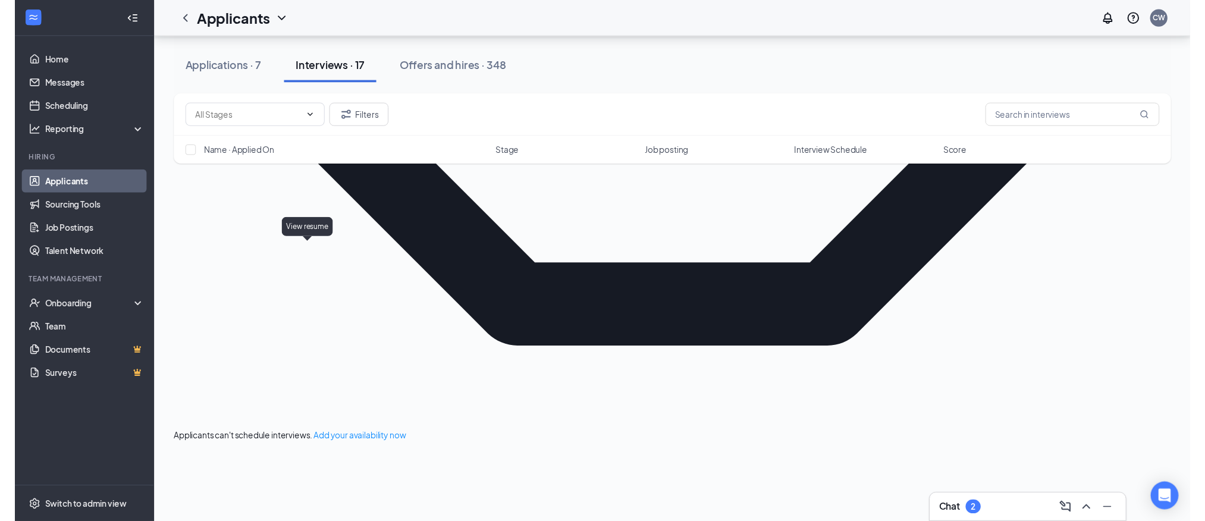
scroll to position [892, 0]
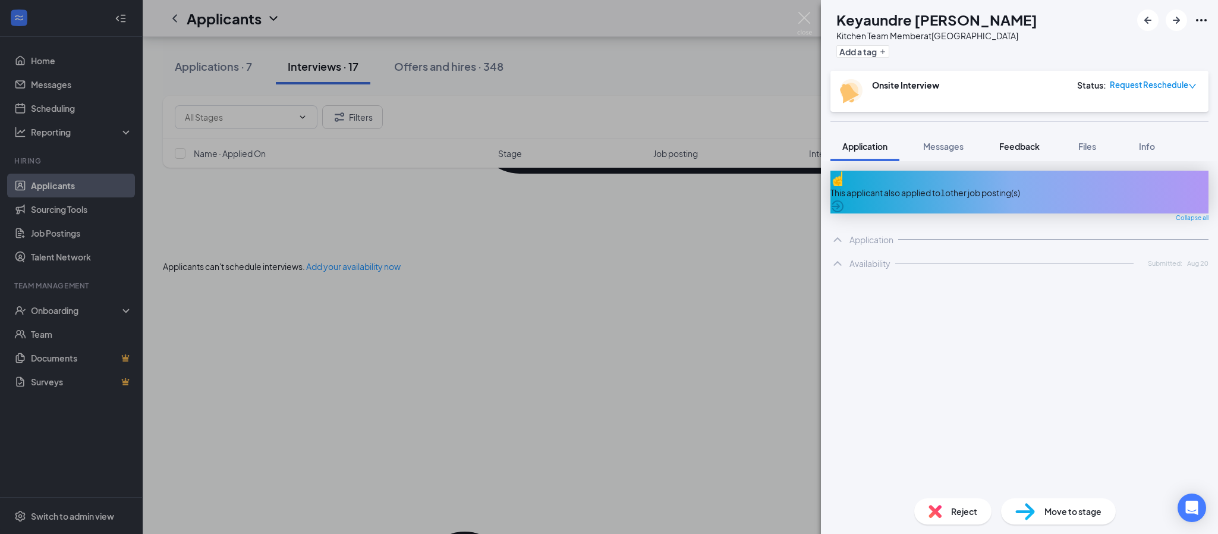
click at [1015, 146] on span "Feedback" at bounding box center [1019, 146] width 40 height 11
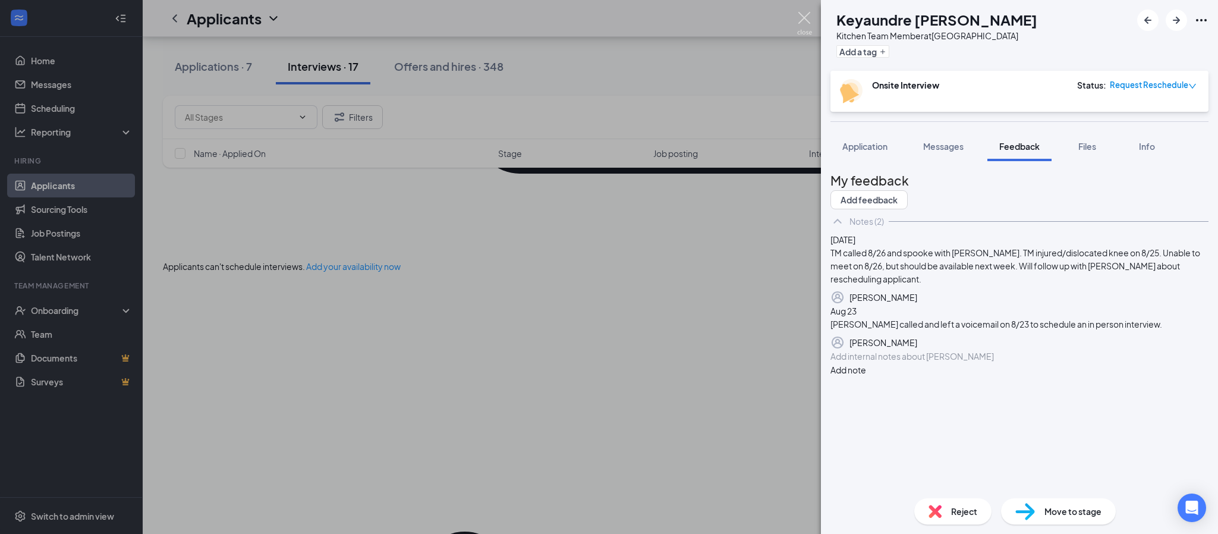
click at [804, 16] on img at bounding box center [804, 23] width 15 height 23
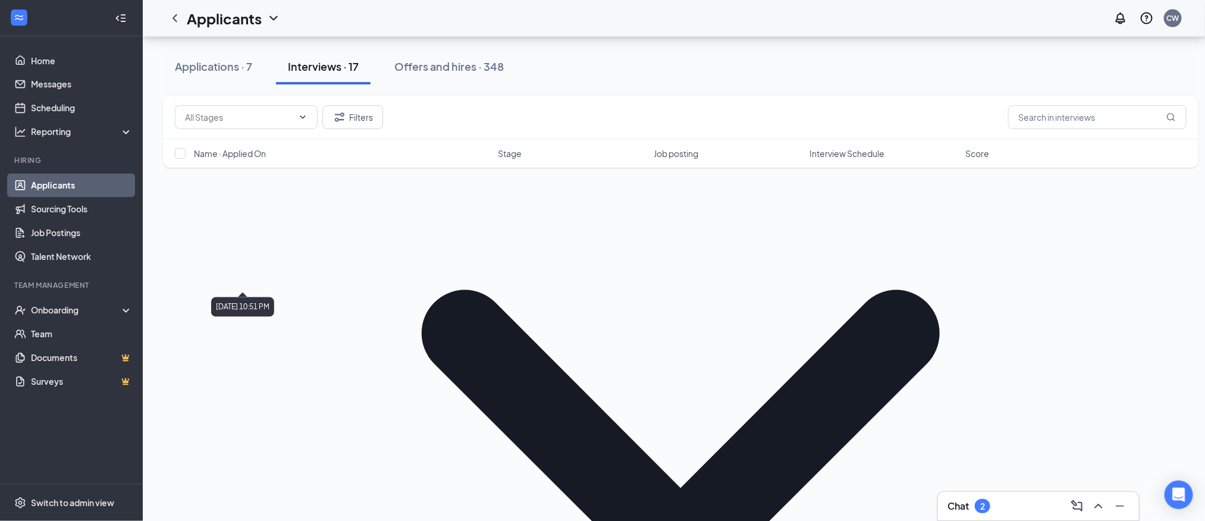
scroll to position [1159, 0]
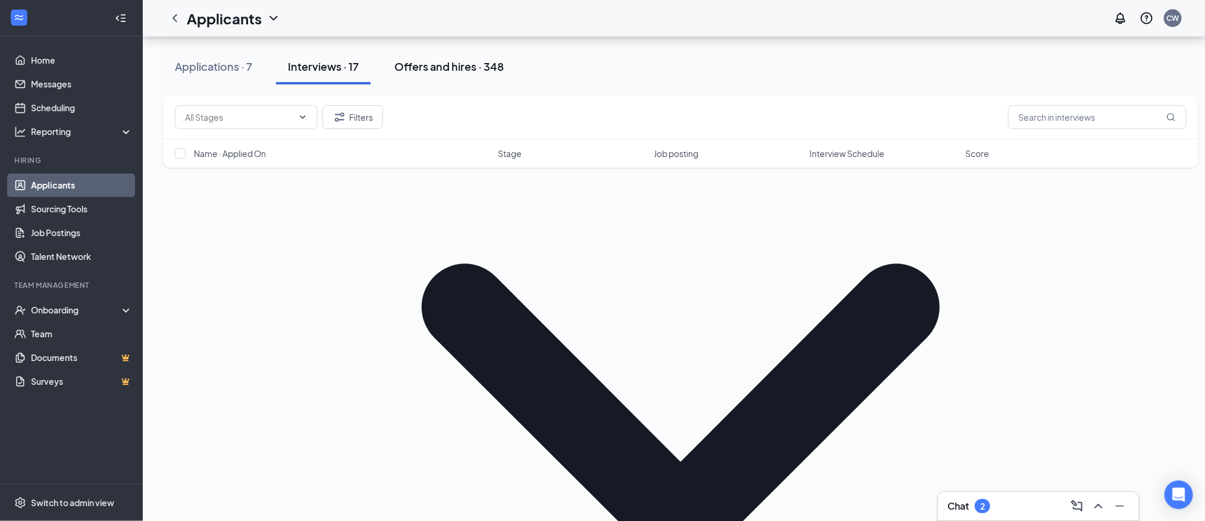
click at [442, 67] on div "Offers and hires · 348" at bounding box center [448, 66] width 109 height 15
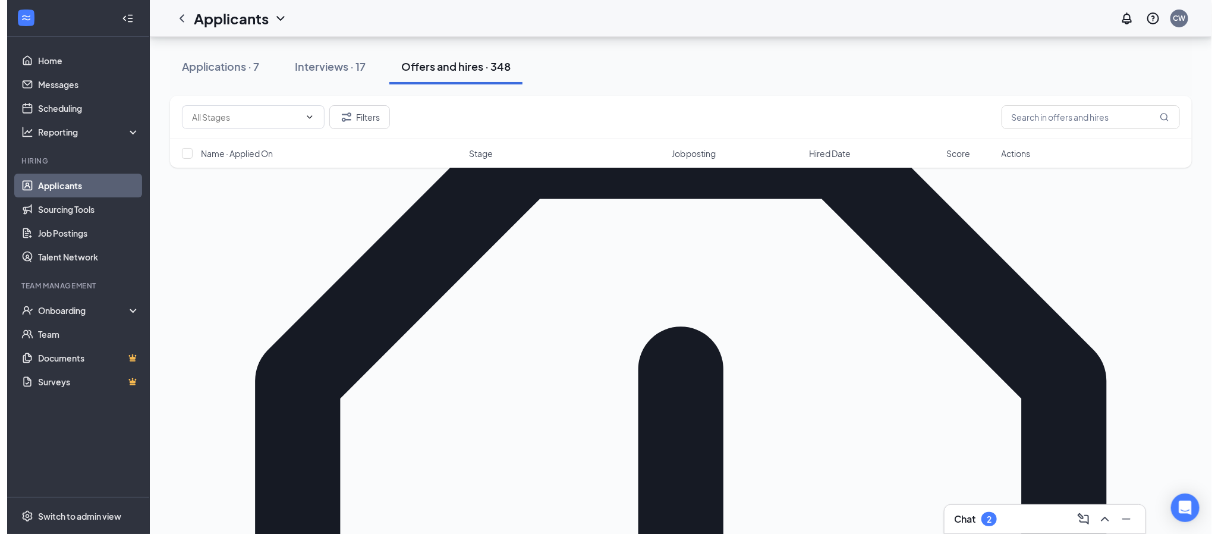
scroll to position [268, 0]
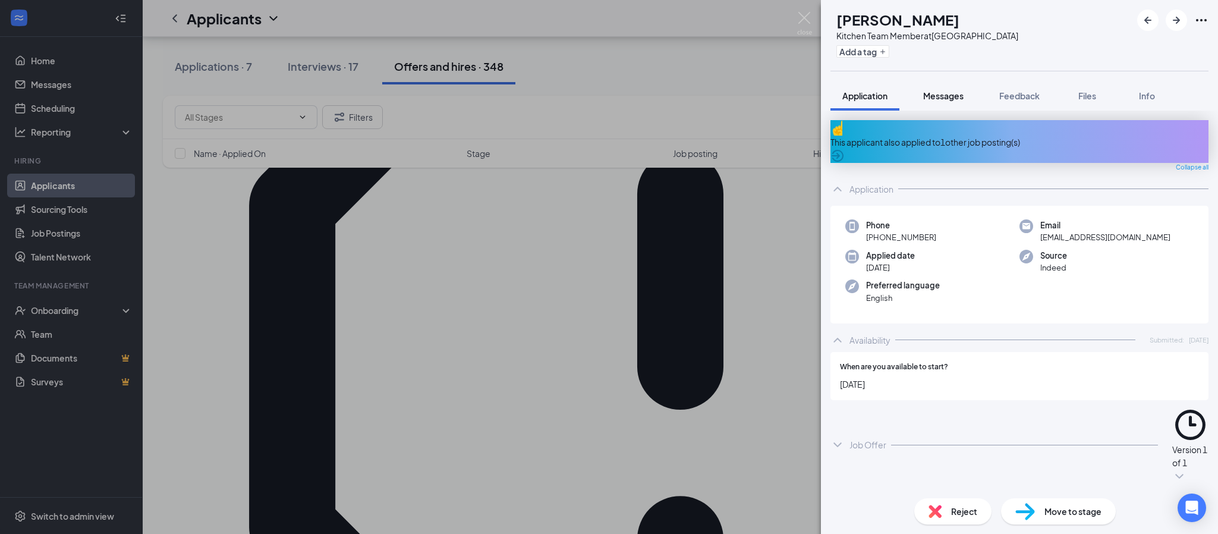
click at [945, 98] on span "Messages" at bounding box center [943, 95] width 40 height 11
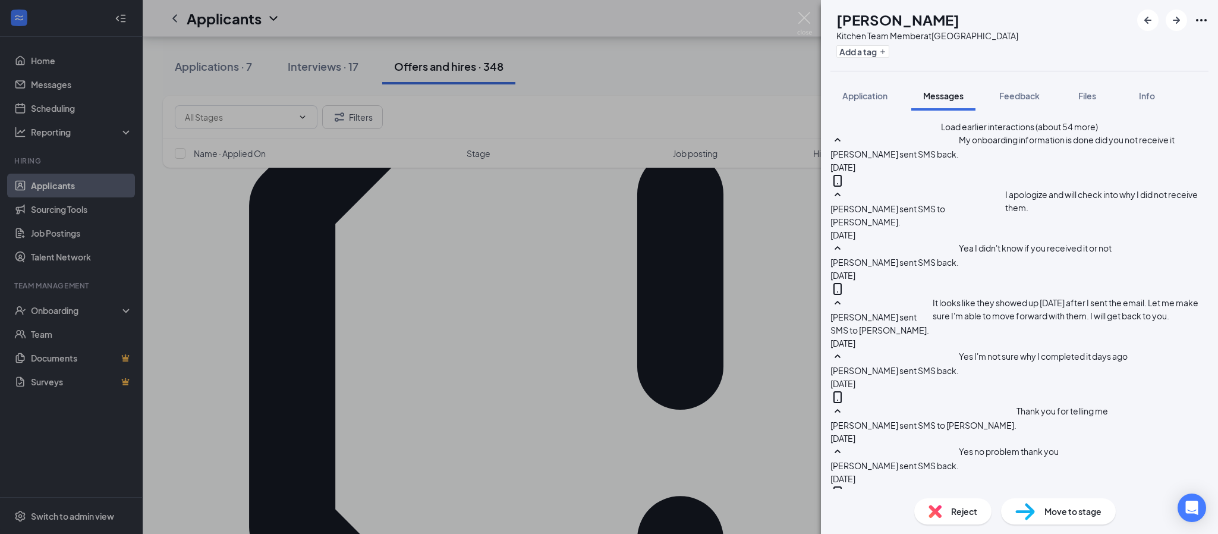
scroll to position [608, 0]
drag, startPoint x: 1001, startPoint y: 403, endPoint x: 1029, endPoint y: 405, distance: 28.0
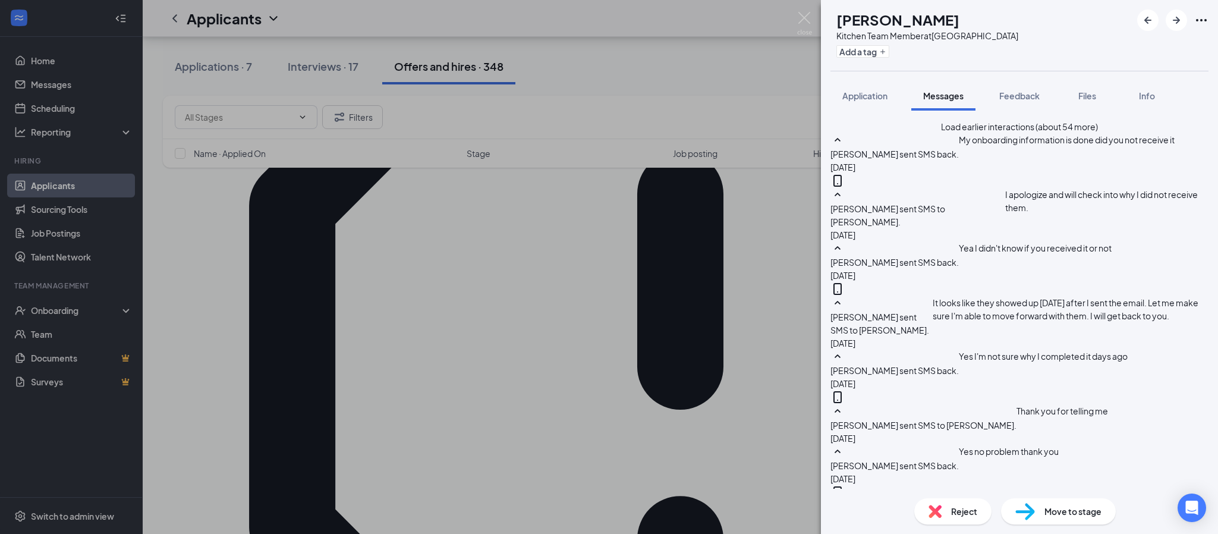
type textarea "Good morning [PERSON_NAME], I'm confirming the Orientation for [DATE], from 10:…"
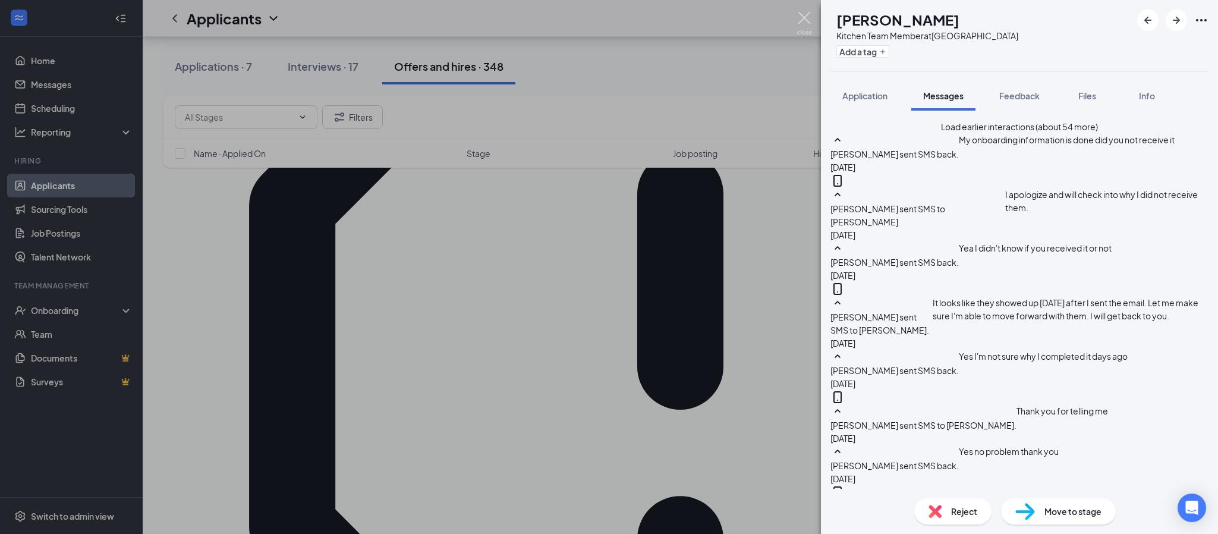
click at [801, 12] on img at bounding box center [804, 23] width 15 height 23
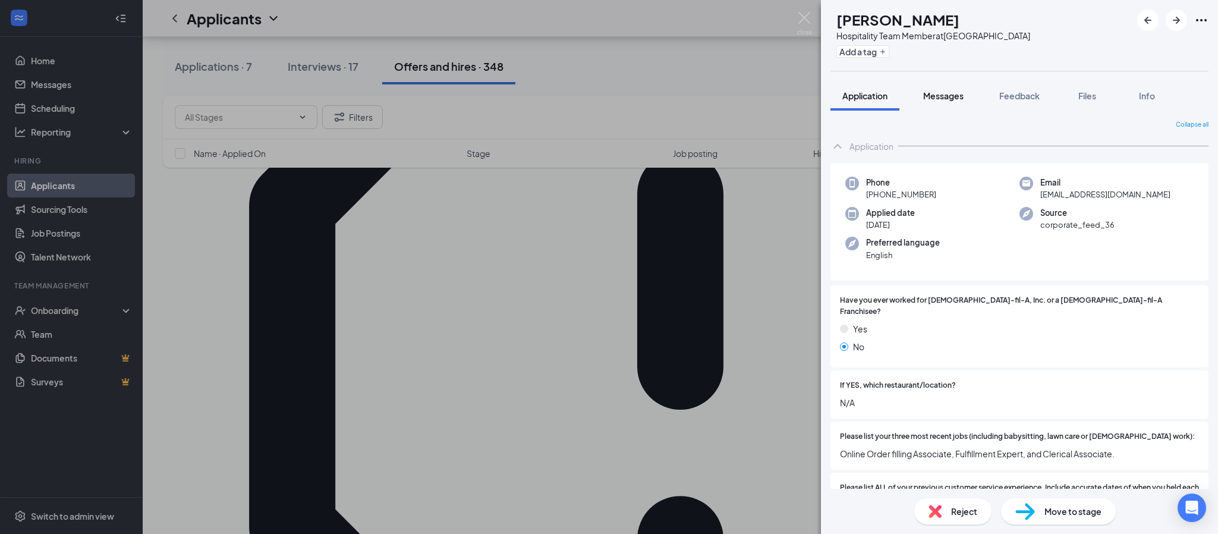
click at [926, 100] on div "Messages" at bounding box center [943, 96] width 40 height 12
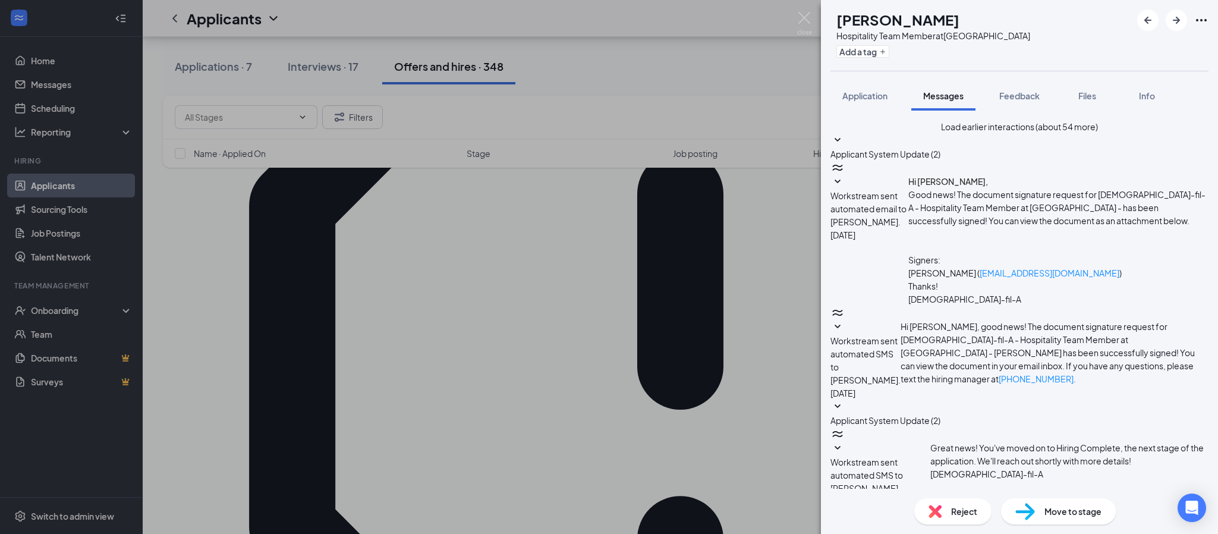
click at [1058, 133] on button "Load earlier interactions (about 54 more)" at bounding box center [1019, 126] width 157 height 13
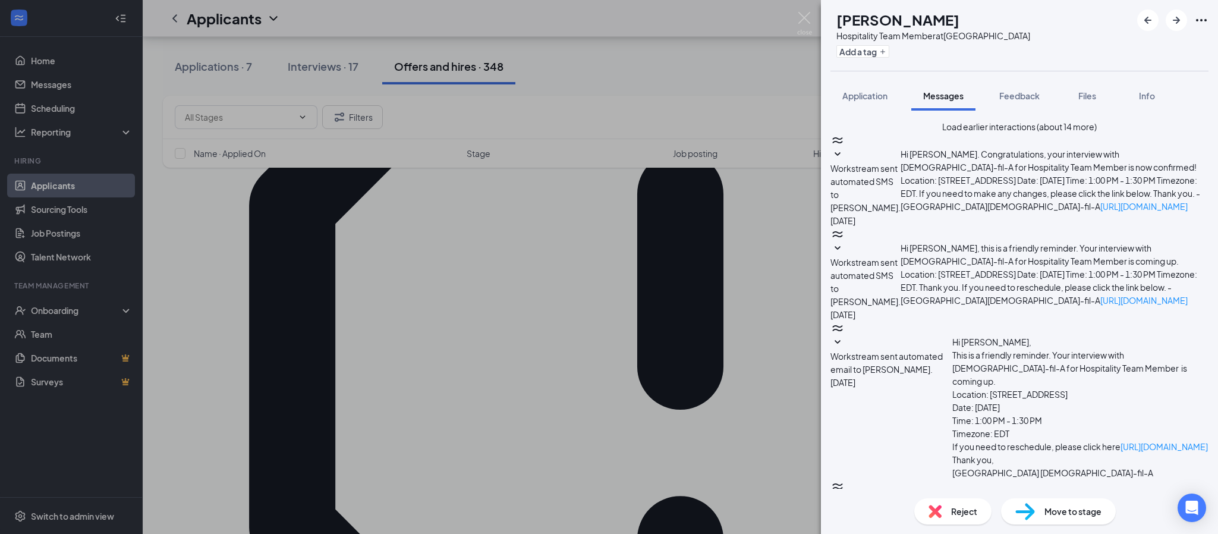
scroll to position [2930, 0]
type textarea "Good morning [PERSON_NAME], I wanted to let you know that our Executive Directo…"
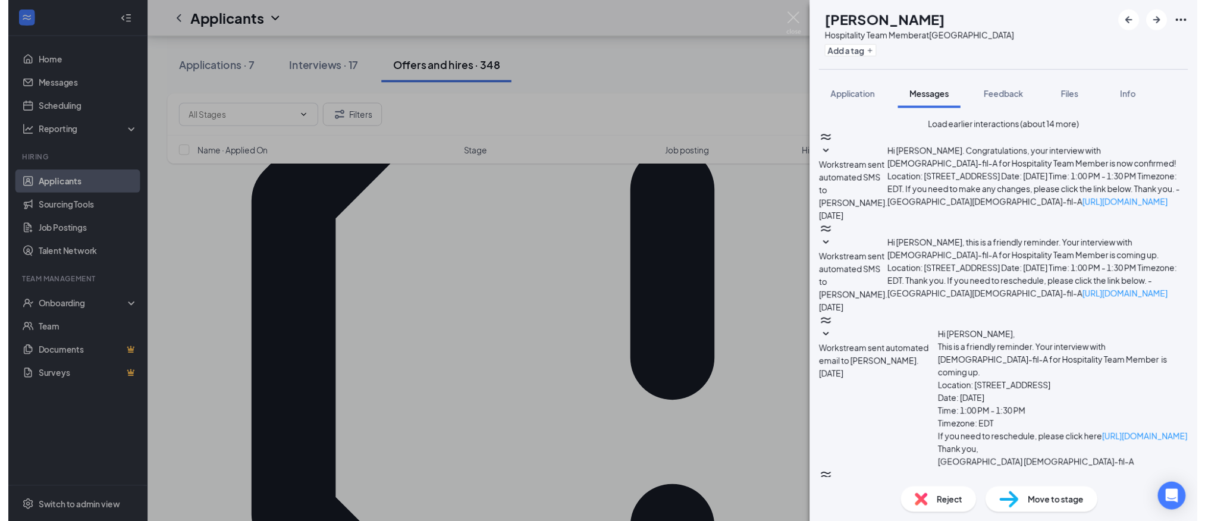
scroll to position [3313, 0]
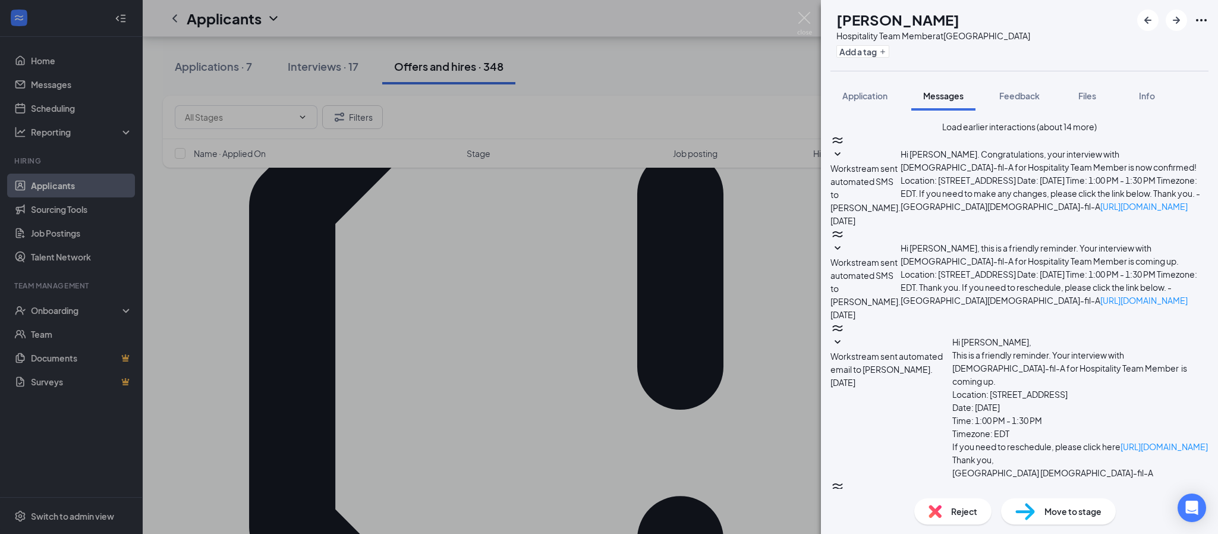
click at [52, 336] on div "ME [PERSON_NAME] Hospitality Team Member at [GEOGRAPHIC_DATA] Add a tag Applica…" at bounding box center [609, 267] width 1218 height 534
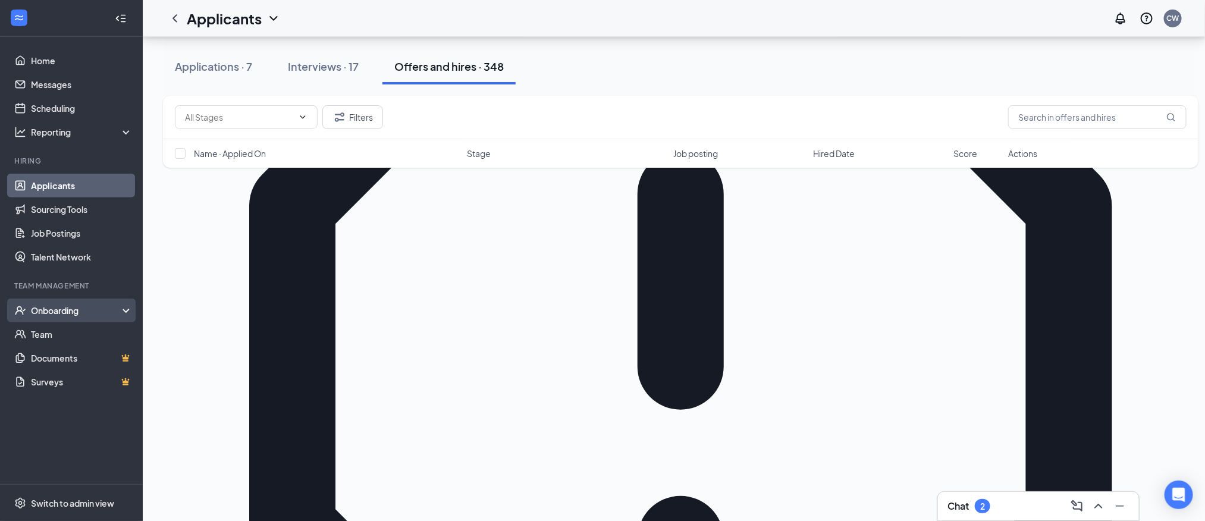
click at [58, 313] on div "Onboarding" at bounding box center [77, 310] width 92 height 12
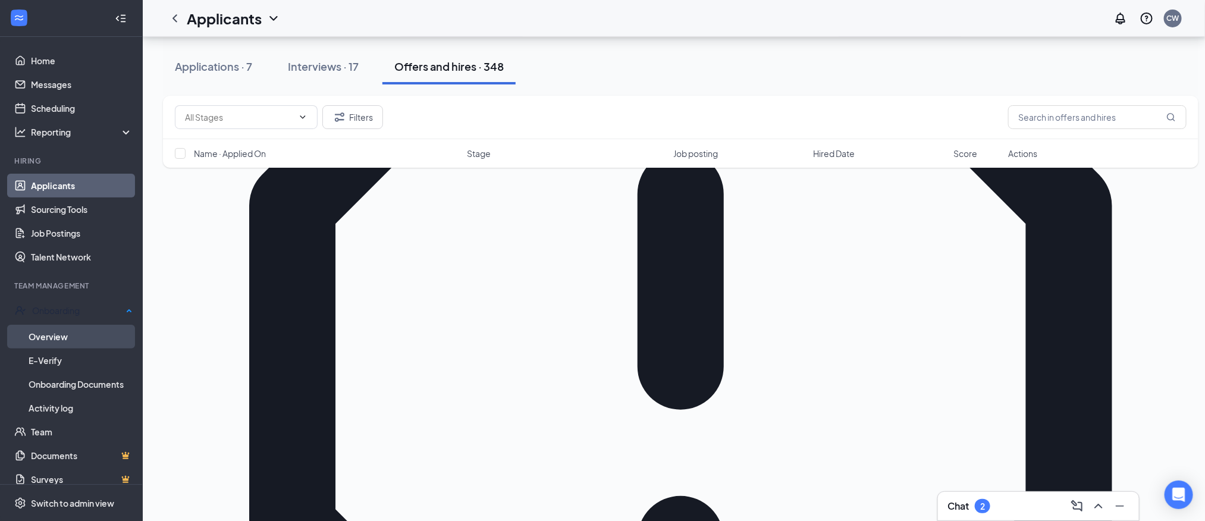
click at [64, 334] on link "Overview" at bounding box center [81, 337] width 104 height 24
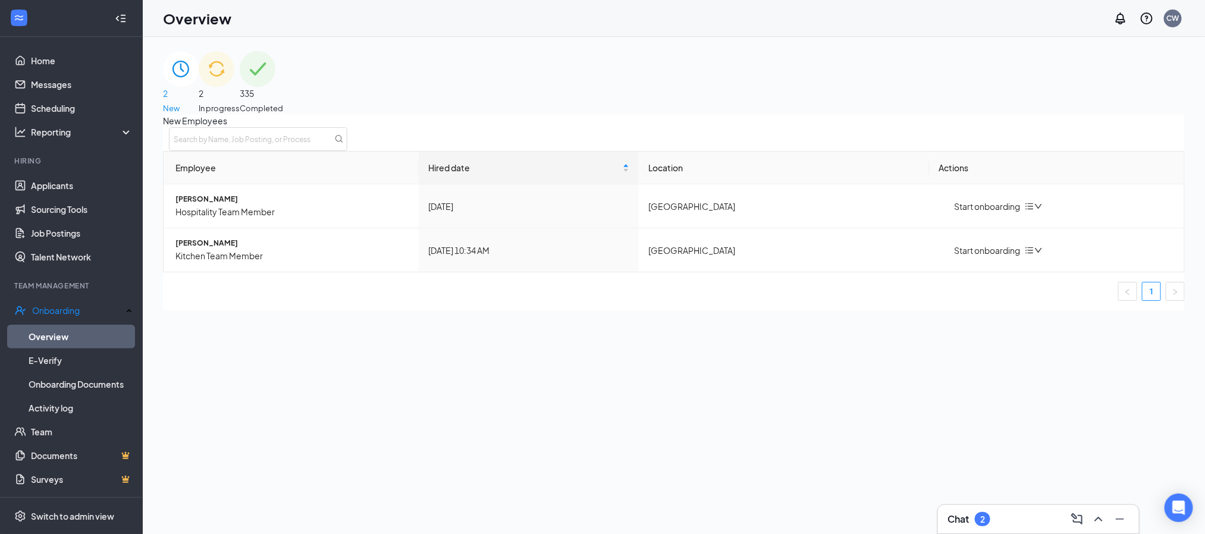
click at [240, 102] on span "In progress" at bounding box center [219, 108] width 41 height 12
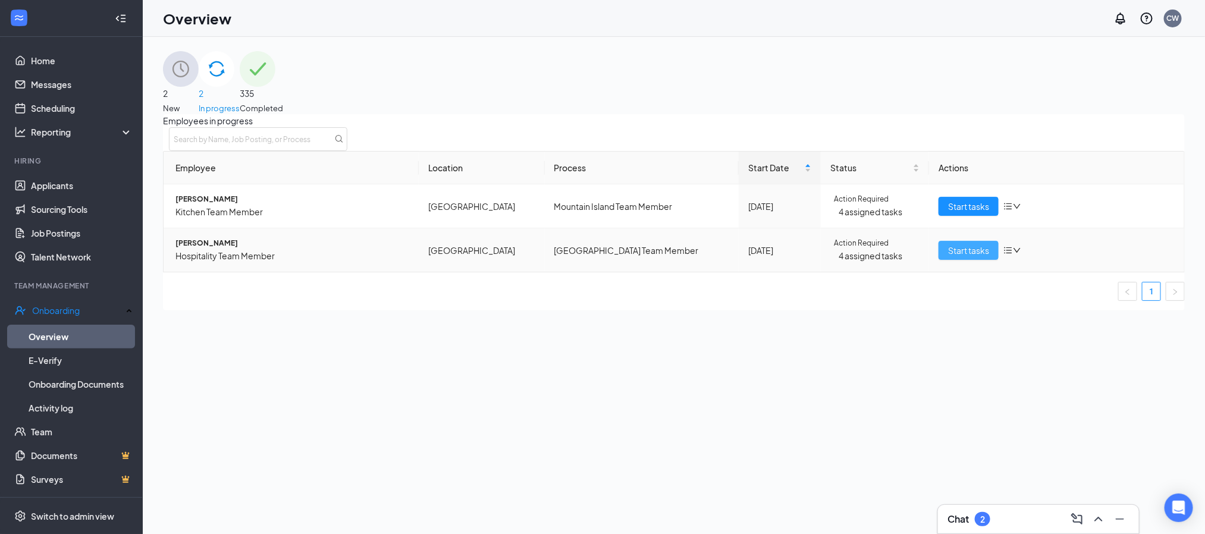
click at [972, 257] on span "Start tasks" at bounding box center [968, 250] width 41 height 13
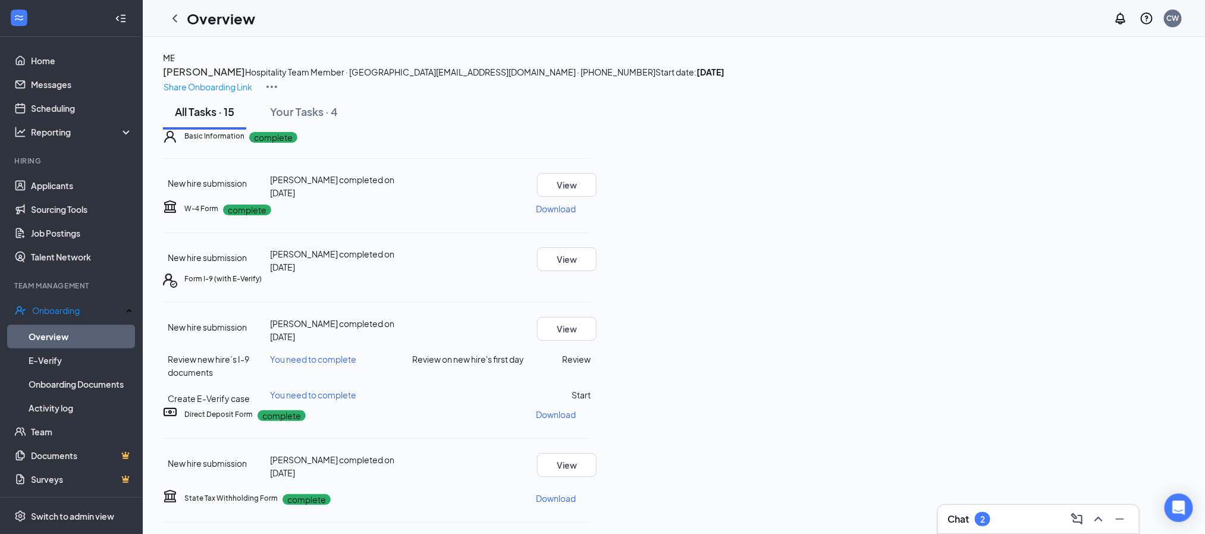
scroll to position [149, 0]
click at [1087, 342] on p "Needs to be submitted before viewing." at bounding box center [1055, 346] width 131 height 10
click at [590, 353] on button "Review" at bounding box center [576, 359] width 29 height 13
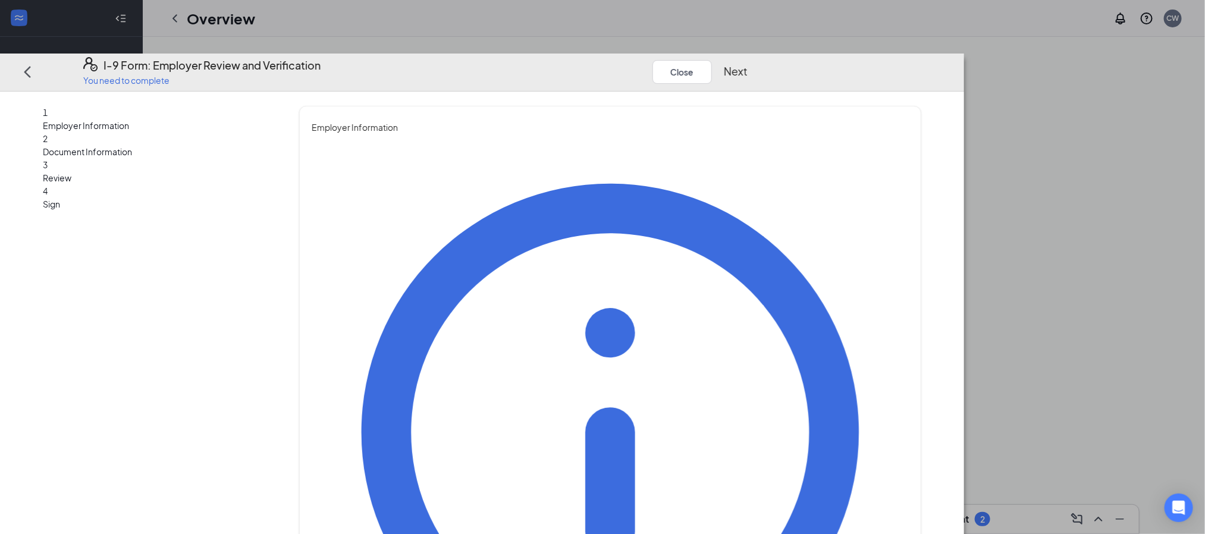
type input "[PERSON_NAME]"
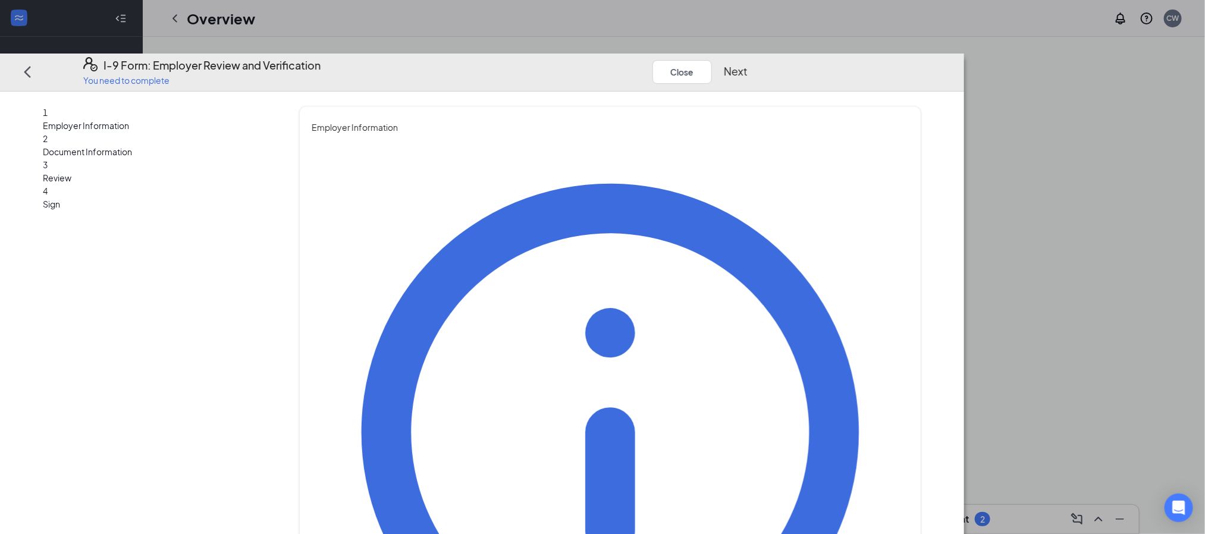
type input "HR Director"
type input "[DOMAIN_NAME][EMAIL_ADDRESS][DOMAIN_NAME]"
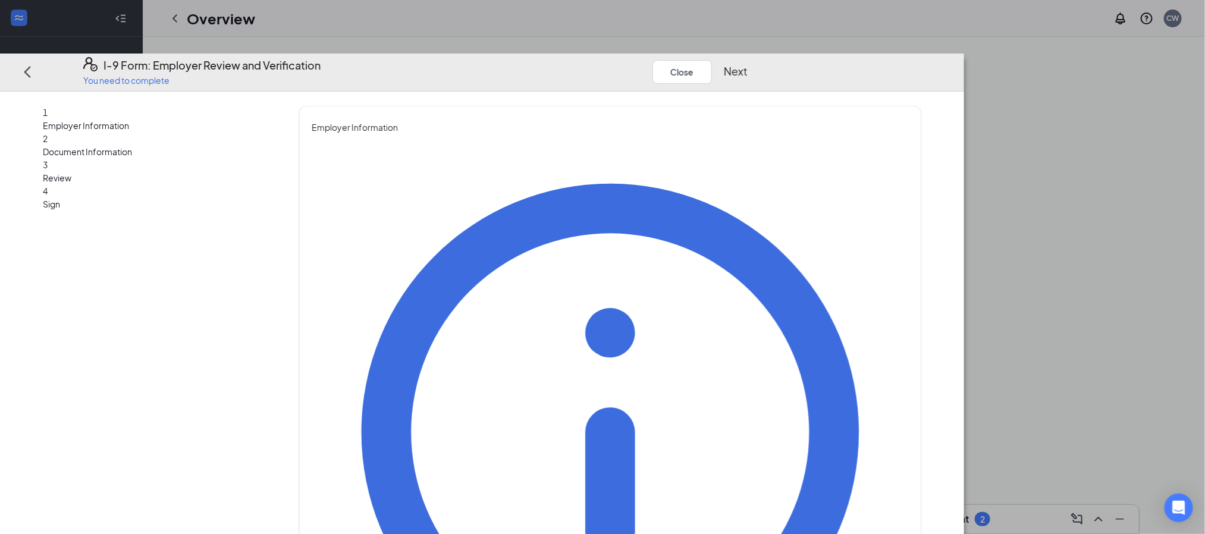
type input "7042400185"
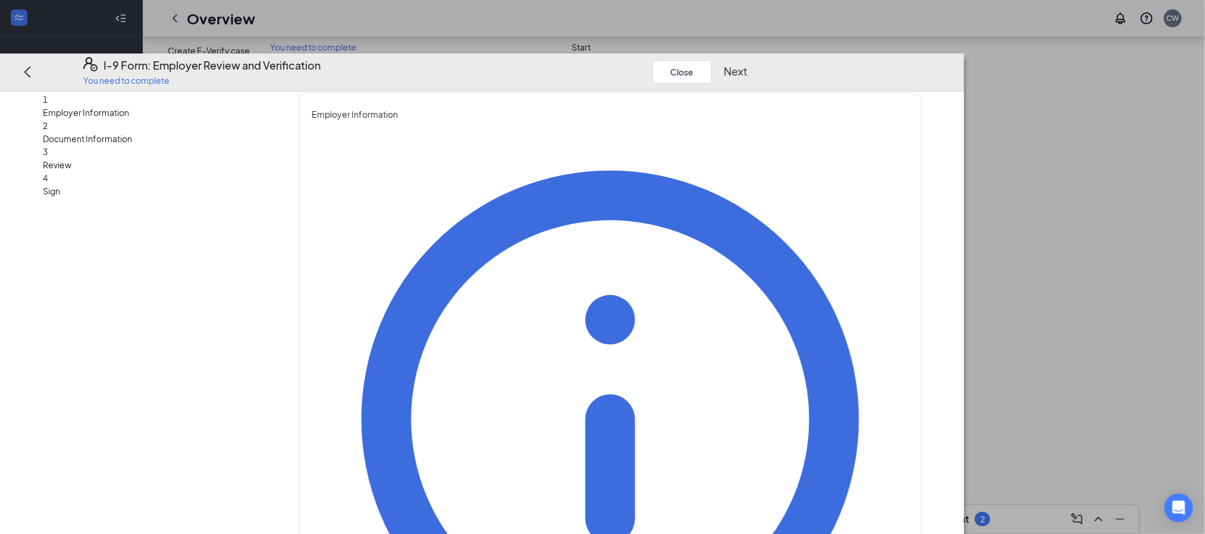
scroll to position [446, 0]
click at [747, 63] on button "Next" at bounding box center [736, 71] width 24 height 17
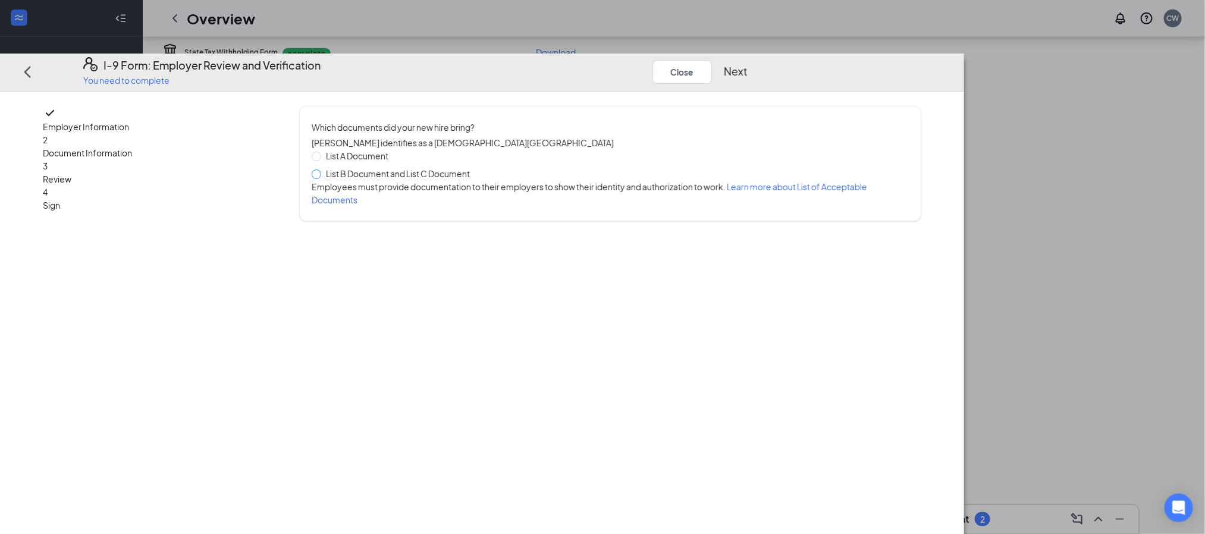
click at [321, 169] on span at bounding box center [317, 174] width 10 height 10
click at [320, 169] on input "List B Document and List C Document" at bounding box center [316, 173] width 8 height 8
radio input "true"
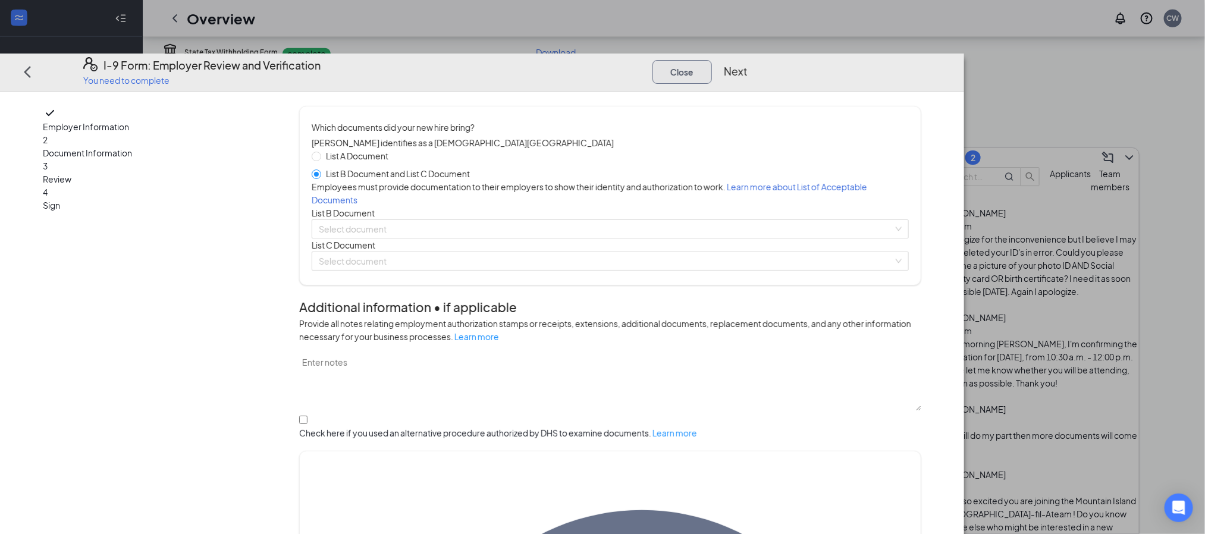
click at [712, 59] on button "Close" at bounding box center [681, 71] width 59 height 24
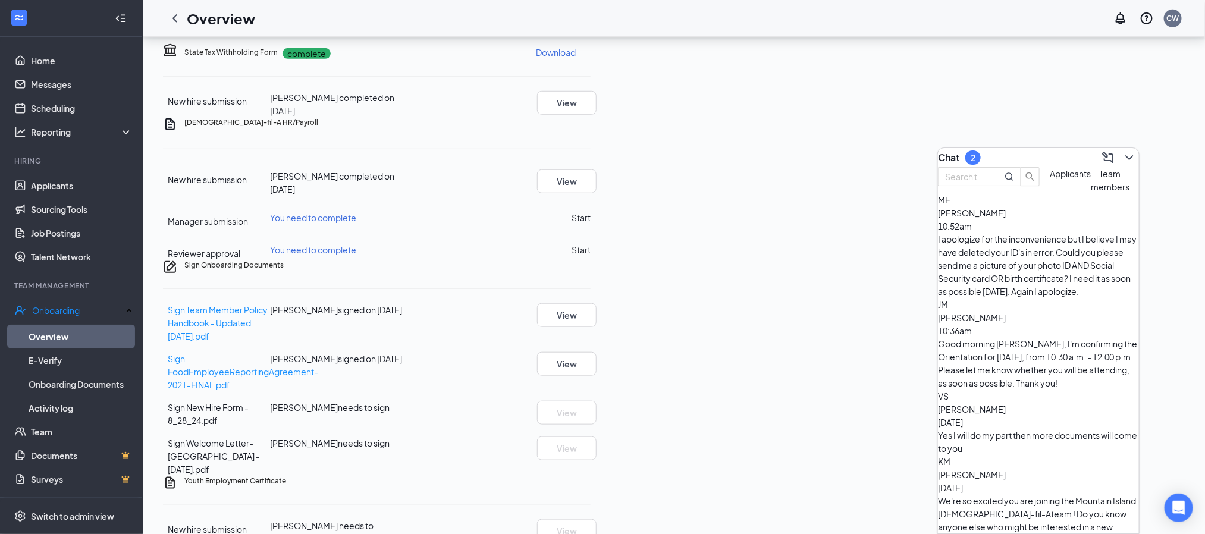
scroll to position [76, 0]
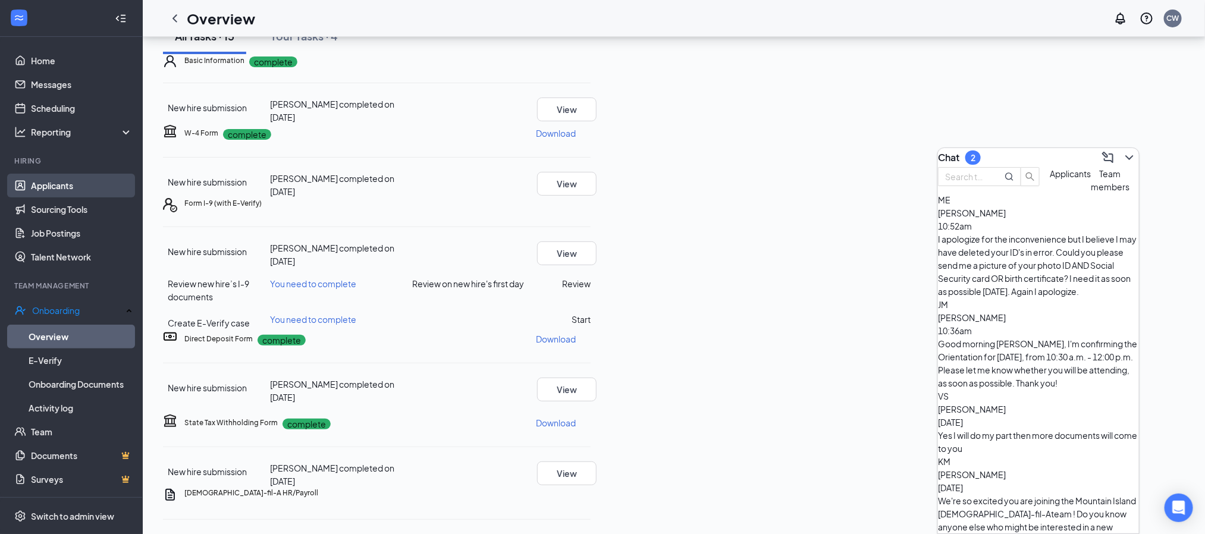
click at [59, 184] on link "Applicants" at bounding box center [82, 186] width 102 height 24
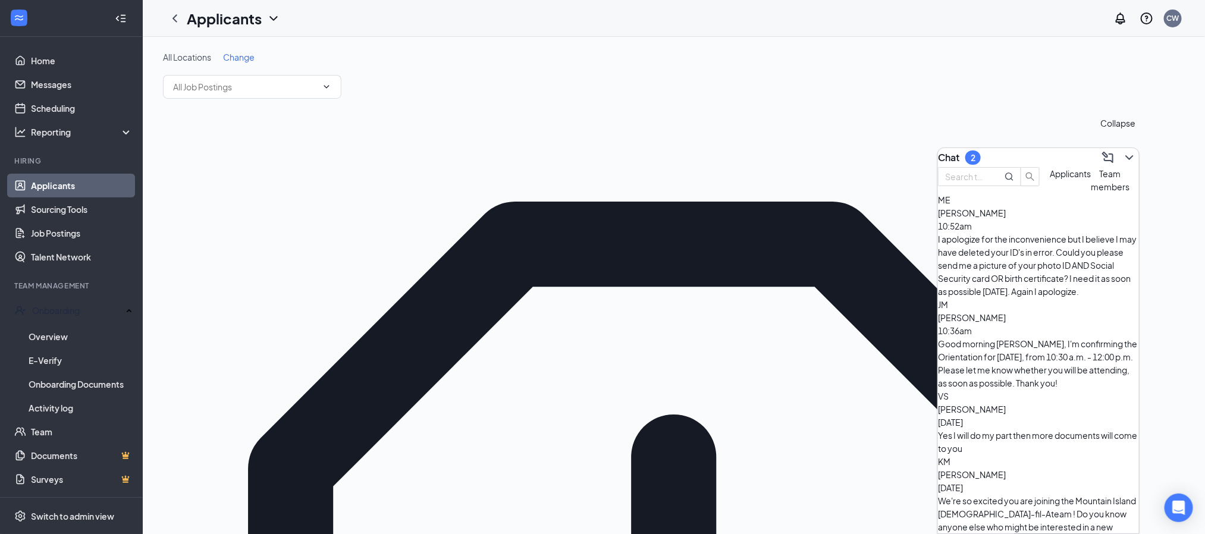
click at [1122, 155] on icon "ChevronDown" at bounding box center [1129, 157] width 14 height 14
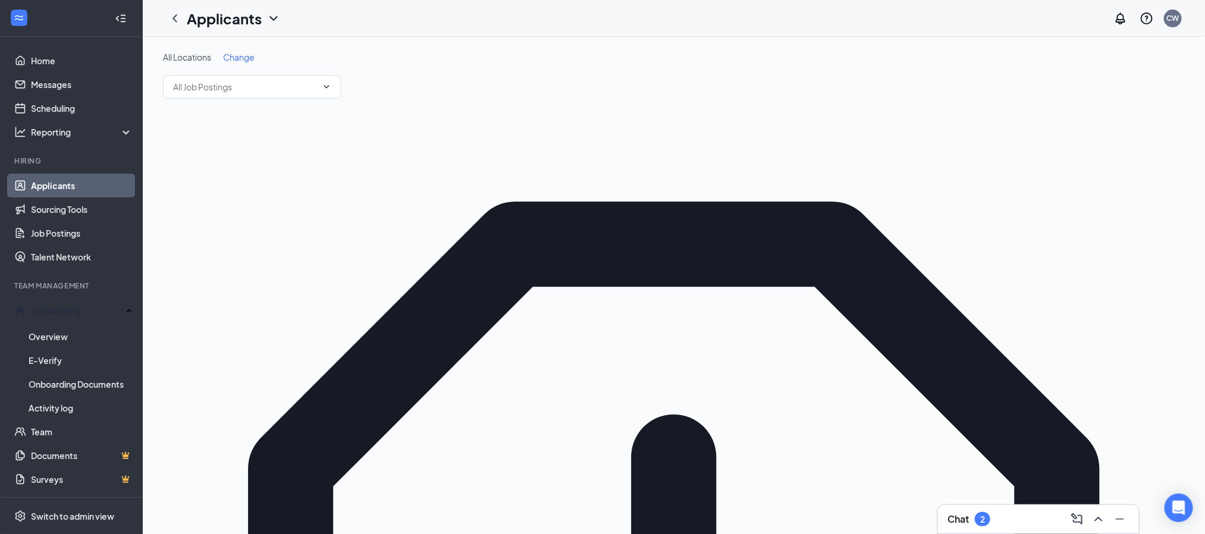
click at [54, 179] on link "Applicants" at bounding box center [82, 186] width 102 height 24
click at [47, 59] on link "Home" at bounding box center [82, 61] width 102 height 24
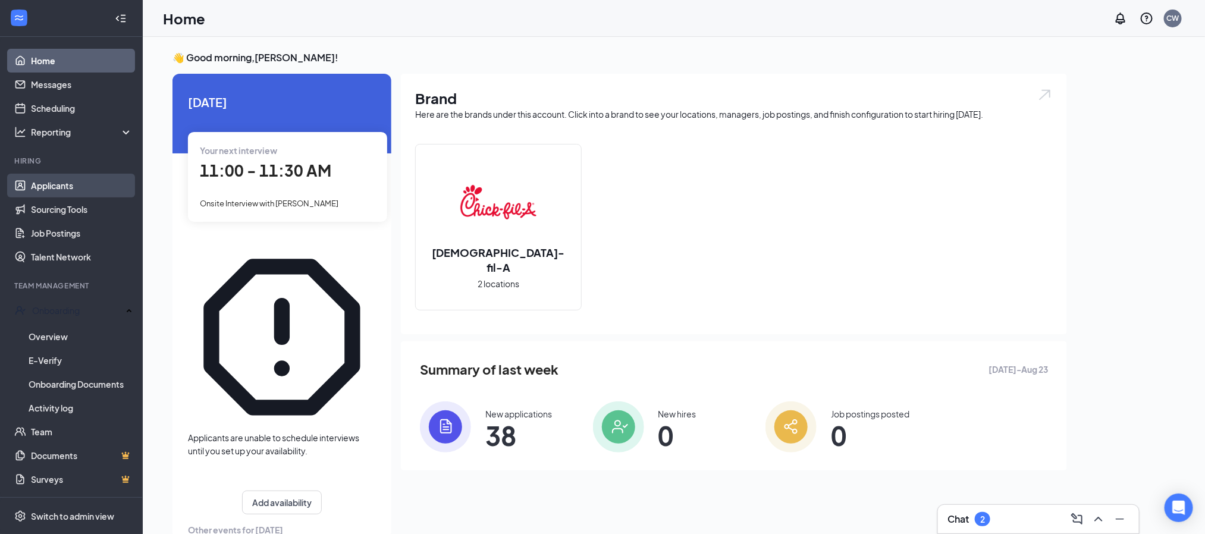
click at [54, 184] on link "Applicants" at bounding box center [82, 186] width 102 height 24
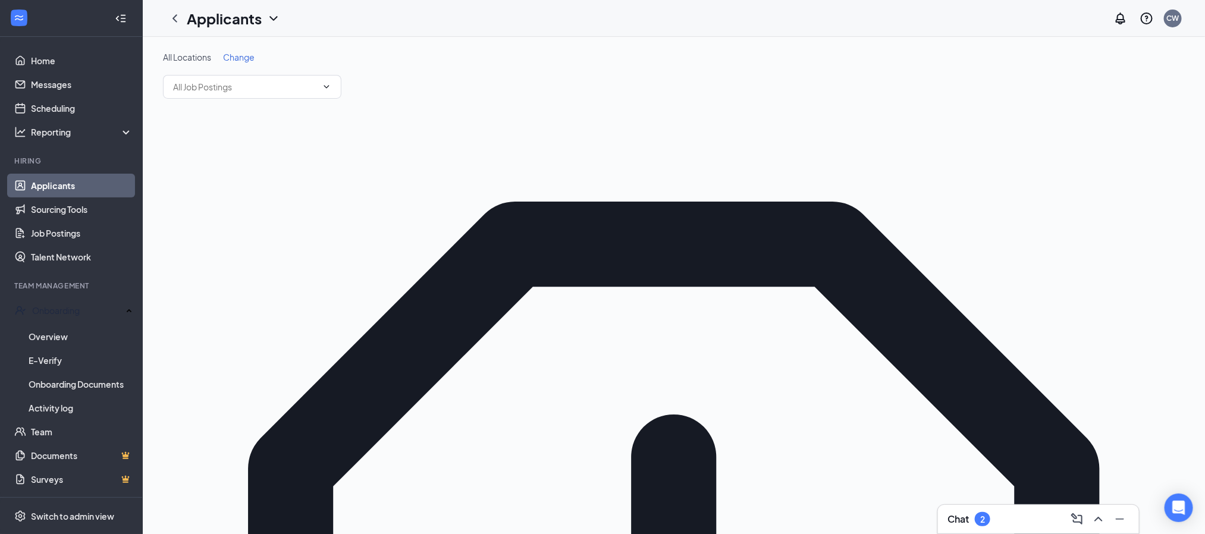
drag, startPoint x: 310, startPoint y: 175, endPoint x: 317, endPoint y: 175, distance: 7.2
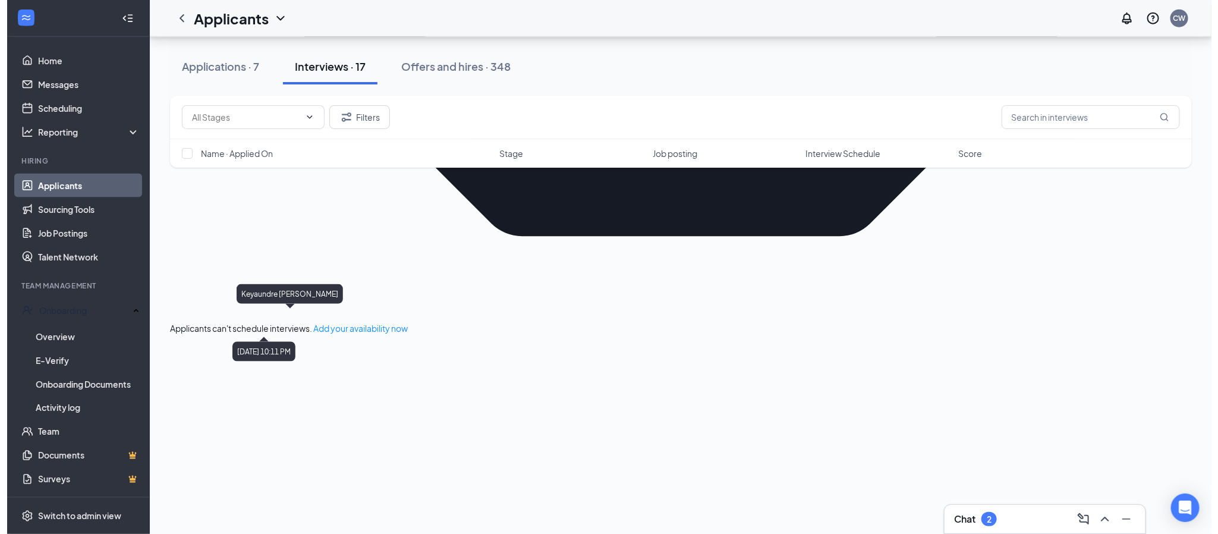
scroll to position [803, 0]
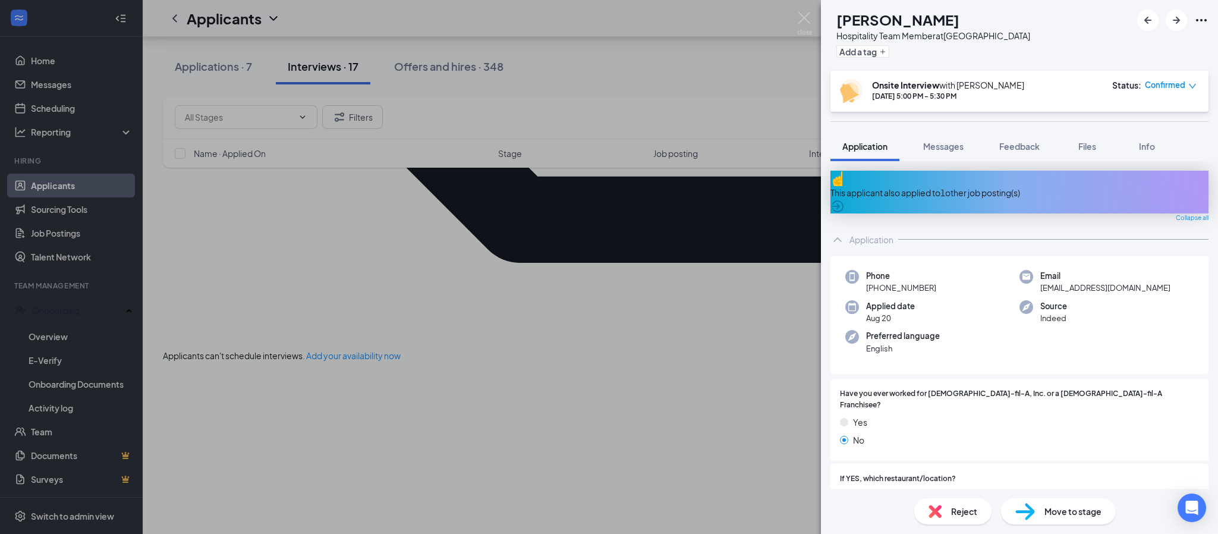
click at [1201, 20] on icon "Ellipses" at bounding box center [1201, 20] width 11 height 2
click at [1150, 47] on link "View full application" at bounding box center [1111, 40] width 77 height 13
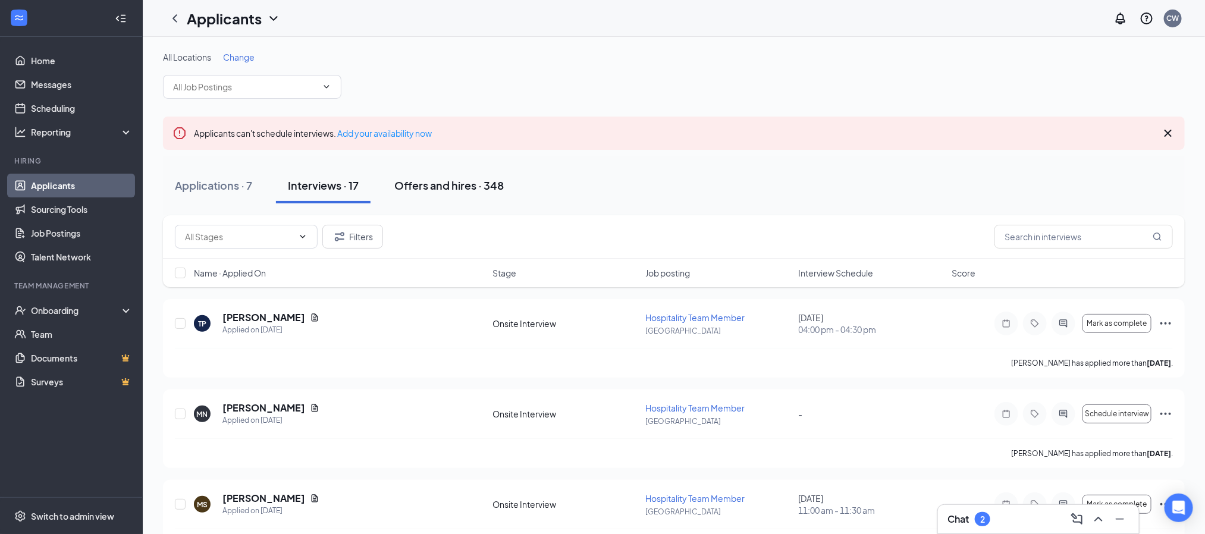
click at [436, 183] on div "Offers and hires · 348" at bounding box center [448, 185] width 109 height 15
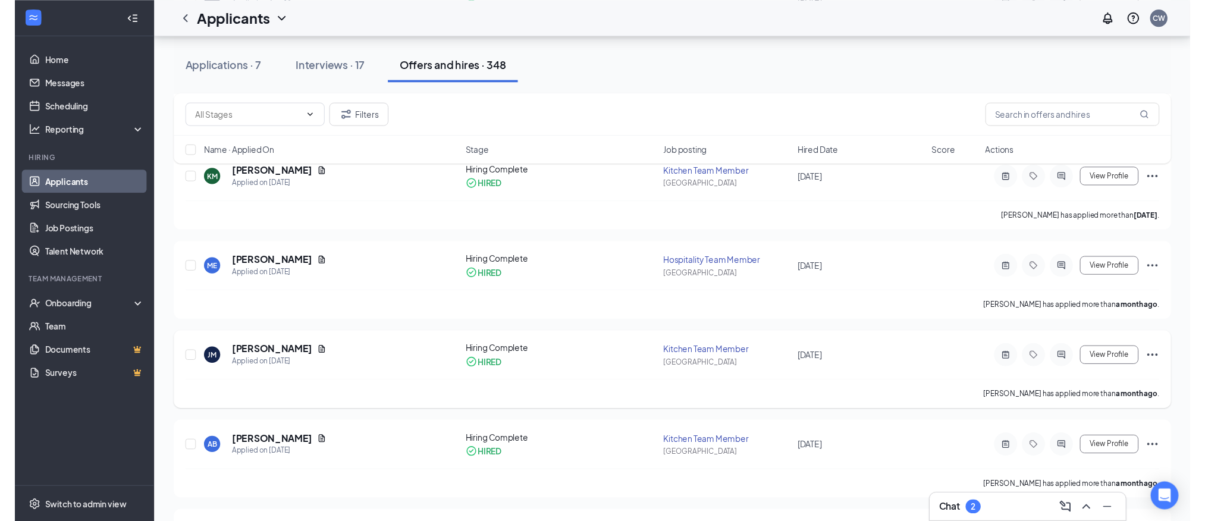
scroll to position [357, 0]
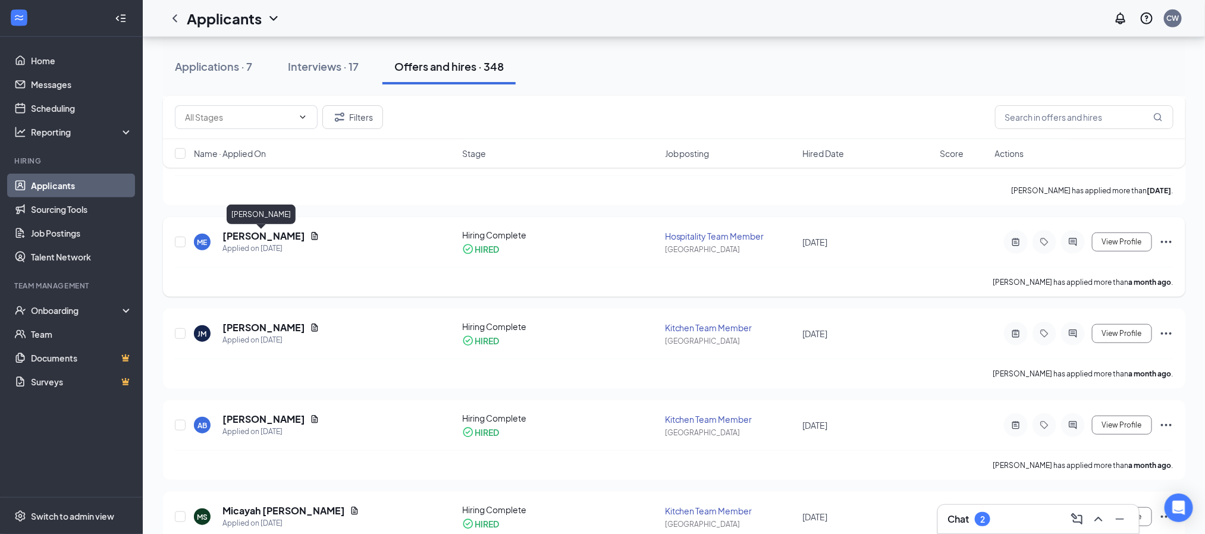
click at [270, 238] on h5 "[PERSON_NAME]" at bounding box center [263, 235] width 83 height 13
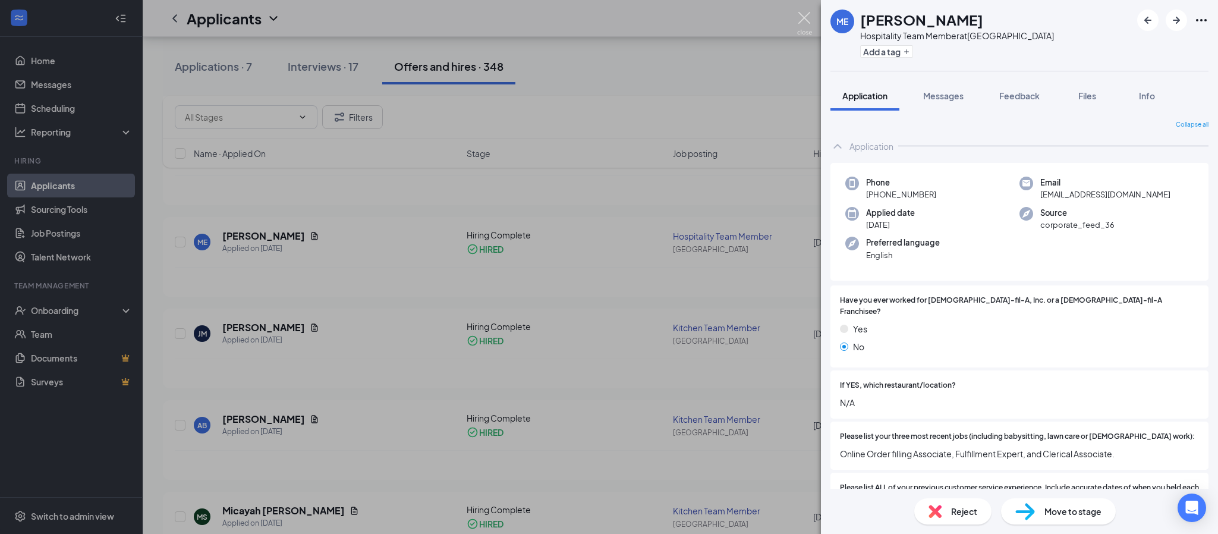
click at [810, 18] on img at bounding box center [804, 23] width 15 height 23
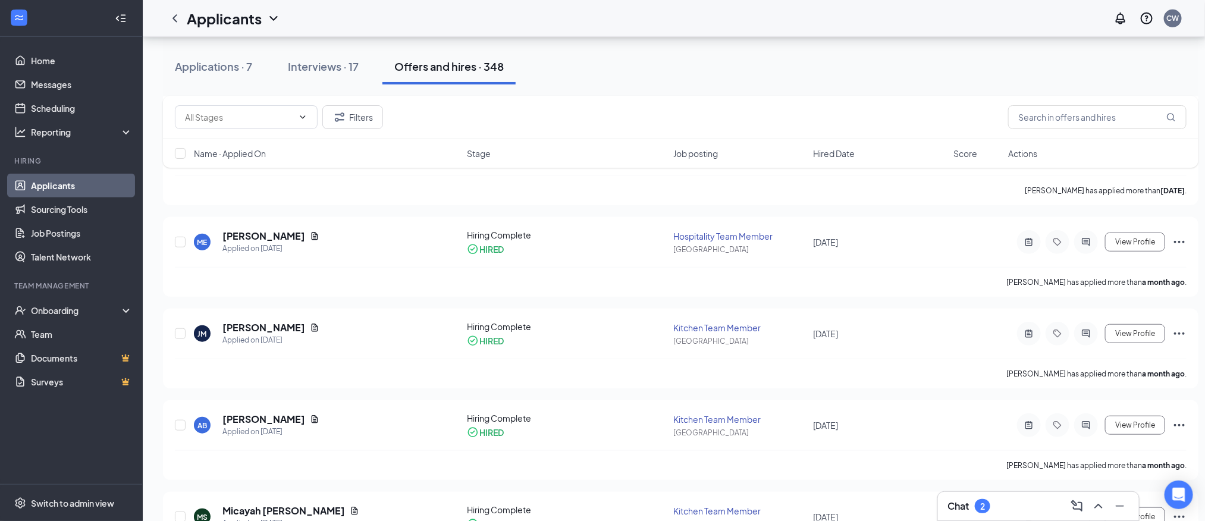
click at [1046, 520] on div "Chat 2" at bounding box center [1038, 506] width 202 height 30
click at [1024, 511] on div "Chat 2" at bounding box center [1038, 505] width 182 height 19
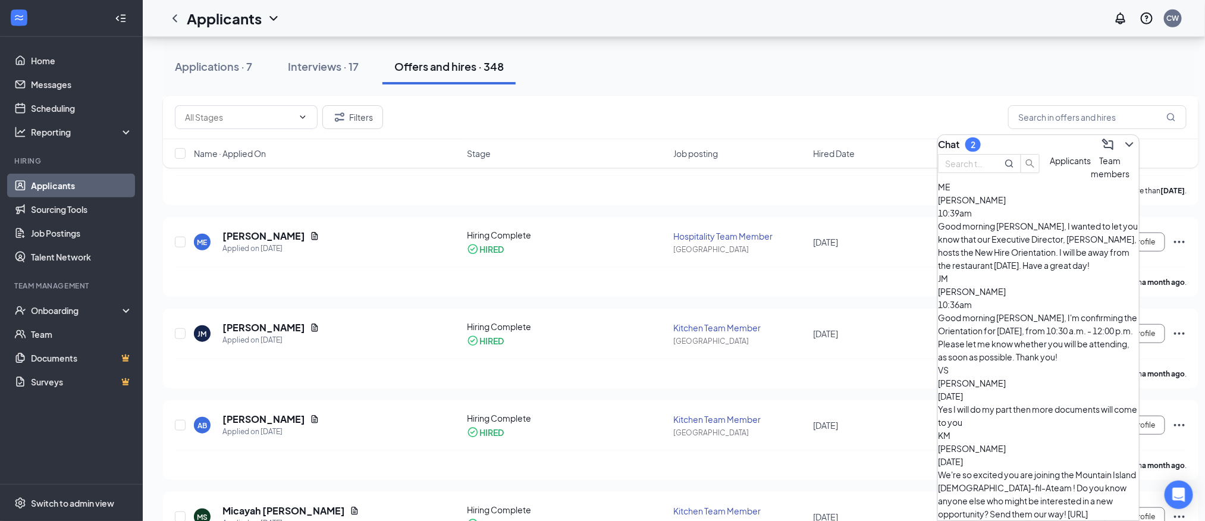
click at [1023, 243] on div "Good morning [PERSON_NAME], I wanted to let you know that our Executive Directo…" at bounding box center [1038, 245] width 201 height 52
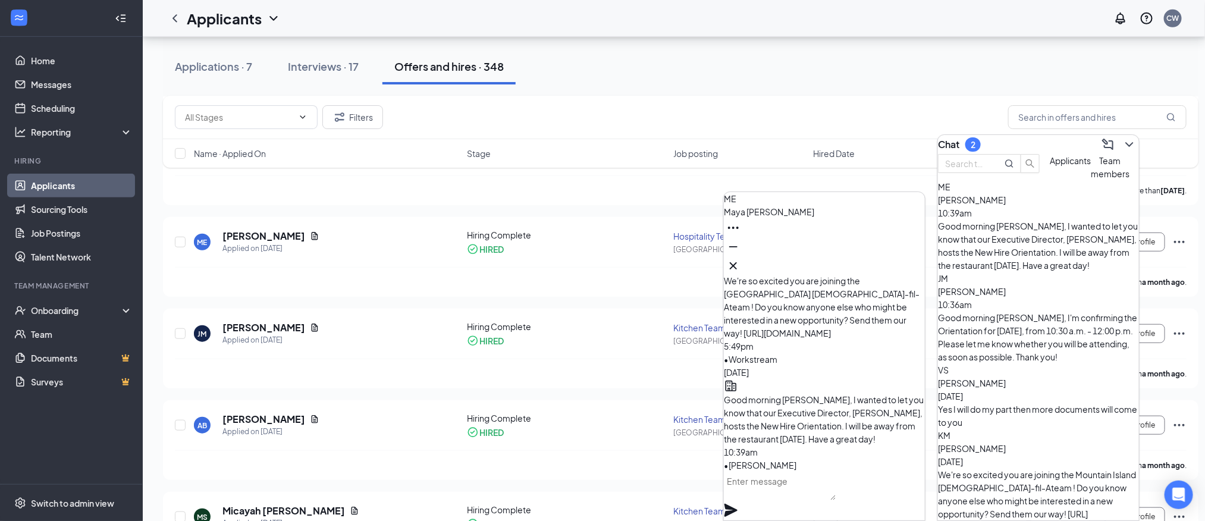
click at [796, 496] on textarea at bounding box center [780, 485] width 112 height 29
type textarea "I"
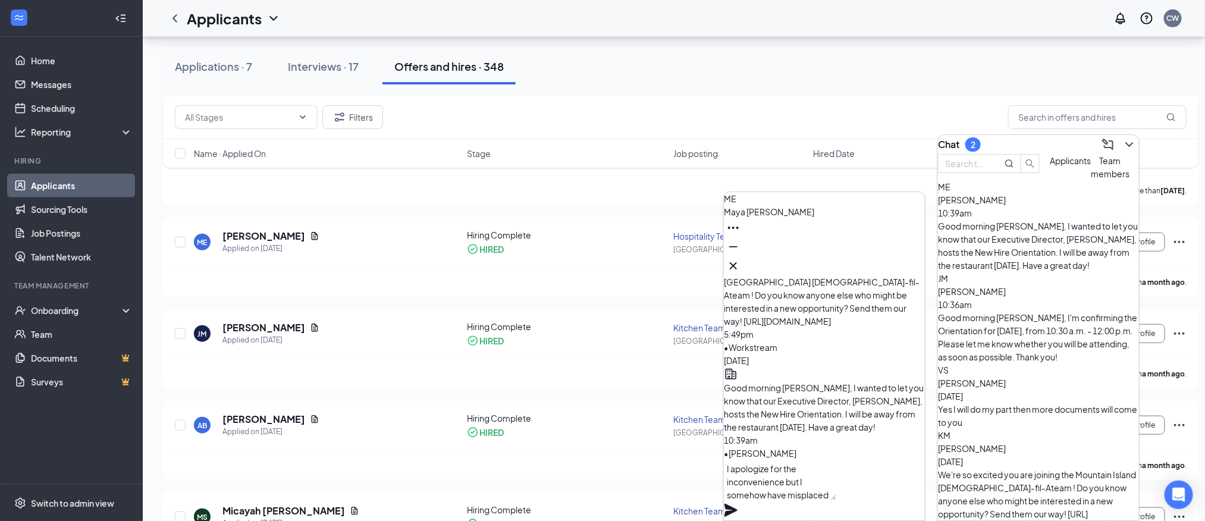
scroll to position [2, 0]
drag, startPoint x: 747, startPoint y: 496, endPoint x: 907, endPoint y: 511, distance: 160.0
click at [907, 511] on div "I apologize for the inconvenience but I somehow have misplaced your ID's." at bounding box center [824, 490] width 201 height 61
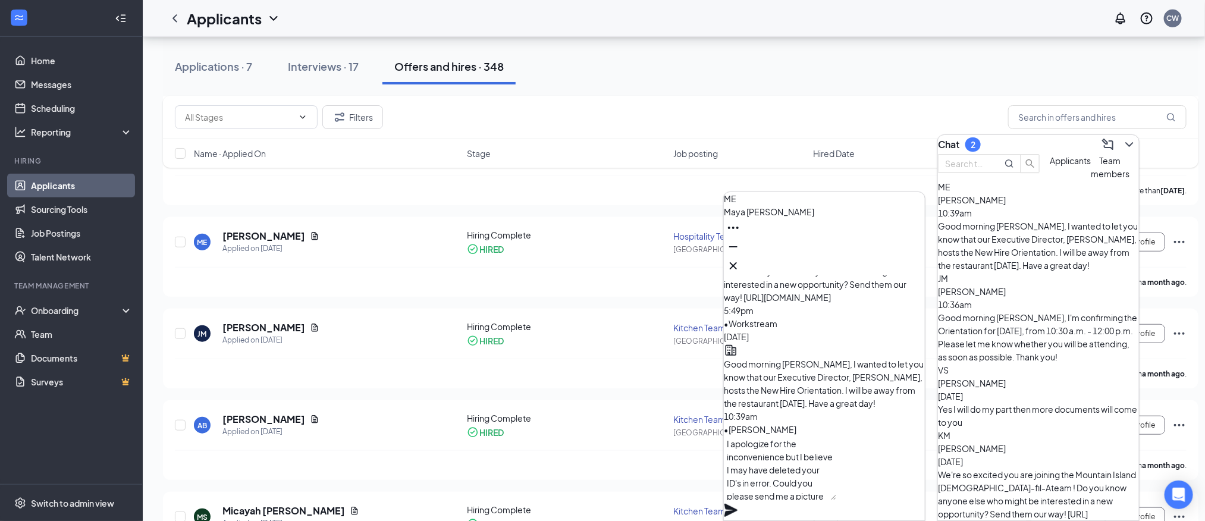
scroll to position [12, 0]
drag, startPoint x: 839, startPoint y: 489, endPoint x: 853, endPoint y: 489, distance: 14.3
click at [836, 489] on textarea "I apologize for the inconvenience but I believe I may have deleted your ID's in…" at bounding box center [780, 468] width 112 height 64
click at [803, 496] on textarea "I apologize for the inconvenience but I believe I may have deleted your ID's in…" at bounding box center [780, 468] width 112 height 64
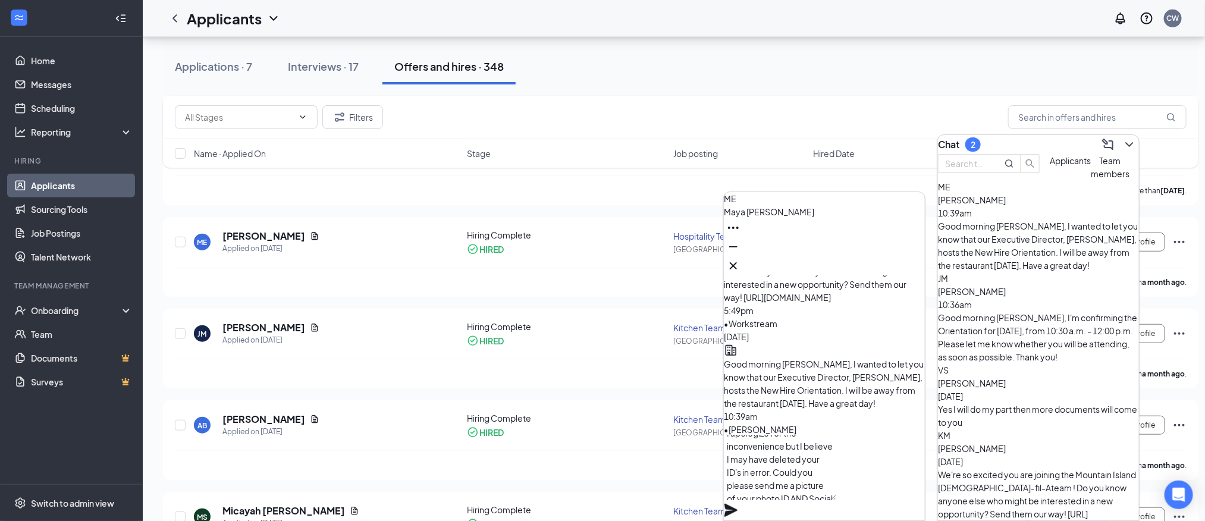
click at [803, 496] on textarea "I apologize for the inconvenience but I believe I may have deleted your ID's in…" at bounding box center [780, 468] width 112 height 64
click at [773, 493] on textarea "I apologize for the inconvenience but I believe I may have deleted your ID's in…" at bounding box center [780, 468] width 112 height 64
click at [836, 496] on textarea "I apologize for the inconvenience but I believe I may have deleted your ID's in…" at bounding box center [780, 468] width 112 height 64
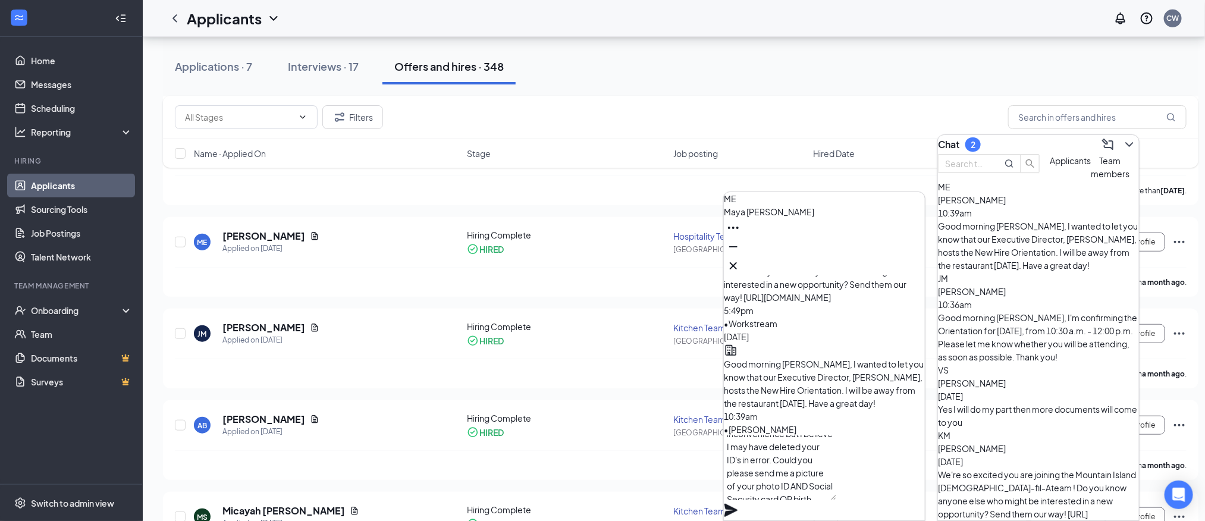
scroll to position [36, 0]
type textarea "I apologize for the inconvenience but I believe I may have deleted your ID's in…"
click at [738, 503] on icon "Plane" at bounding box center [731, 510] width 14 height 14
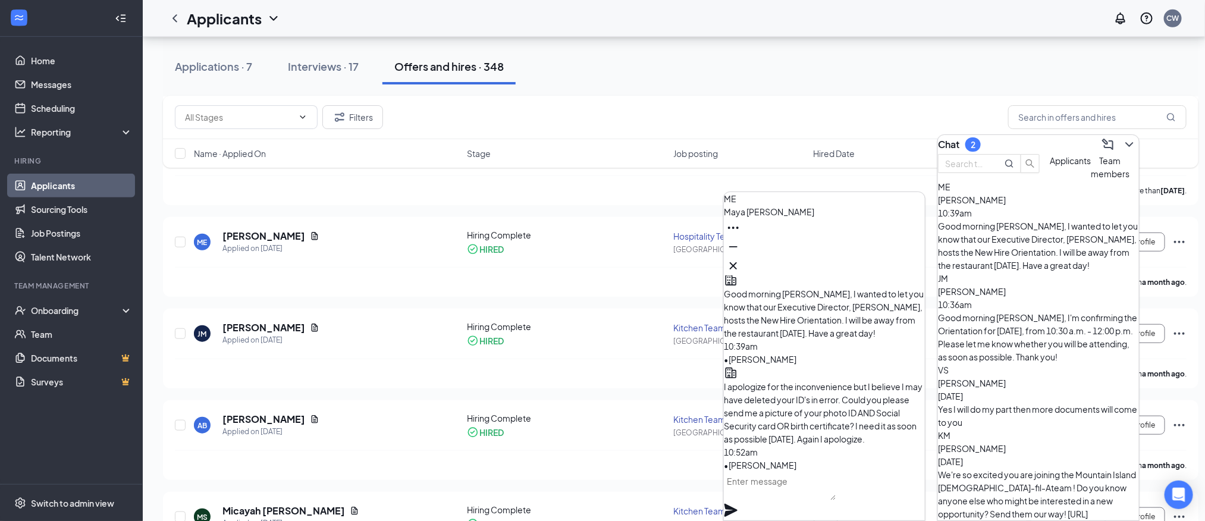
scroll to position [0, 0]
click at [740, 259] on icon "Cross" at bounding box center [733, 266] width 14 height 14
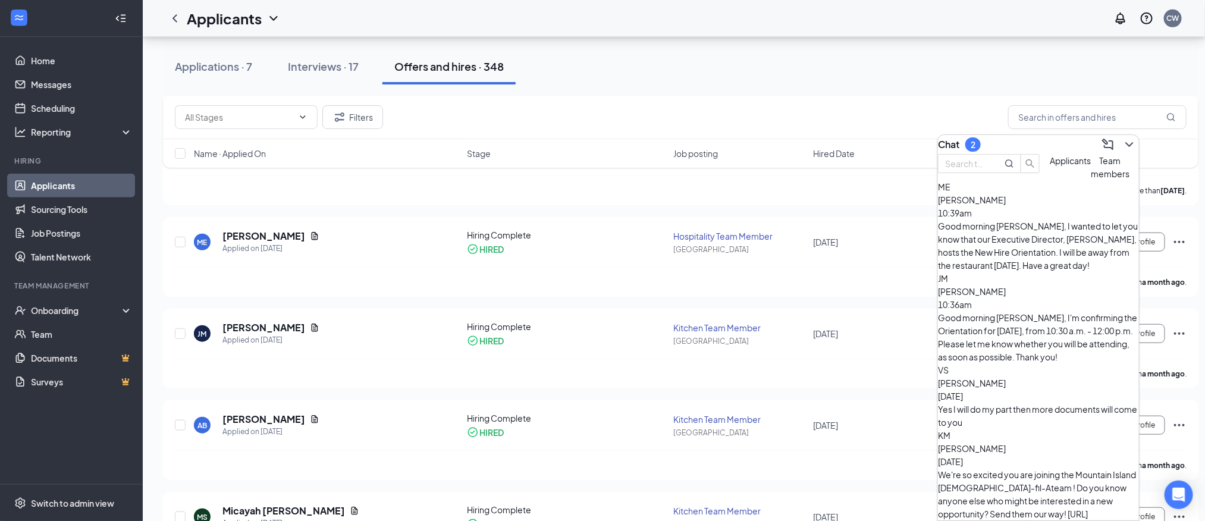
click at [1022, 311] on div "Good morning [PERSON_NAME], I'm confirming the Orientation for [DATE], from 10:…" at bounding box center [1038, 337] width 201 height 52
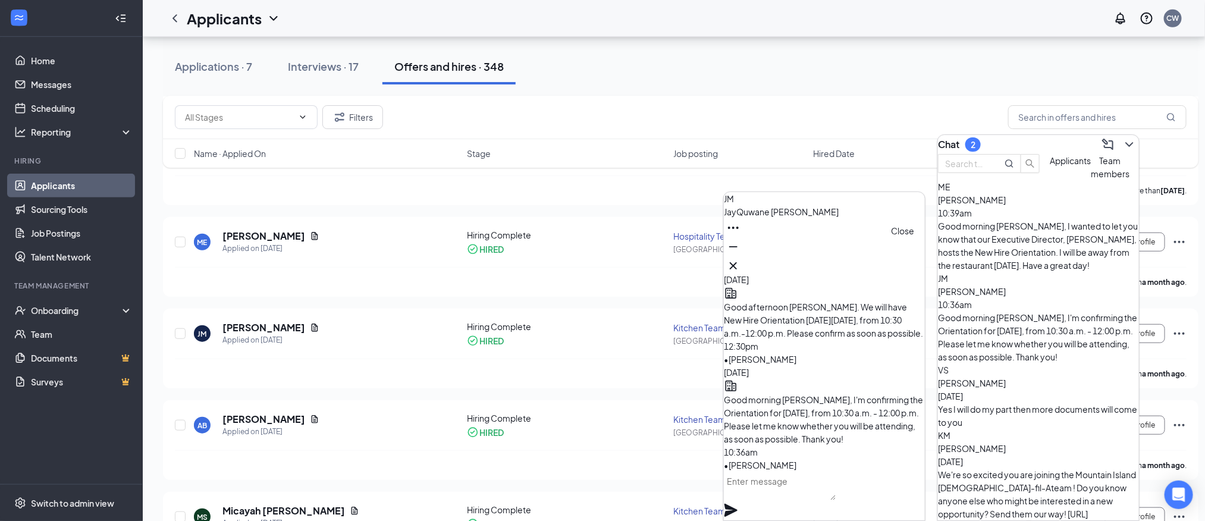
click at [740, 259] on icon "Cross" at bounding box center [733, 266] width 14 height 14
